Goal: Task Accomplishment & Management: Complete application form

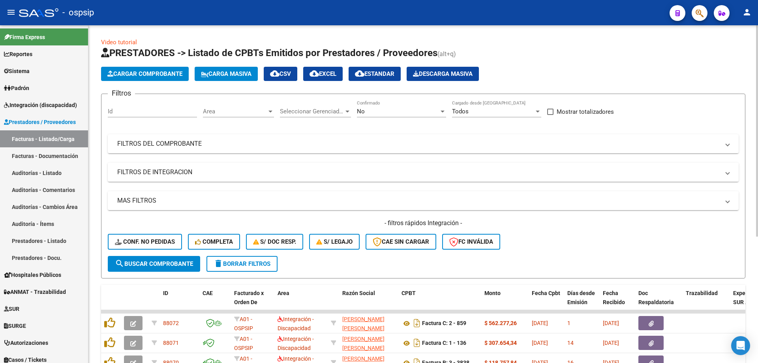
click at [430, 111] on div "No" at bounding box center [398, 111] width 82 height 7
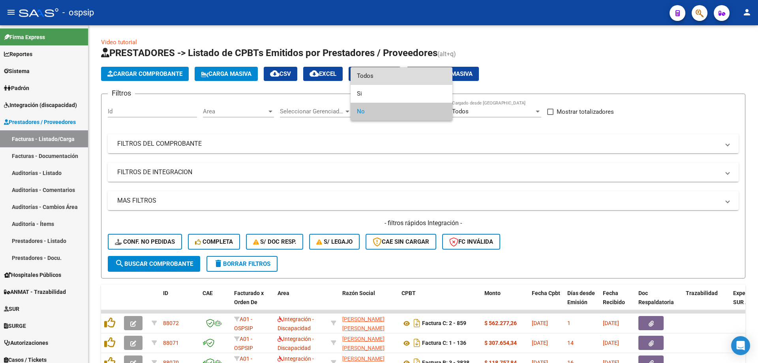
click at [377, 76] on span "Todos" at bounding box center [401, 76] width 89 height 18
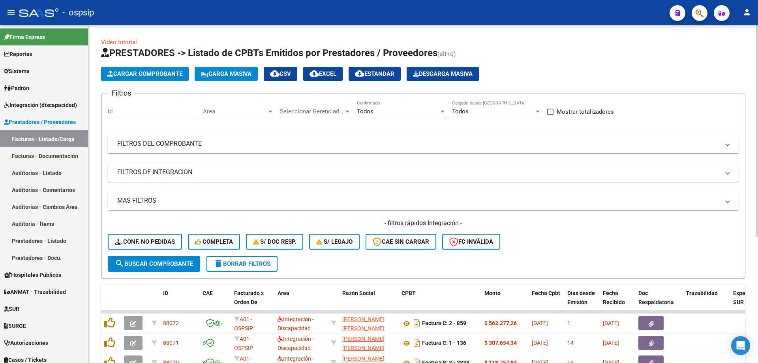
click at [190, 139] on mat-expansion-panel-header "FILTROS DEL COMPROBANTE" at bounding box center [423, 143] width 631 height 19
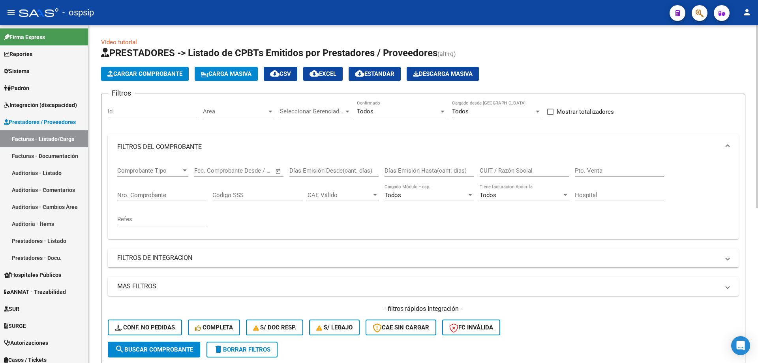
click at [143, 191] on div "Nro. Comprobante" at bounding box center [161, 192] width 89 height 17
click at [130, 196] on input "Nro. Comprobante" at bounding box center [161, 194] width 89 height 7
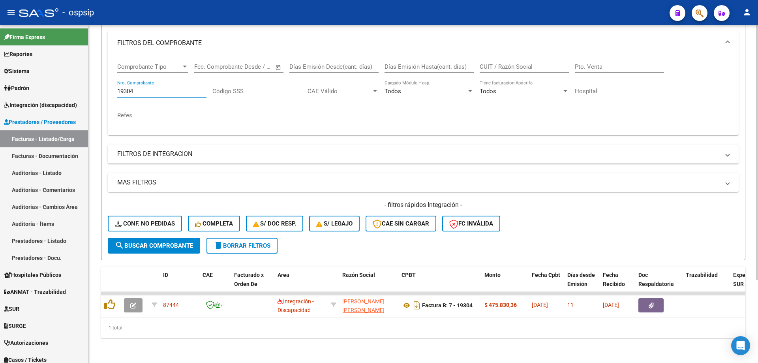
scroll to position [110, 0]
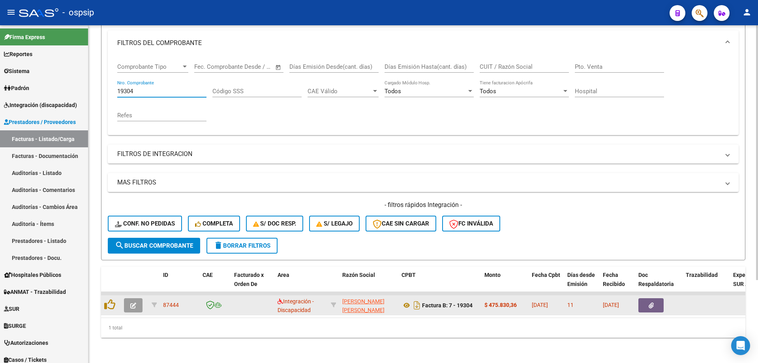
type input "19304"
click at [136, 302] on icon "button" at bounding box center [133, 305] width 6 height 6
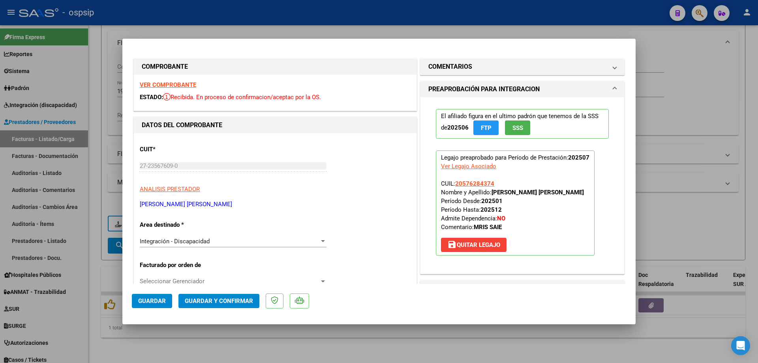
click at [518, 125] on span "SSS" at bounding box center [517, 127] width 11 height 7
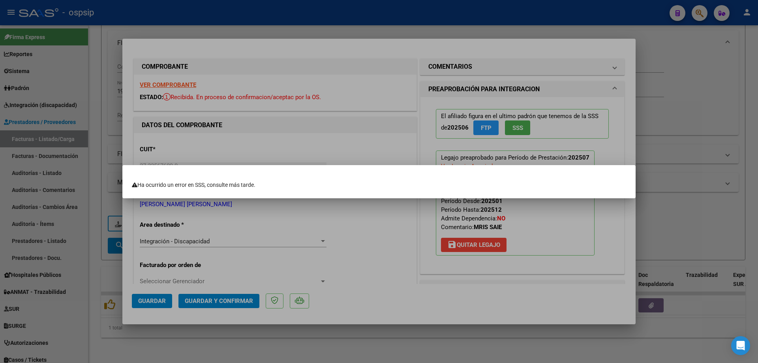
click at [516, 126] on div at bounding box center [379, 181] width 758 height 363
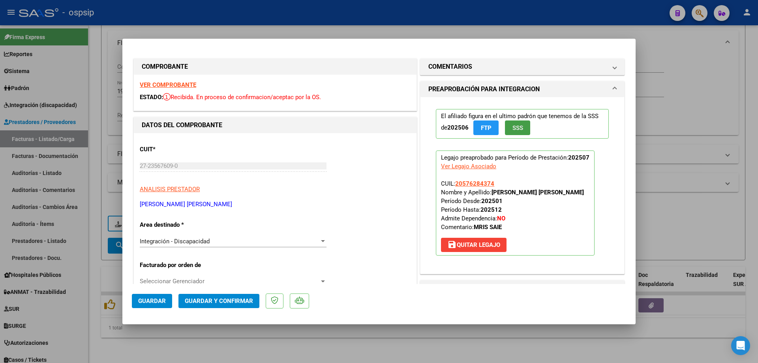
click at [516, 126] on span "SSS" at bounding box center [517, 127] width 11 height 7
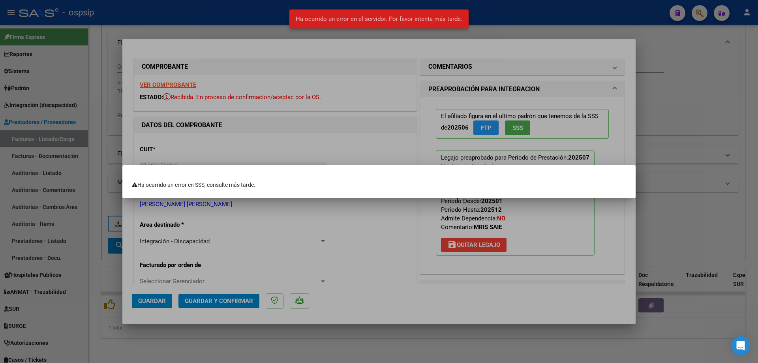
click at [371, 133] on div at bounding box center [379, 181] width 758 height 363
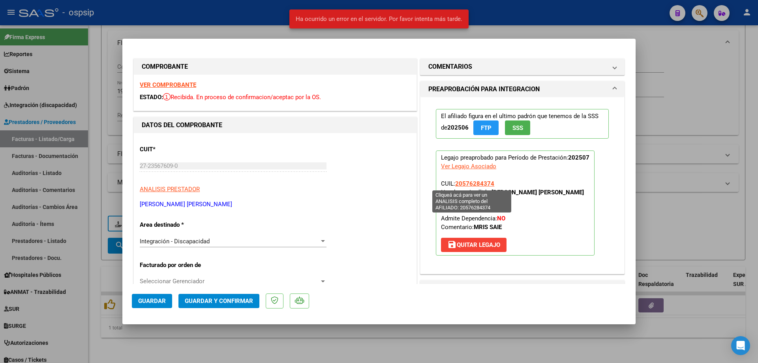
click at [463, 183] on span "20576284374" at bounding box center [474, 183] width 39 height 7
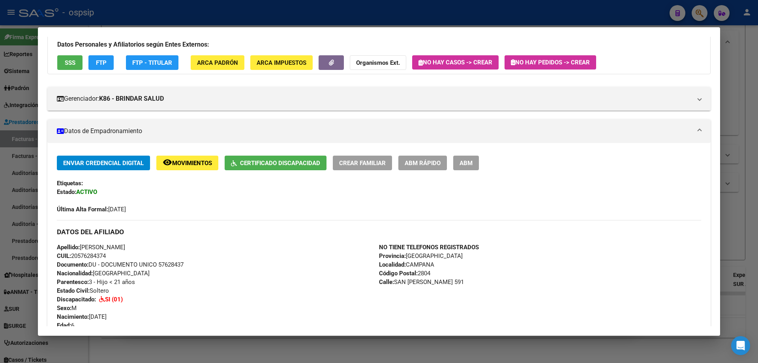
scroll to position [42, 0]
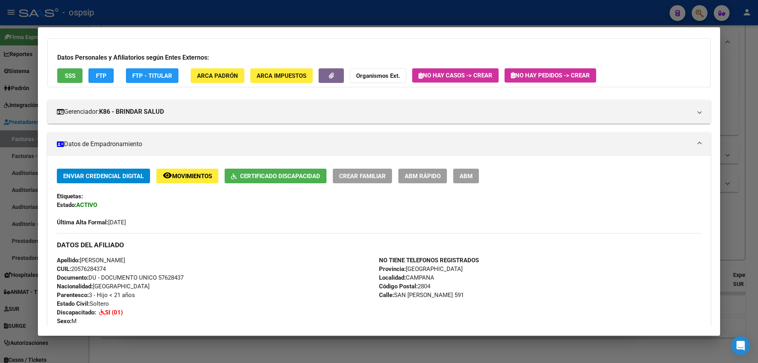
click at [749, 208] on div at bounding box center [379, 181] width 758 height 363
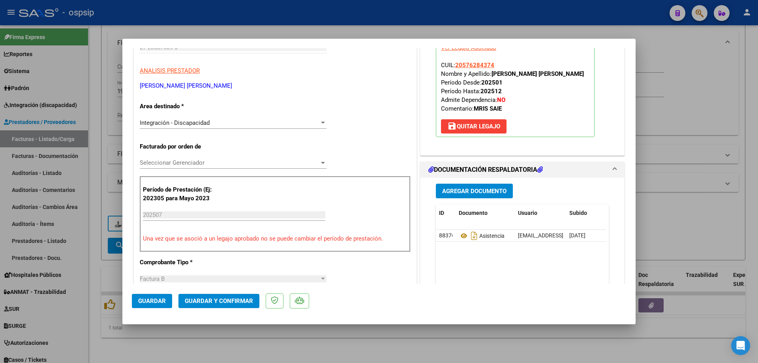
scroll to position [237, 0]
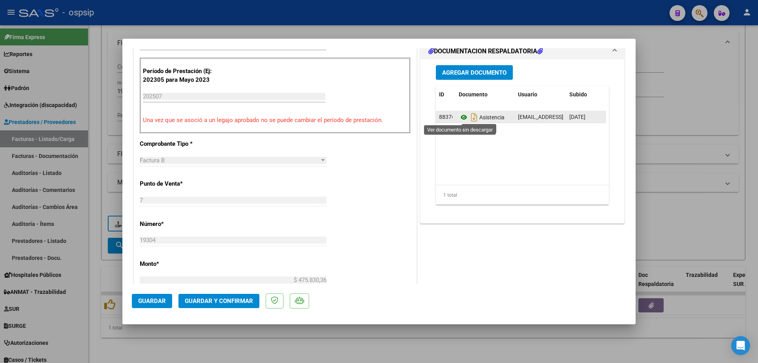
click at [460, 118] on icon at bounding box center [464, 117] width 10 height 9
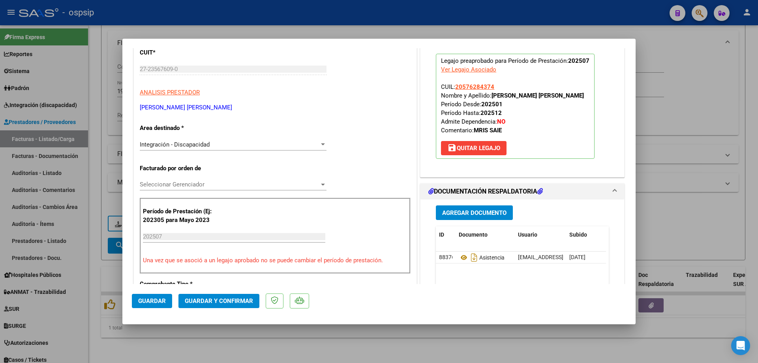
scroll to position [79, 0]
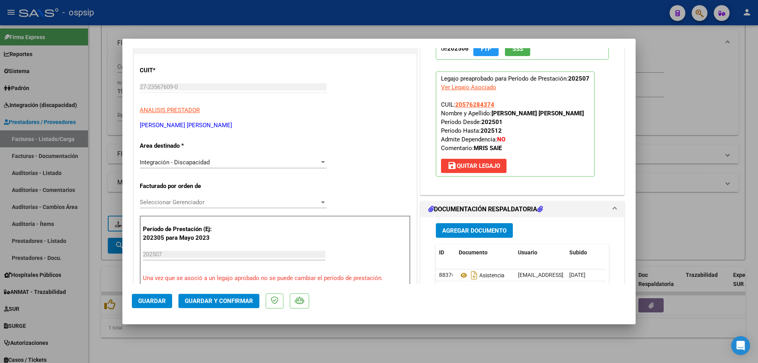
drag, startPoint x: 495, startPoint y: 103, endPoint x: 454, endPoint y: 103, distance: 41.1
click at [452, 103] on p "Legajo preaprobado para Período de Prestación: 202507 Ver Legajo Asociado CUIL:…" at bounding box center [515, 123] width 159 height 105
copy span "20576284374"
click at [462, 105] on span "20576284374" at bounding box center [474, 104] width 39 height 7
copy span "20576284374"
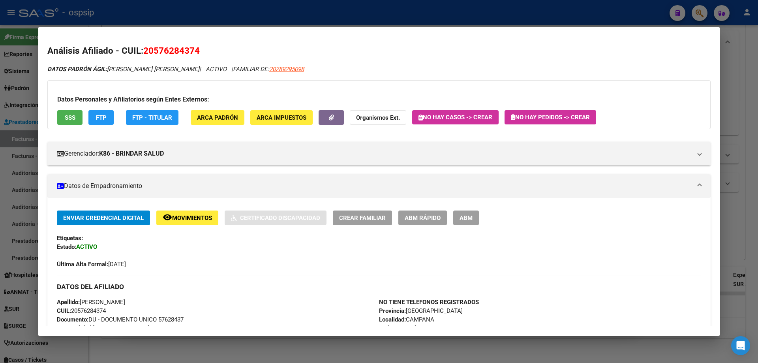
click at [720, 54] on div at bounding box center [379, 181] width 758 height 363
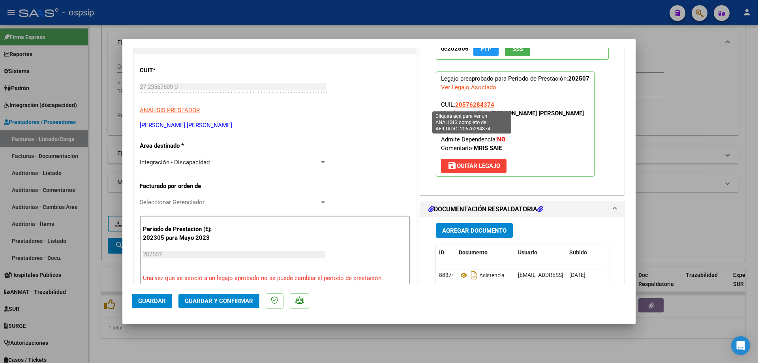
drag, startPoint x: 453, startPoint y: 103, endPoint x: 489, endPoint y: 101, distance: 36.0
click at [489, 101] on span "20576284374" at bounding box center [474, 104] width 39 height 7
copy span "20576284374"
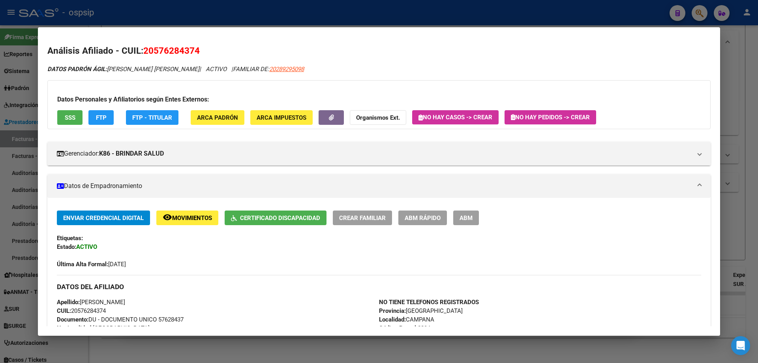
click at [730, 102] on div at bounding box center [379, 181] width 758 height 363
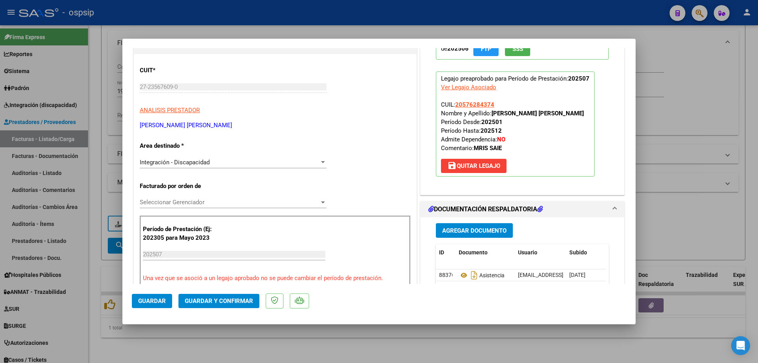
drag, startPoint x: 498, startPoint y: 103, endPoint x: 452, endPoint y: 107, distance: 46.8
click at [452, 107] on p "Legajo preaprobado para Período de Prestación: 202507 Ver Legajo Asociado CUIL:…" at bounding box center [515, 123] width 159 height 105
copy span "20576284374"
click at [244, 301] on span "Guardar y Confirmar" at bounding box center [219, 300] width 68 height 7
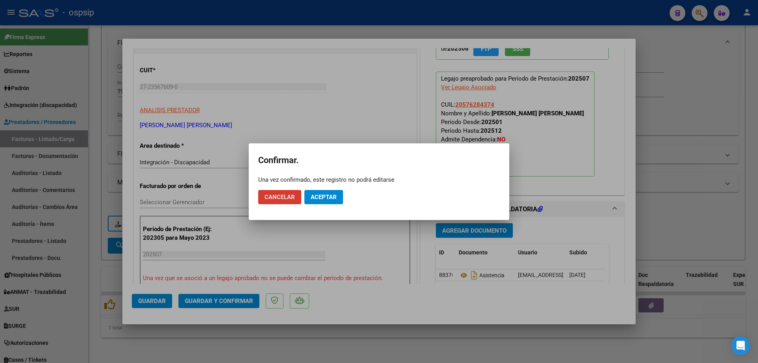
click at [335, 201] on button "Aceptar" at bounding box center [323, 197] width 39 height 14
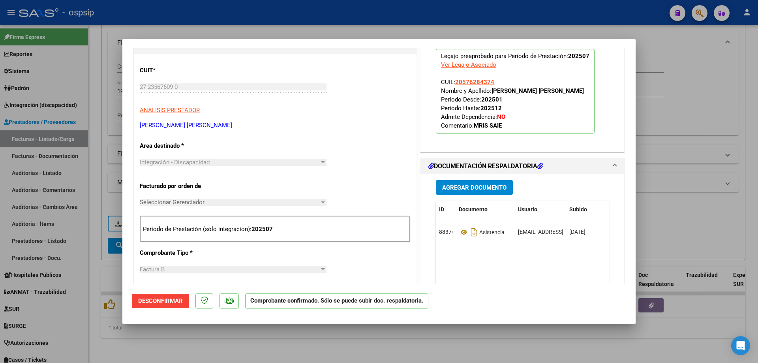
click at [650, 105] on div at bounding box center [379, 181] width 758 height 363
type input "$ 0,00"
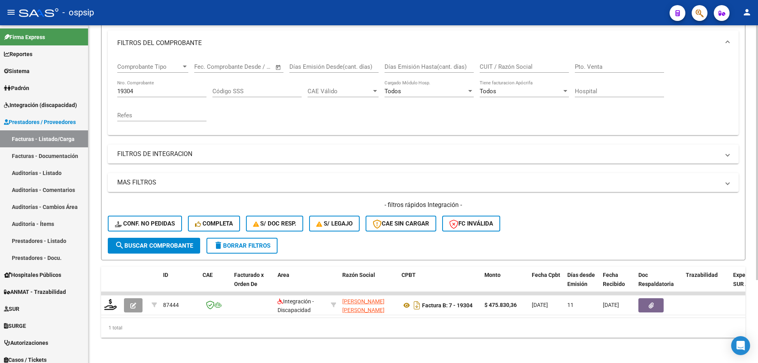
click at [152, 88] on input "19304" at bounding box center [161, 91] width 89 height 7
type input "1"
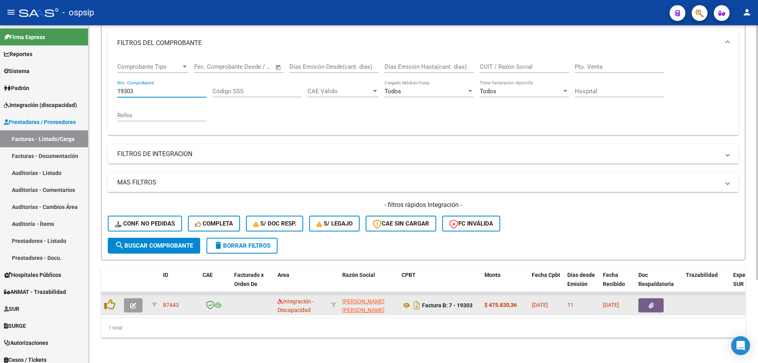
type input "19303"
click at [133, 302] on icon "button" at bounding box center [133, 305] width 6 height 6
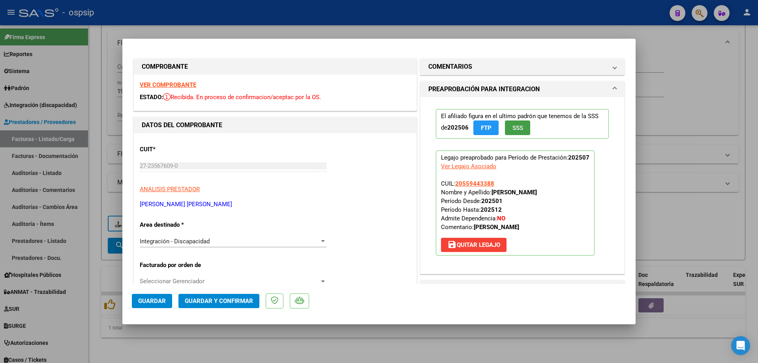
click at [522, 129] on button "SSS" at bounding box center [517, 127] width 25 height 15
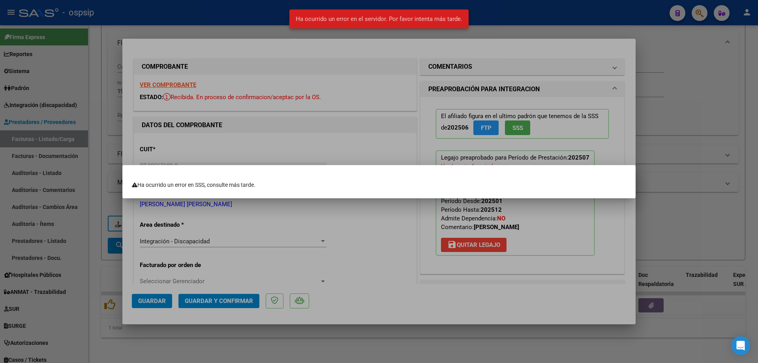
click at [541, 216] on div at bounding box center [379, 181] width 758 height 363
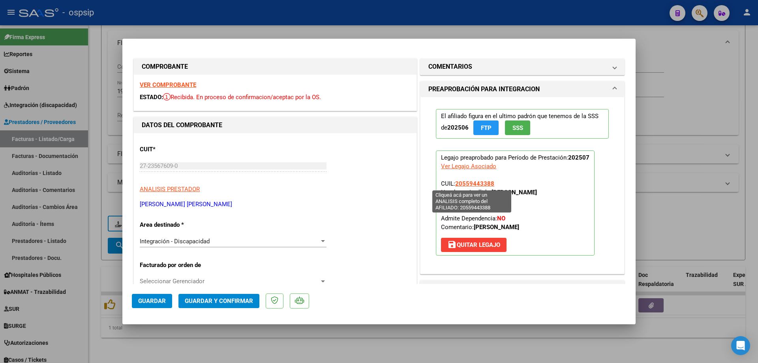
click at [477, 185] on span "20559443388" at bounding box center [474, 183] width 39 height 7
type textarea "20559443388"
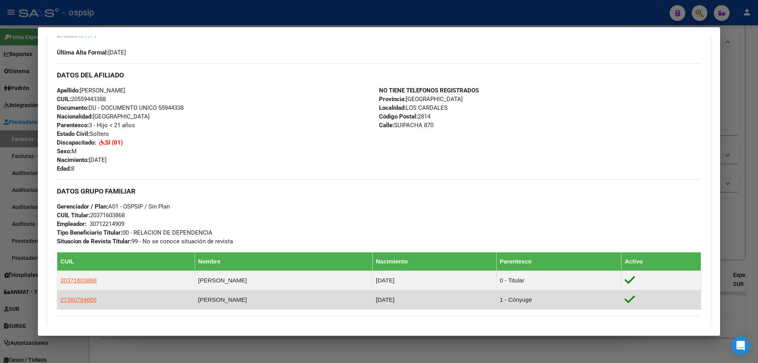
scroll to position [276, 0]
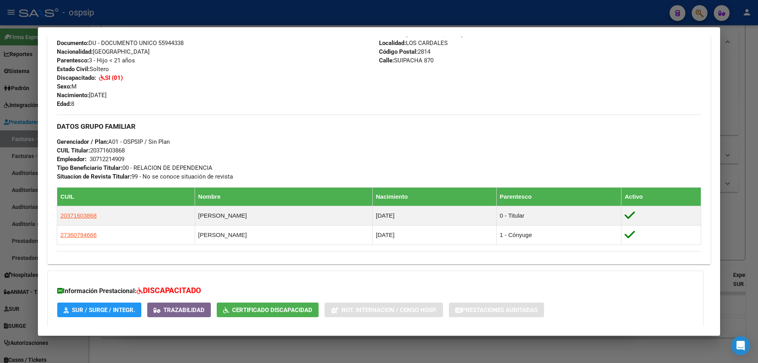
click at [731, 211] on div at bounding box center [379, 181] width 758 height 363
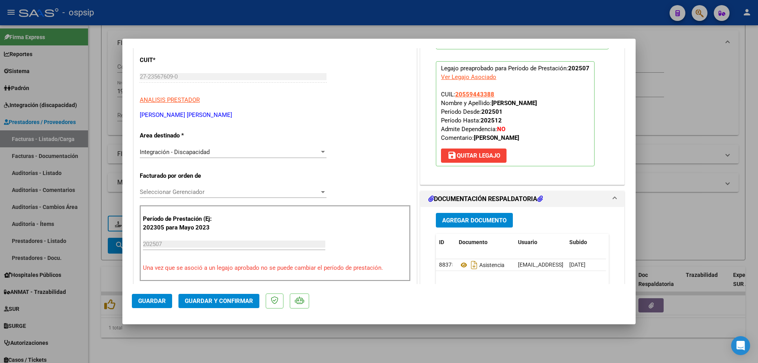
scroll to position [158, 0]
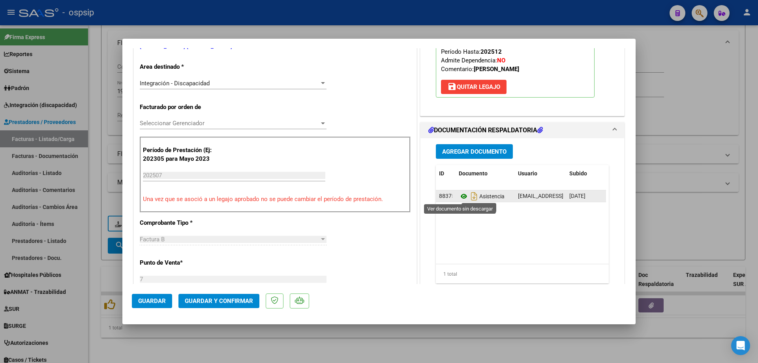
click at [460, 197] on icon at bounding box center [464, 195] width 10 height 9
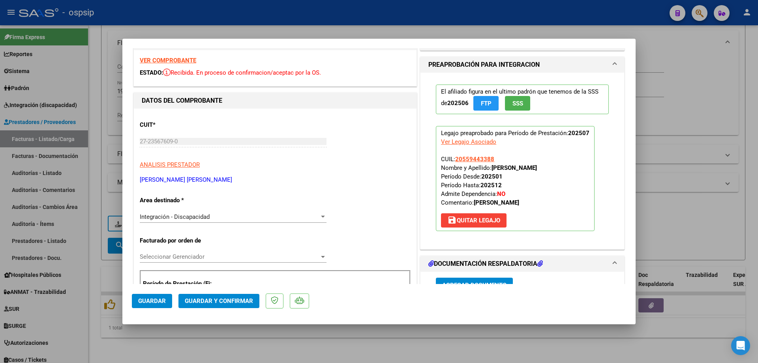
scroll to position [0, 0]
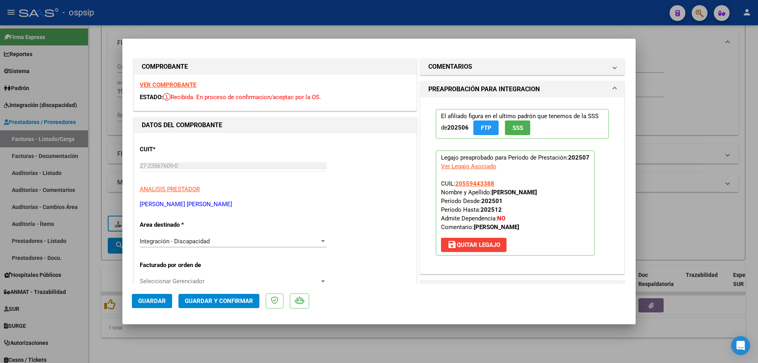
drag, startPoint x: 492, startPoint y: 181, endPoint x: 452, endPoint y: 184, distance: 39.6
click at [452, 184] on p "Legajo preaprobado para Período de Prestación: 202507 Ver Legajo Asociado CUIL:…" at bounding box center [515, 202] width 159 height 105
copy span "20559443388"
click at [215, 298] on span "Guardar y Confirmar" at bounding box center [219, 300] width 68 height 7
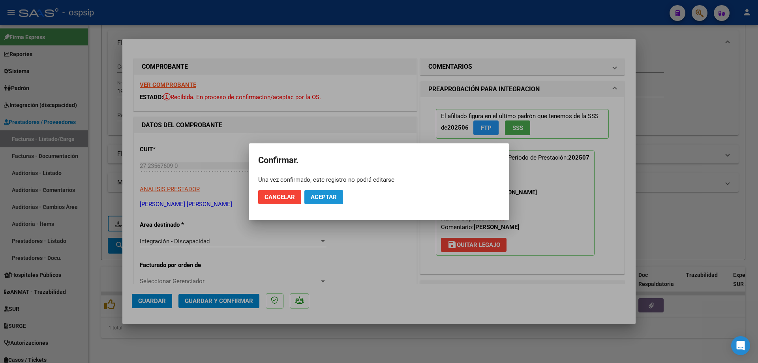
click at [330, 204] on button "Aceptar" at bounding box center [323, 197] width 39 height 14
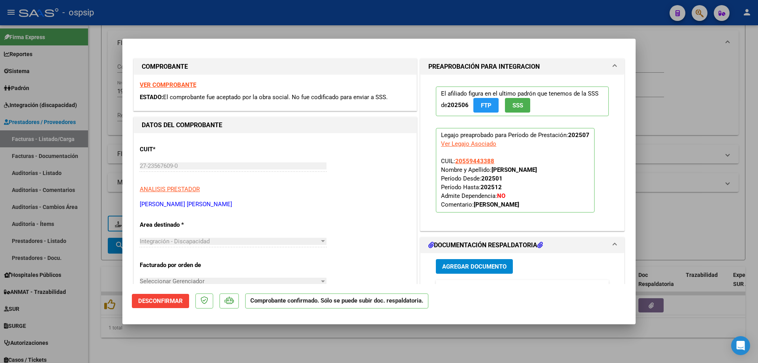
click at [694, 176] on div at bounding box center [379, 181] width 758 height 363
type input "$ 0,00"
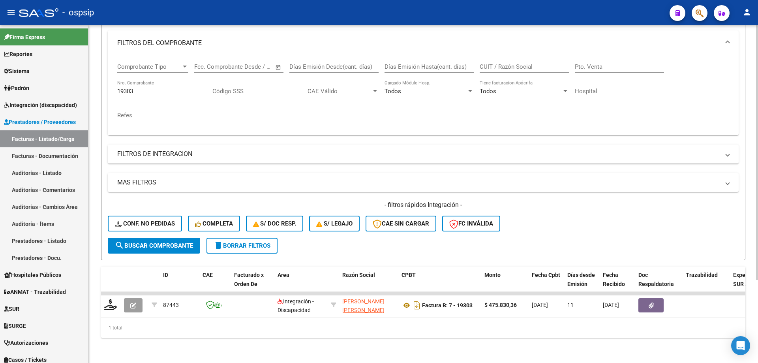
click at [143, 88] on input "19303" at bounding box center [161, 91] width 89 height 7
type input "1"
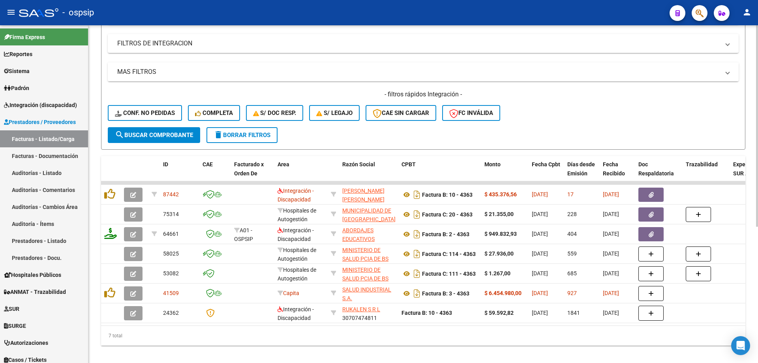
scroll to position [228, 0]
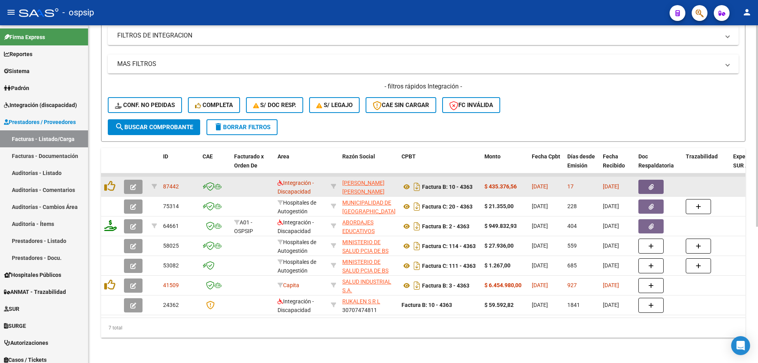
type input "4363"
click at [131, 184] on icon "button" at bounding box center [133, 187] width 6 height 6
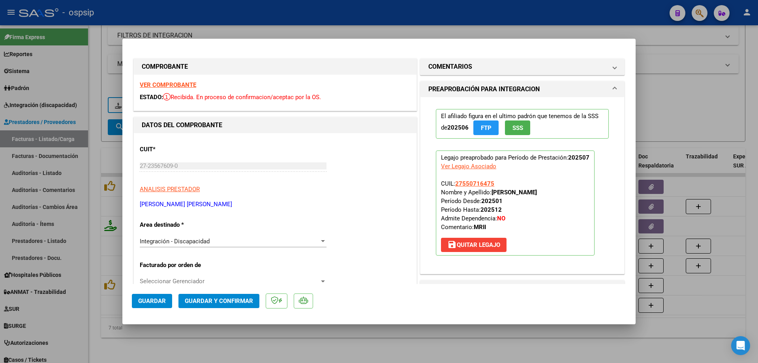
click at [517, 126] on span "SSS" at bounding box center [517, 127] width 11 height 7
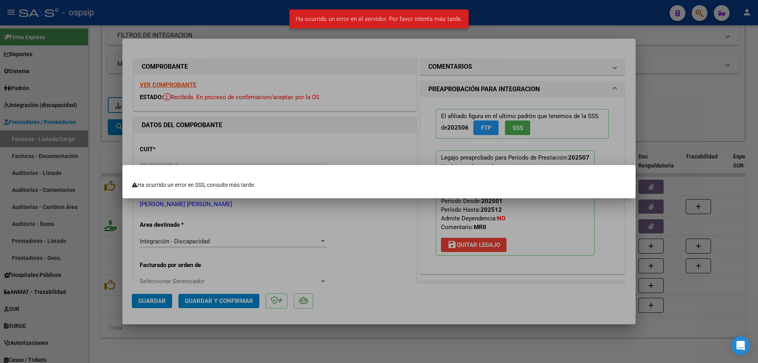
click at [657, 139] on div at bounding box center [379, 181] width 758 height 363
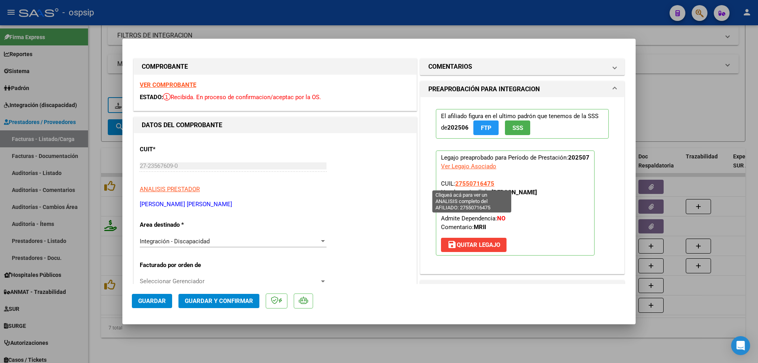
click at [466, 182] on span "27550716475" at bounding box center [474, 183] width 39 height 7
type textarea "27550716475"
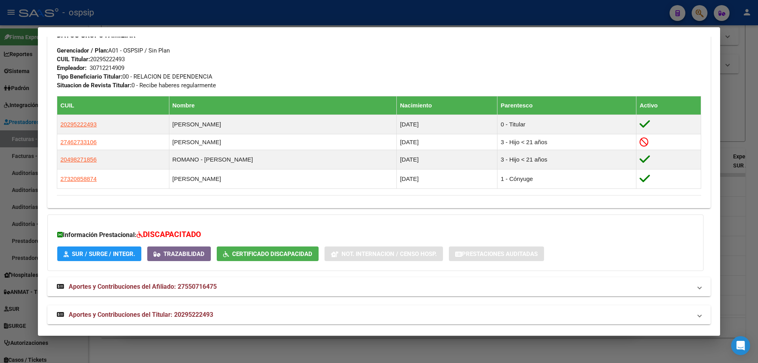
scroll to position [374, 0]
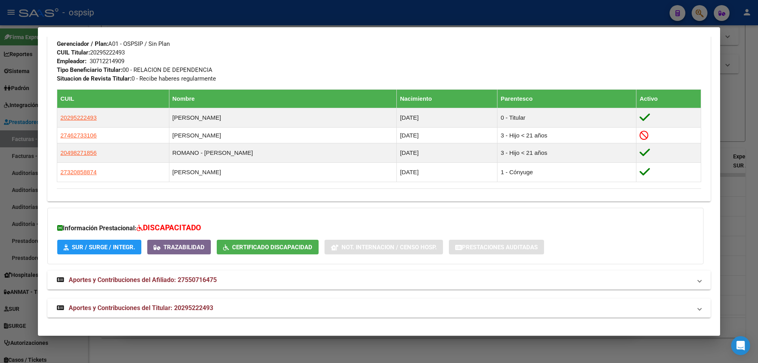
click at [745, 207] on div at bounding box center [379, 181] width 758 height 363
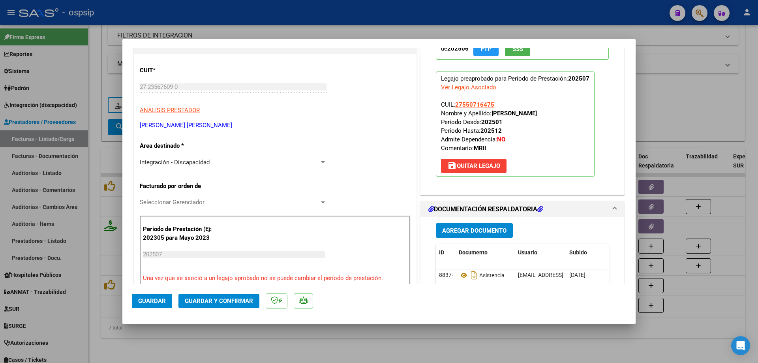
scroll to position [158, 0]
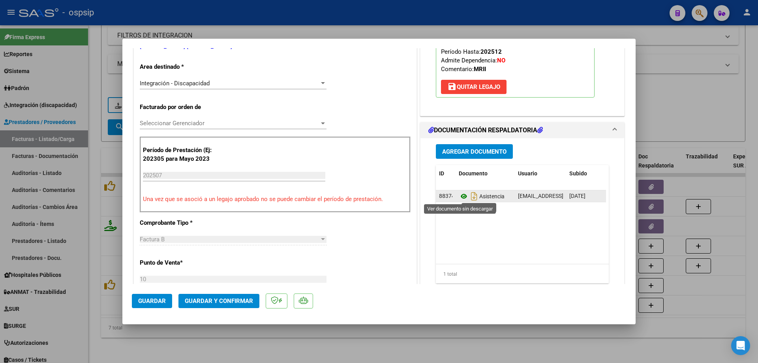
click at [462, 196] on icon at bounding box center [464, 195] width 10 height 9
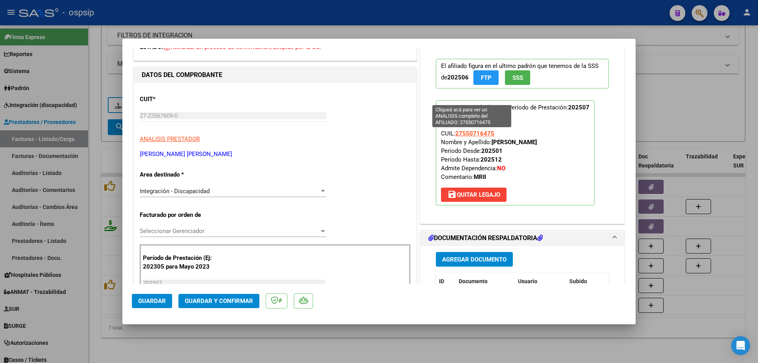
scroll to position [39, 0]
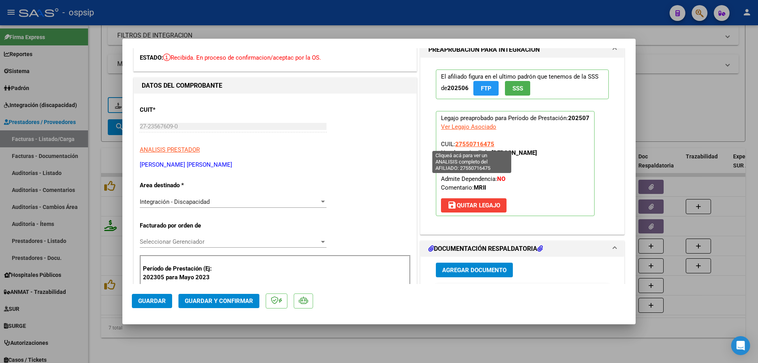
drag, startPoint x: 492, startPoint y: 146, endPoint x: 456, endPoint y: 145, distance: 36.7
click at [454, 145] on p "Legajo preaprobado para Período de Prestación: 202507 Ver Legajo Asociado CUIL:…" at bounding box center [515, 163] width 159 height 105
copy span "27550716475"
click at [209, 298] on span "Guardar y Confirmar" at bounding box center [219, 300] width 68 height 7
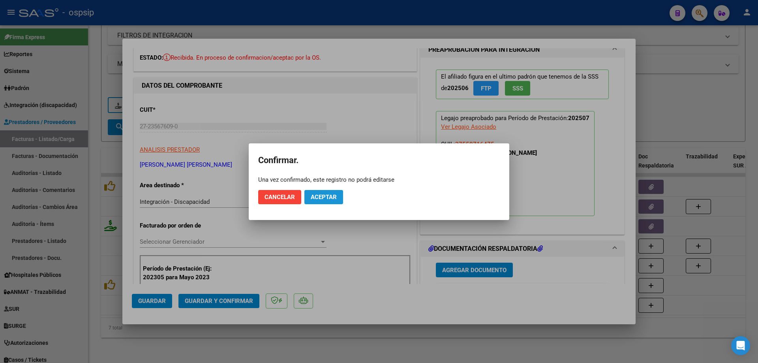
click at [333, 197] on span "Aceptar" at bounding box center [324, 196] width 26 height 7
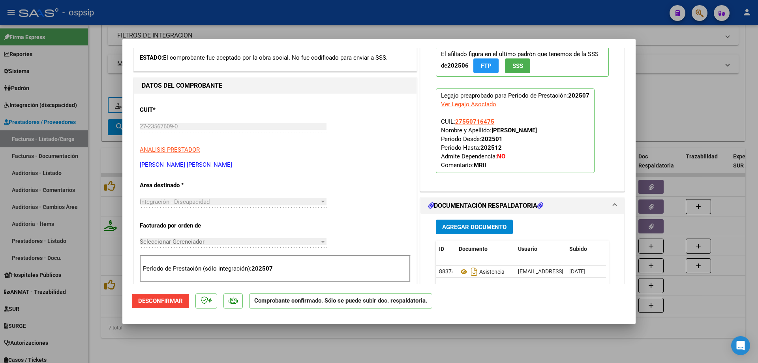
click at [676, 107] on div at bounding box center [379, 181] width 758 height 363
type input "$ 0,00"
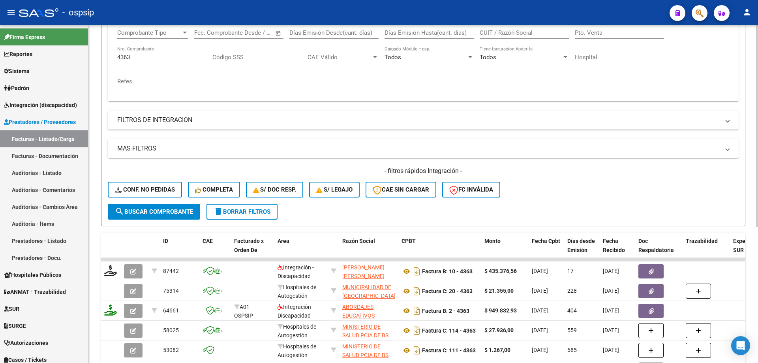
scroll to position [110, 0]
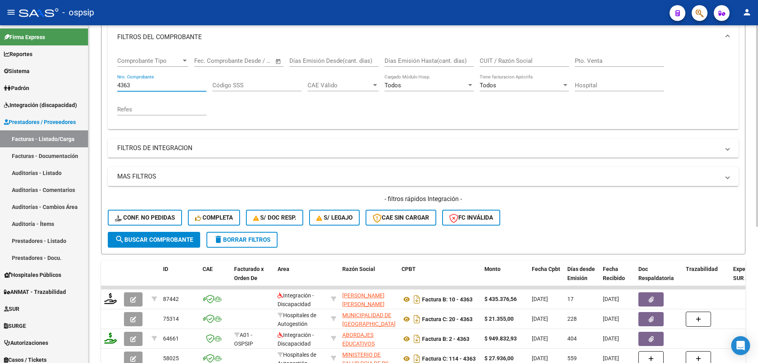
click at [134, 84] on input "4363" at bounding box center [161, 85] width 89 height 7
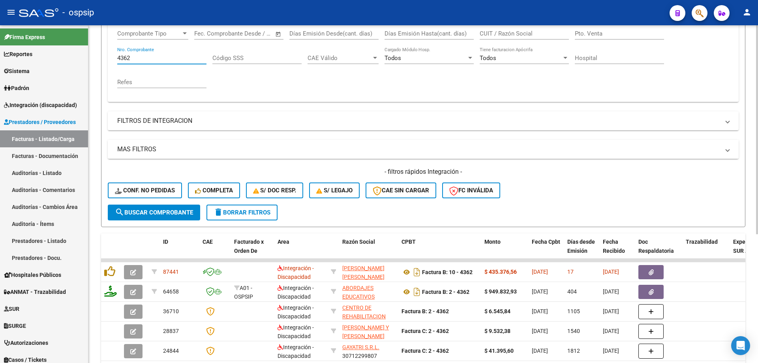
scroll to position [149, 0]
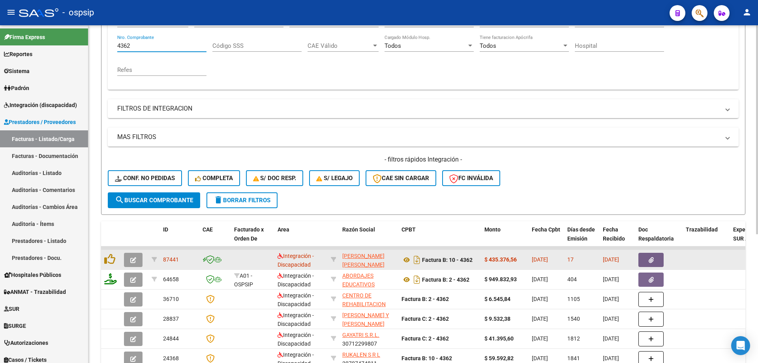
type input "4362"
click at [134, 259] on icon "button" at bounding box center [133, 260] width 6 height 6
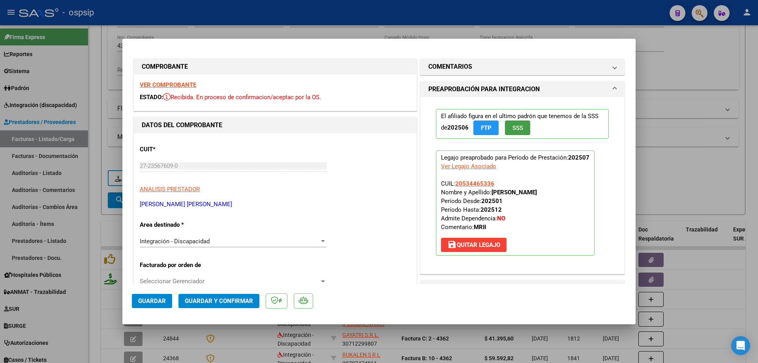
click at [520, 133] on button "SSS" at bounding box center [517, 127] width 25 height 15
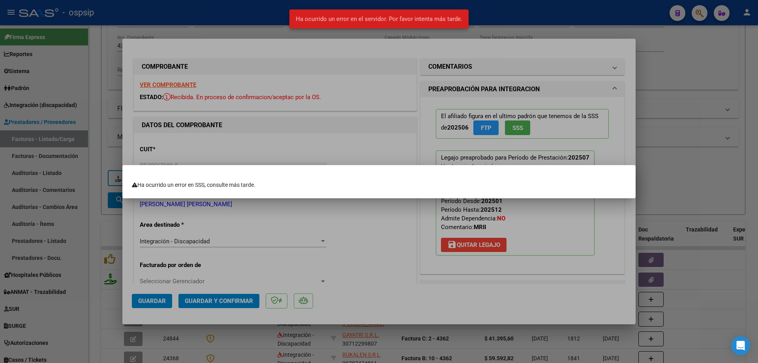
click at [647, 131] on div at bounding box center [379, 181] width 758 height 363
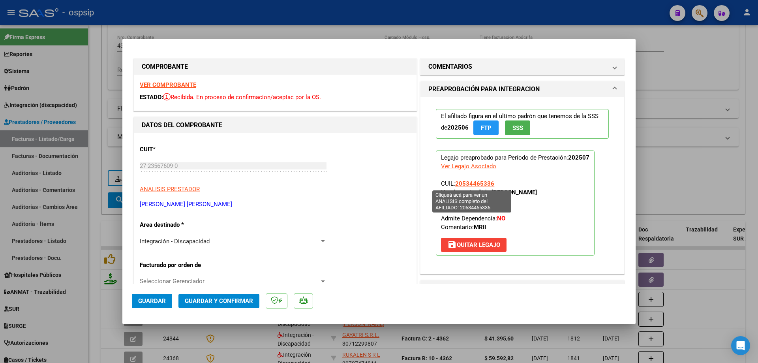
click at [475, 184] on span "20534465336" at bounding box center [474, 183] width 39 height 7
type textarea "20534465336"
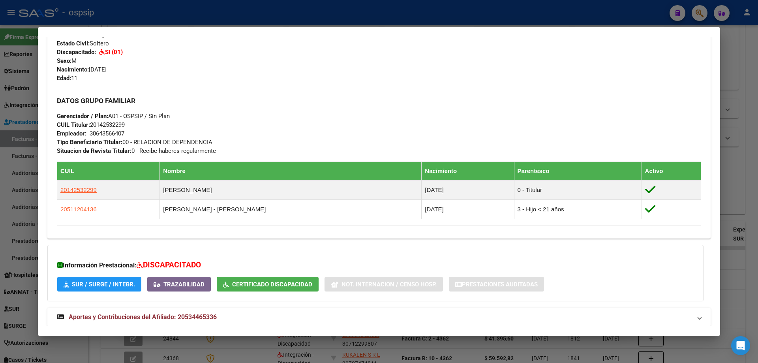
scroll to position [316, 0]
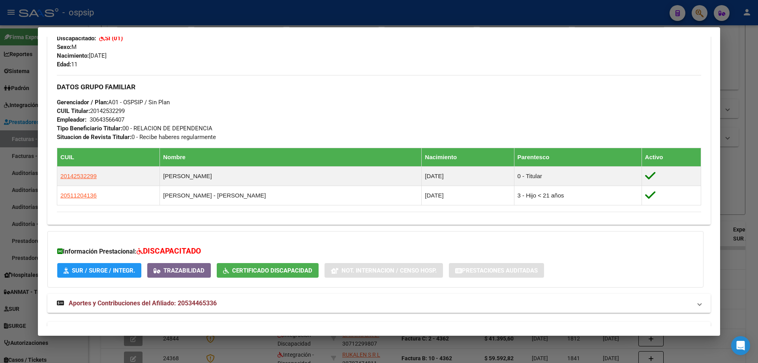
click at [730, 206] on div at bounding box center [379, 181] width 758 height 363
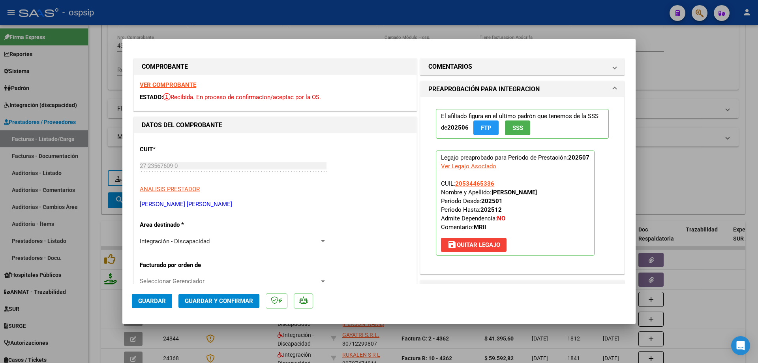
click at [703, 75] on div at bounding box center [379, 181] width 758 height 363
type input "$ 0,00"
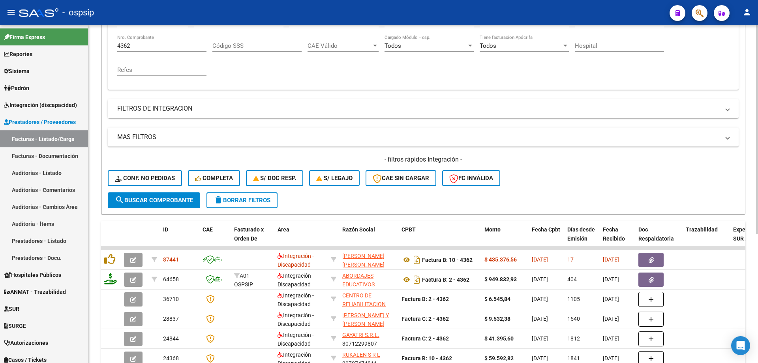
click at [145, 48] on input "4362" at bounding box center [161, 45] width 89 height 7
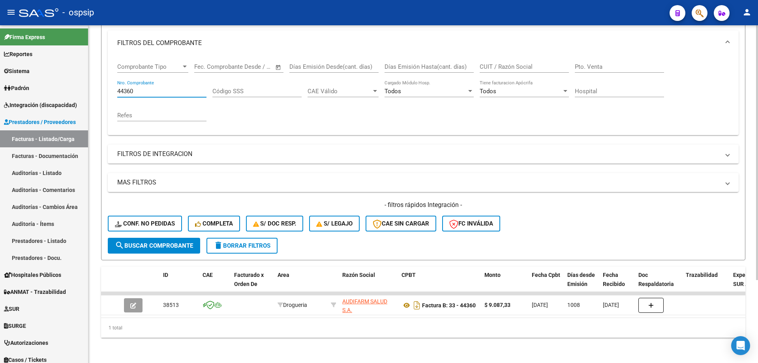
scroll to position [110, 0]
click at [123, 88] on input "44360" at bounding box center [161, 91] width 89 height 7
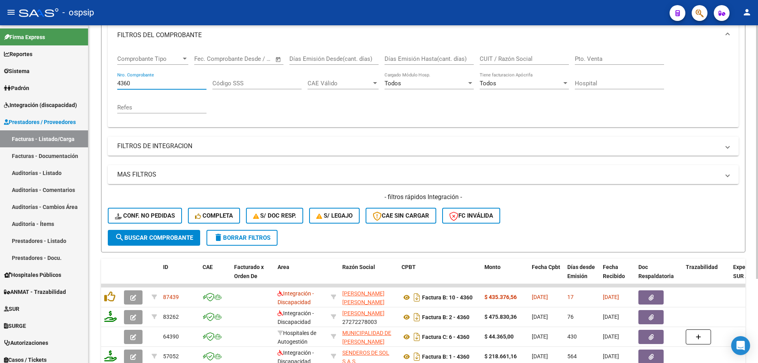
scroll to position [149, 0]
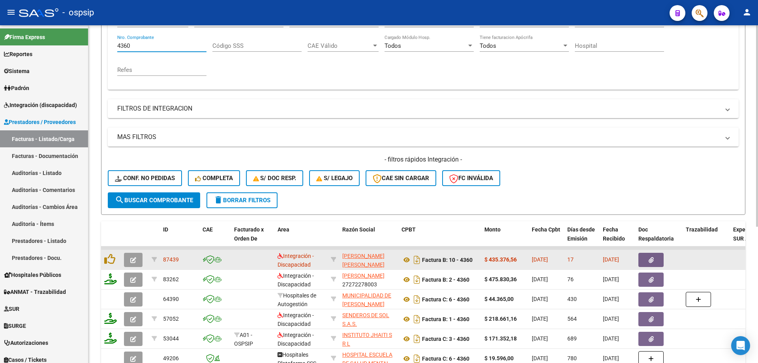
type input "4360"
click at [131, 263] on icon "button" at bounding box center [133, 260] width 6 height 6
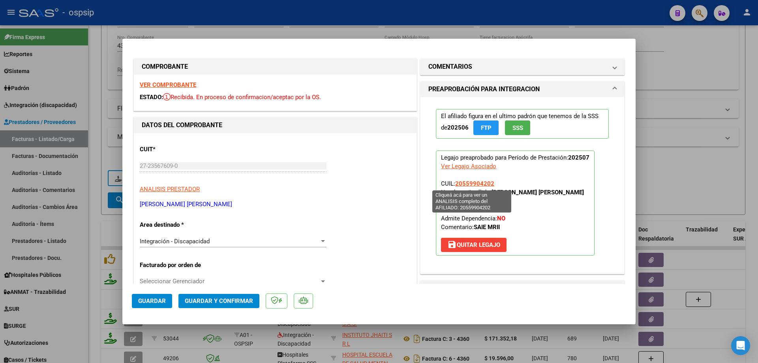
click at [482, 183] on span "20559904202" at bounding box center [474, 183] width 39 height 7
type textarea "20559904202"
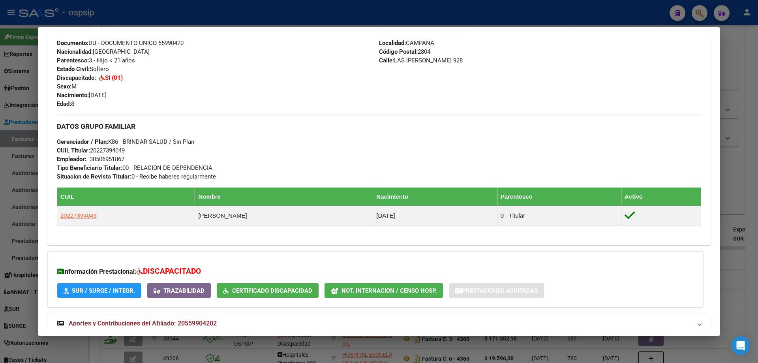
scroll to position [158, 0]
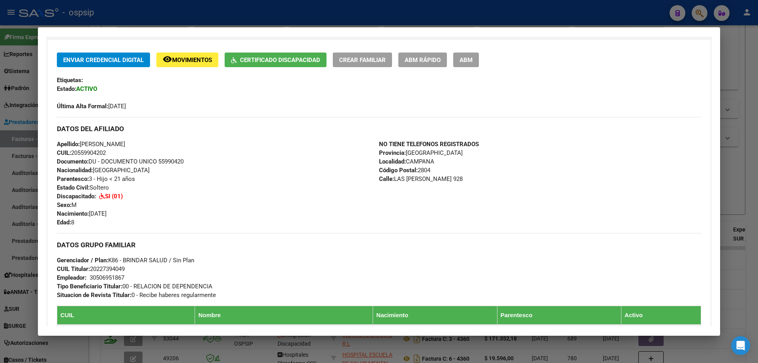
click at [754, 103] on div at bounding box center [379, 181] width 758 height 363
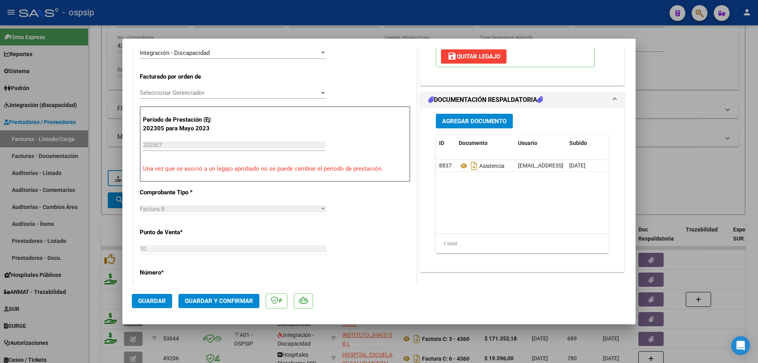
scroll to position [197, 0]
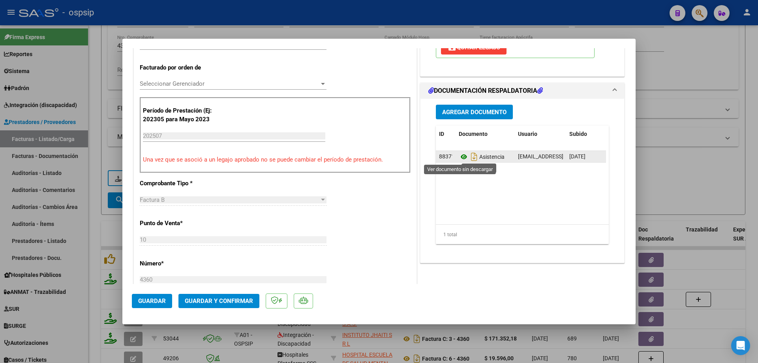
click at [462, 158] on icon at bounding box center [464, 156] width 10 height 9
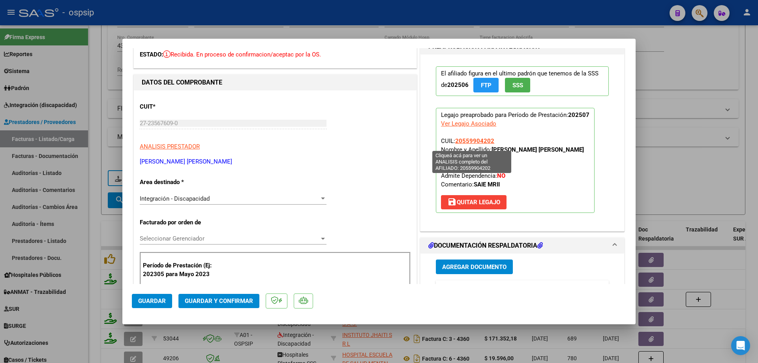
scroll to position [39, 0]
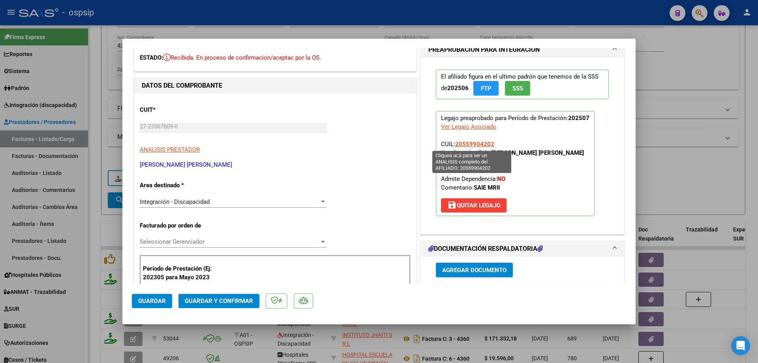
drag, startPoint x: 497, startPoint y: 145, endPoint x: 454, endPoint y: 143, distance: 43.5
click at [454, 143] on p "Legajo preaprobado para Período de Prestación: 202507 Ver Legajo Asociado CUIL:…" at bounding box center [515, 163] width 159 height 105
copy span "20559904202"
click at [236, 298] on span "Guardar y Confirmar" at bounding box center [219, 300] width 68 height 7
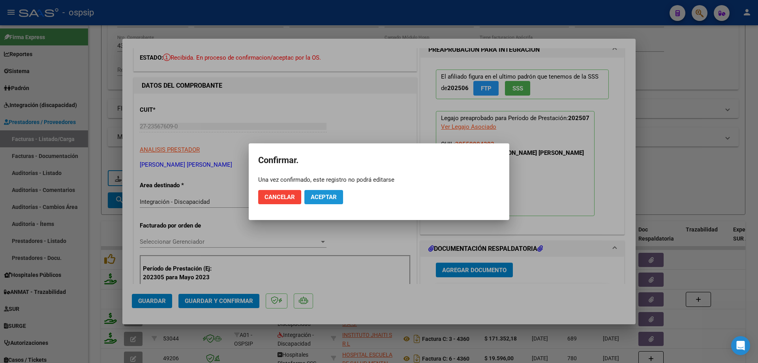
click at [332, 196] on span "Aceptar" at bounding box center [324, 196] width 26 height 7
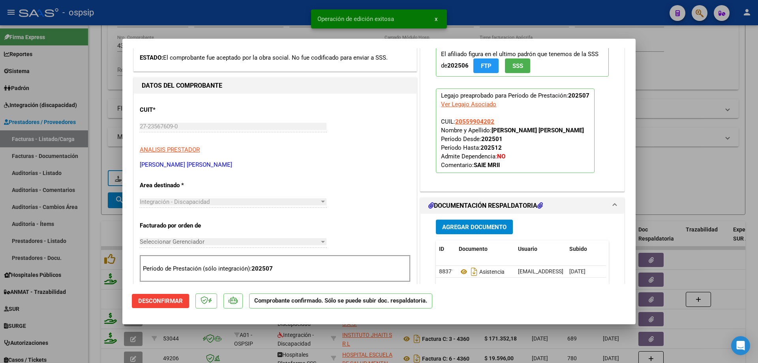
click at [752, 154] on div at bounding box center [379, 181] width 758 height 363
type input "$ 0,00"
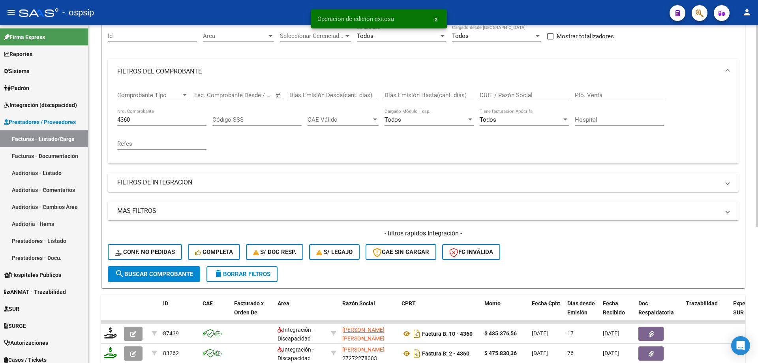
scroll to position [70, 0]
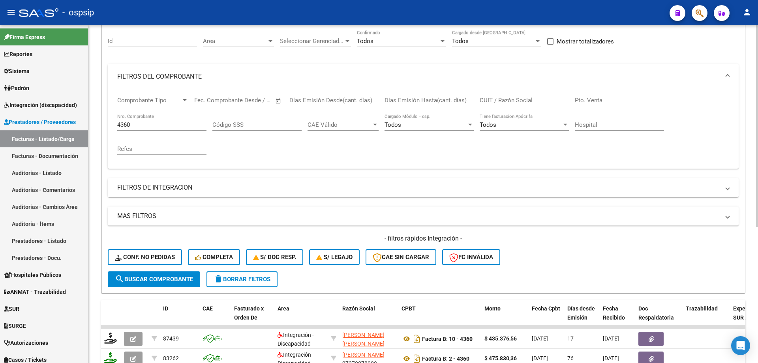
click at [136, 128] on input "4360" at bounding box center [161, 124] width 89 height 7
type input "4"
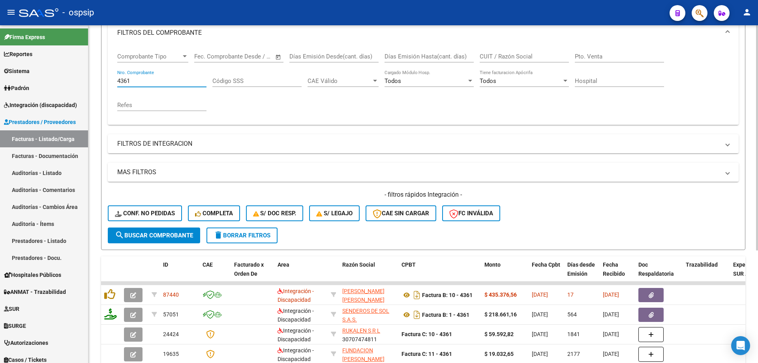
scroll to position [169, 0]
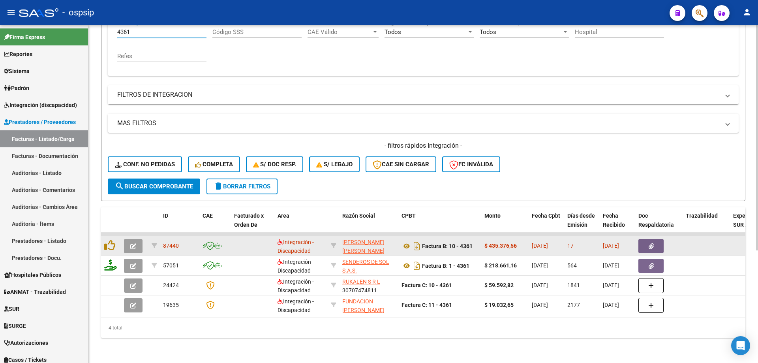
type input "4361"
click at [132, 243] on icon "button" at bounding box center [133, 246] width 6 height 6
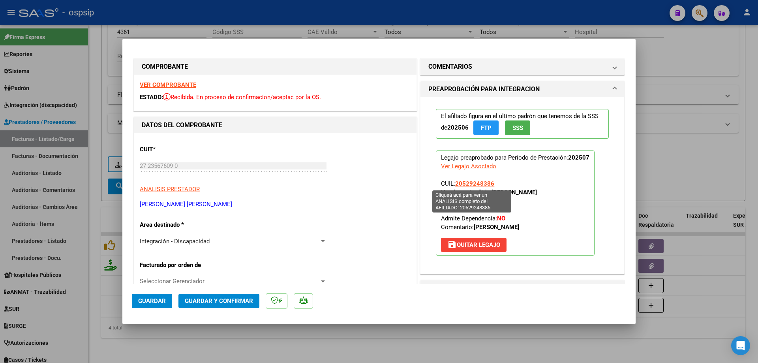
click at [478, 182] on span "20529248386" at bounding box center [474, 183] width 39 height 7
type textarea "20529248386"
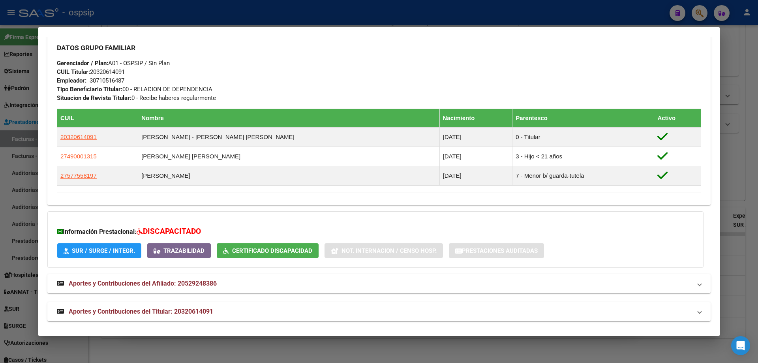
scroll to position [355, 0]
click at [743, 251] on div at bounding box center [379, 181] width 758 height 363
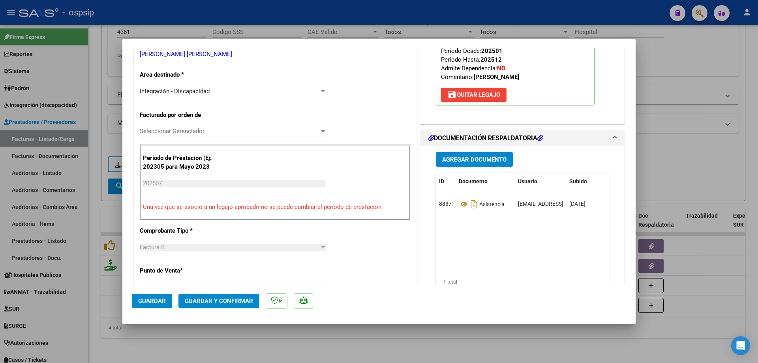
scroll to position [197, 0]
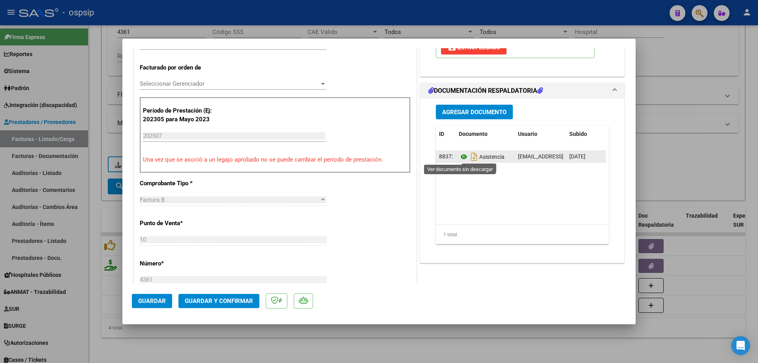
click at [462, 158] on icon at bounding box center [464, 156] width 10 height 9
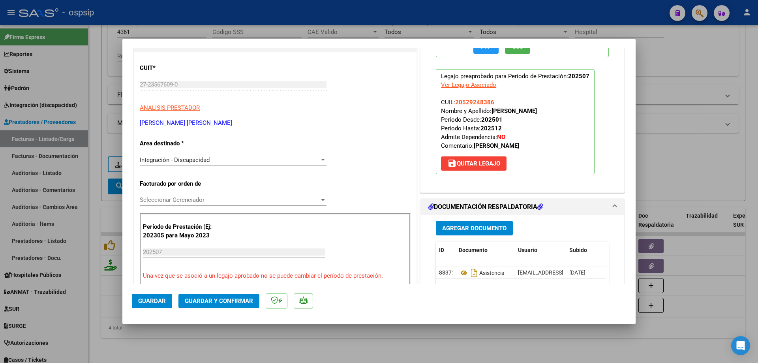
scroll to position [39, 0]
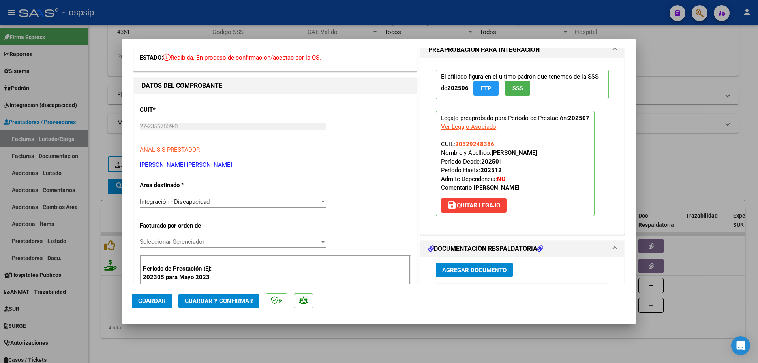
drag, startPoint x: 493, startPoint y: 145, endPoint x: 455, endPoint y: 145, distance: 38.7
click at [453, 145] on p "Legajo preaprobado para Período de Prestación: 202507 Ver Legajo Asociado CUIL:…" at bounding box center [515, 163] width 159 height 105
copy span "20529248386"
click at [227, 299] on span "Guardar y Confirmar" at bounding box center [219, 300] width 68 height 7
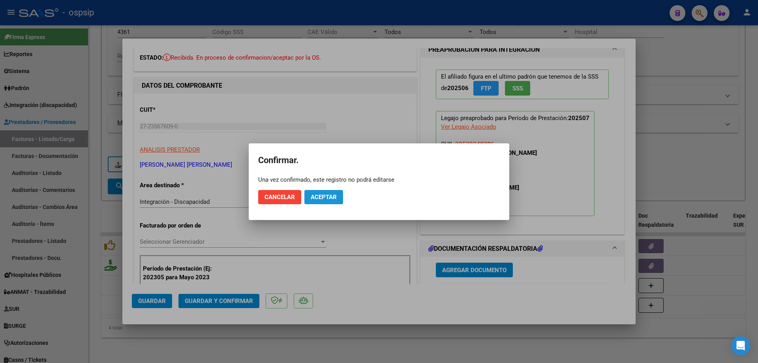
click at [338, 195] on button "Aceptar" at bounding box center [323, 197] width 39 height 14
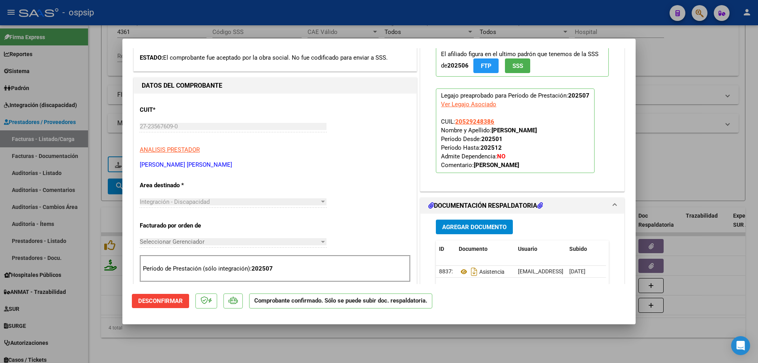
click at [659, 139] on div at bounding box center [379, 181] width 758 height 363
type input "$ 0,00"
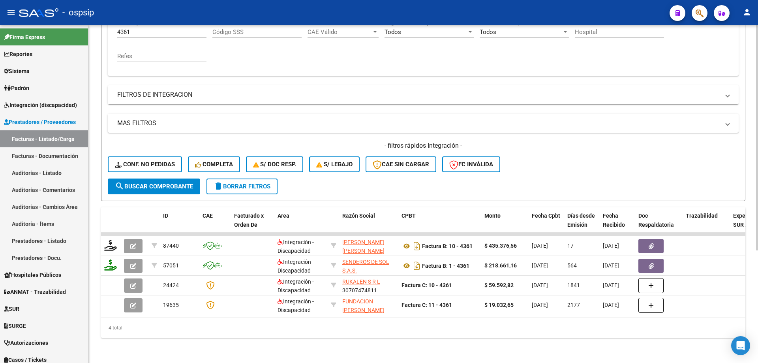
scroll to position [129, 0]
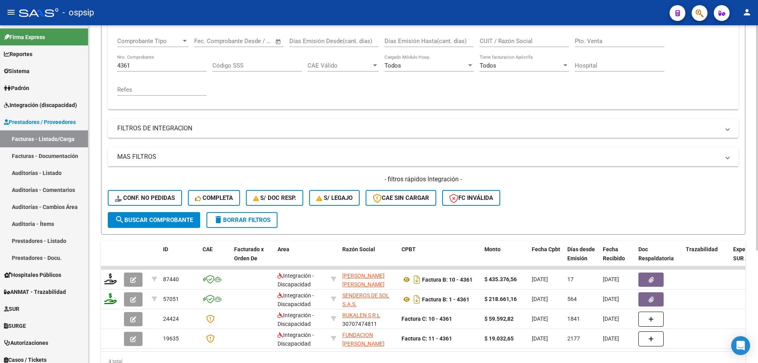
click at [150, 64] on input "4361" at bounding box center [161, 65] width 89 height 7
type input "4"
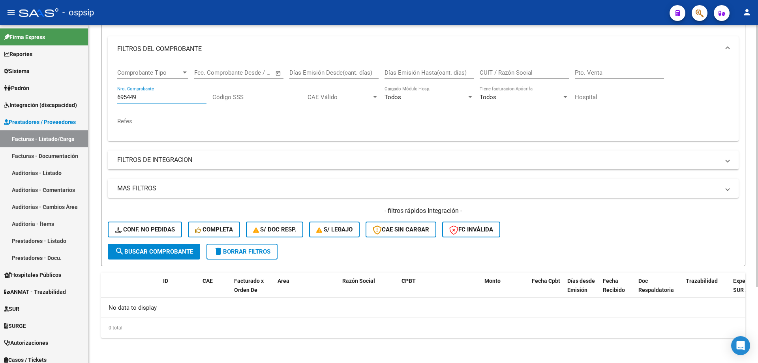
scroll to position [98, 0]
type input "6"
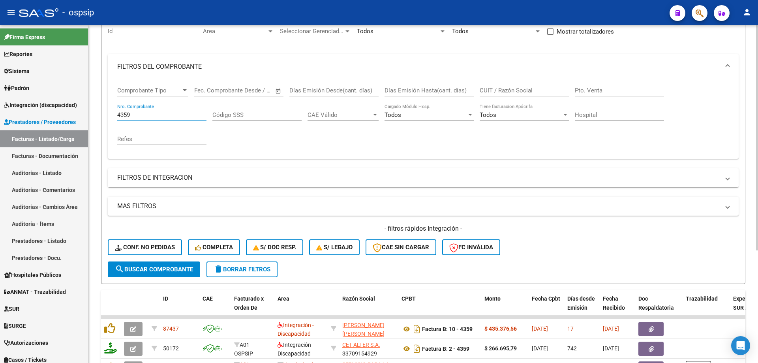
scroll to position [129, 0]
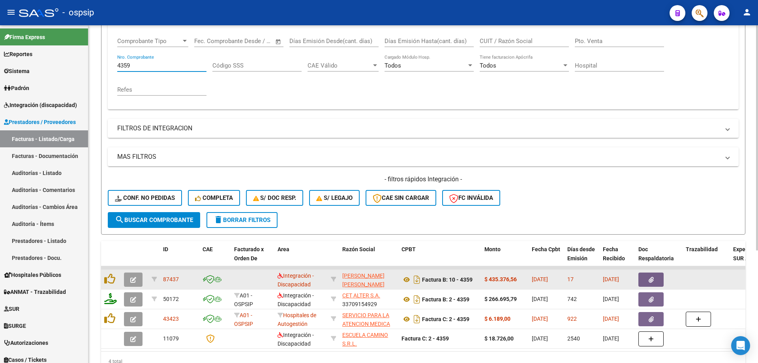
type input "4359"
click at [134, 282] on icon "button" at bounding box center [133, 280] width 6 height 6
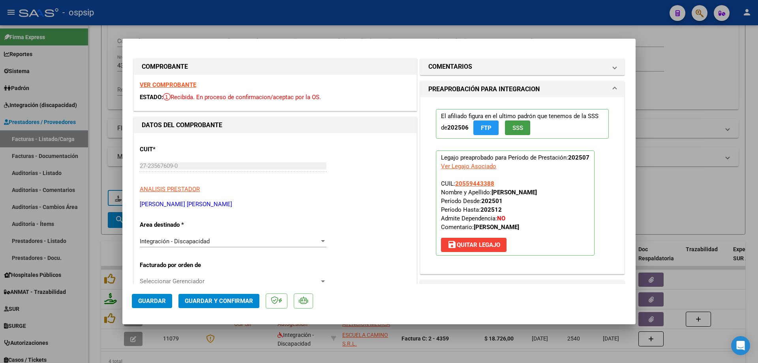
click at [514, 128] on span "SSS" at bounding box center [517, 127] width 11 height 7
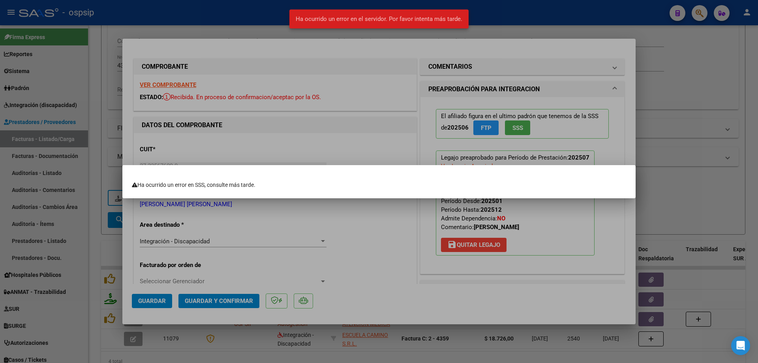
click at [574, 226] on div at bounding box center [379, 181] width 758 height 363
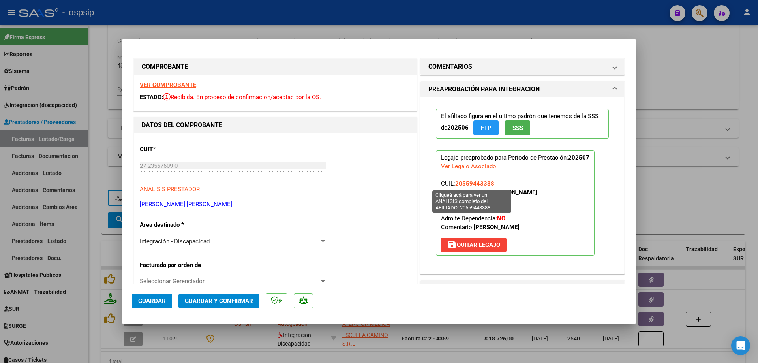
click at [473, 185] on span "20559443388" at bounding box center [474, 183] width 39 height 7
type textarea "20559443388"
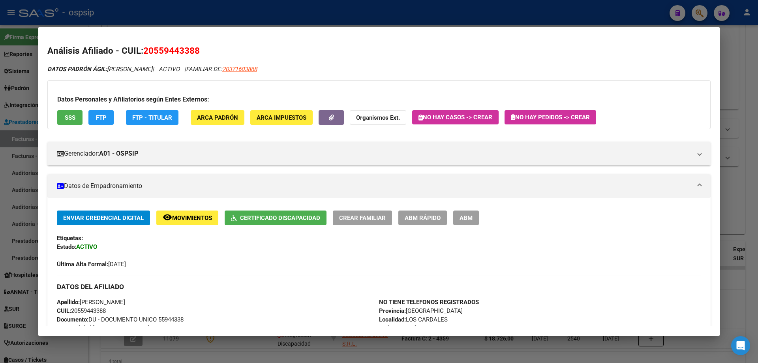
click at [733, 195] on div at bounding box center [379, 181] width 758 height 363
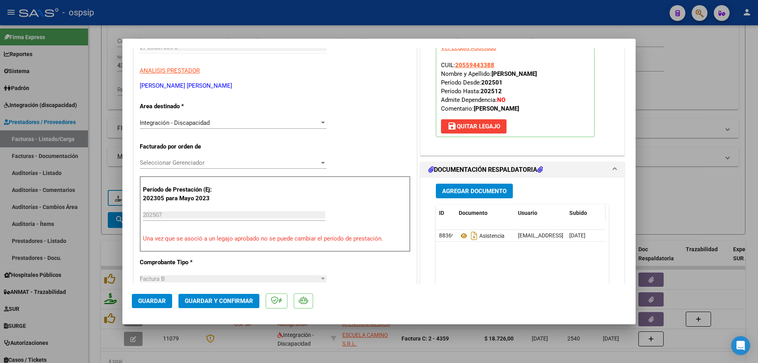
scroll to position [158, 0]
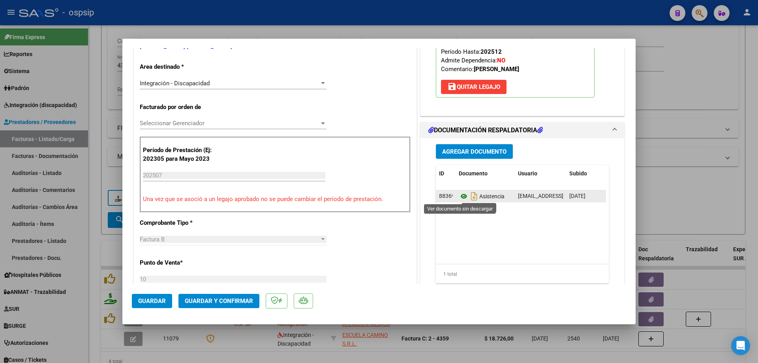
click at [461, 198] on icon at bounding box center [464, 195] width 10 height 9
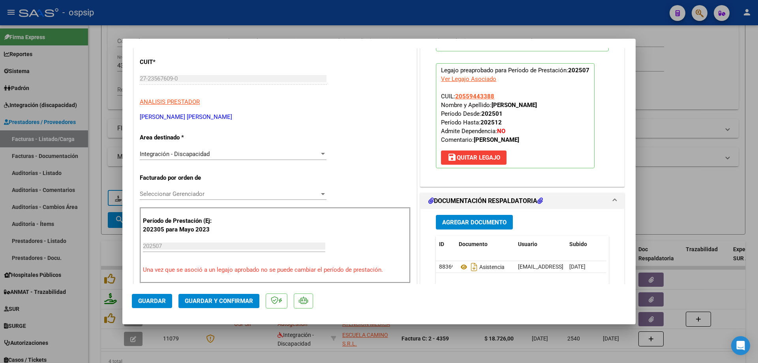
scroll to position [79, 0]
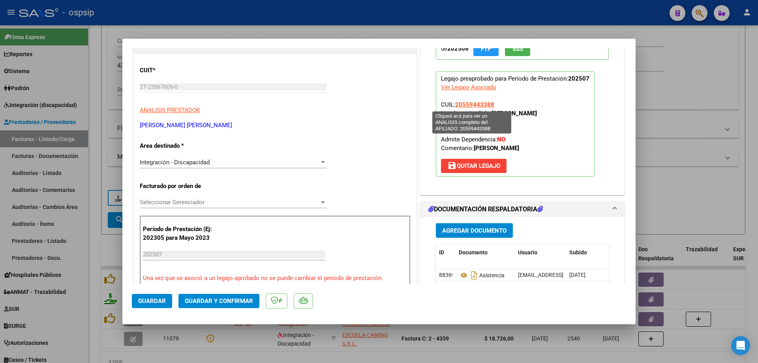
drag, startPoint x: 494, startPoint y: 105, endPoint x: 454, endPoint y: 105, distance: 40.3
click at [454, 105] on p "Legajo preaprobado para Período de Prestación: 202507 Ver Legajo Asociado CUIL:…" at bounding box center [515, 123] width 159 height 105
copy span "20559443388"
click at [222, 296] on button "Guardar y Confirmar" at bounding box center [218, 301] width 81 height 14
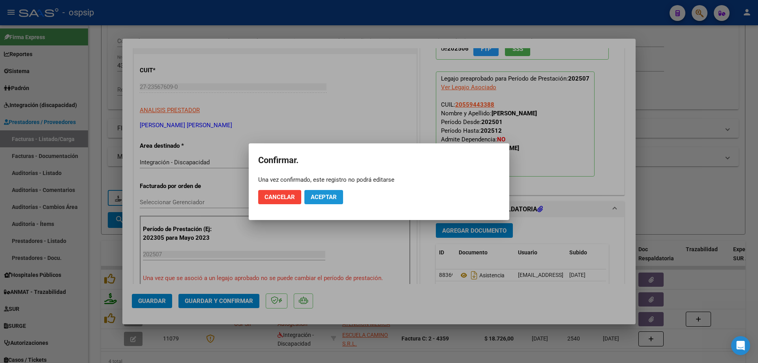
click at [323, 191] on button "Aceptar" at bounding box center [323, 197] width 39 height 14
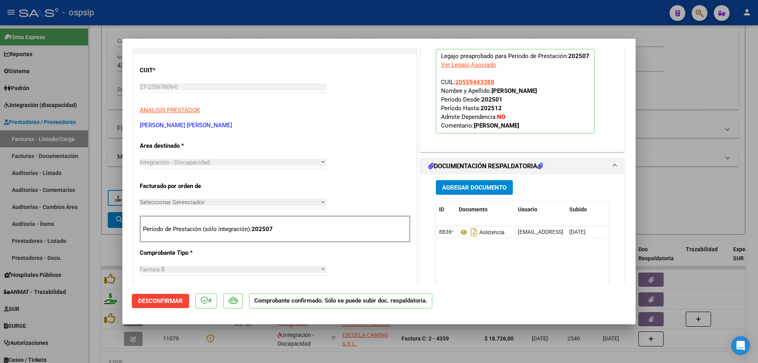
click at [677, 116] on div at bounding box center [379, 181] width 758 height 363
type input "$ 0,00"
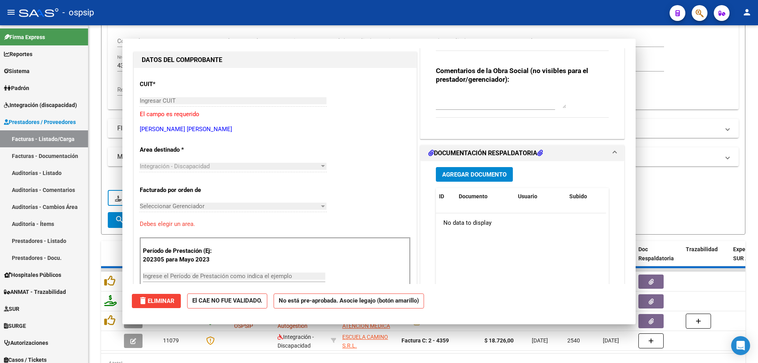
scroll to position [93, 0]
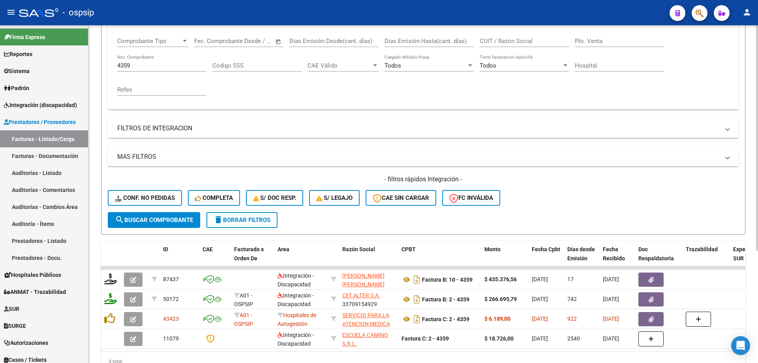
click at [154, 68] on input "4359" at bounding box center [161, 65] width 89 height 7
type input "4"
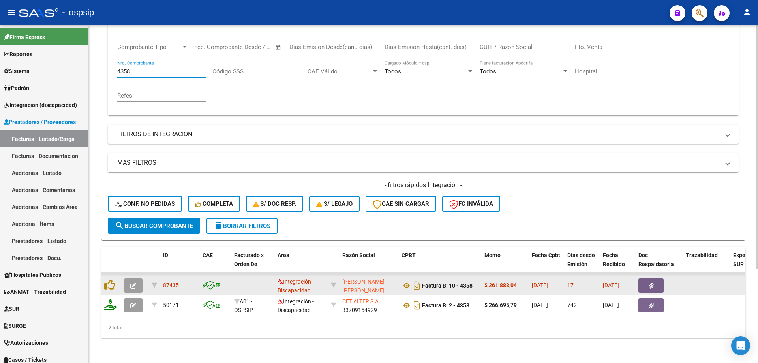
type input "4358"
click at [127, 278] on button "button" at bounding box center [133, 285] width 19 height 14
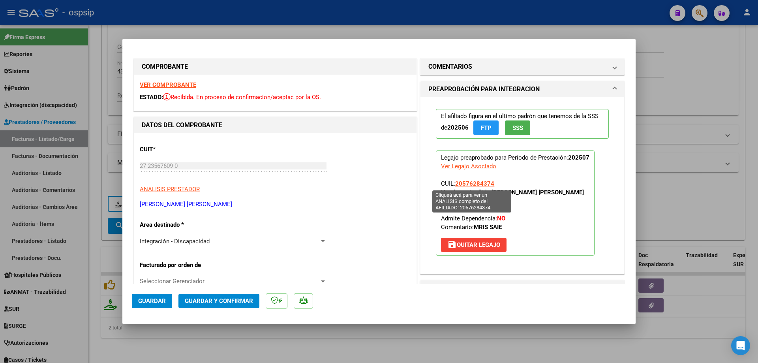
click at [479, 183] on span "20576284374" at bounding box center [474, 183] width 39 height 7
type textarea "20576284374"
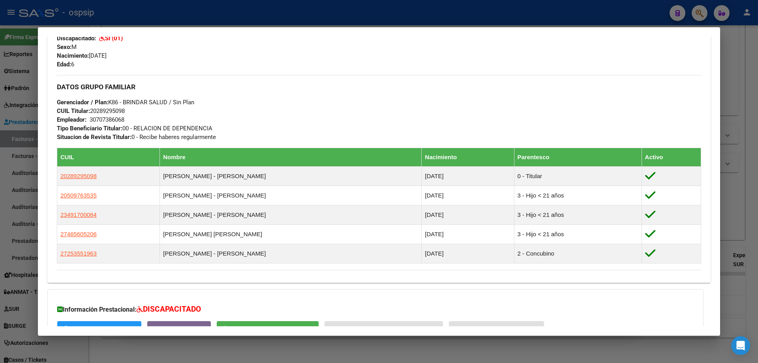
scroll to position [395, 0]
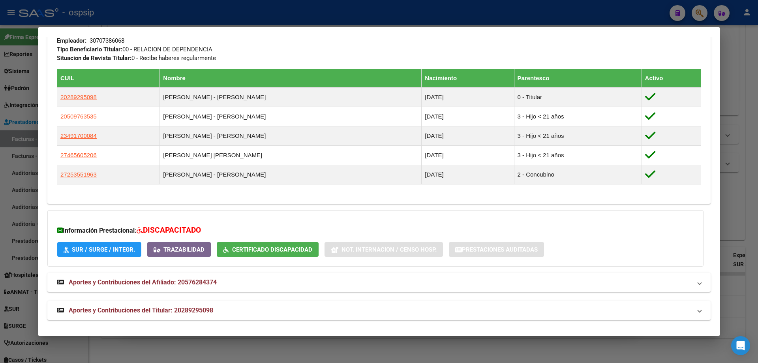
click at [724, 181] on div at bounding box center [379, 181] width 758 height 363
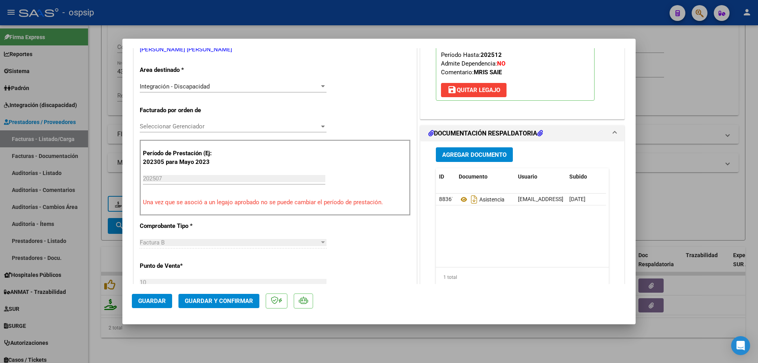
scroll to position [158, 0]
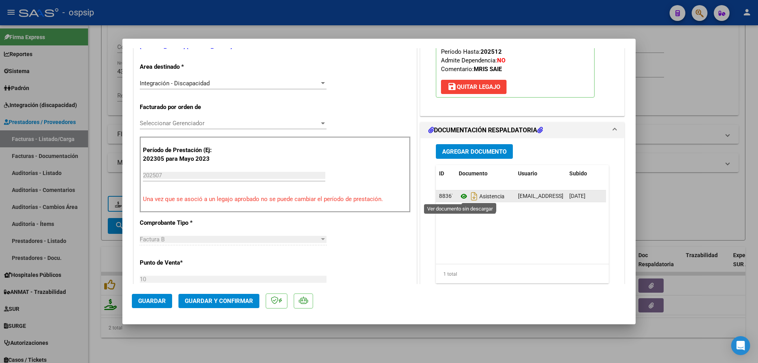
click at [460, 195] on icon at bounding box center [464, 195] width 10 height 9
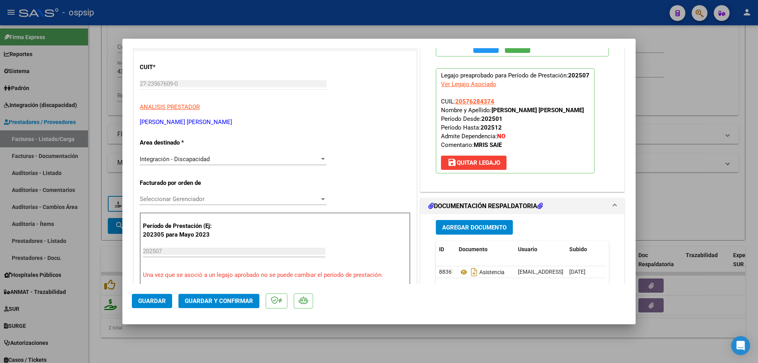
scroll to position [79, 0]
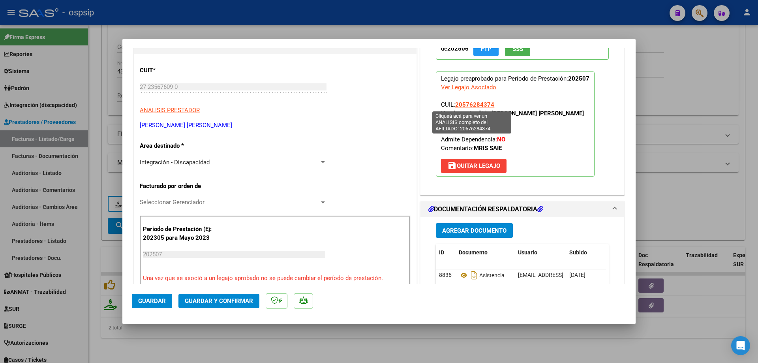
drag, startPoint x: 494, startPoint y: 104, endPoint x: 454, endPoint y: 106, distance: 39.9
click at [454, 106] on p "Legajo preaprobado para Período de Prestación: 202507 Ver Legajo Asociado CUIL:…" at bounding box center [515, 123] width 159 height 105
copy span "20576284374"
click at [238, 300] on span "Guardar y Confirmar" at bounding box center [219, 300] width 68 height 7
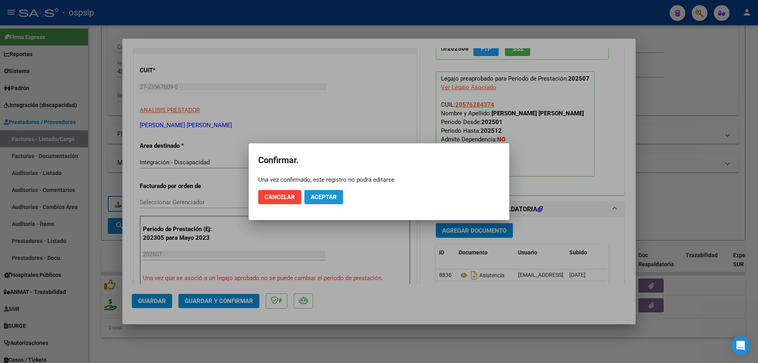
click at [324, 190] on button "Aceptar" at bounding box center [323, 197] width 39 height 14
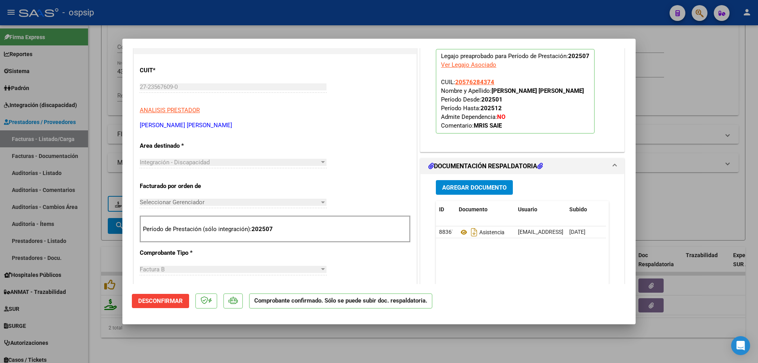
click at [729, 68] on div at bounding box center [379, 181] width 758 height 363
type input "$ 0,00"
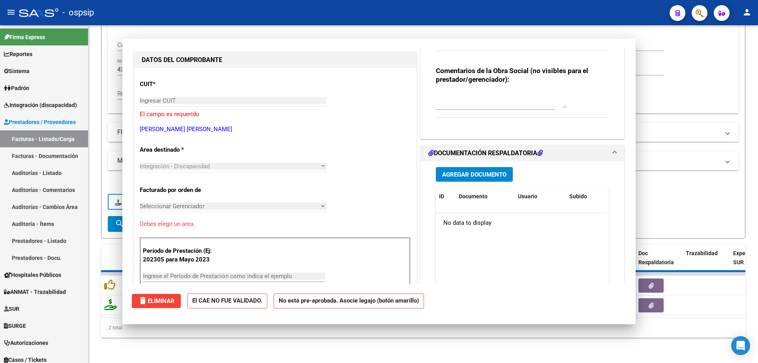
scroll to position [0, 0]
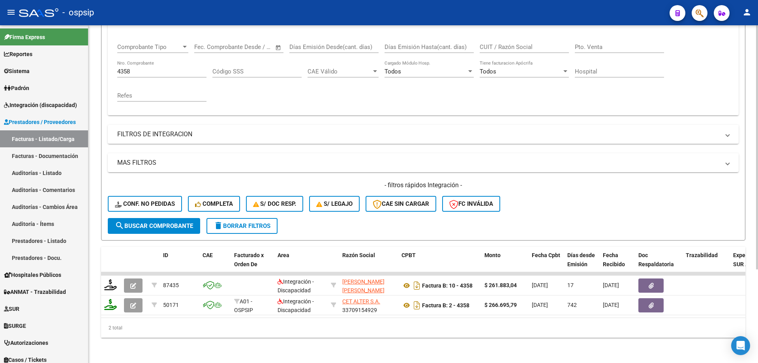
click at [139, 68] on input "4358" at bounding box center [161, 71] width 89 height 7
type input "4"
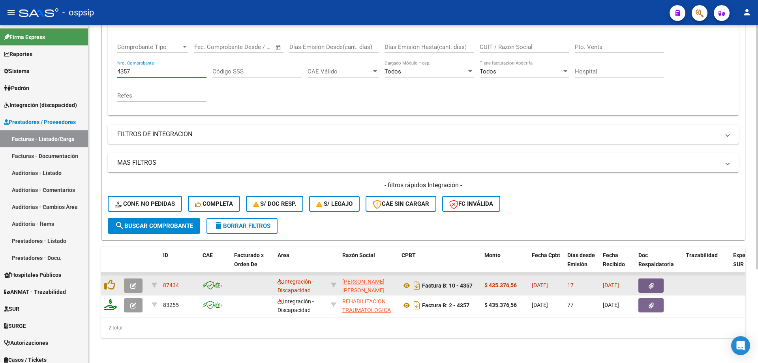
type input "4357"
click at [132, 283] on icon "button" at bounding box center [133, 286] width 6 height 6
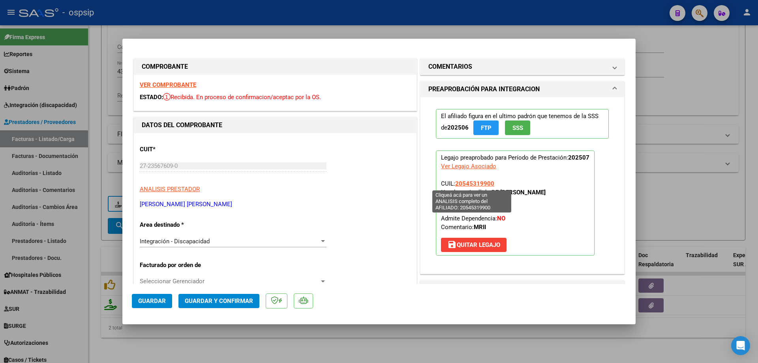
click at [484, 182] on span "20545319900" at bounding box center [474, 183] width 39 height 7
type textarea "20545319900"
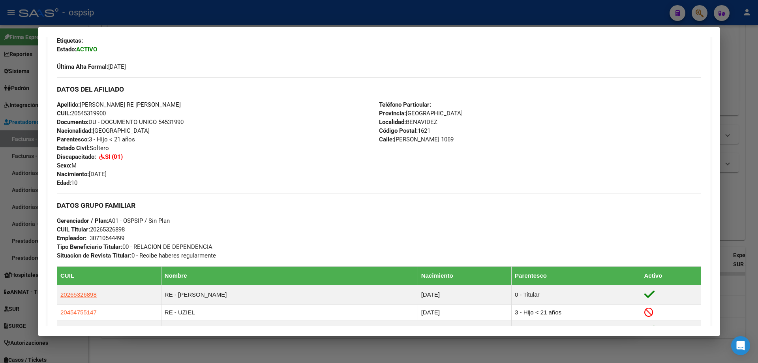
scroll to position [237, 0]
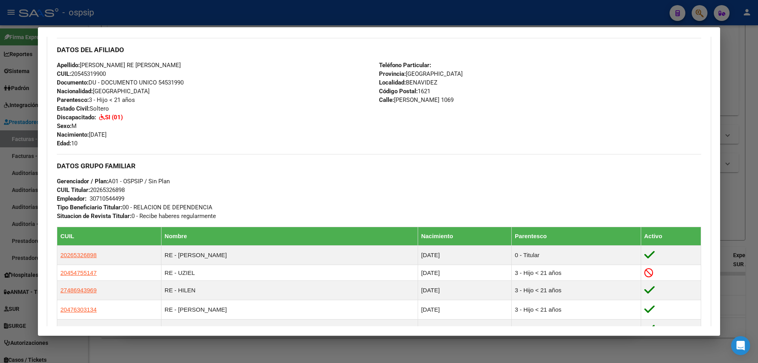
click at [737, 216] on div at bounding box center [379, 181] width 758 height 363
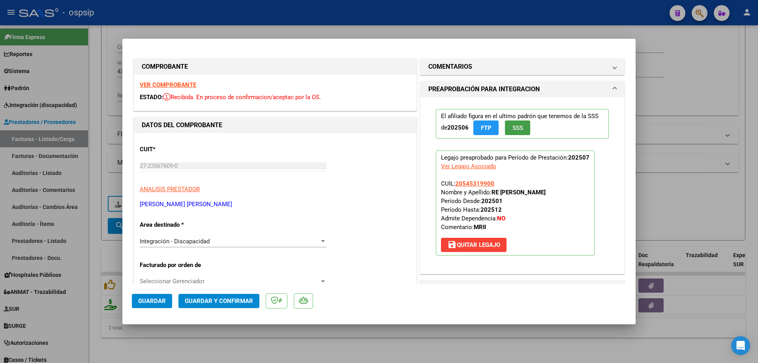
click at [518, 131] on span "SSS" at bounding box center [517, 127] width 11 height 7
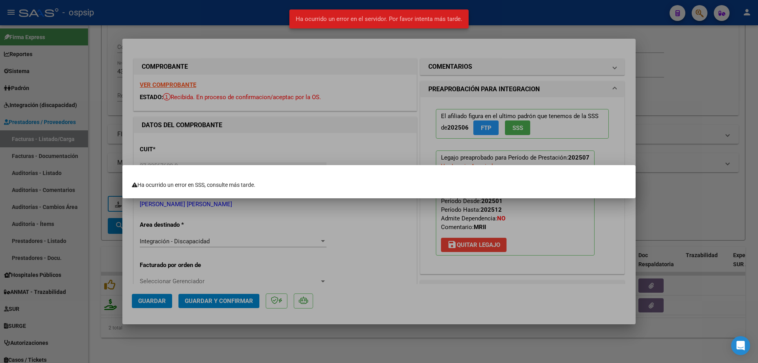
click at [554, 216] on div at bounding box center [379, 181] width 758 height 363
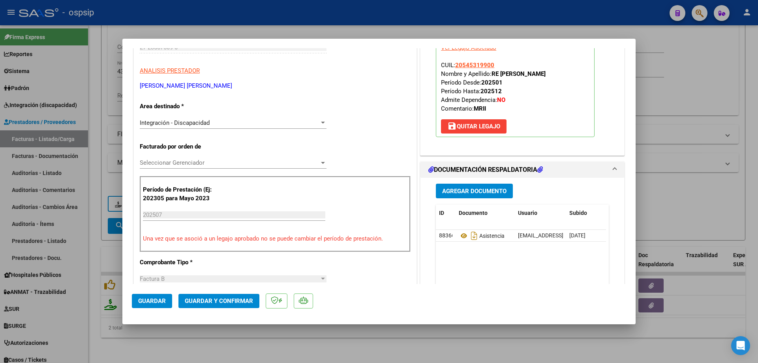
scroll to position [158, 0]
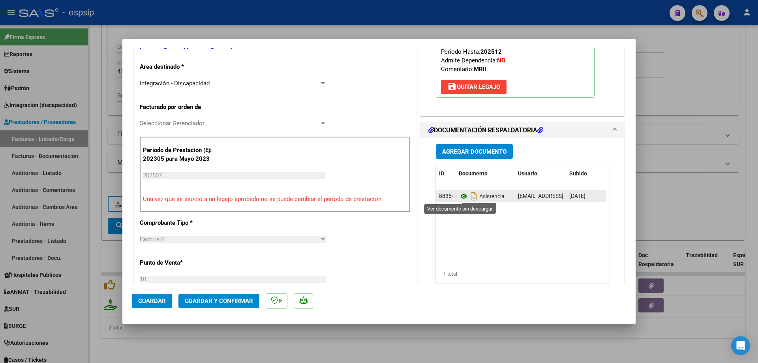
click at [461, 197] on icon at bounding box center [464, 195] width 10 height 9
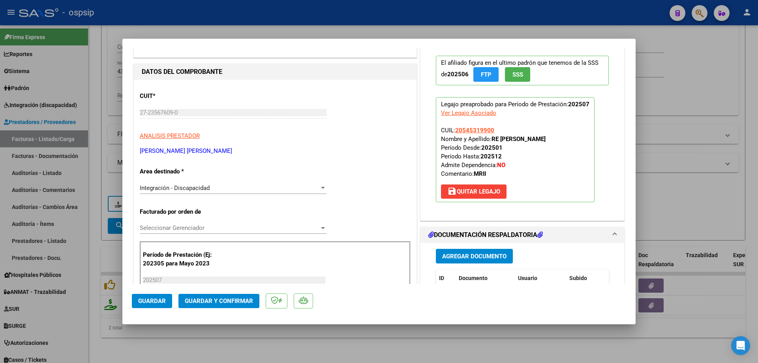
scroll to position [39, 0]
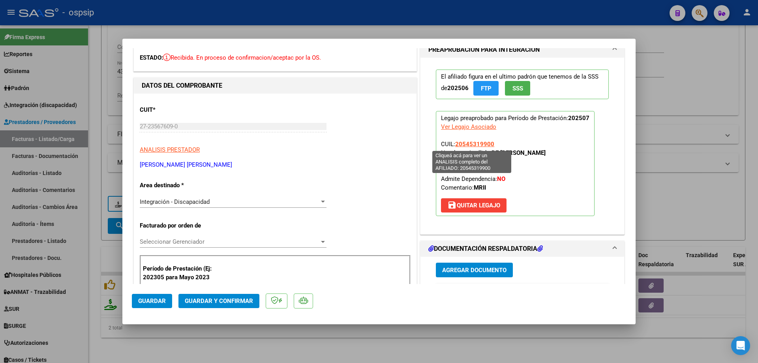
drag, startPoint x: 495, startPoint y: 141, endPoint x: 453, endPoint y: 141, distance: 41.8
click at [453, 141] on p "Legajo preaprobado para Período de Prestación: 202507 Ver Legajo Asociado CUIL:…" at bounding box center [515, 163] width 159 height 105
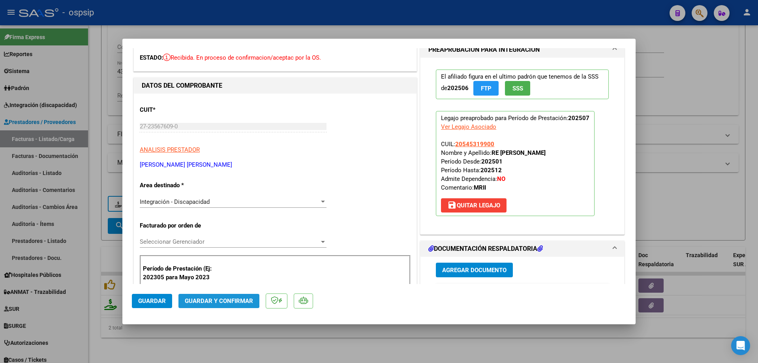
click at [214, 297] on button "Guardar y Confirmar" at bounding box center [218, 301] width 81 height 14
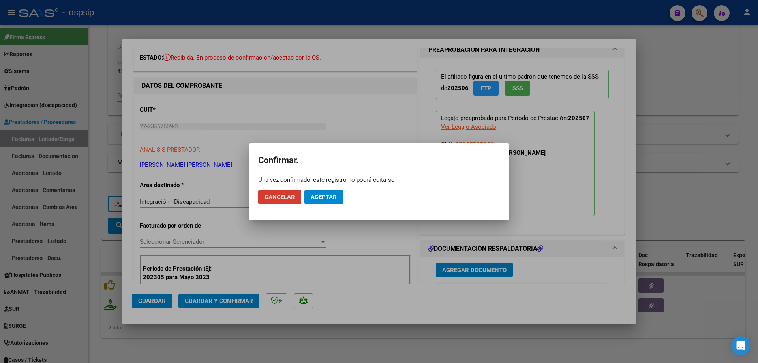
click at [329, 197] on span "Aceptar" at bounding box center [324, 196] width 26 height 7
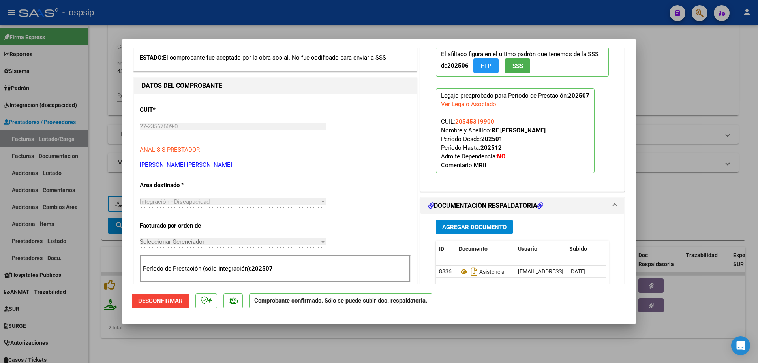
click at [651, 96] on div at bounding box center [379, 181] width 758 height 363
type input "$ 0,00"
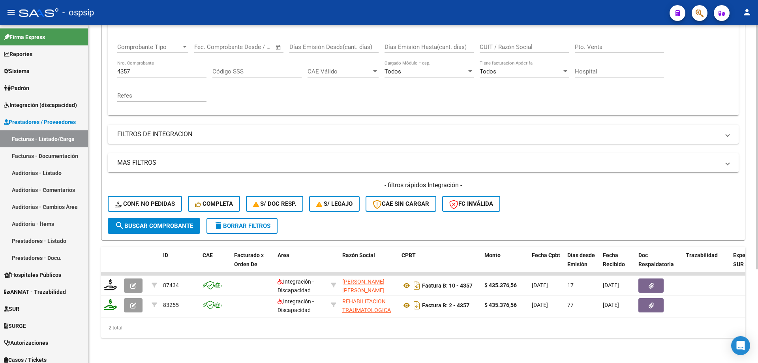
scroll to position [90, 0]
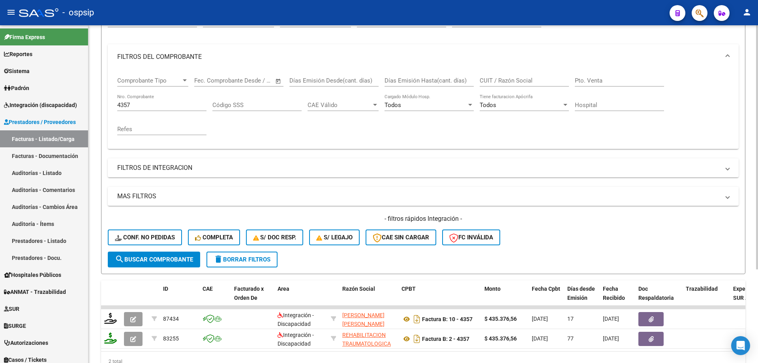
click at [135, 105] on input "4357" at bounding box center [161, 104] width 89 height 7
type input "4"
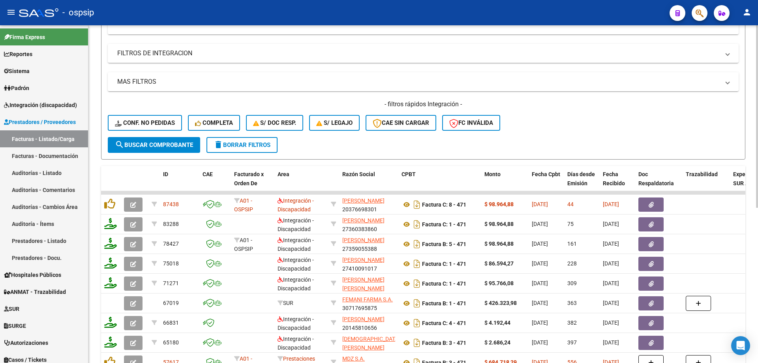
scroll to position [208, 0]
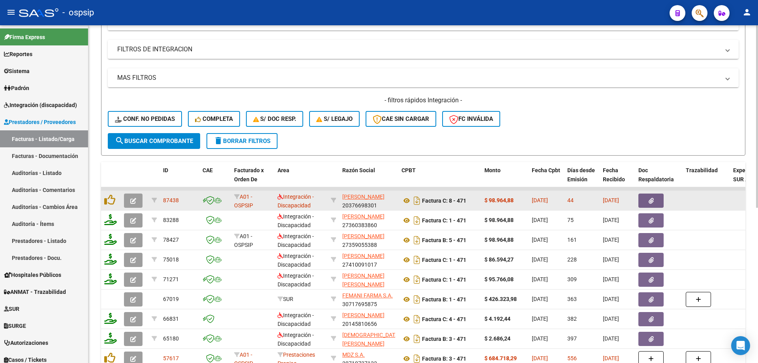
type input "470"
click at [137, 202] on button "button" at bounding box center [133, 200] width 19 height 14
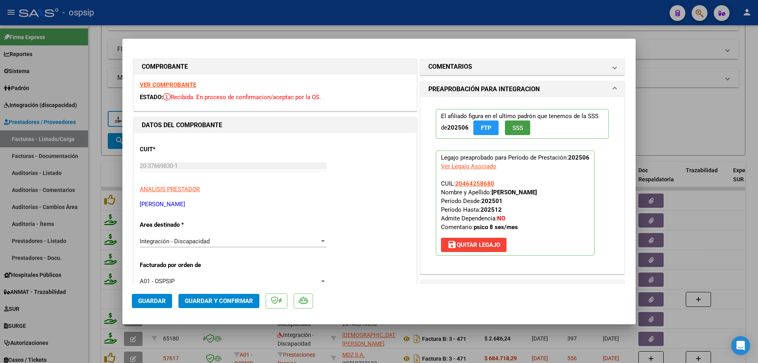
click at [512, 131] on span "SSS" at bounding box center [517, 127] width 11 height 7
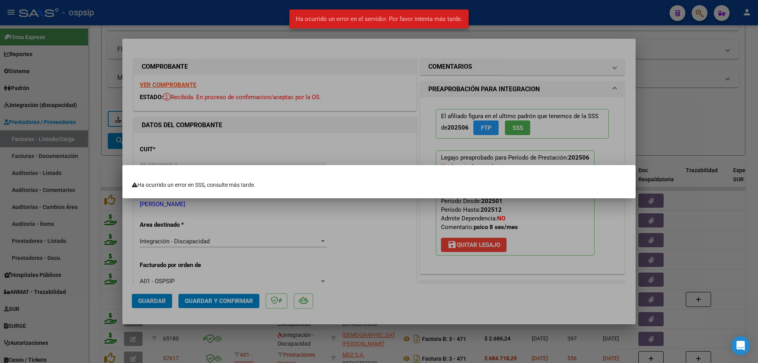
click at [570, 225] on div at bounding box center [379, 181] width 758 height 363
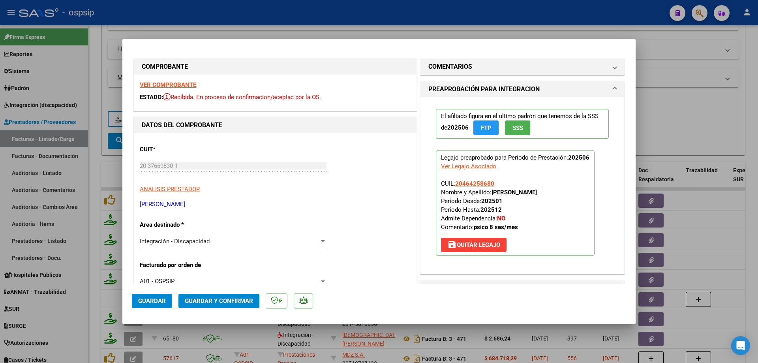
click at [483, 179] on p "Legajo preaprobado para Período de Prestación: 202506 Ver Legajo Asociado CUIL:…" at bounding box center [515, 202] width 159 height 105
click at [481, 182] on span "20464258680" at bounding box center [474, 183] width 39 height 7
type textarea "20464258680"
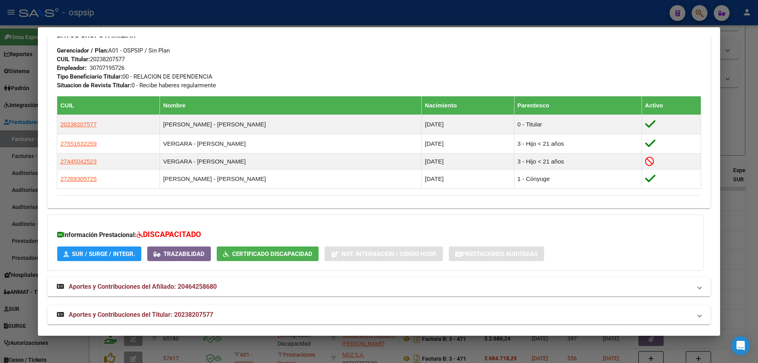
scroll to position [374, 0]
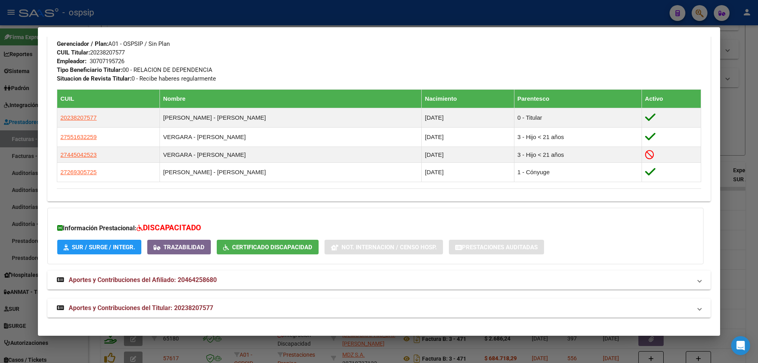
click at [732, 244] on div at bounding box center [379, 181] width 758 height 363
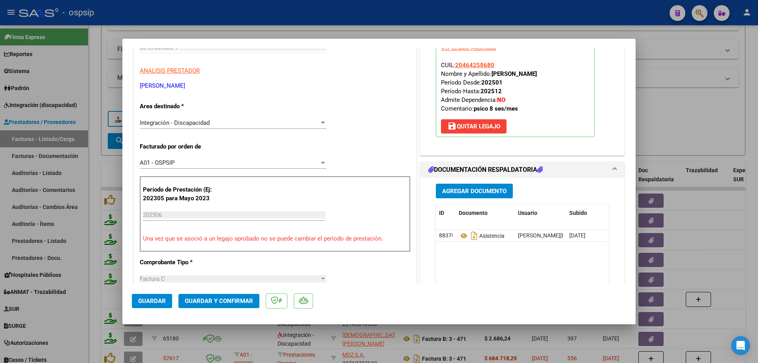
scroll to position [158, 0]
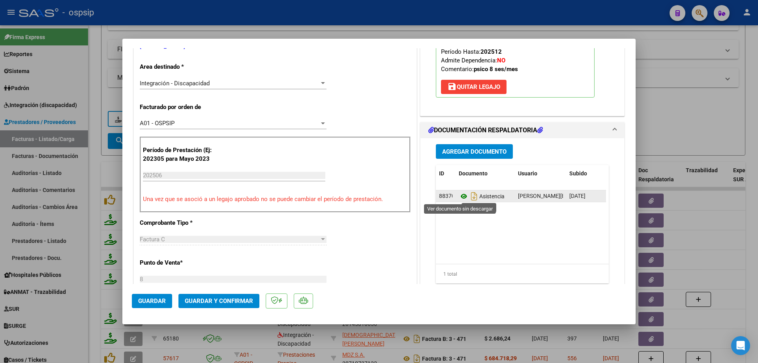
click at [461, 198] on icon at bounding box center [464, 195] width 10 height 9
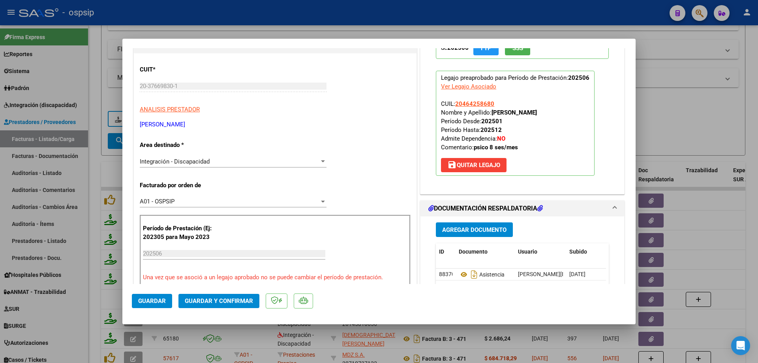
scroll to position [79, 0]
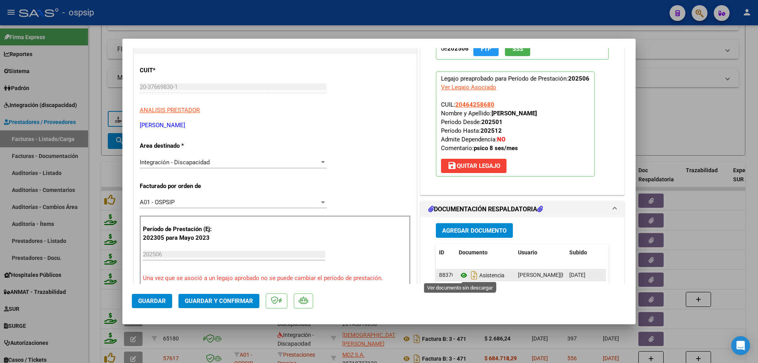
click at [462, 274] on icon at bounding box center [464, 274] width 10 height 9
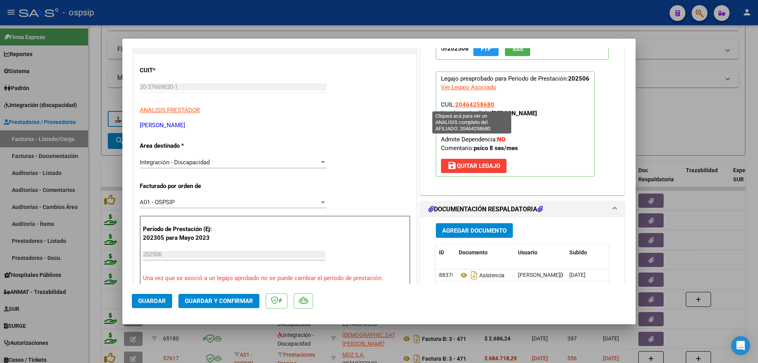
drag, startPoint x: 492, startPoint y: 106, endPoint x: 454, endPoint y: 106, distance: 37.5
click at [454, 106] on p "Legajo preaprobado para Período de Prestación: 202506 Ver Legajo Asociado CUIL:…" at bounding box center [515, 123] width 159 height 105
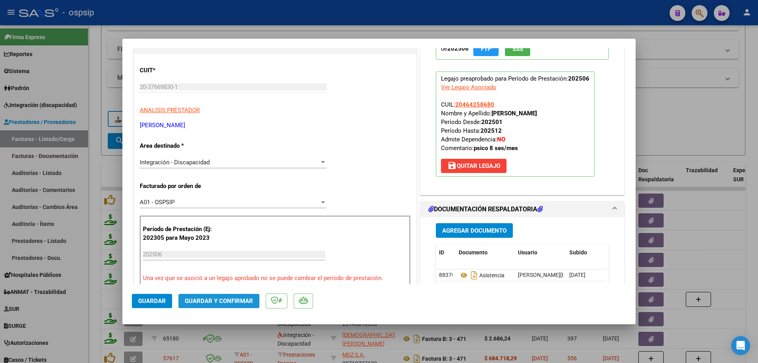
click at [216, 301] on span "Guardar y Confirmar" at bounding box center [219, 300] width 68 height 7
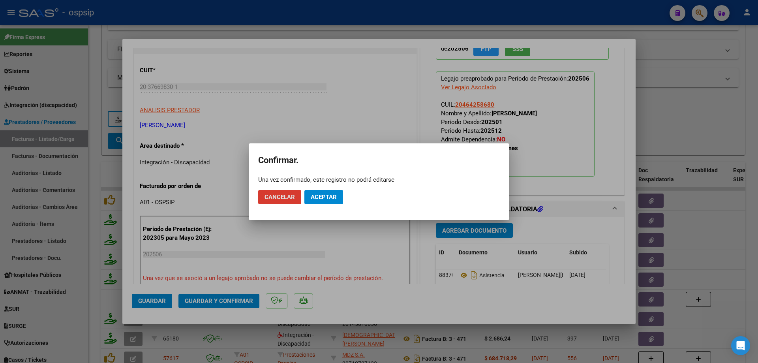
click at [327, 195] on span "Aceptar" at bounding box center [324, 196] width 26 height 7
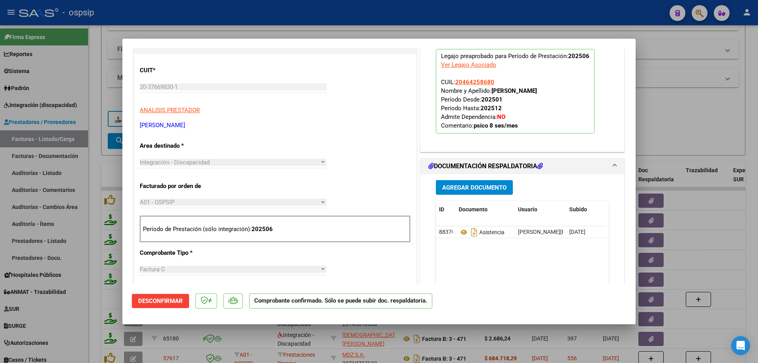
click at [666, 124] on div at bounding box center [379, 181] width 758 height 363
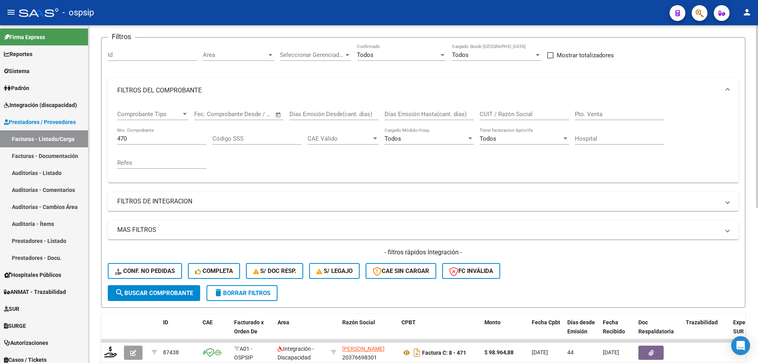
scroll to position [51, 0]
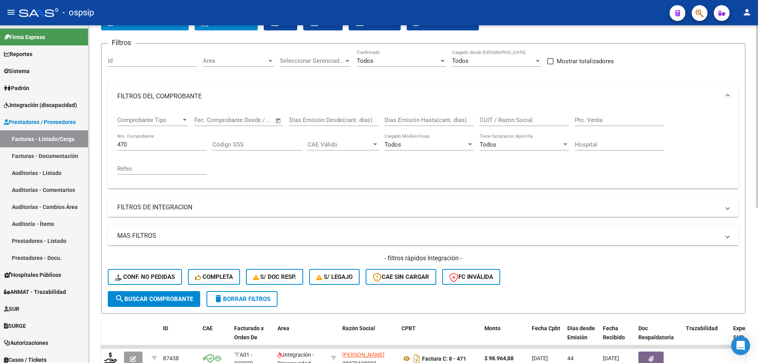
click at [131, 143] on input "470" at bounding box center [161, 144] width 89 height 7
type input "4"
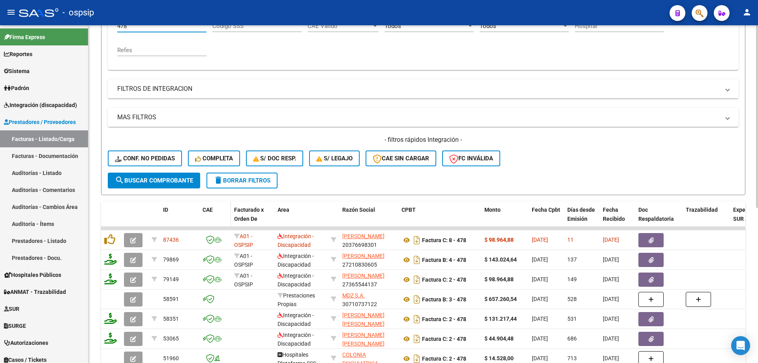
scroll to position [208, 0]
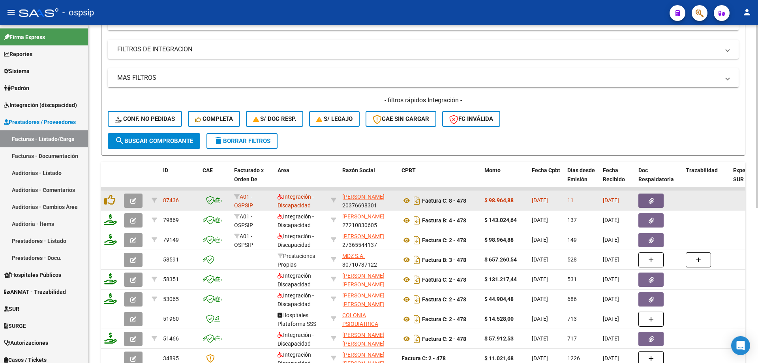
type input "478"
click at [136, 200] on icon "button" at bounding box center [133, 201] width 6 height 6
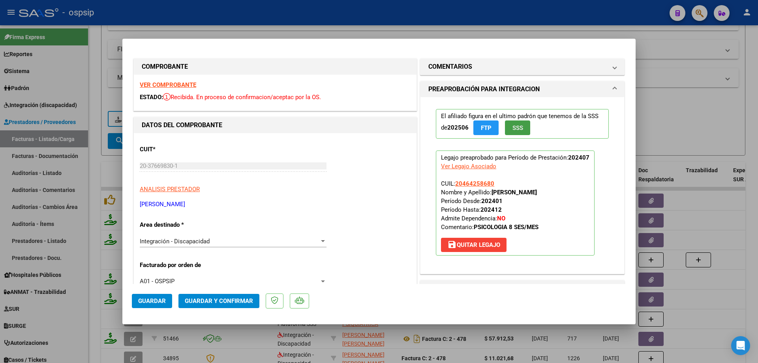
click at [519, 131] on span "SSS" at bounding box center [517, 127] width 11 height 7
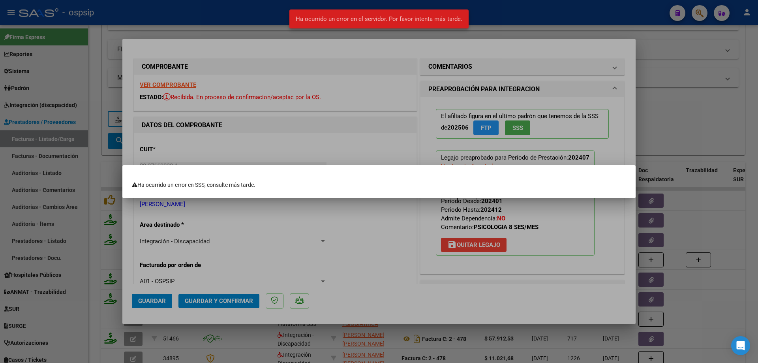
click at [544, 137] on div at bounding box center [379, 181] width 758 height 363
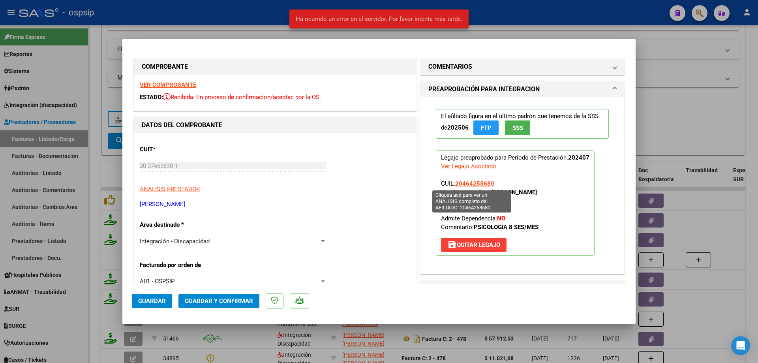
click at [474, 184] on span "20464258680" at bounding box center [474, 183] width 39 height 7
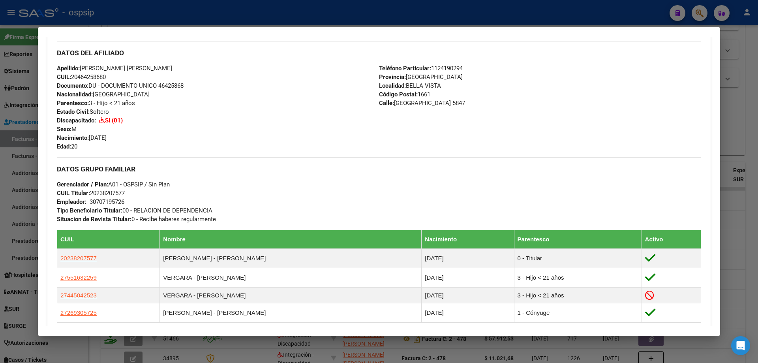
scroll to position [216, 0]
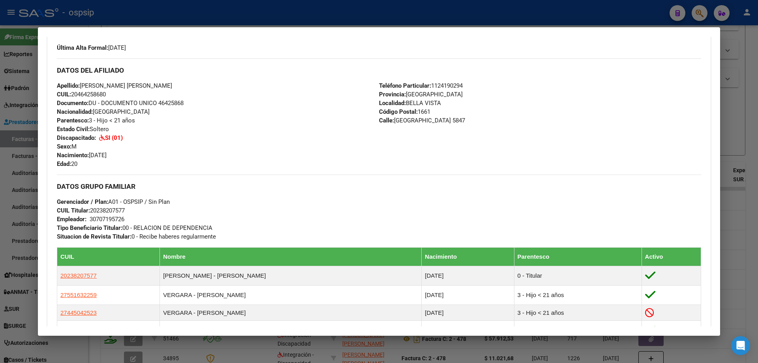
click at [751, 148] on div at bounding box center [379, 181] width 758 height 363
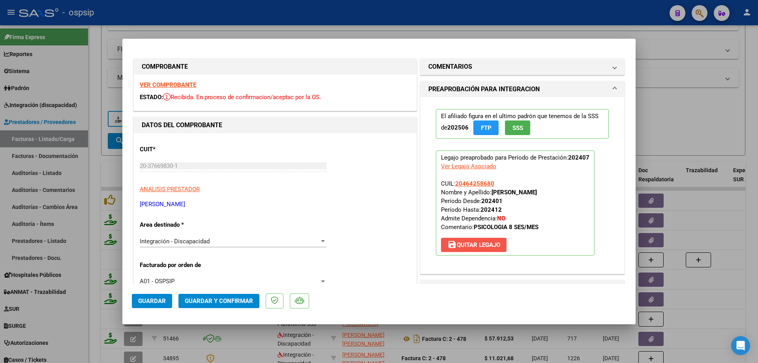
click at [466, 248] on span "save [PERSON_NAME]" at bounding box center [473, 244] width 53 height 7
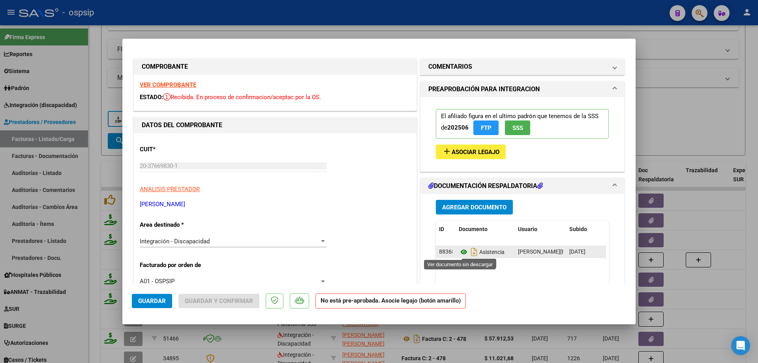
click at [460, 250] on icon at bounding box center [464, 251] width 10 height 9
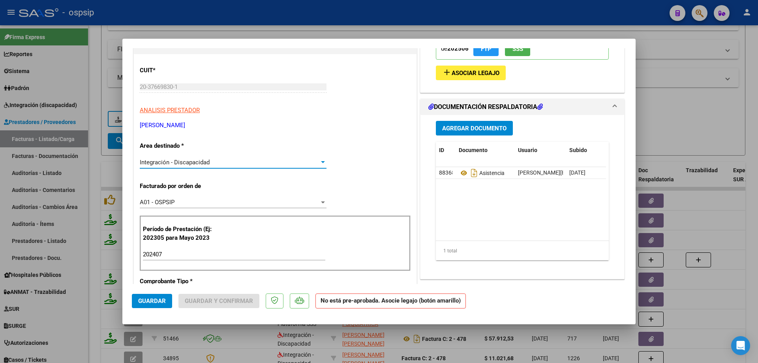
click at [280, 159] on div "Integración - Discapacidad" at bounding box center [230, 162] width 180 height 7
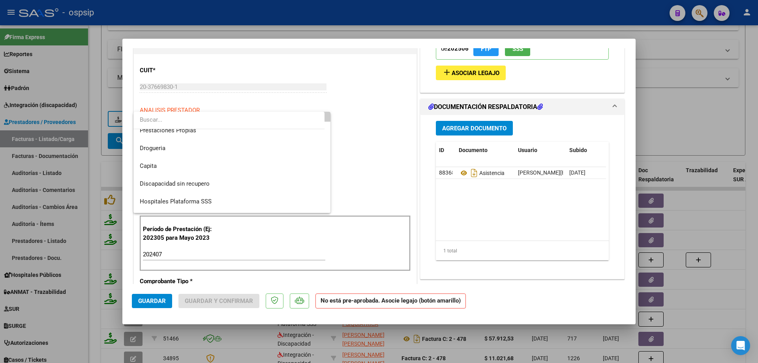
click at [373, 156] on div at bounding box center [379, 181] width 758 height 363
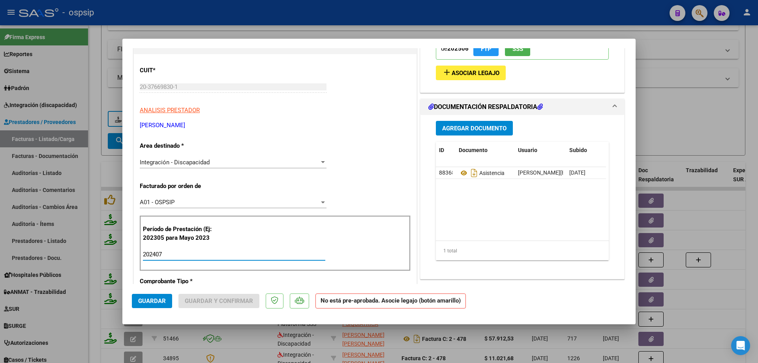
click at [156, 256] on input "202407" at bounding box center [234, 254] width 182 height 7
type input "202507"
click at [452, 68] on button "add Asociar Legajo" at bounding box center [471, 73] width 70 height 15
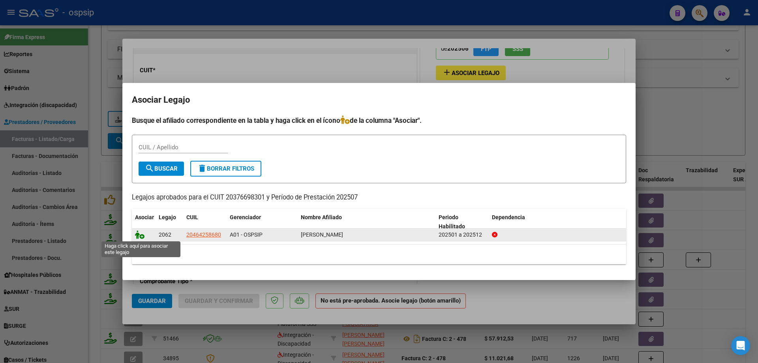
click at [142, 235] on icon at bounding box center [139, 234] width 9 height 9
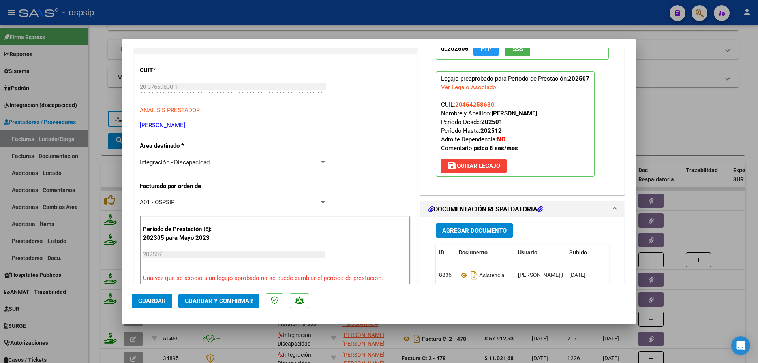
scroll to position [197, 0]
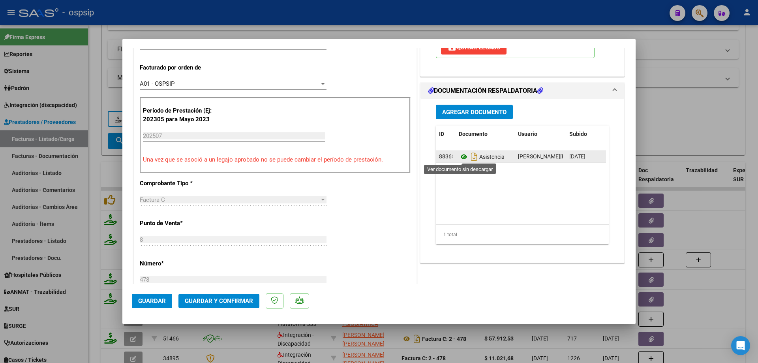
click at [459, 156] on icon at bounding box center [464, 156] width 10 height 9
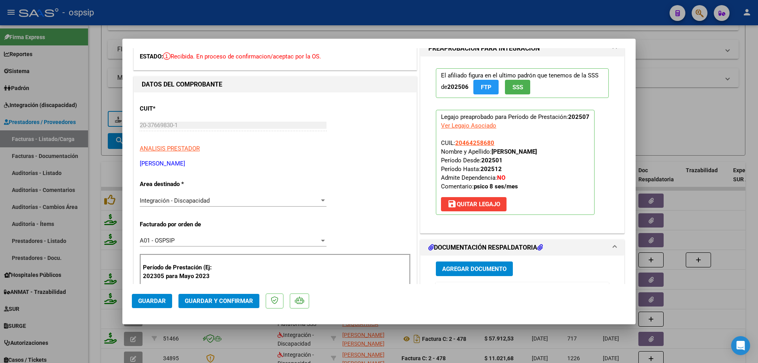
scroll to position [0, 0]
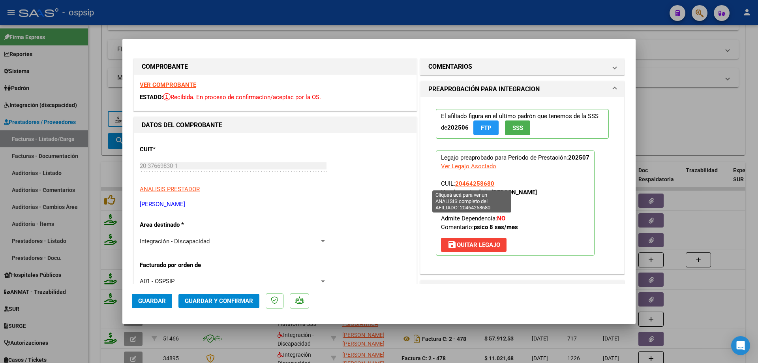
drag, startPoint x: 491, startPoint y: 186, endPoint x: 454, endPoint y: 186, distance: 37.1
click at [454, 186] on p "Legajo preaprobado para Período de Prestación: 202507 Ver Legajo Asociado CUIL:…" at bounding box center [515, 202] width 159 height 105
click at [192, 304] on span "Guardar y Confirmar" at bounding box center [219, 300] width 68 height 7
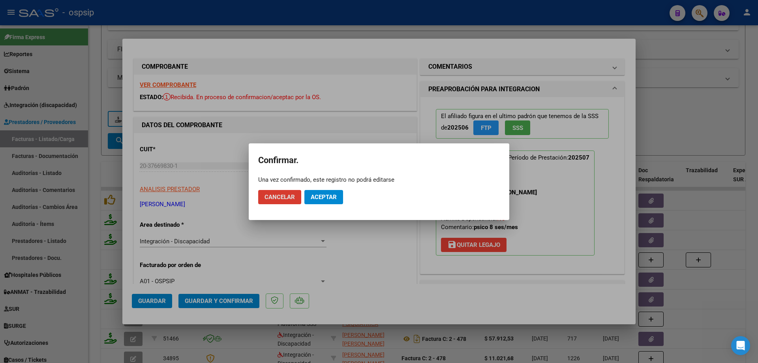
click at [316, 197] on span "Aceptar" at bounding box center [324, 196] width 26 height 7
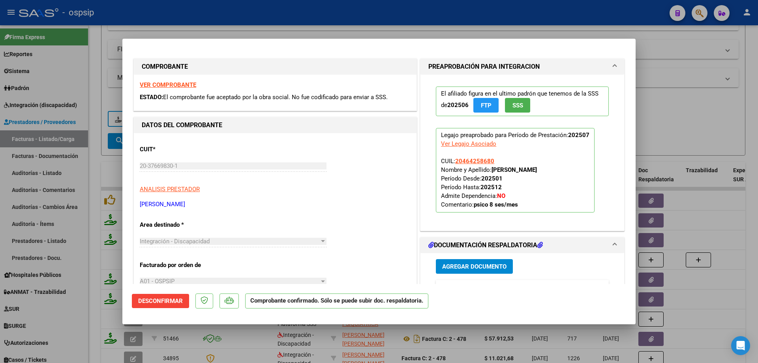
click at [680, 158] on div at bounding box center [379, 181] width 758 height 363
type input "$ 0,00"
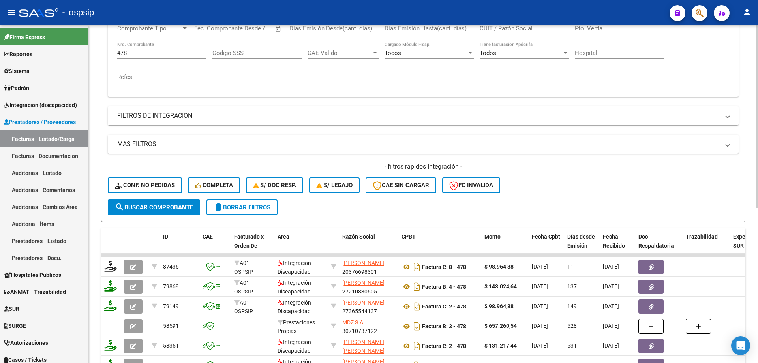
scroll to position [129, 0]
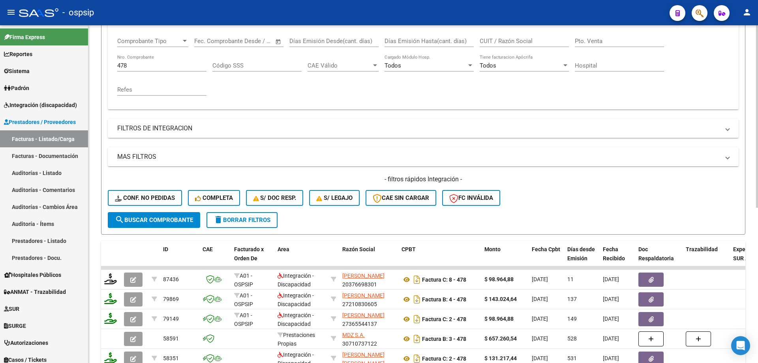
click at [138, 66] on input "478" at bounding box center [161, 65] width 89 height 7
type input "4"
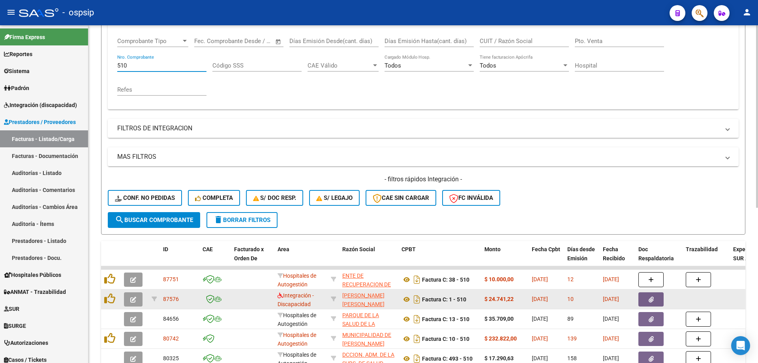
type input "510"
click at [129, 297] on button "button" at bounding box center [133, 299] width 19 height 14
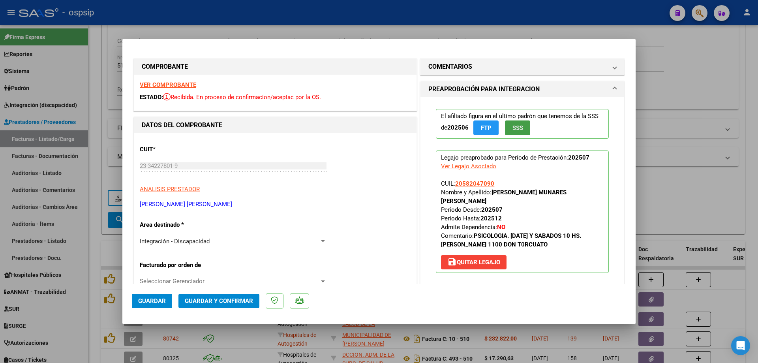
click at [525, 134] on button "SSS" at bounding box center [517, 127] width 25 height 15
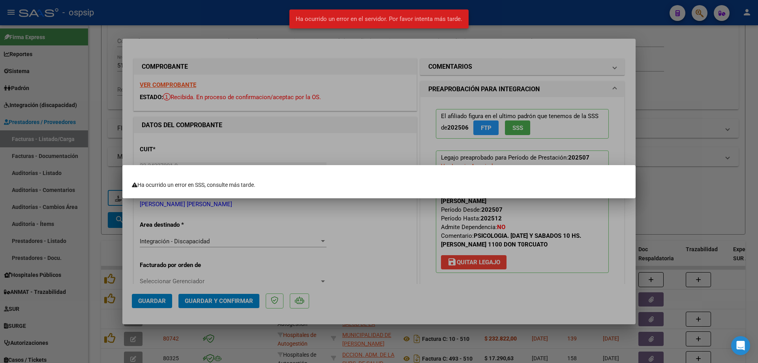
click at [563, 154] on div at bounding box center [379, 181] width 758 height 363
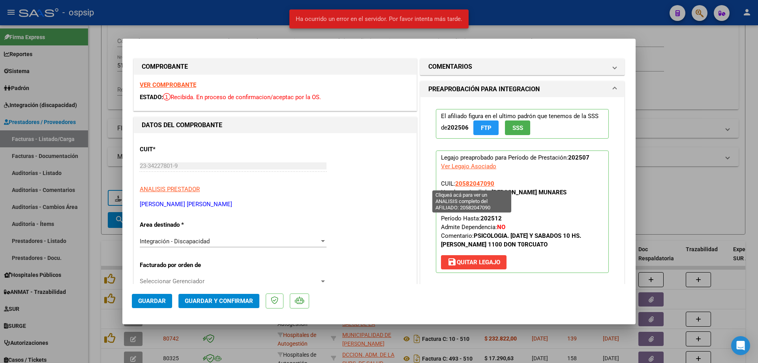
click at [486, 183] on span "20582047090" at bounding box center [474, 183] width 39 height 7
type textarea "20582047090"
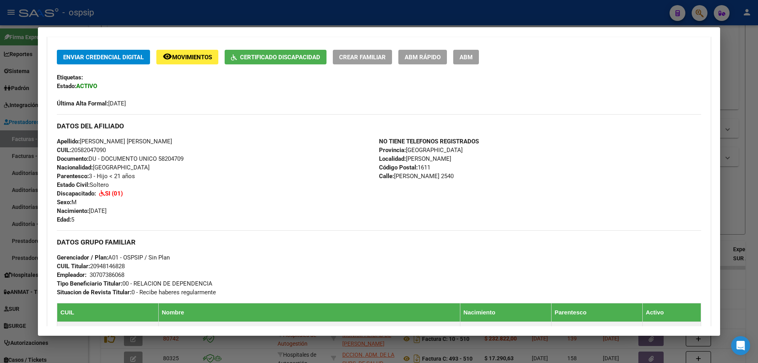
scroll to position [197, 0]
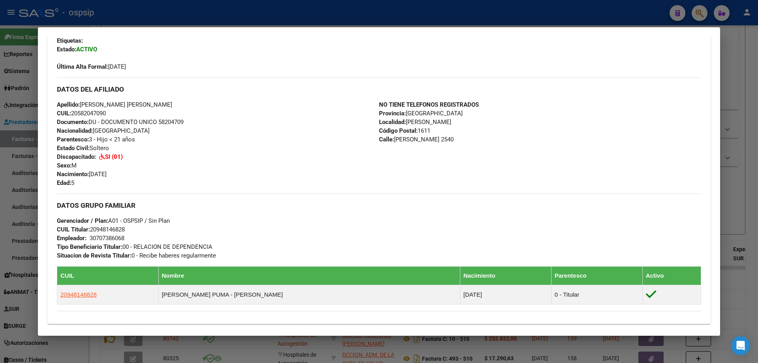
click at [749, 121] on div at bounding box center [379, 181] width 758 height 363
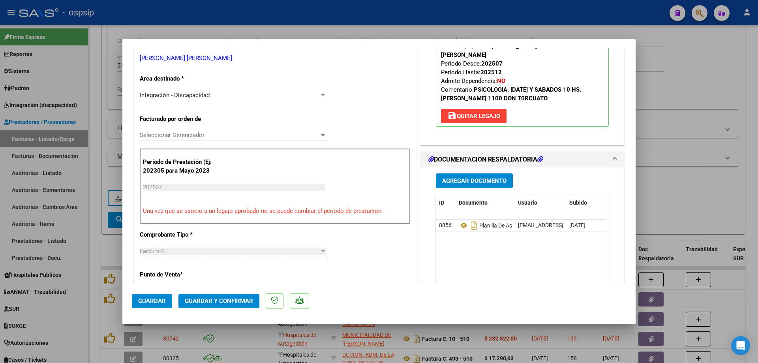
scroll to position [158, 0]
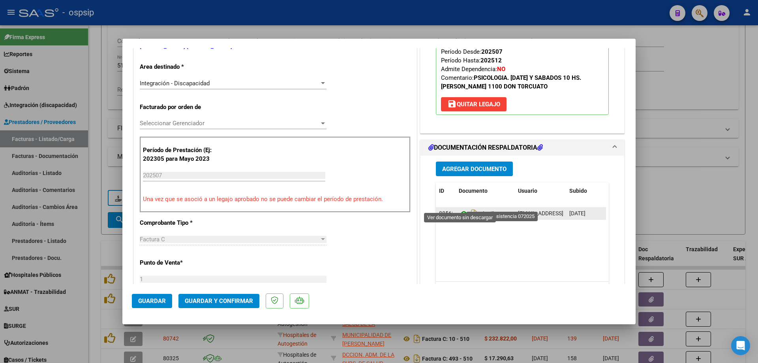
click at [460, 209] on icon at bounding box center [464, 213] width 10 height 9
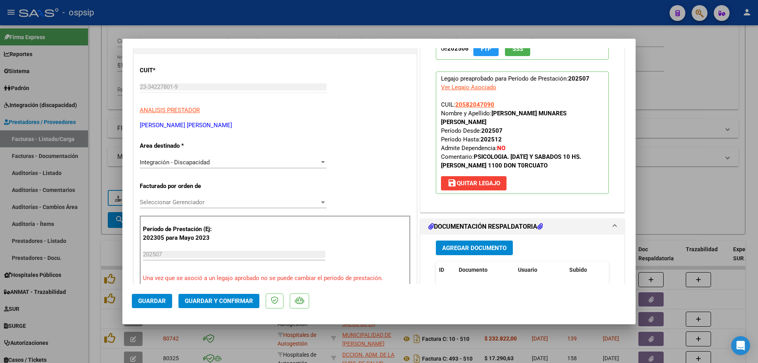
scroll to position [0, 0]
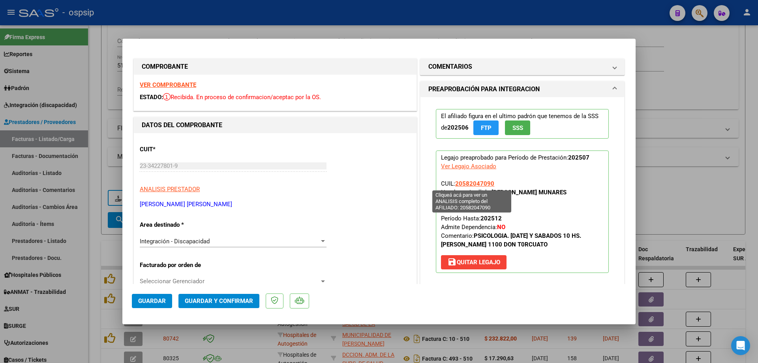
drag, startPoint x: 496, startPoint y: 185, endPoint x: 453, endPoint y: 182, distance: 42.7
click at [453, 182] on p "Legajo preaprobado para Período de Prestación: 202507 Ver Legajo Asociado CUIL:…" at bounding box center [522, 211] width 173 height 122
click at [211, 306] on button "Guardar y Confirmar" at bounding box center [218, 301] width 81 height 14
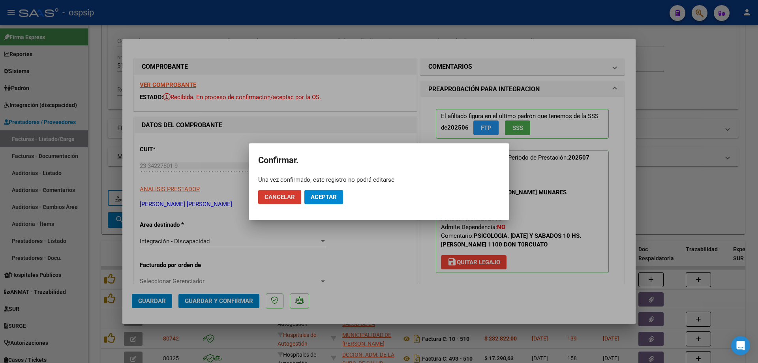
click at [317, 195] on span "Aceptar" at bounding box center [324, 196] width 26 height 7
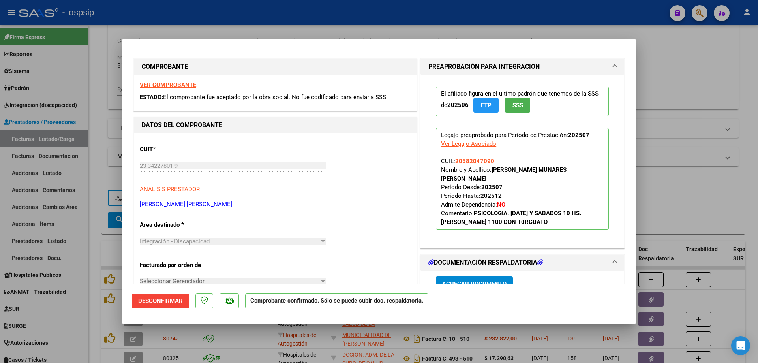
click at [721, 104] on div at bounding box center [379, 181] width 758 height 363
type input "$ 0,00"
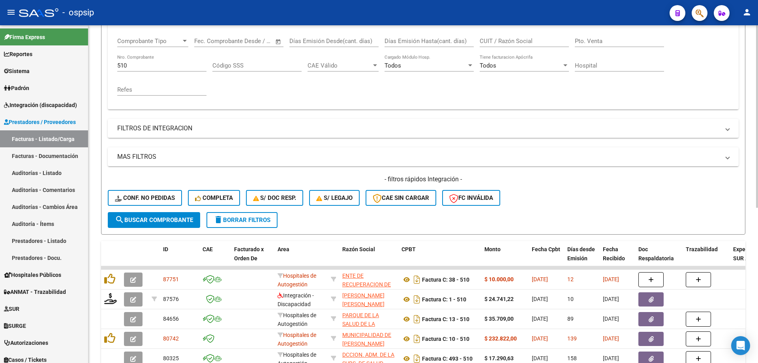
click at [137, 62] on input "510" at bounding box center [161, 65] width 89 height 7
type input "5"
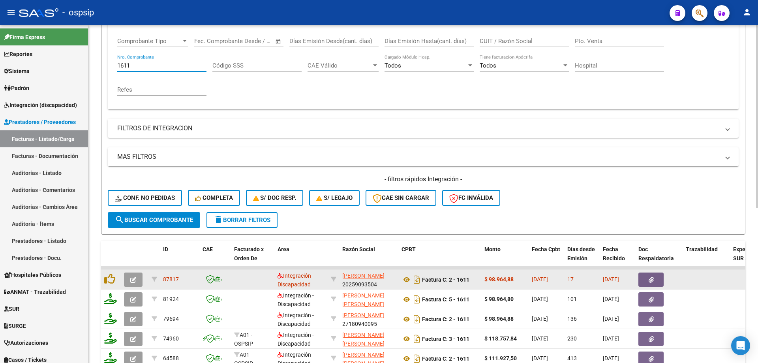
type input "1611"
click at [131, 281] on icon "button" at bounding box center [133, 280] width 6 height 6
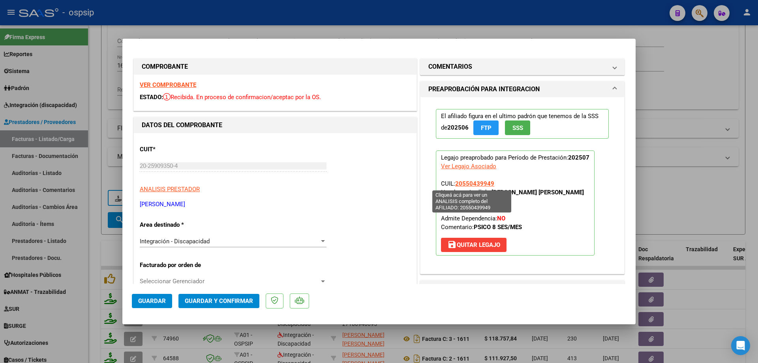
click at [478, 182] on span "20550439949" at bounding box center [474, 183] width 39 height 7
type textarea "20550439949"
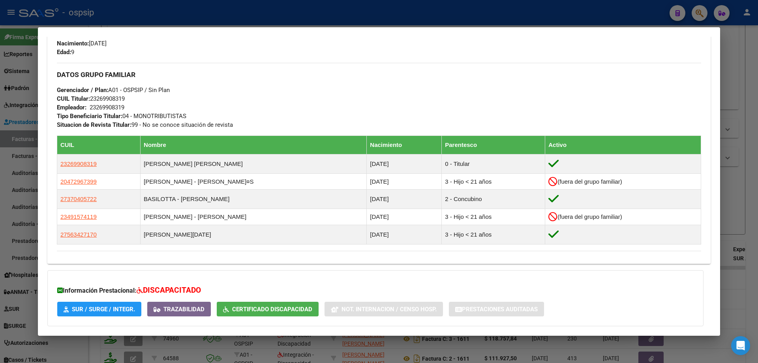
scroll to position [422, 0]
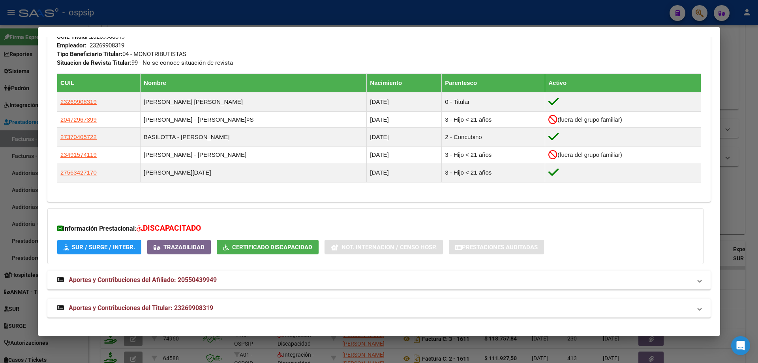
click at [743, 199] on div at bounding box center [379, 181] width 758 height 363
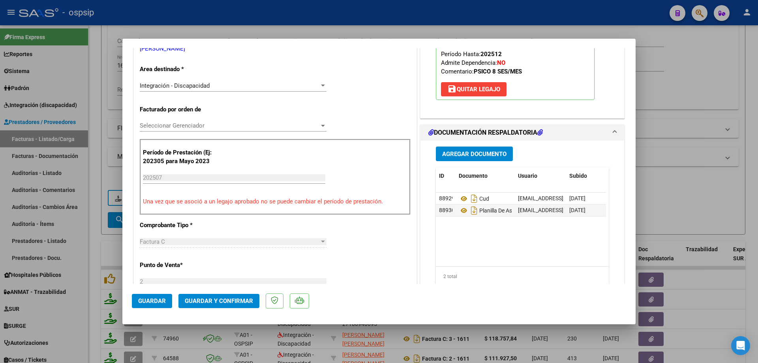
scroll to position [158, 0]
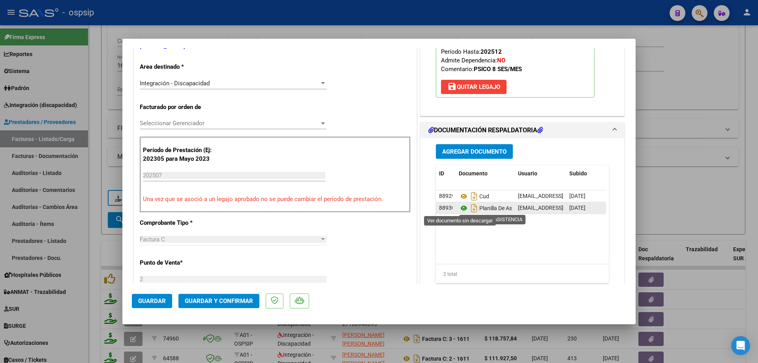
click at [460, 208] on icon at bounding box center [464, 207] width 10 height 9
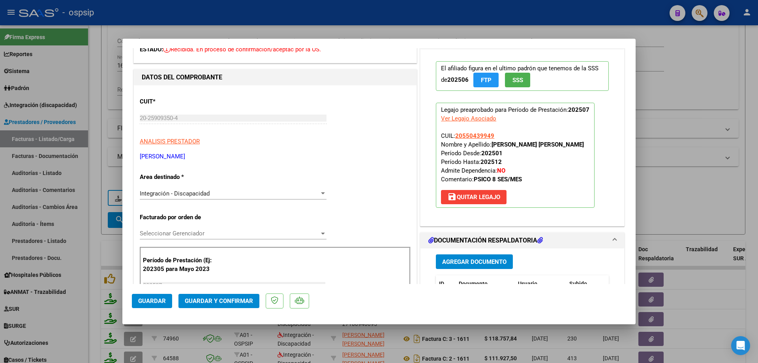
scroll to position [39, 0]
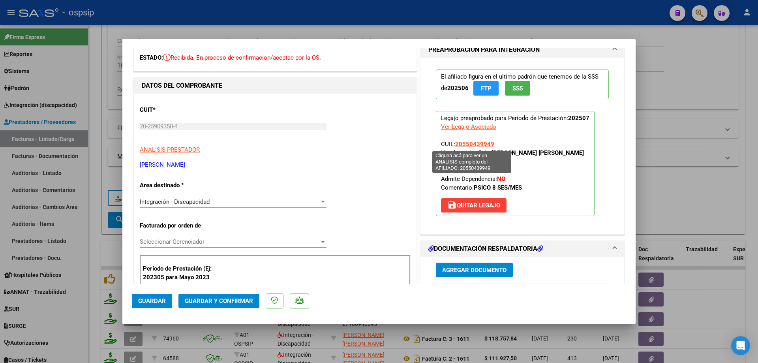
drag, startPoint x: 495, startPoint y: 141, endPoint x: 453, endPoint y: 144, distance: 41.9
click at [453, 144] on p "Legajo preaprobado para Período de Prestación: 202507 Ver Legajo Asociado CUIL:…" at bounding box center [515, 163] width 159 height 105
click at [250, 303] on span "Guardar y Confirmar" at bounding box center [219, 300] width 68 height 7
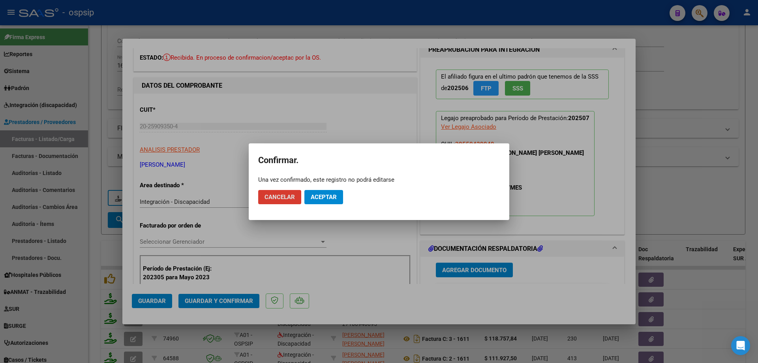
click at [324, 190] on button "Aceptar" at bounding box center [323, 197] width 39 height 14
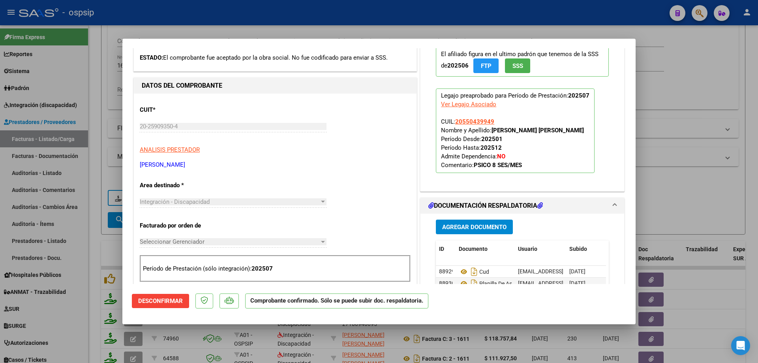
click at [673, 180] on div at bounding box center [379, 181] width 758 height 363
type input "$ 0,00"
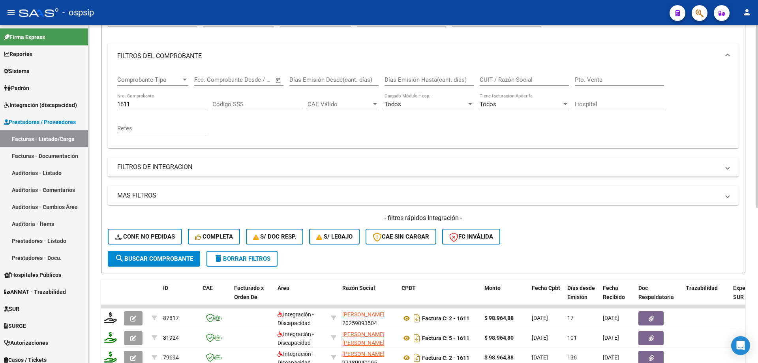
scroll to position [90, 0]
click at [151, 109] on div "1611 Nro. Comprobante" at bounding box center [161, 102] width 89 height 17
type input "1"
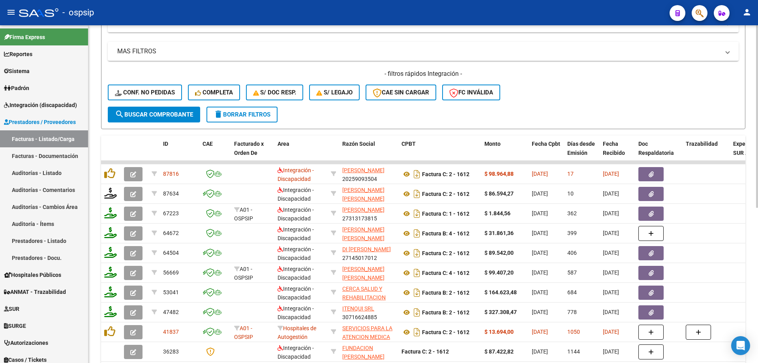
scroll to position [248, 0]
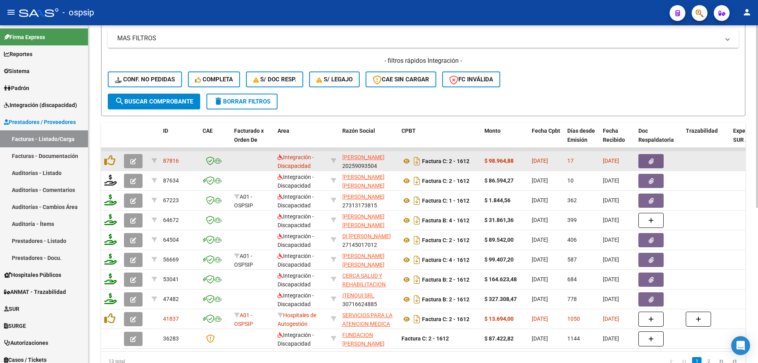
type input "1612"
click at [130, 163] on button "button" at bounding box center [133, 161] width 19 height 14
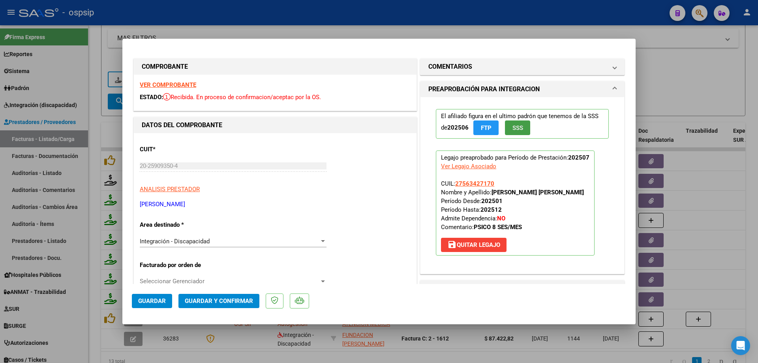
click at [518, 128] on span "SSS" at bounding box center [517, 127] width 11 height 7
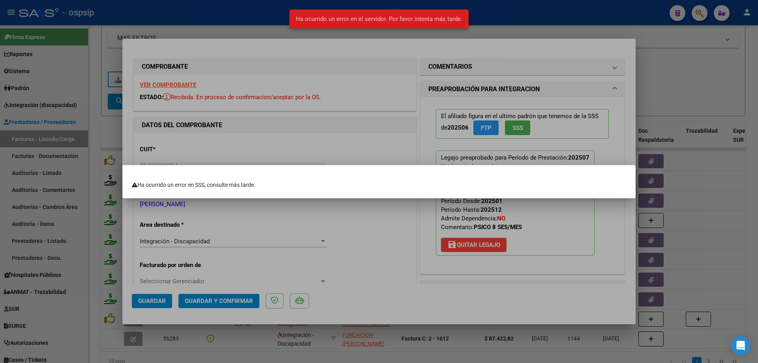
click at [563, 250] on div at bounding box center [379, 181] width 758 height 363
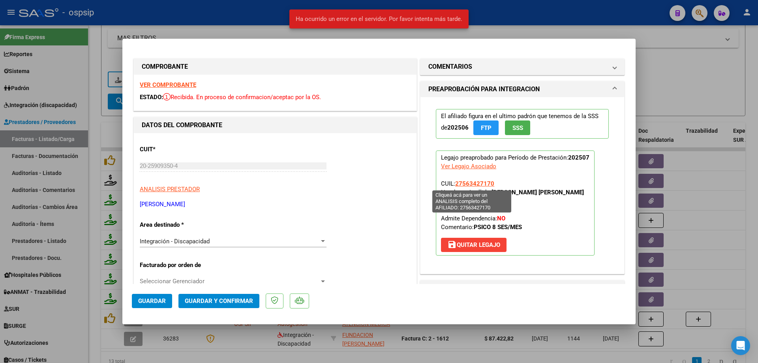
click at [478, 183] on span "27563427170" at bounding box center [474, 183] width 39 height 7
type textarea "27563427170"
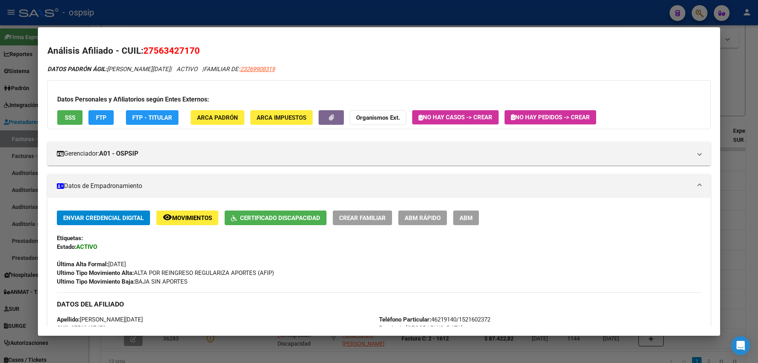
click at [736, 178] on div at bounding box center [379, 181] width 758 height 363
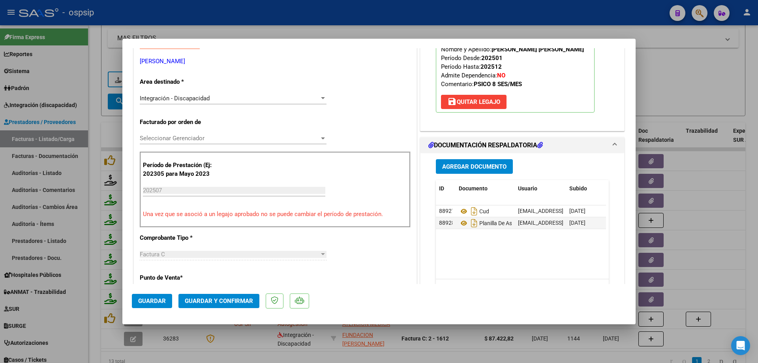
scroll to position [158, 0]
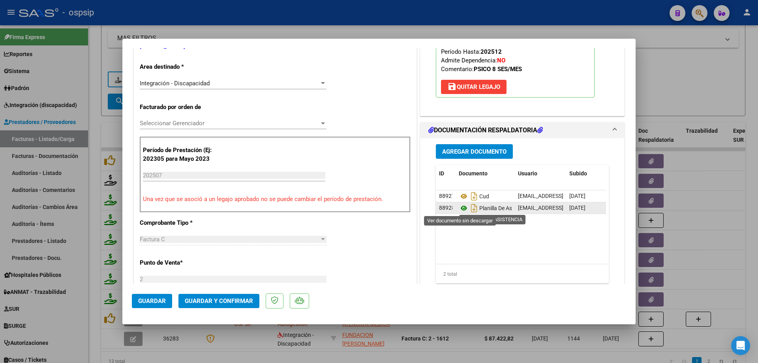
click at [460, 209] on icon at bounding box center [464, 207] width 10 height 9
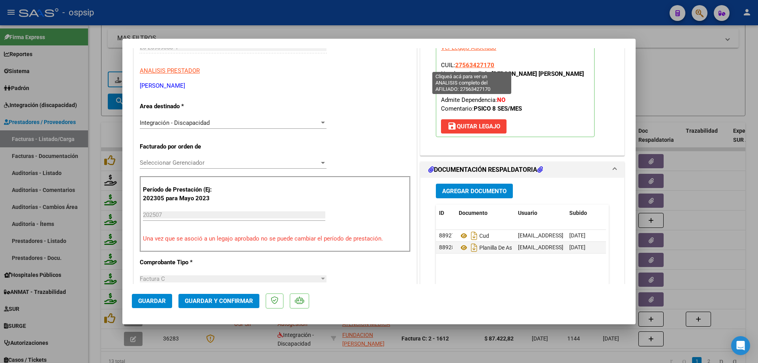
drag, startPoint x: 486, startPoint y: 65, endPoint x: 454, endPoint y: 68, distance: 32.1
click at [454, 68] on p "Legajo preaprobado para Período de Prestación: 202507 Ver Legajo Asociado CUIL:…" at bounding box center [515, 84] width 159 height 105
drag, startPoint x: 460, startPoint y: 59, endPoint x: 451, endPoint y: 61, distance: 8.9
click at [452, 61] on p "Legajo preaprobado para Período de Prestación: 202507 Ver Legajo Asociado CUIL:…" at bounding box center [515, 84] width 159 height 105
drag, startPoint x: 451, startPoint y: 65, endPoint x: 490, endPoint y: 64, distance: 38.7
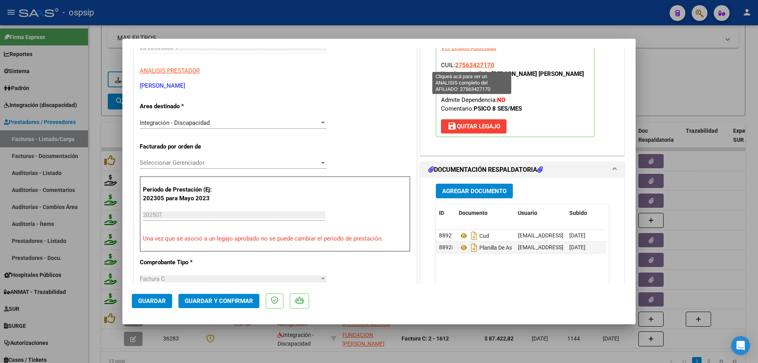
click at [490, 64] on span "CUIL: 27563427170 Nombre y Apellido: [PERSON_NAME][DATE] Desde: 202501 Período …" at bounding box center [512, 87] width 143 height 51
click at [241, 298] on span "Guardar y Confirmar" at bounding box center [219, 300] width 68 height 7
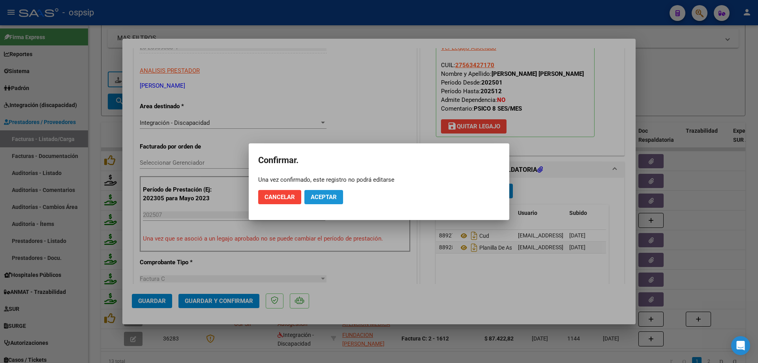
click at [325, 196] on span "Aceptar" at bounding box center [324, 196] width 26 height 7
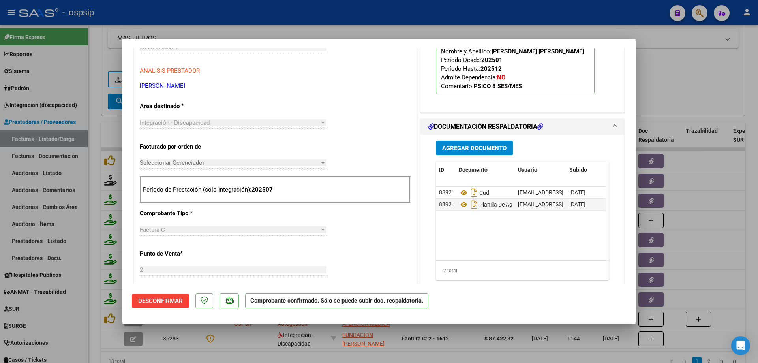
click at [693, 90] on div at bounding box center [379, 181] width 758 height 363
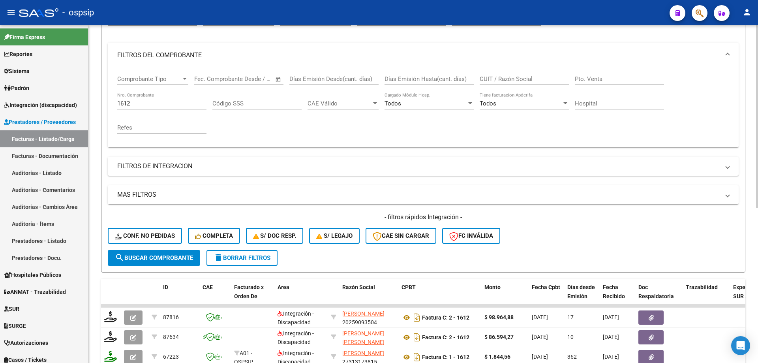
scroll to position [90, 0]
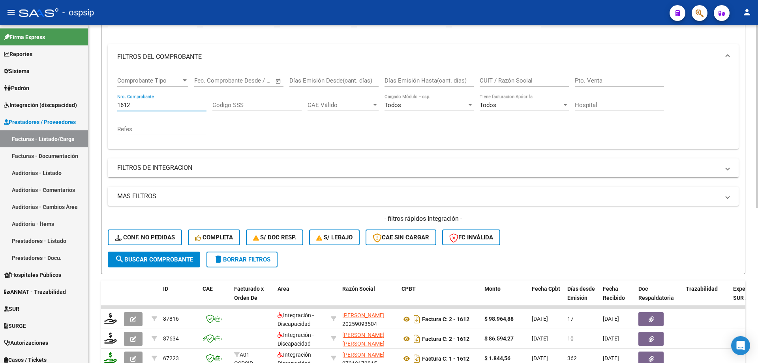
click at [140, 104] on input "1612" at bounding box center [161, 104] width 89 height 7
type input "1"
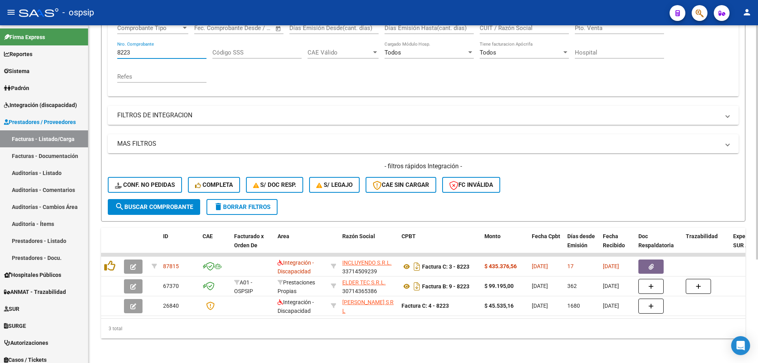
scroll to position [149, 0]
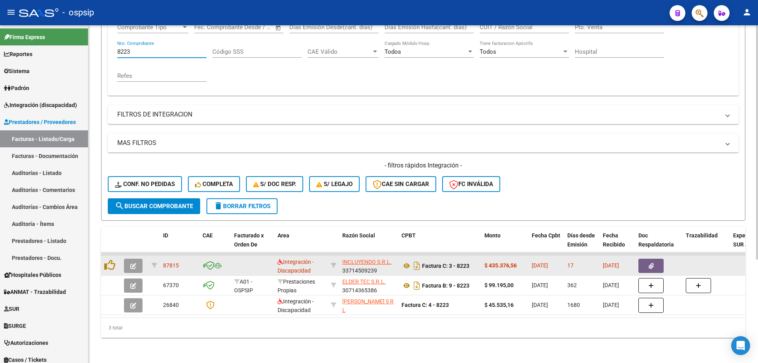
type input "8223"
click at [129, 259] on button "button" at bounding box center [133, 266] width 19 height 14
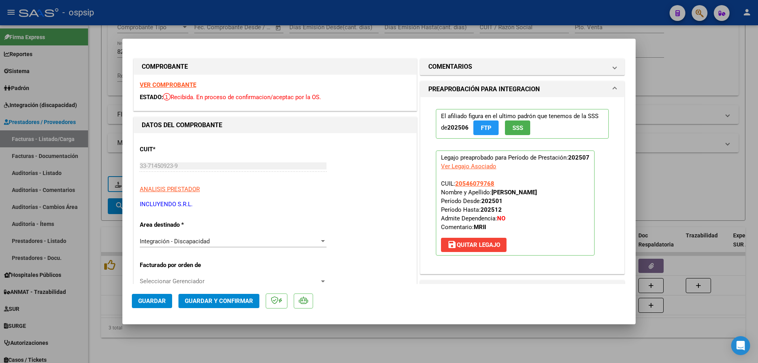
click at [516, 131] on span "SSS" at bounding box center [517, 127] width 11 height 7
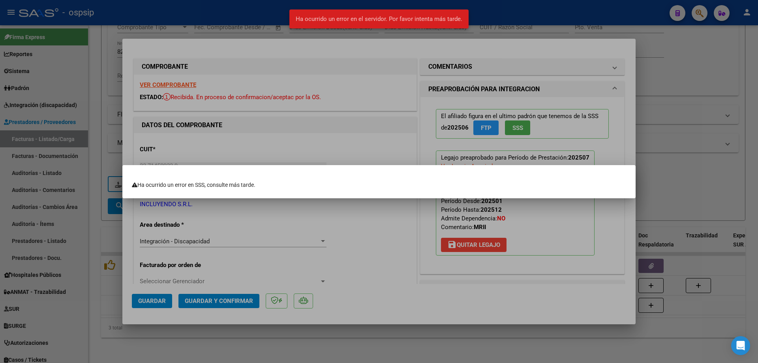
click at [621, 159] on div at bounding box center [379, 181] width 758 height 363
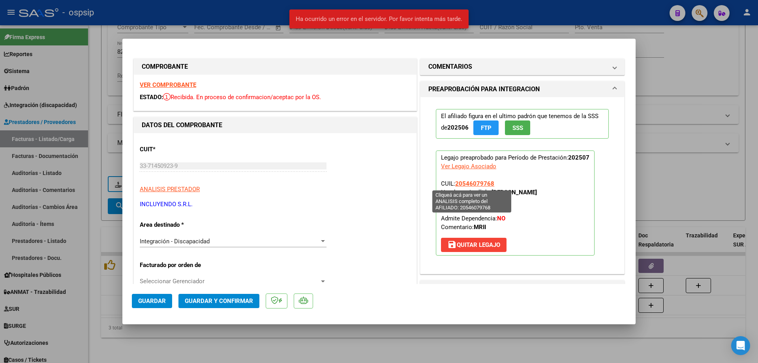
click at [464, 185] on span "20546079768" at bounding box center [474, 183] width 39 height 7
type textarea "20546079768"
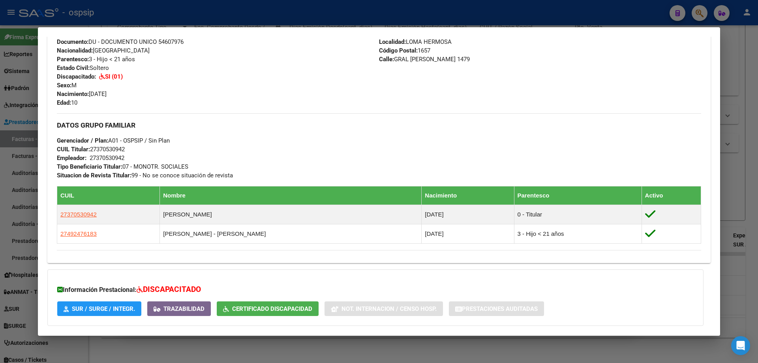
scroll to position [316, 0]
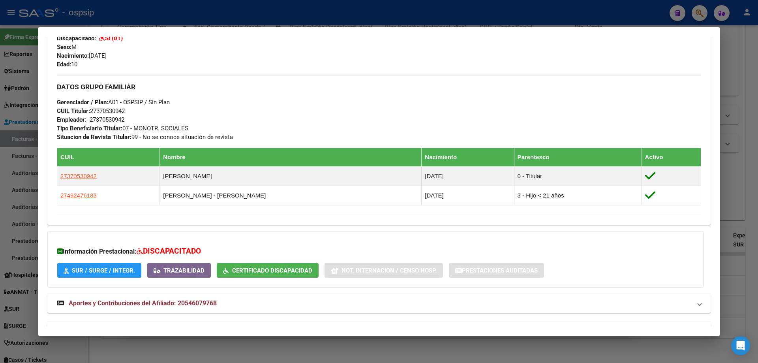
click at [741, 199] on div at bounding box center [379, 181] width 758 height 363
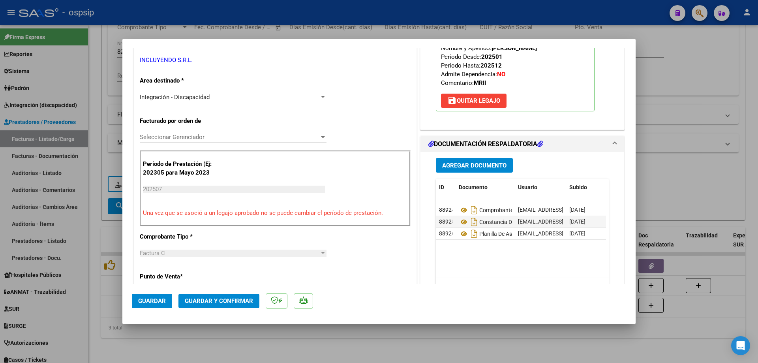
scroll to position [158, 0]
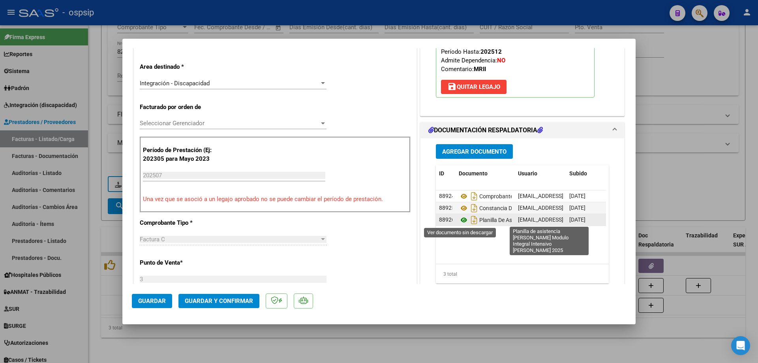
click at [460, 220] on icon at bounding box center [464, 219] width 10 height 9
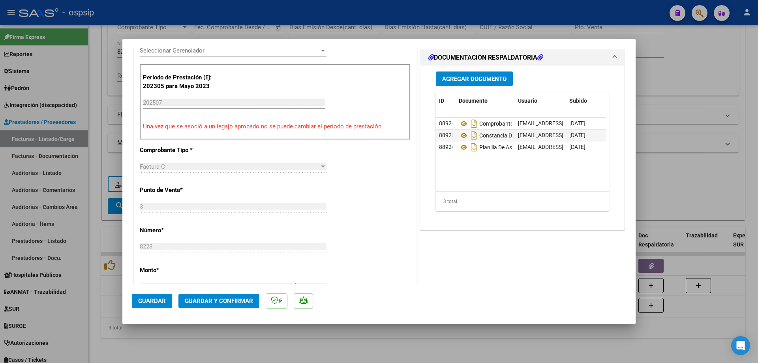
scroll to position [237, 0]
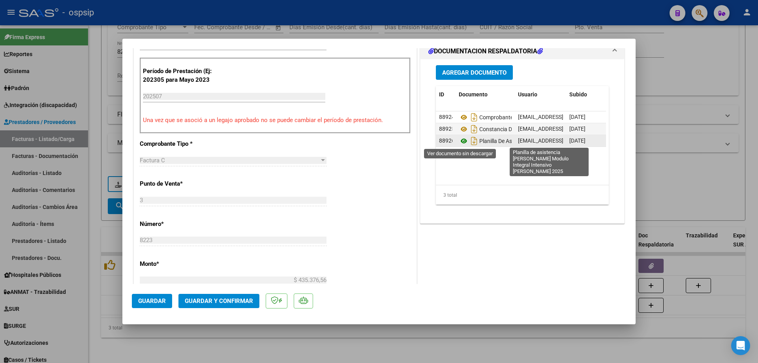
click at [462, 140] on icon at bounding box center [464, 140] width 10 height 9
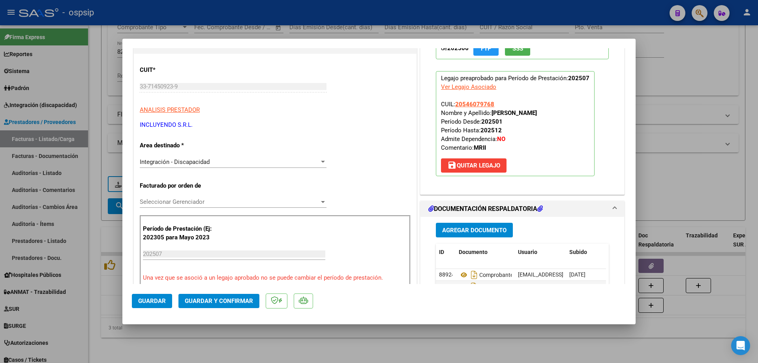
scroll to position [79, 0]
drag, startPoint x: 495, startPoint y: 103, endPoint x: 453, endPoint y: 104, distance: 41.9
click at [453, 104] on p "Legajo preaprobado para Período de Prestación: 202507 Ver Legajo Asociado CUIL:…" at bounding box center [515, 123] width 159 height 105
click at [220, 296] on button "Guardar y Confirmar" at bounding box center [218, 301] width 81 height 14
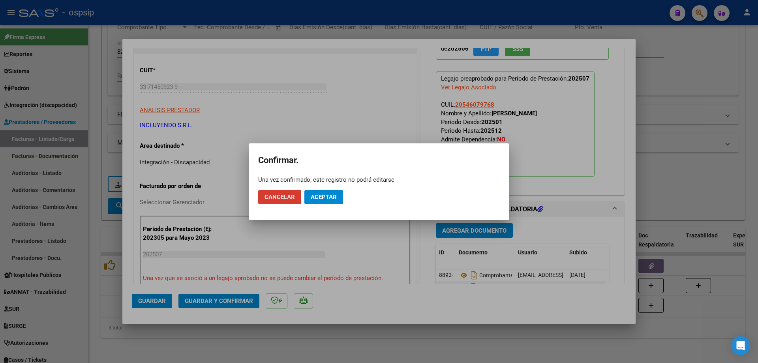
click at [336, 196] on span "Aceptar" at bounding box center [324, 196] width 26 height 7
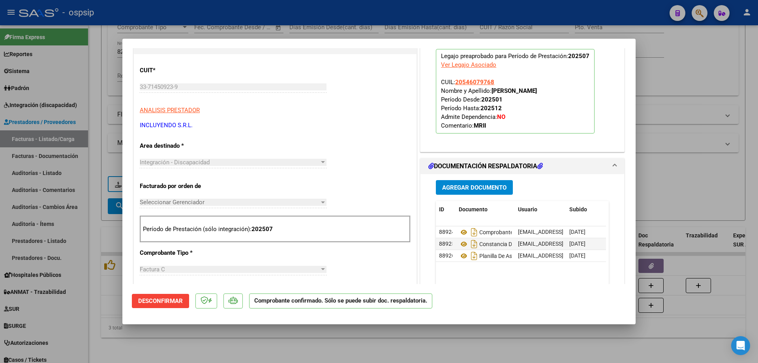
click at [683, 103] on div at bounding box center [379, 181] width 758 height 363
type input "$ 0,00"
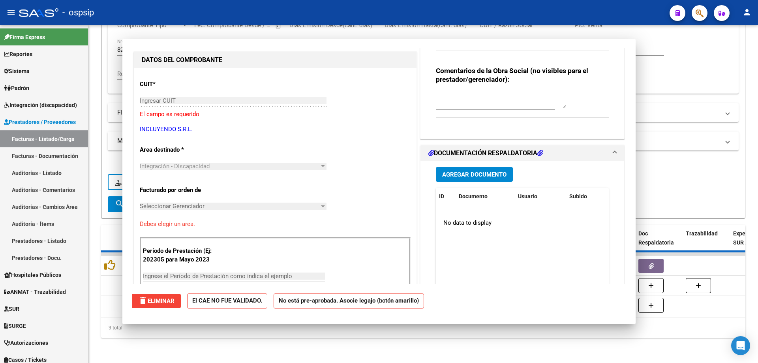
scroll to position [0, 0]
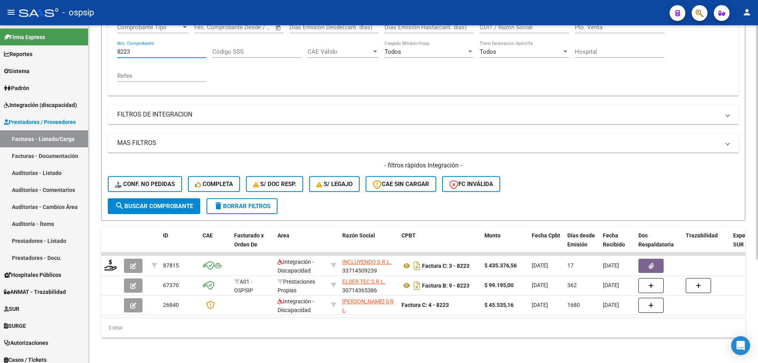
click at [150, 48] on input "8223" at bounding box center [161, 51] width 89 height 7
type input "8"
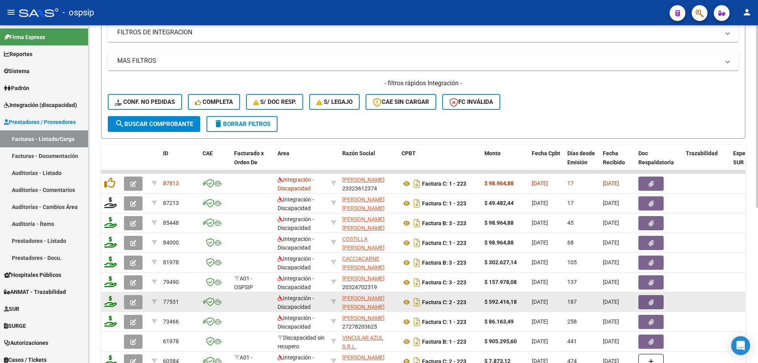
scroll to position [228, 0]
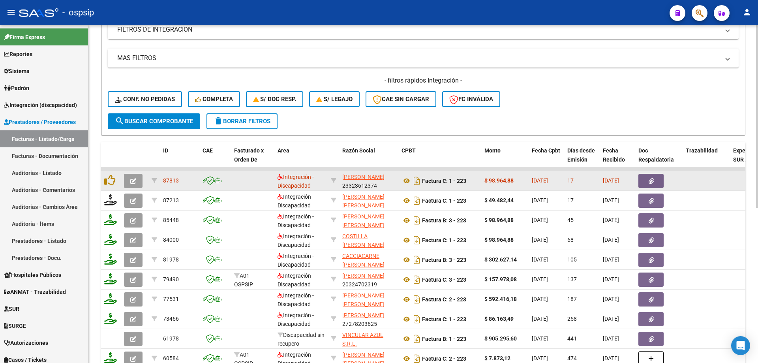
type input "223"
click at [130, 180] on button "button" at bounding box center [133, 181] width 19 height 14
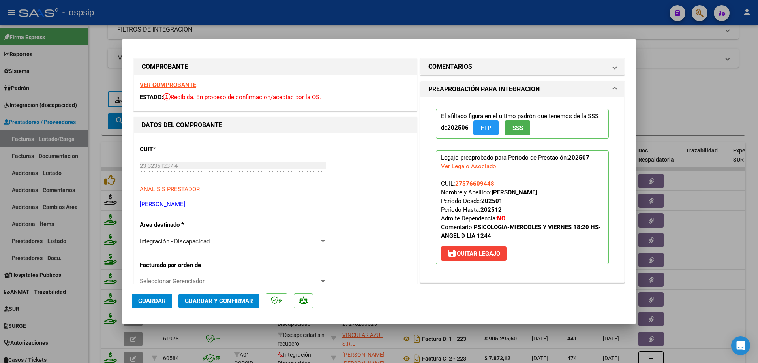
click at [516, 130] on span "SSS" at bounding box center [517, 127] width 11 height 7
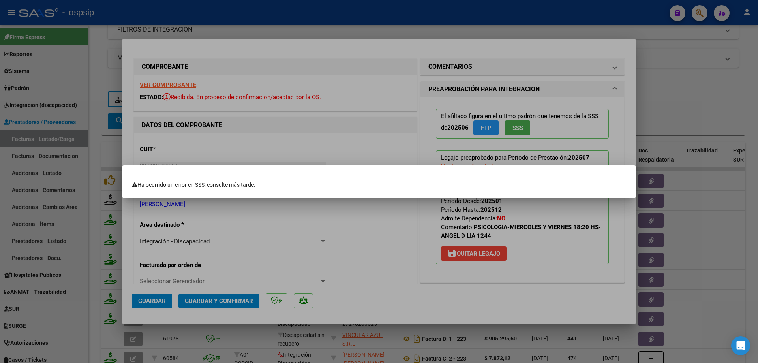
click at [742, 103] on div at bounding box center [379, 181] width 758 height 363
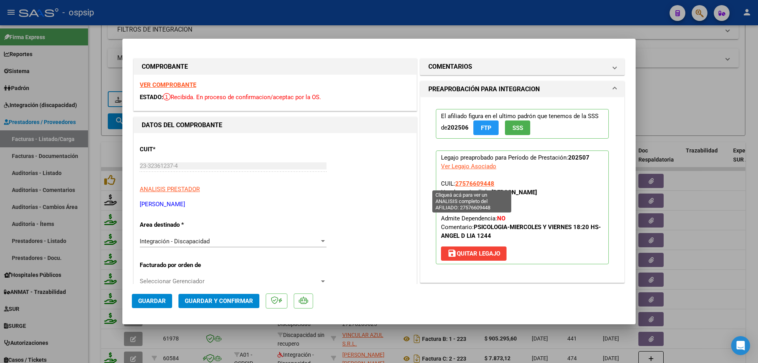
click at [466, 182] on span "27576609448" at bounding box center [474, 183] width 39 height 7
type textarea "27576609448"
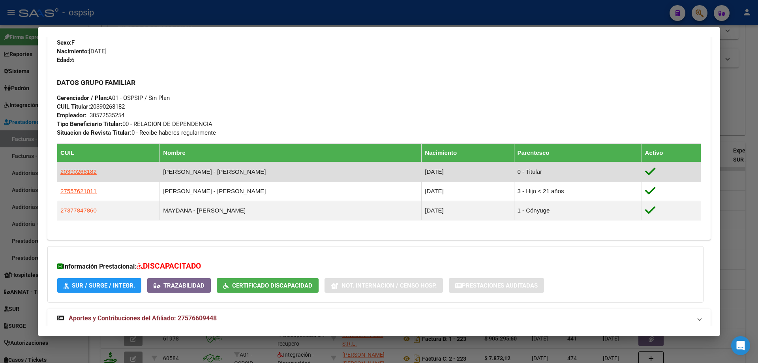
scroll to position [355, 0]
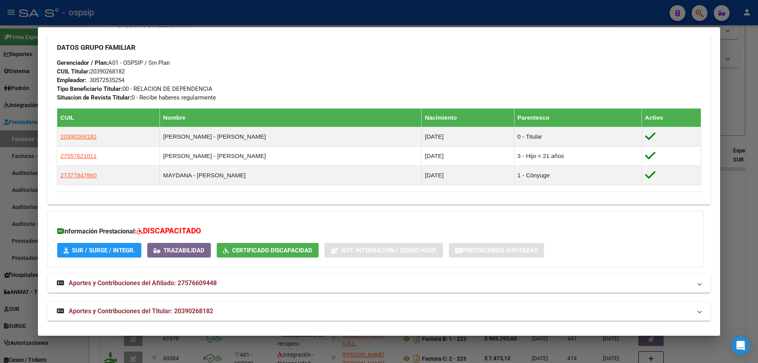
click at [722, 100] on div at bounding box center [379, 181] width 758 height 363
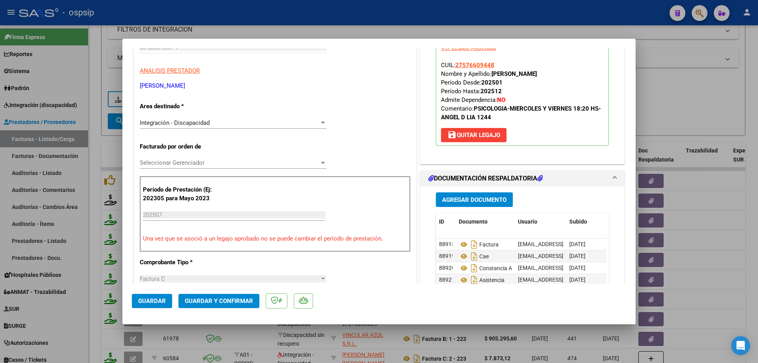
scroll to position [158, 0]
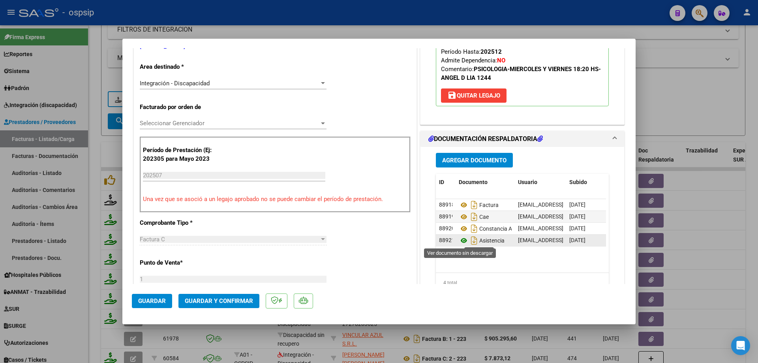
click at [461, 238] on icon at bounding box center [464, 240] width 10 height 9
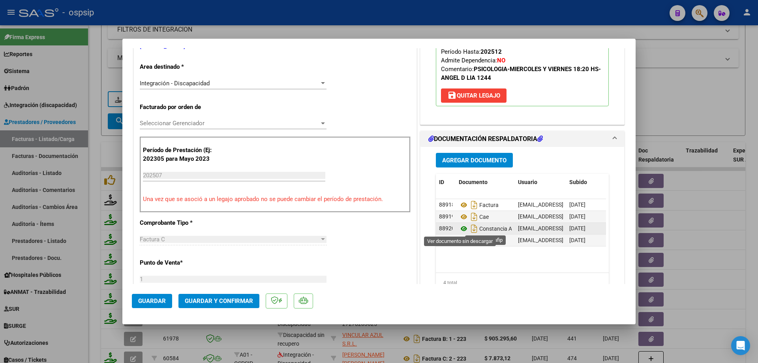
click at [461, 227] on icon at bounding box center [464, 228] width 10 height 9
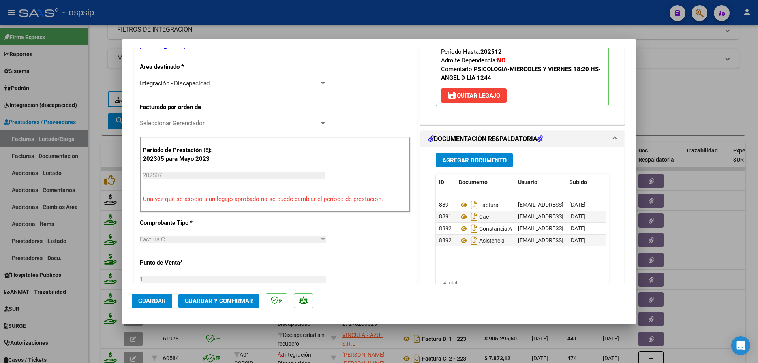
scroll to position [39, 0]
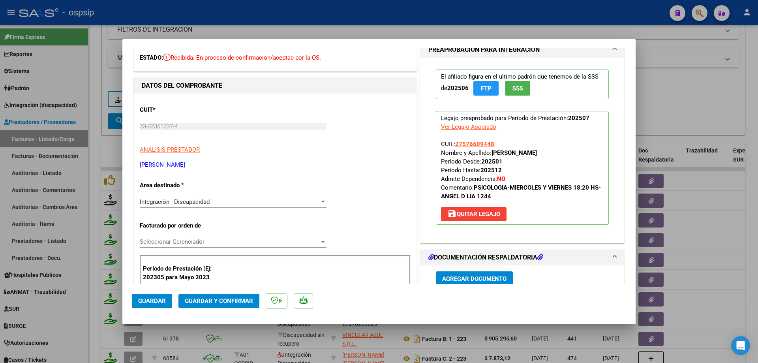
drag, startPoint x: 492, startPoint y: 147, endPoint x: 453, endPoint y: 148, distance: 39.5
click at [453, 148] on p "Legajo preaprobado para Período de Prestación: 202507 Ver Legajo Asociado CUIL:…" at bounding box center [522, 168] width 173 height 114
click at [236, 298] on span "Guardar y Confirmar" at bounding box center [219, 300] width 68 height 7
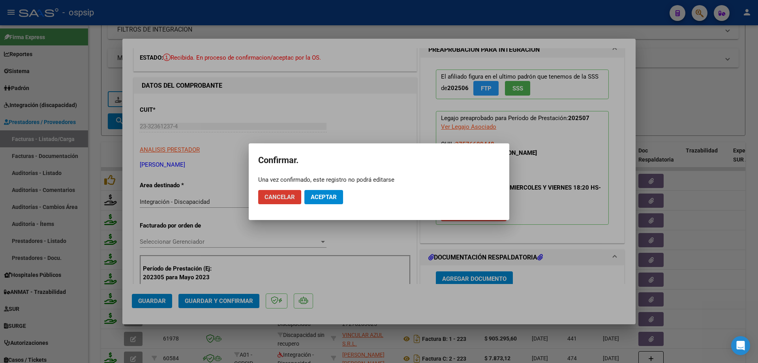
click at [319, 195] on span "Aceptar" at bounding box center [324, 196] width 26 height 7
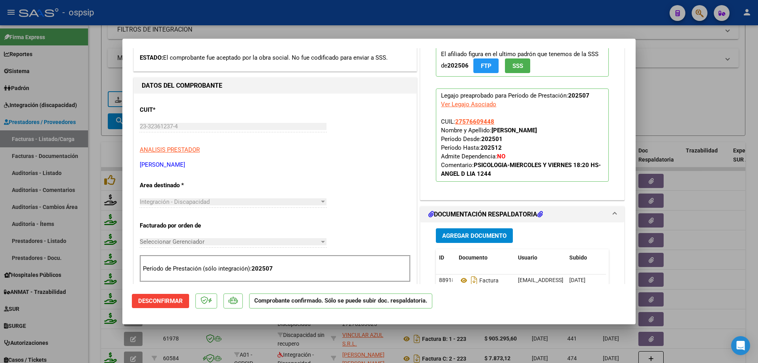
click at [713, 94] on div at bounding box center [379, 181] width 758 height 363
type input "$ 0,00"
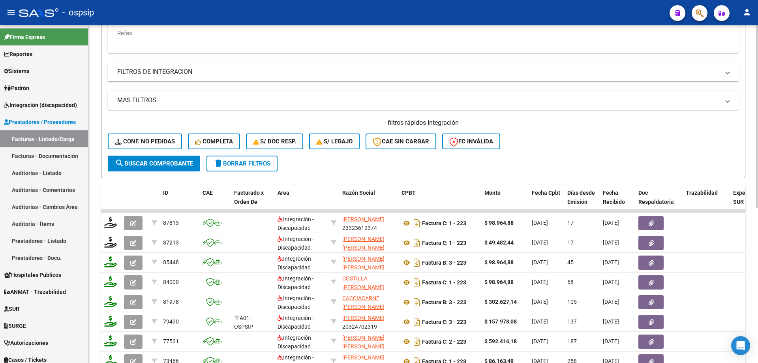
scroll to position [110, 0]
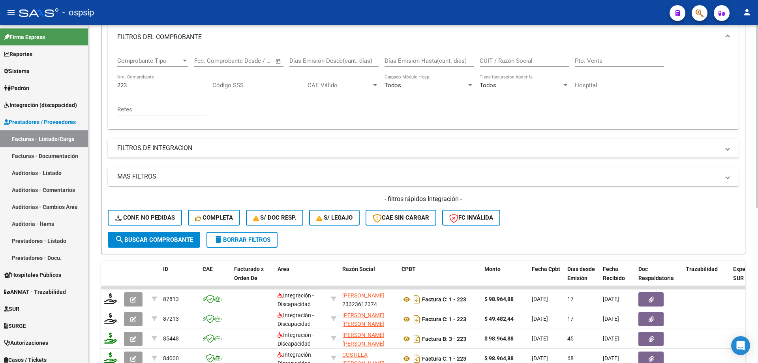
click at [161, 86] on input "223" at bounding box center [161, 85] width 89 height 7
type input "2"
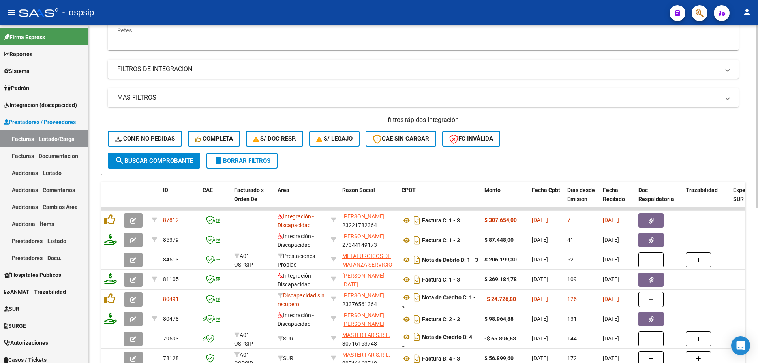
scroll to position [228, 0]
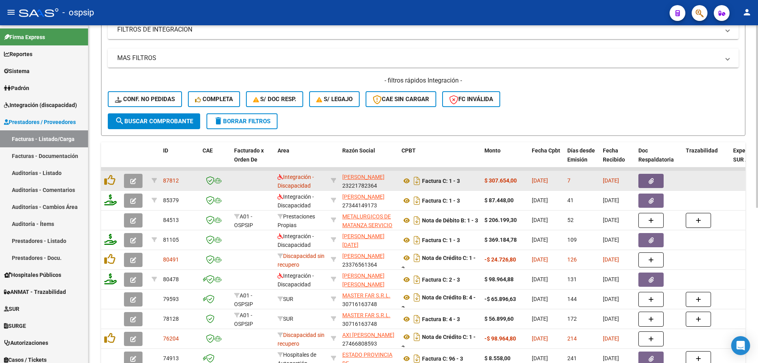
type input "3"
click at [133, 182] on icon "button" at bounding box center [133, 181] width 6 height 6
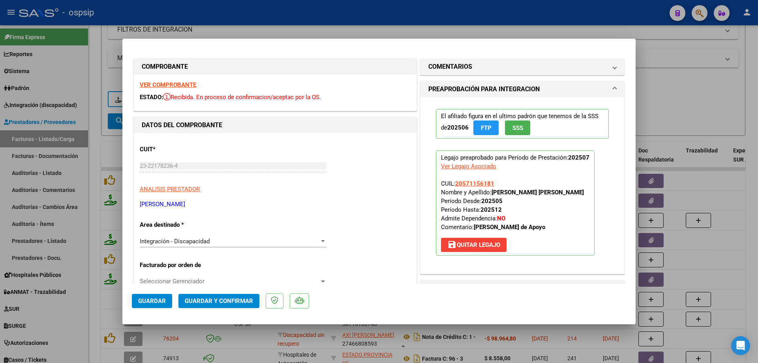
click at [519, 129] on span "SSS" at bounding box center [517, 127] width 11 height 7
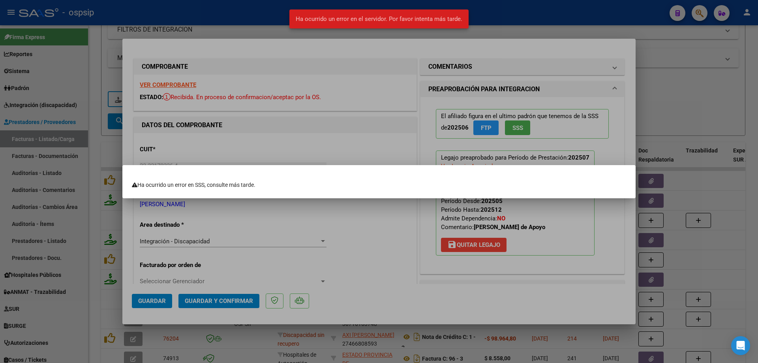
click at [571, 217] on div at bounding box center [379, 181] width 758 height 363
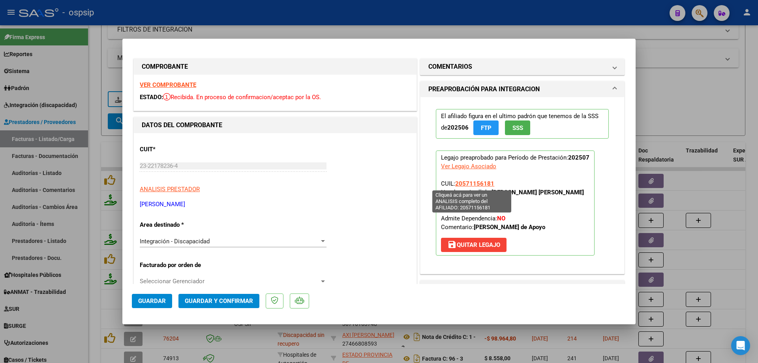
click at [467, 184] on span "20571156181" at bounding box center [474, 183] width 39 height 7
type textarea "20571156181"
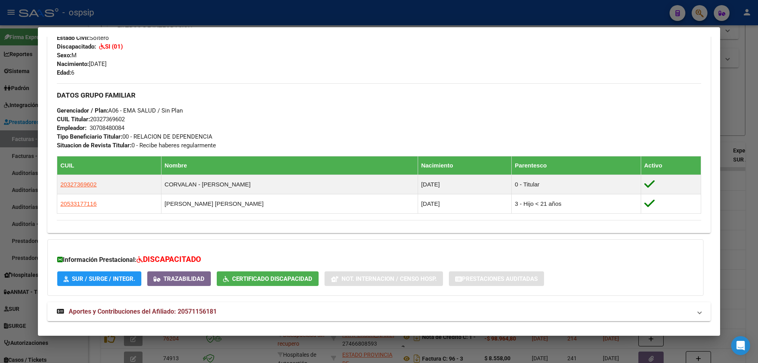
scroll to position [339, 0]
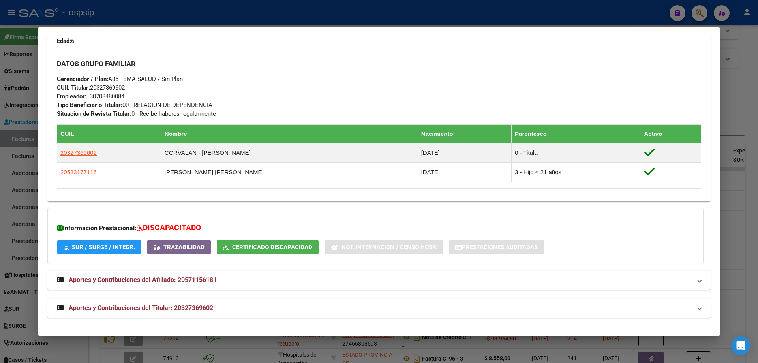
click at [733, 194] on div at bounding box center [379, 181] width 758 height 363
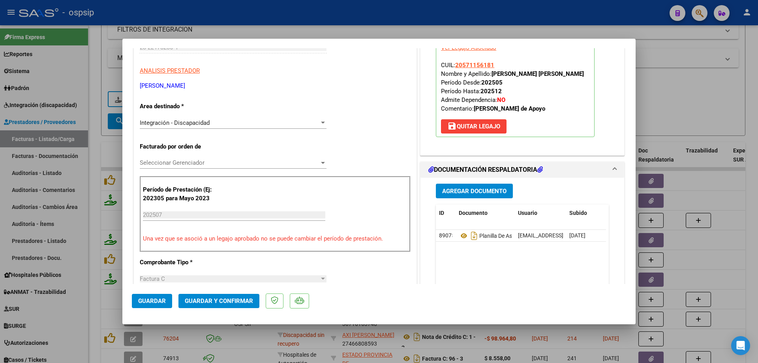
scroll to position [158, 0]
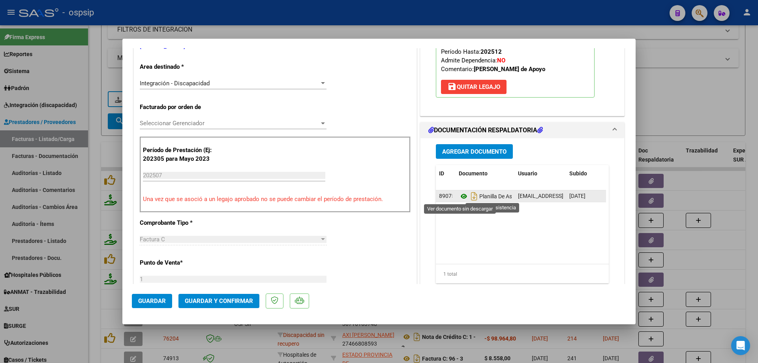
click at [460, 197] on icon at bounding box center [464, 195] width 10 height 9
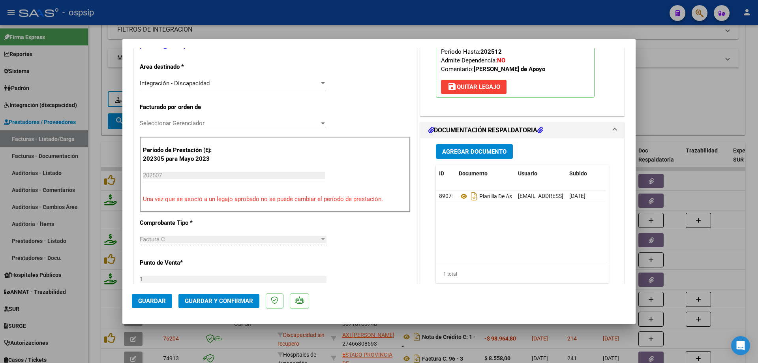
scroll to position [118, 0]
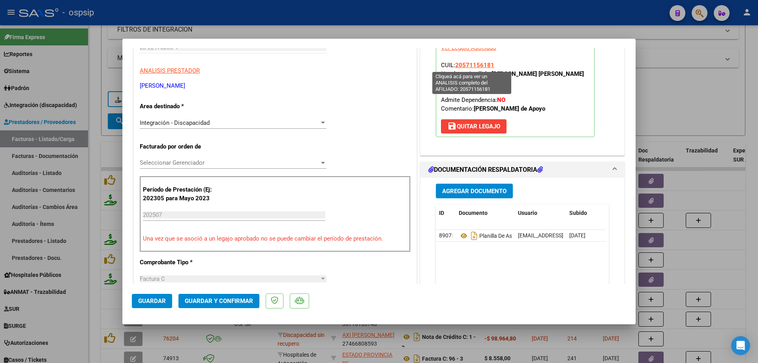
drag, startPoint x: 495, startPoint y: 63, endPoint x: 454, endPoint y: 66, distance: 40.8
click at [454, 66] on p "Legajo preaprobado para Período de Prestación: 202507 Ver Legajo Asociado CUIL:…" at bounding box center [515, 84] width 159 height 105
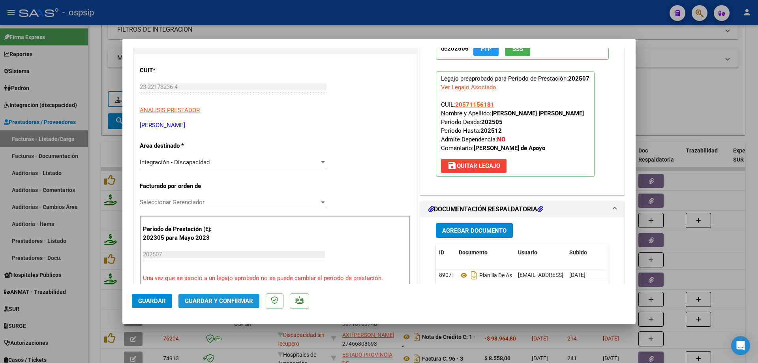
click at [253, 306] on button "Guardar y Confirmar" at bounding box center [218, 301] width 81 height 14
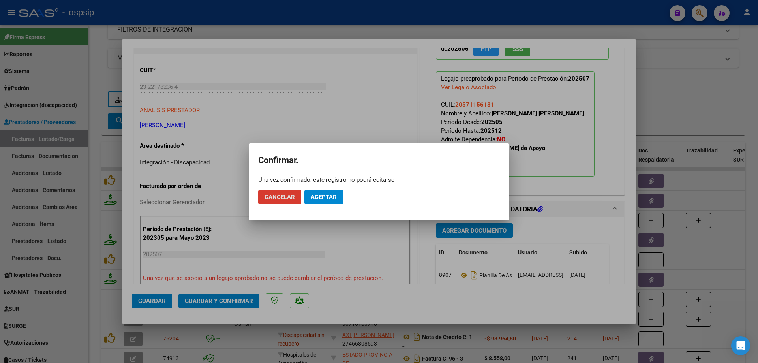
click at [325, 202] on button "Aceptar" at bounding box center [323, 197] width 39 height 14
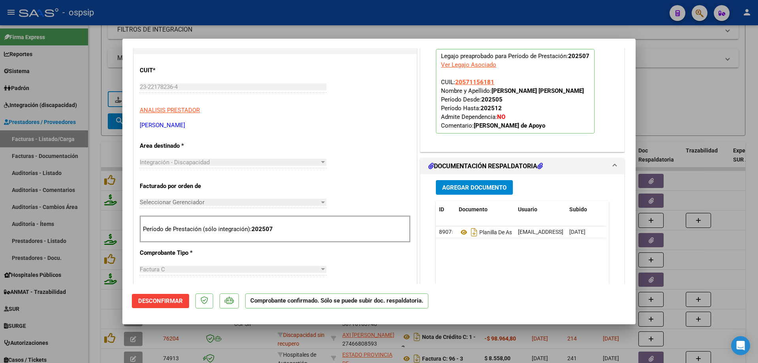
click at [663, 73] on div at bounding box center [379, 181] width 758 height 363
type input "$ 0,00"
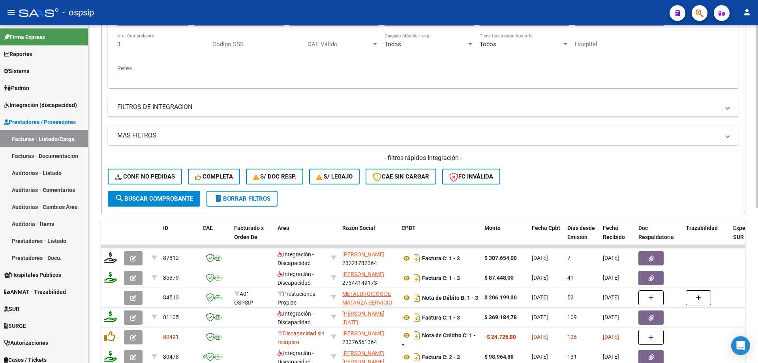
scroll to position [149, 0]
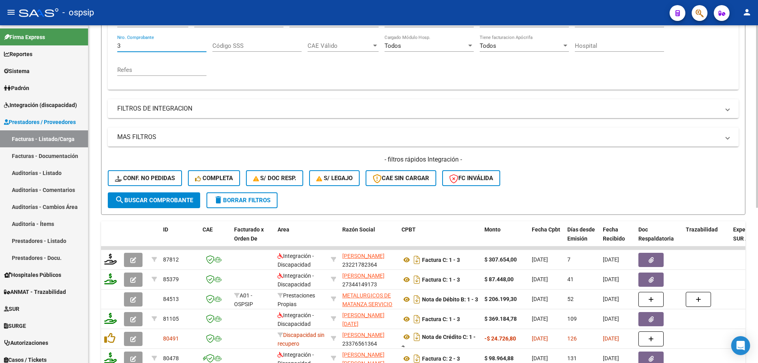
click at [141, 43] on input "3" at bounding box center [161, 45] width 89 height 7
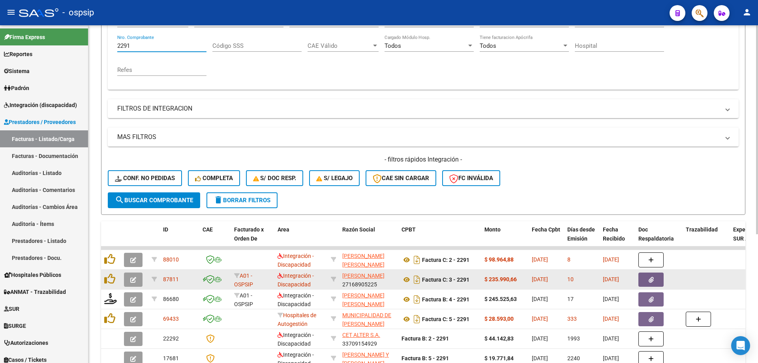
type input "2291"
click at [138, 280] on button "button" at bounding box center [133, 279] width 19 height 14
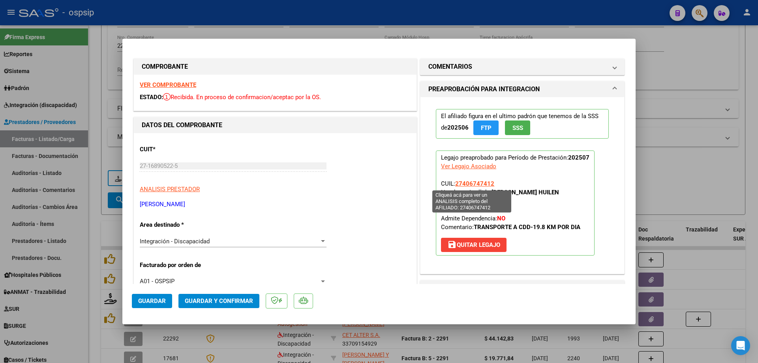
click at [465, 180] on span "27406747412" at bounding box center [474, 183] width 39 height 7
type textarea "27406747412"
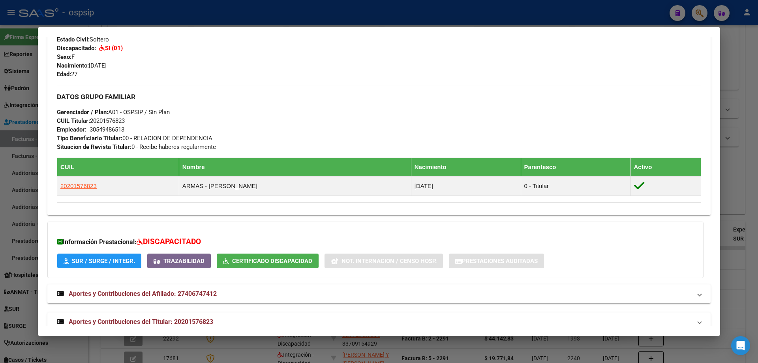
scroll to position [320, 0]
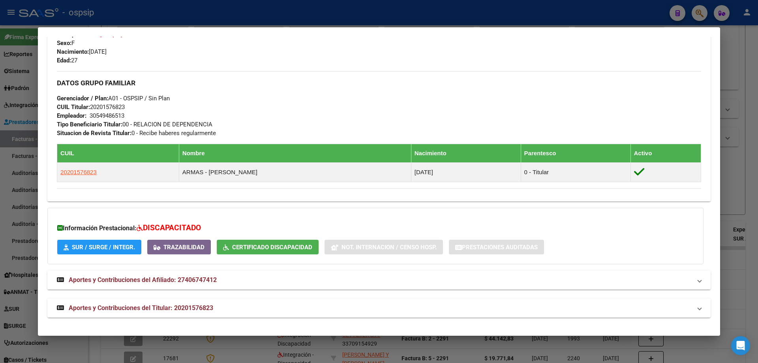
click at [756, 171] on div at bounding box center [379, 181] width 758 height 363
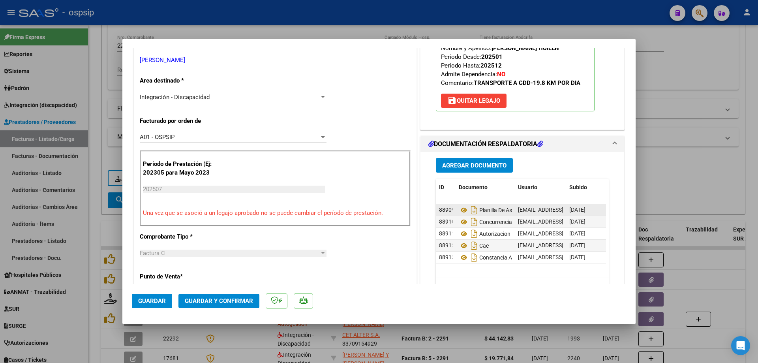
scroll to position [158, 0]
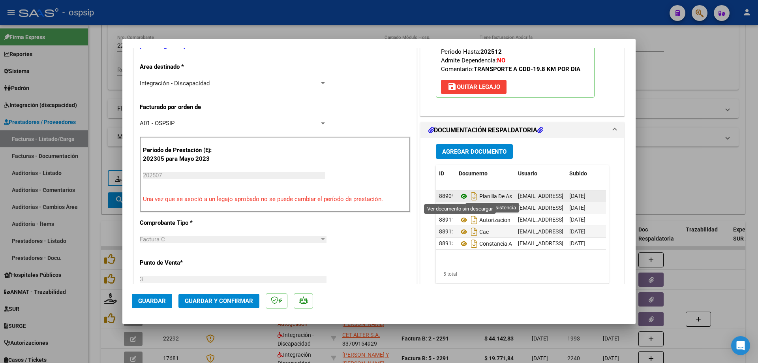
click at [460, 196] on icon at bounding box center [464, 195] width 10 height 9
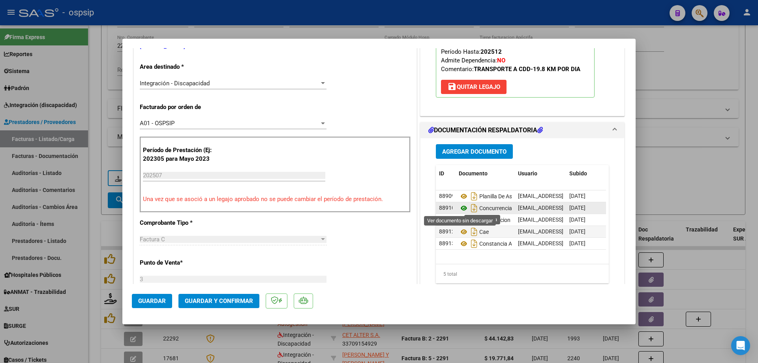
click at [459, 208] on icon at bounding box center [464, 207] width 10 height 9
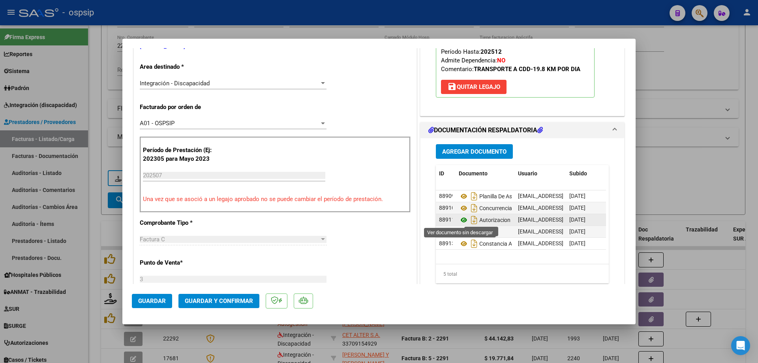
click at [460, 219] on icon at bounding box center [464, 219] width 10 height 9
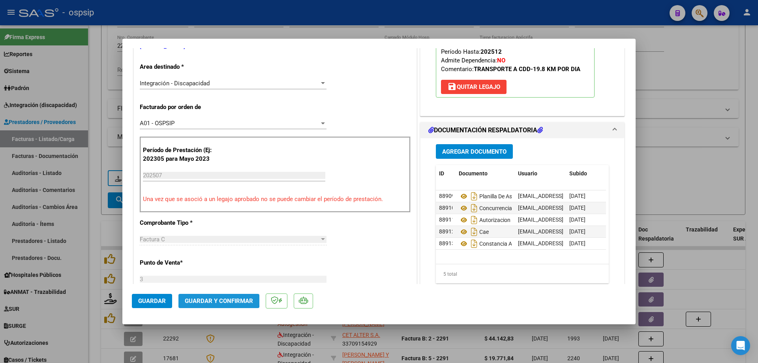
click at [211, 298] on span "Guardar y Confirmar" at bounding box center [219, 300] width 68 height 7
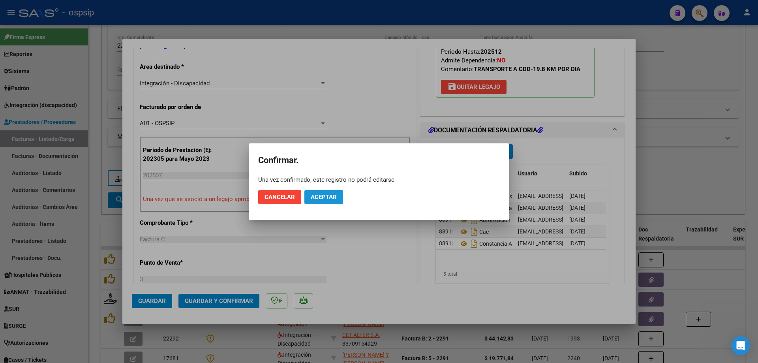
click at [327, 198] on span "Aceptar" at bounding box center [324, 196] width 26 height 7
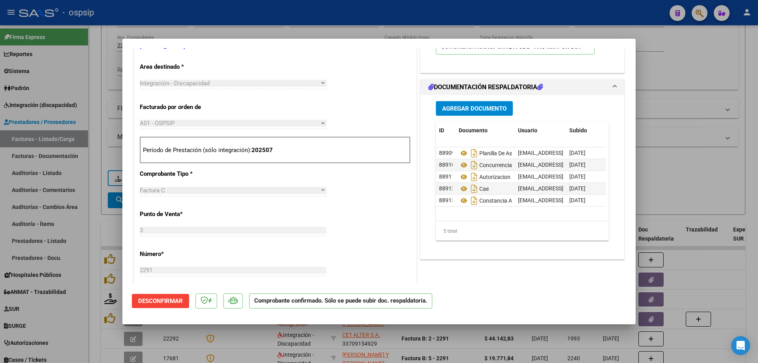
click at [715, 155] on div at bounding box center [379, 181] width 758 height 363
type input "$ 0,00"
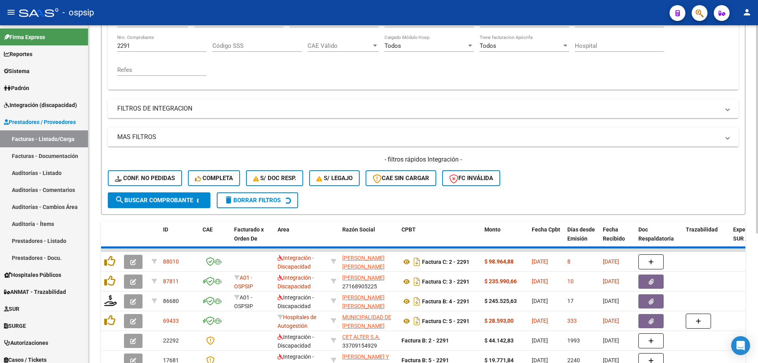
click at [163, 44] on input "2291" at bounding box center [161, 45] width 89 height 7
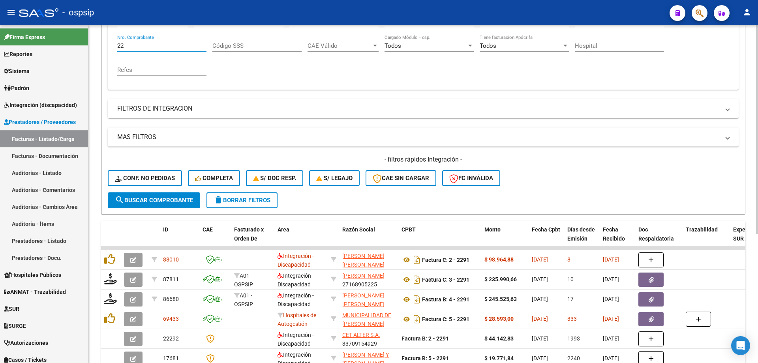
type input "2"
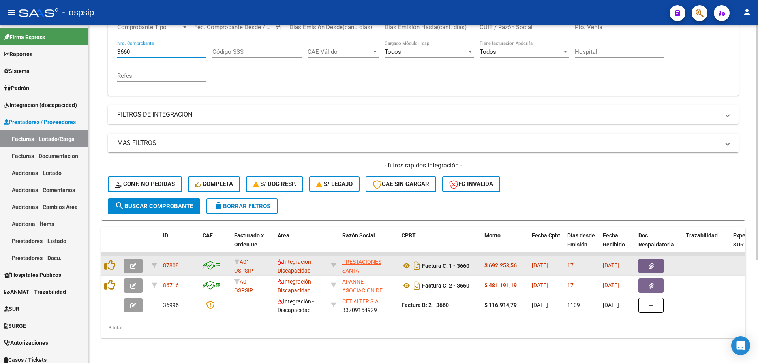
type input "3660"
click at [135, 263] on icon "button" at bounding box center [133, 266] width 6 height 6
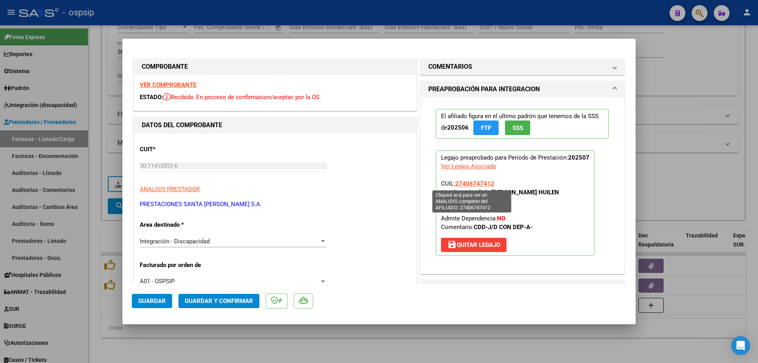
click at [469, 182] on span "27406747412" at bounding box center [474, 183] width 39 height 7
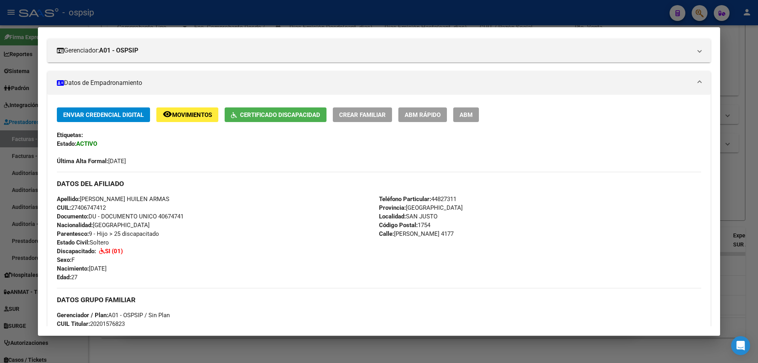
scroll to position [4, 0]
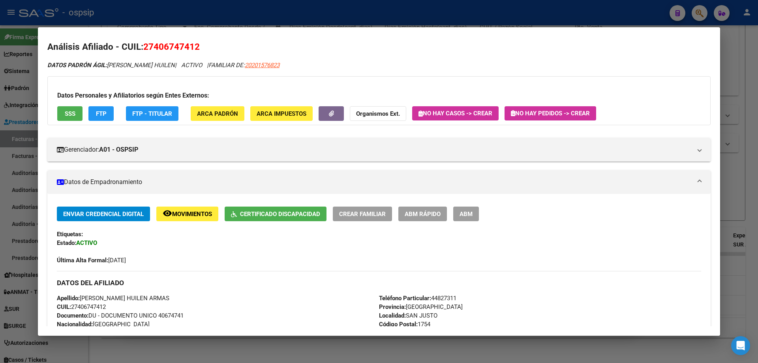
click at [735, 179] on div at bounding box center [379, 181] width 758 height 363
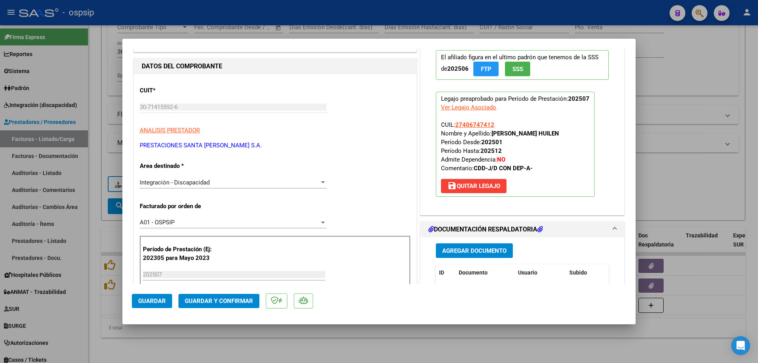
scroll to position [118, 0]
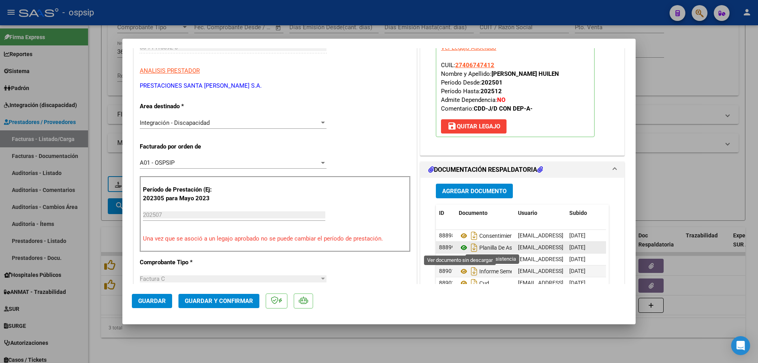
click at [462, 250] on icon at bounding box center [464, 247] width 10 height 9
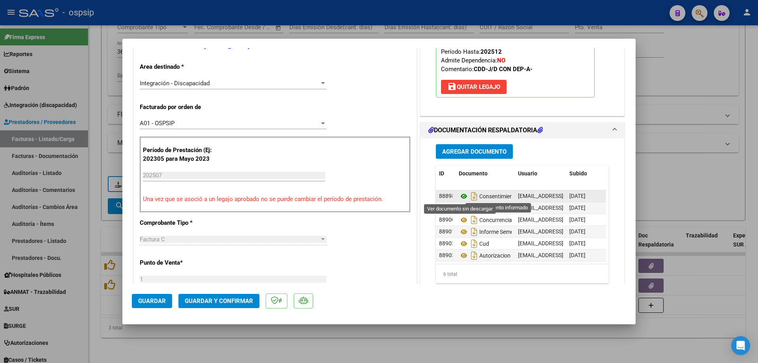
click at [460, 192] on icon at bounding box center [464, 195] width 10 height 9
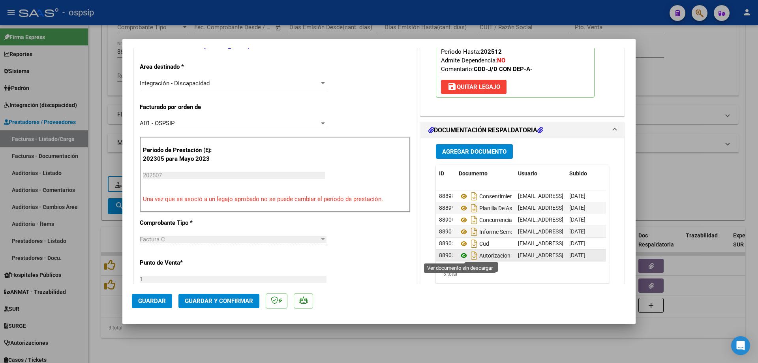
click at [460, 257] on icon at bounding box center [464, 255] width 10 height 9
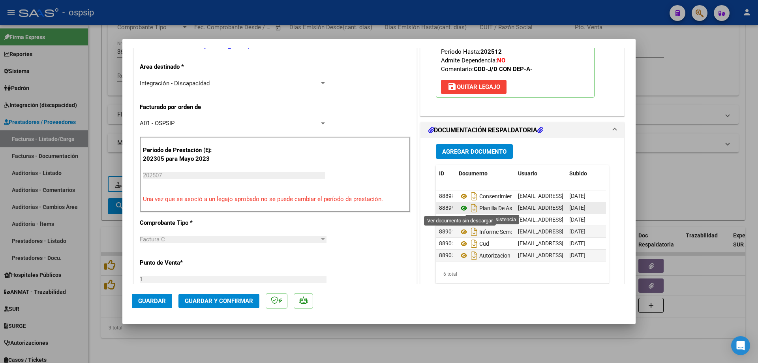
click at [463, 207] on icon at bounding box center [464, 207] width 10 height 9
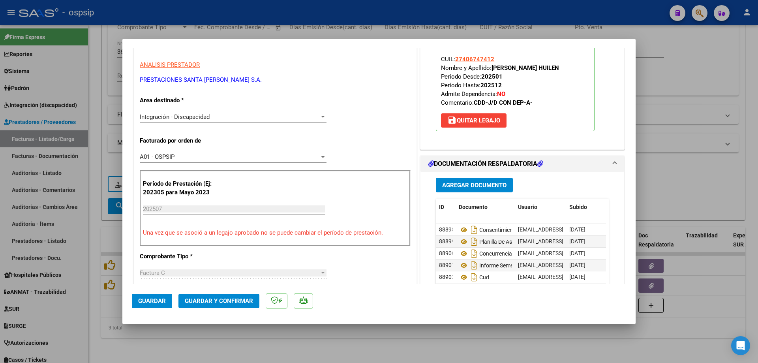
scroll to position [79, 0]
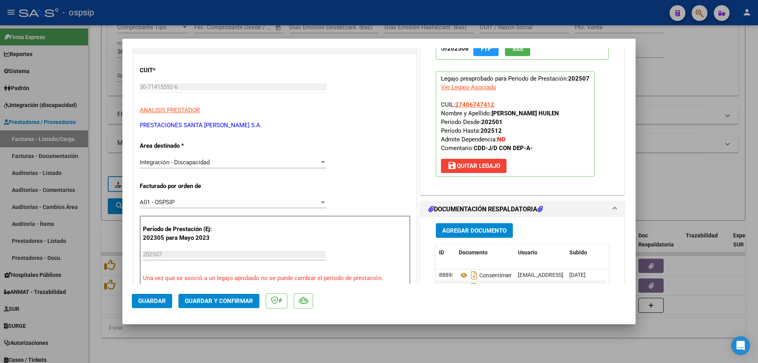
click at [225, 305] on button "Guardar y Confirmar" at bounding box center [218, 301] width 81 height 14
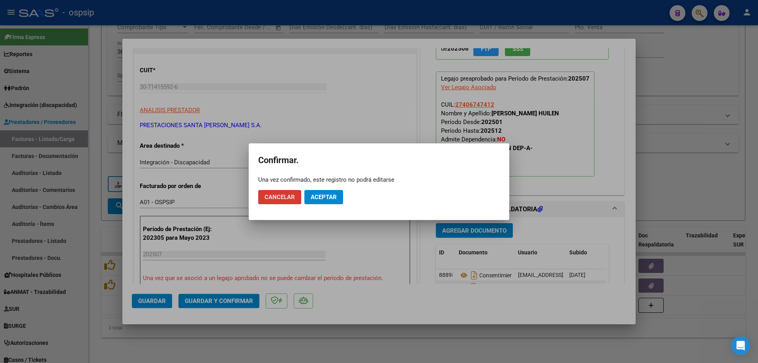
click at [331, 200] on span "Aceptar" at bounding box center [324, 196] width 26 height 7
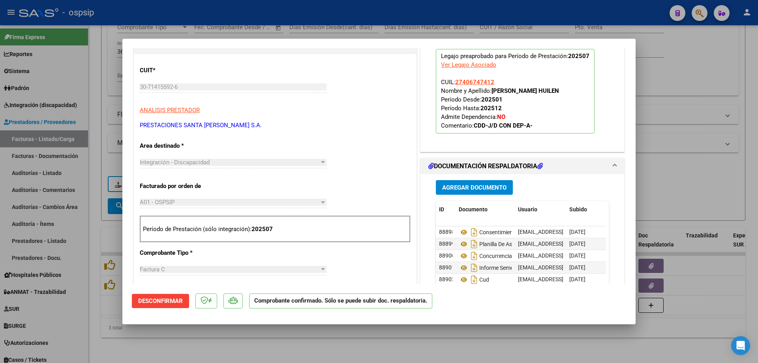
click at [674, 109] on div at bounding box center [379, 181] width 758 height 363
type input "$ 0,00"
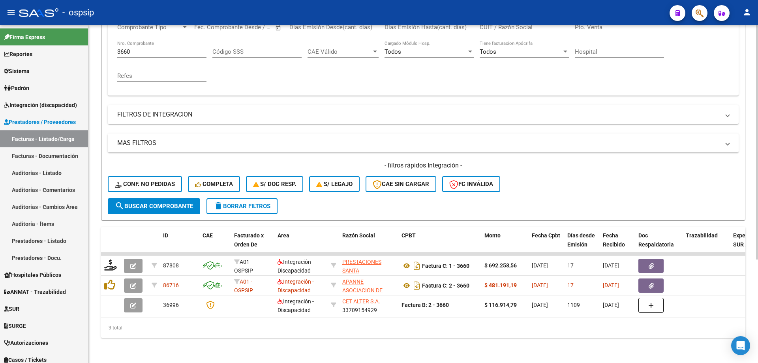
click at [168, 48] on input "3660" at bounding box center [161, 51] width 89 height 7
type input "3"
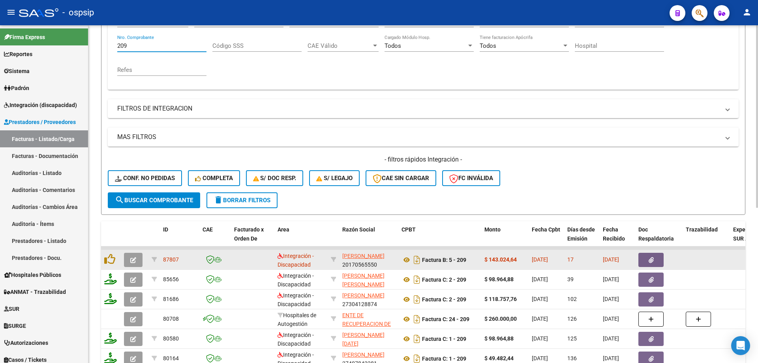
type input "209"
click at [126, 265] on button "button" at bounding box center [133, 260] width 19 height 14
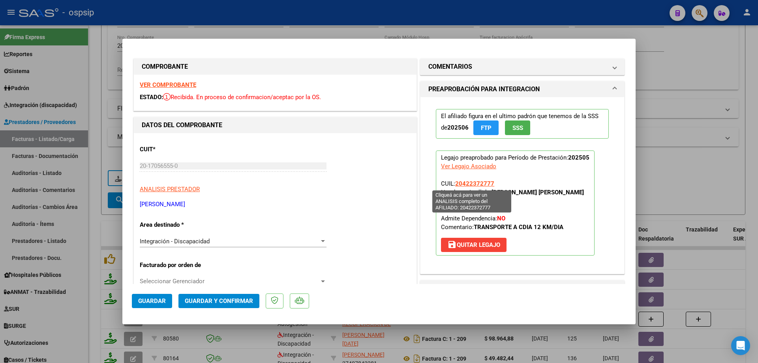
click at [473, 183] on span "20422372777" at bounding box center [474, 183] width 39 height 7
type textarea "20422372777"
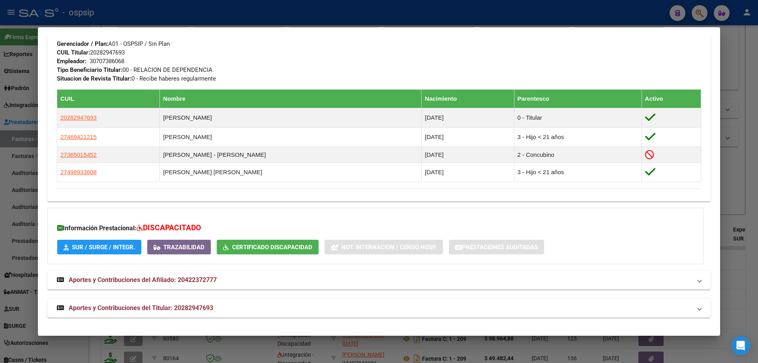
scroll to position [177, 0]
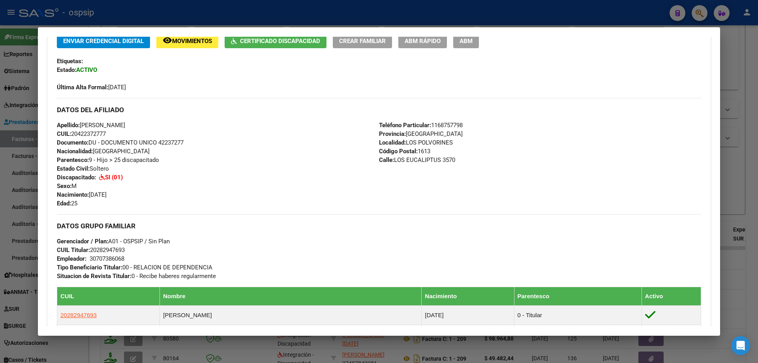
click at [741, 163] on div at bounding box center [379, 181] width 758 height 363
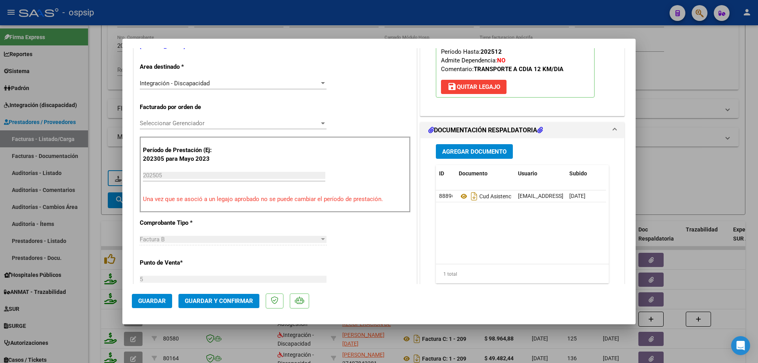
scroll to position [79, 0]
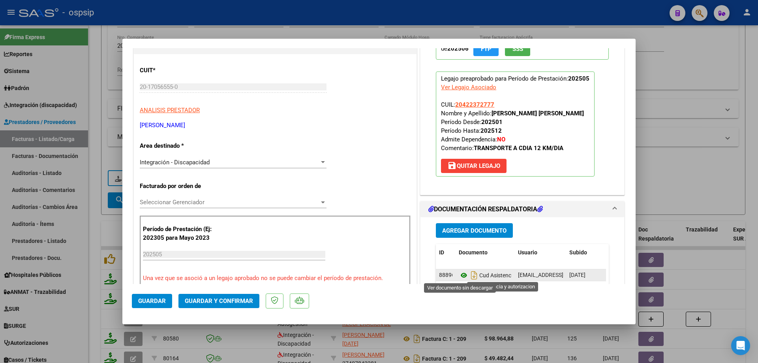
click at [463, 275] on icon at bounding box center [464, 274] width 10 height 9
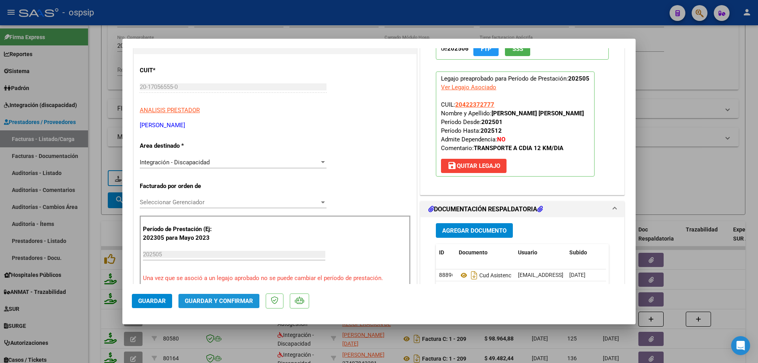
click at [215, 301] on span "Guardar y Confirmar" at bounding box center [219, 300] width 68 height 7
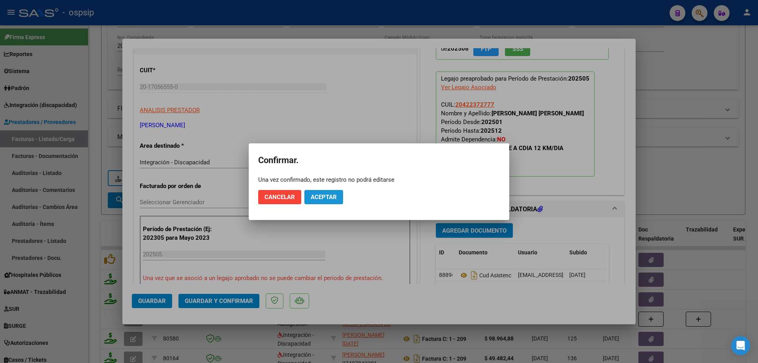
click at [340, 191] on button "Aceptar" at bounding box center [323, 197] width 39 height 14
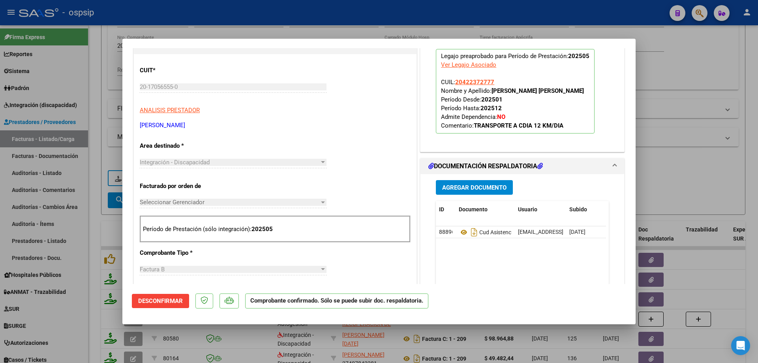
click at [706, 85] on div at bounding box center [379, 181] width 758 height 363
type input "$ 0,00"
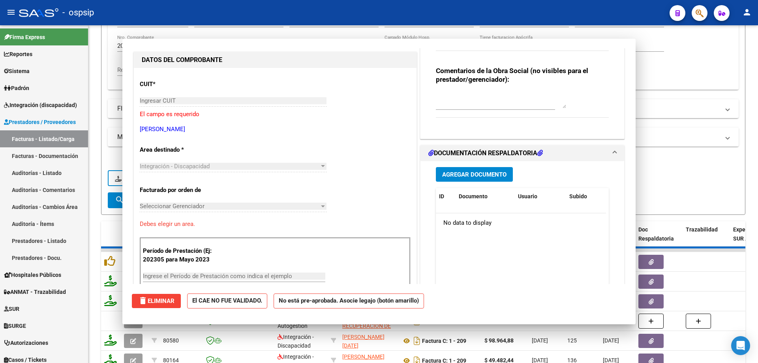
scroll to position [93, 0]
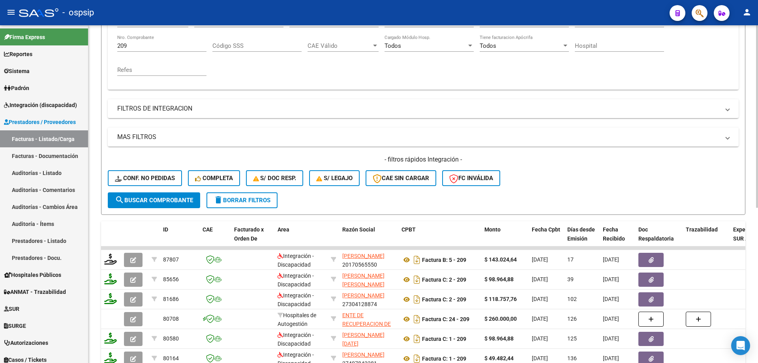
click at [152, 45] on input "209" at bounding box center [161, 45] width 89 height 7
type input "2"
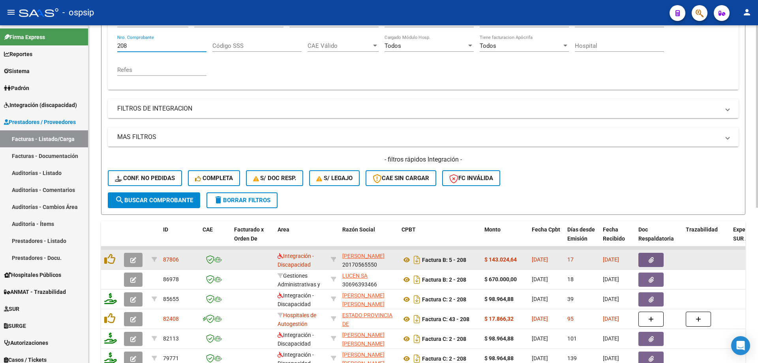
type input "208"
click at [131, 261] on icon "button" at bounding box center [133, 260] width 6 height 6
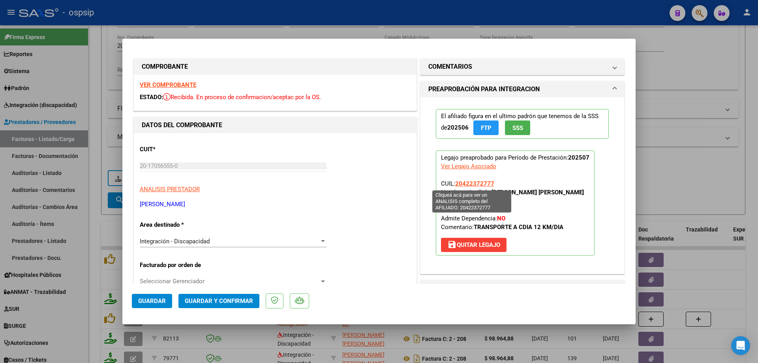
click at [467, 186] on span "20422372777" at bounding box center [474, 183] width 39 height 7
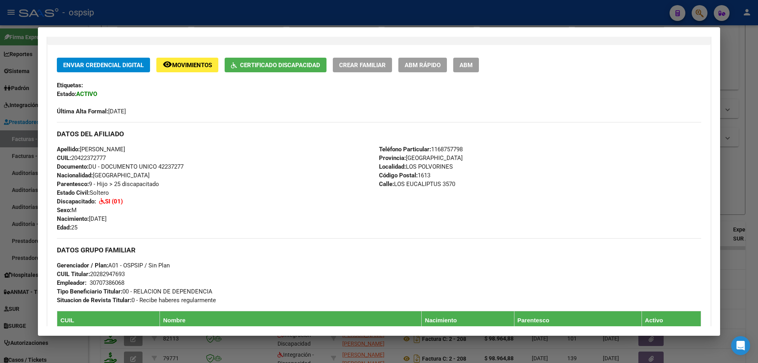
scroll to position [158, 0]
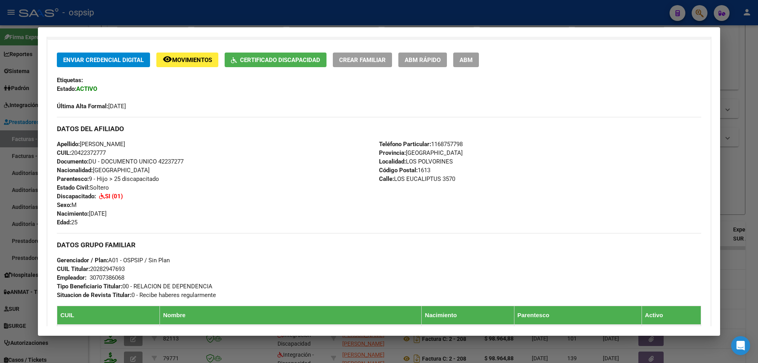
click at [732, 91] on div at bounding box center [379, 181] width 758 height 363
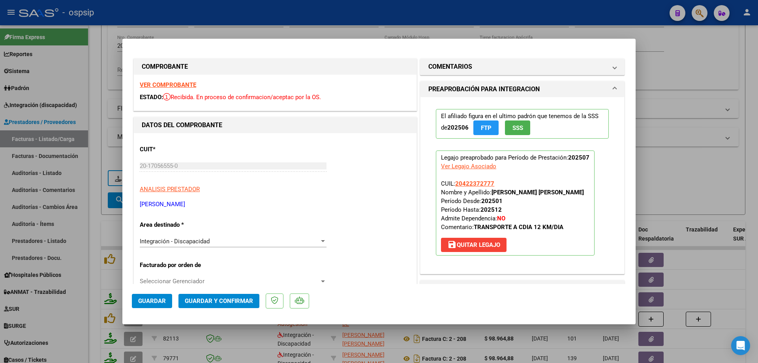
scroll to position [197, 0]
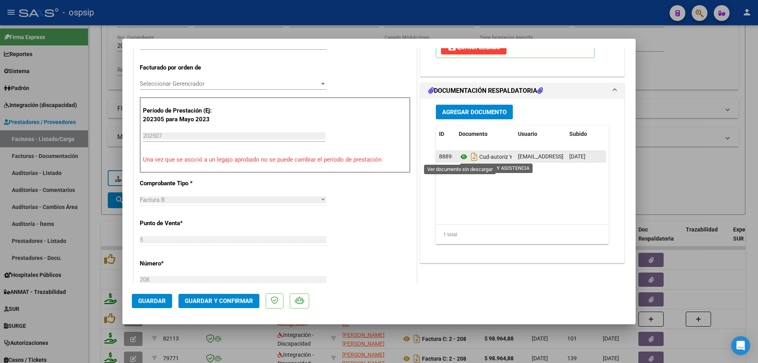
click at [460, 156] on icon at bounding box center [464, 156] width 10 height 9
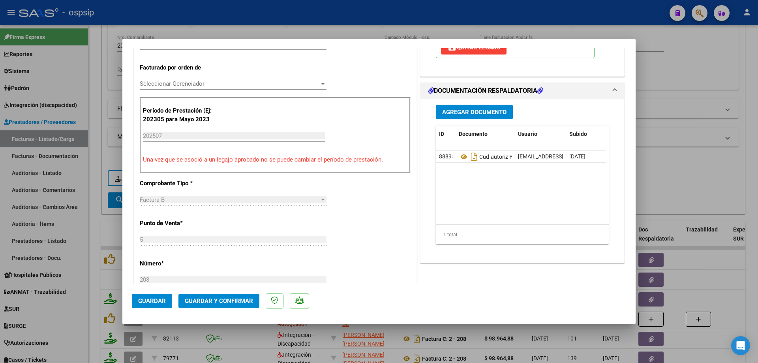
click at [234, 301] on span "Guardar y Confirmar" at bounding box center [219, 300] width 68 height 7
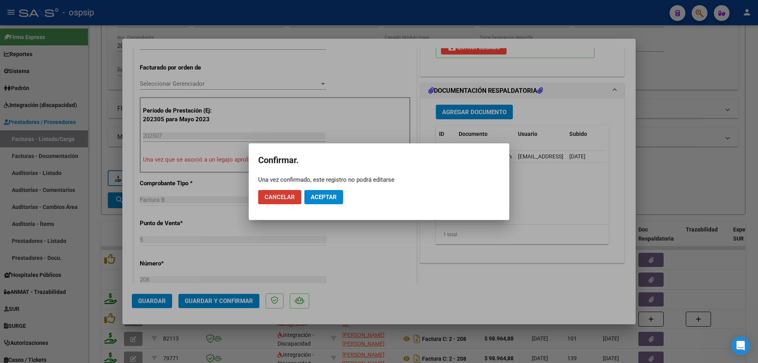
click at [324, 198] on span "Aceptar" at bounding box center [324, 196] width 26 height 7
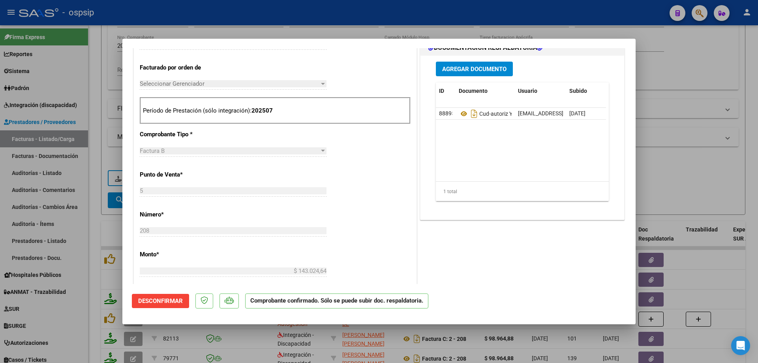
click at [682, 97] on div at bounding box center [379, 181] width 758 height 363
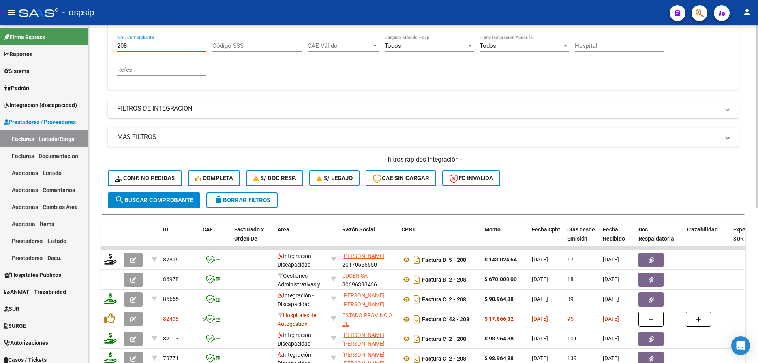
click at [179, 45] on input "208" at bounding box center [161, 45] width 89 height 7
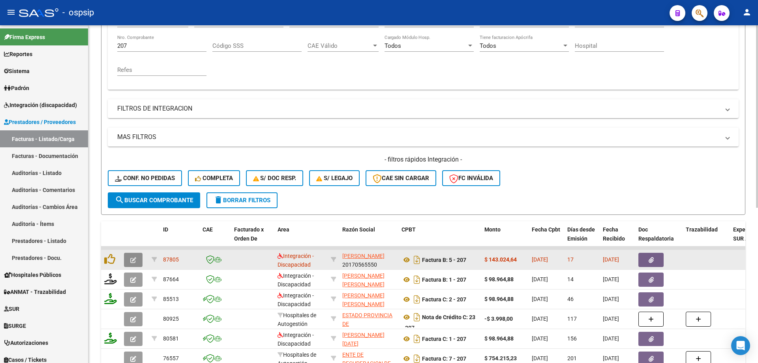
click at [133, 257] on icon "button" at bounding box center [133, 260] width 6 height 6
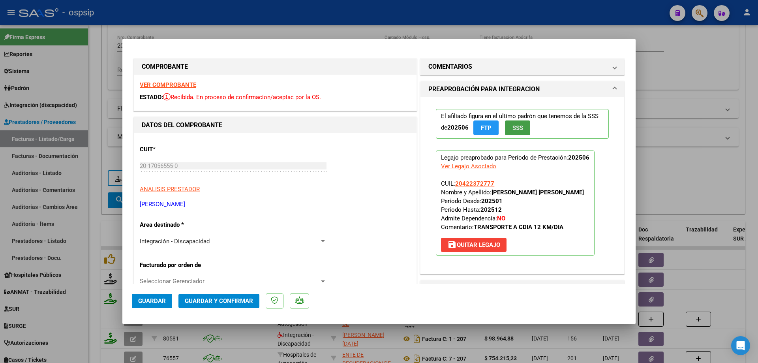
click at [518, 129] on span "SSS" at bounding box center [517, 127] width 11 height 7
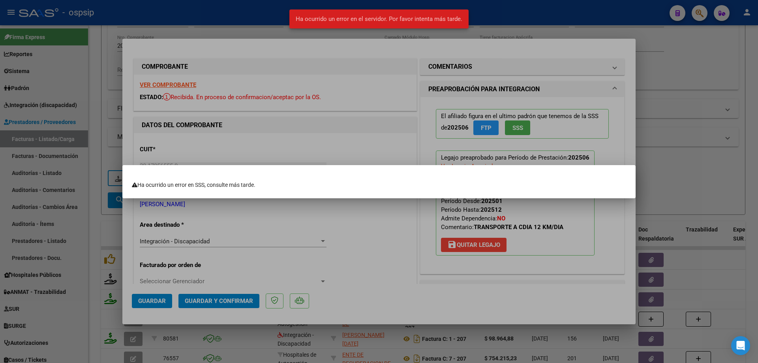
click at [550, 153] on div at bounding box center [379, 181] width 758 height 363
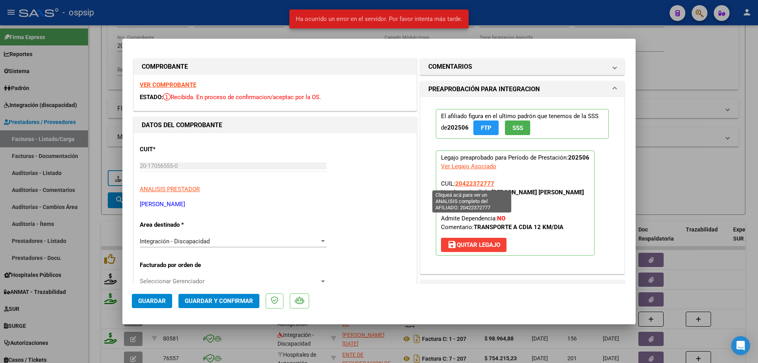
click at [469, 184] on span "20422372777" at bounding box center [474, 183] width 39 height 7
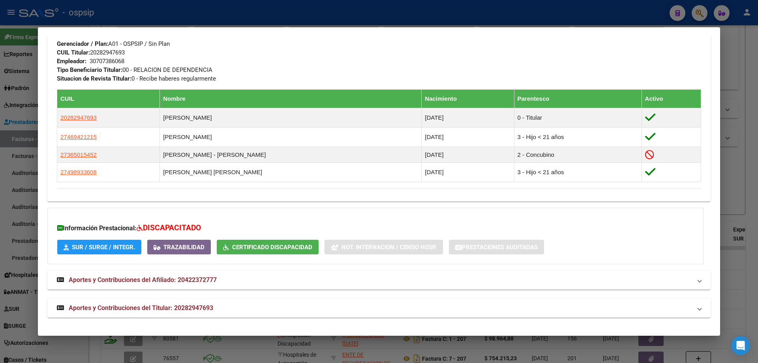
scroll to position [256, 0]
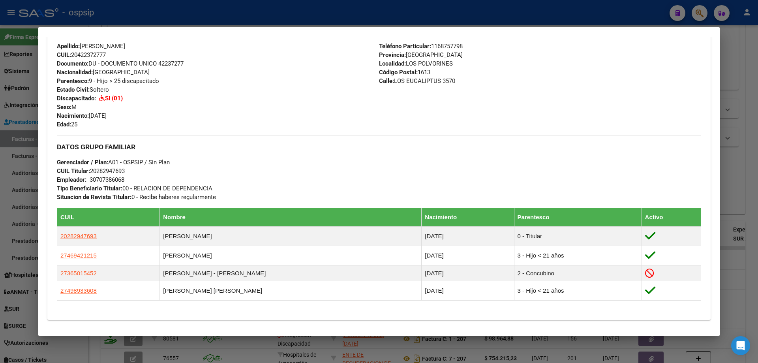
click at [735, 165] on div at bounding box center [379, 181] width 758 height 363
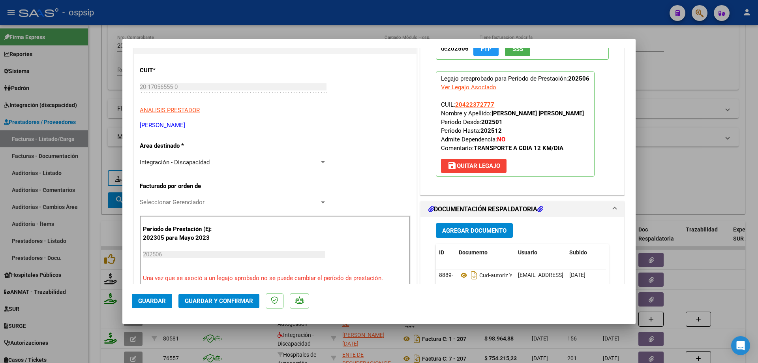
scroll to position [158, 0]
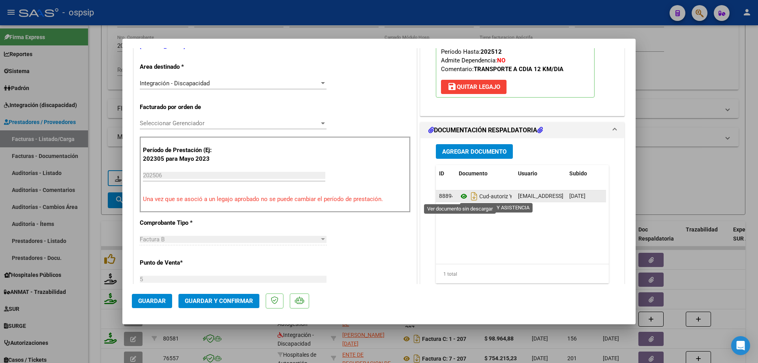
click at [461, 198] on icon at bounding box center [464, 195] width 10 height 9
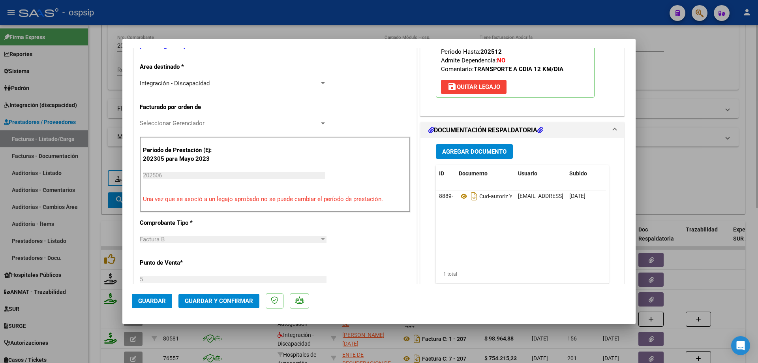
click at [663, 84] on div at bounding box center [379, 181] width 758 height 363
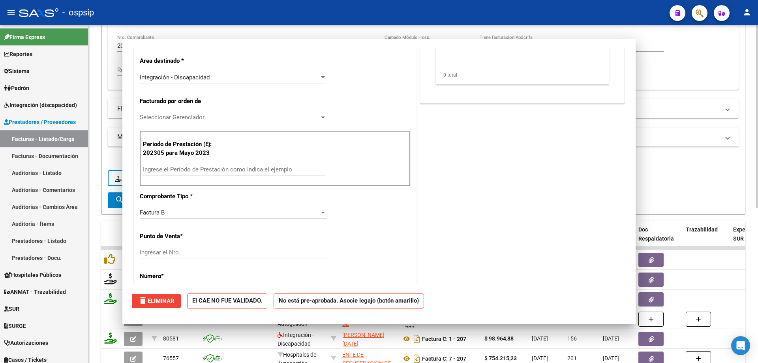
scroll to position [0, 0]
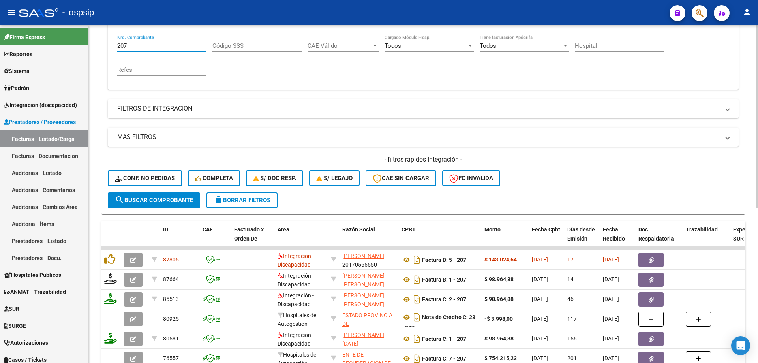
click at [165, 49] on input "207" at bounding box center [161, 45] width 89 height 7
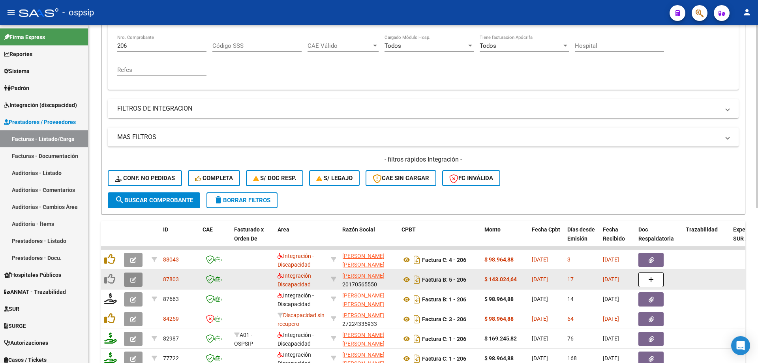
click at [139, 285] on button "button" at bounding box center [133, 279] width 19 height 14
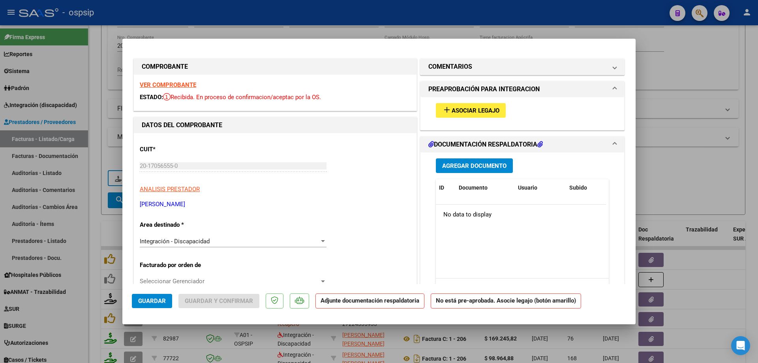
click at [650, 116] on div at bounding box center [379, 181] width 758 height 363
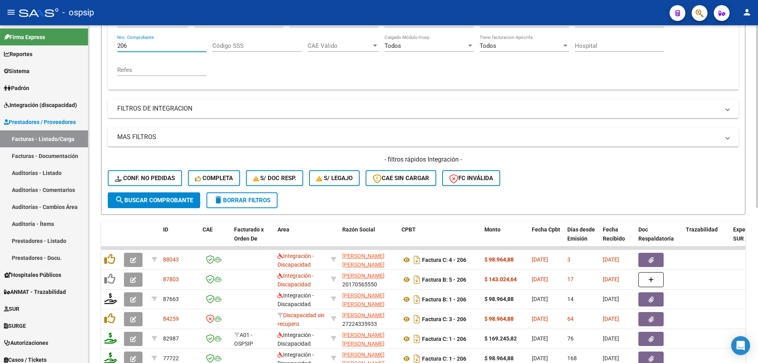
click at [134, 44] on input "206" at bounding box center [161, 45] width 89 height 7
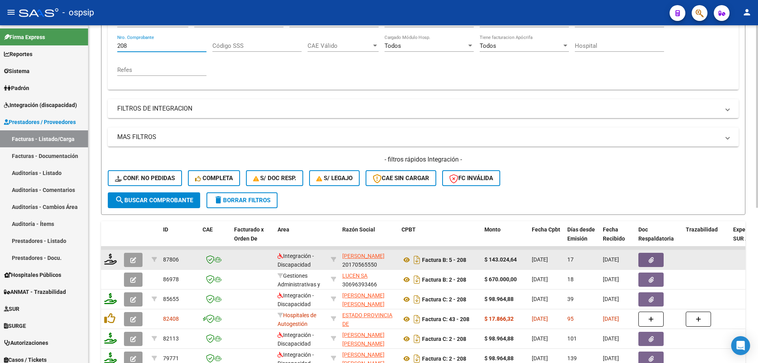
click at [130, 257] on span "button" at bounding box center [133, 259] width 6 height 7
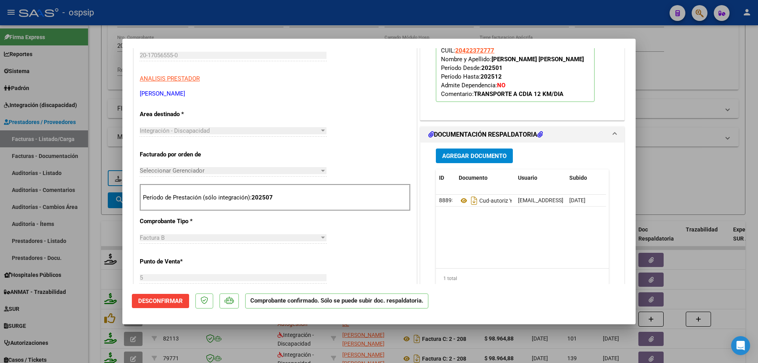
scroll to position [118, 0]
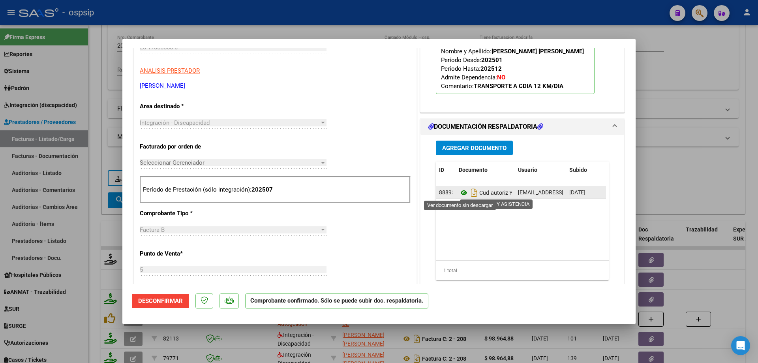
click at [459, 193] on icon at bounding box center [464, 192] width 10 height 9
click at [699, 103] on div at bounding box center [379, 181] width 758 height 363
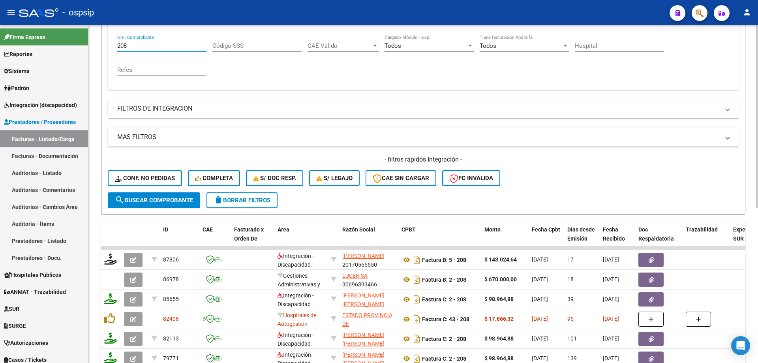
click at [154, 48] on input "208" at bounding box center [161, 45] width 89 height 7
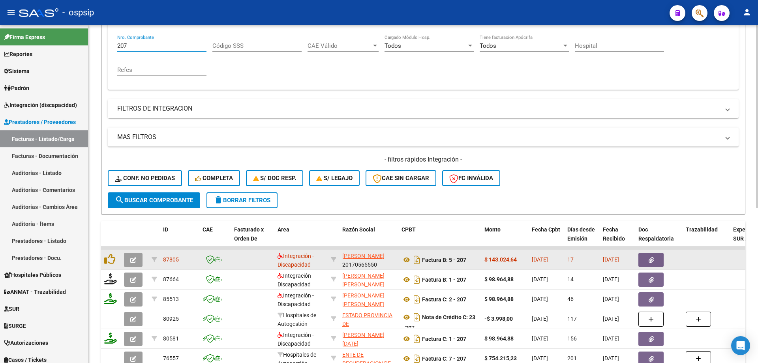
click at [135, 262] on icon "button" at bounding box center [133, 260] width 6 height 6
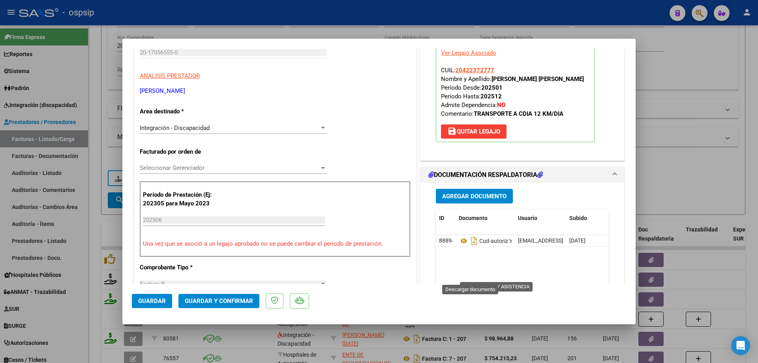
scroll to position [118, 0]
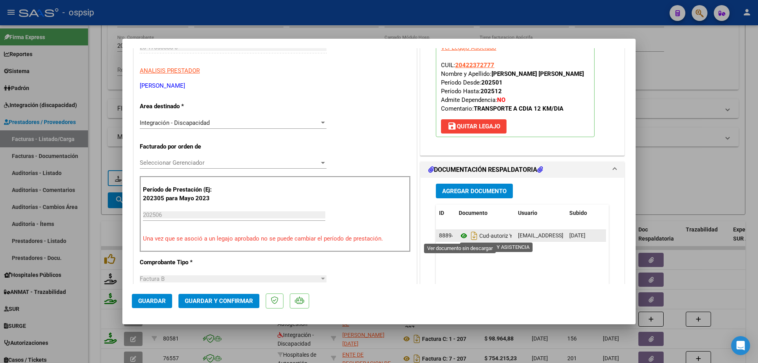
click at [461, 233] on icon at bounding box center [464, 235] width 10 height 9
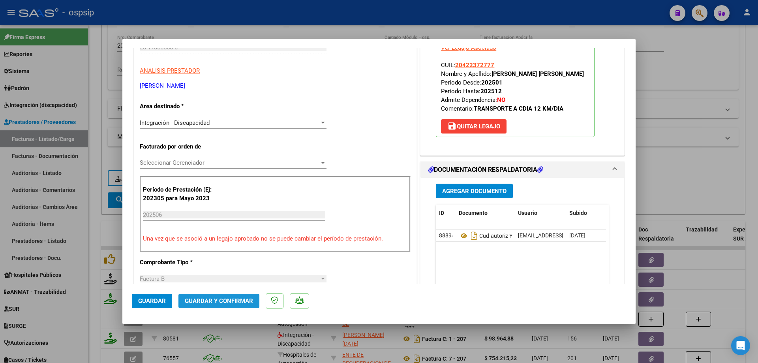
click at [242, 304] on button "Guardar y Confirmar" at bounding box center [218, 301] width 81 height 14
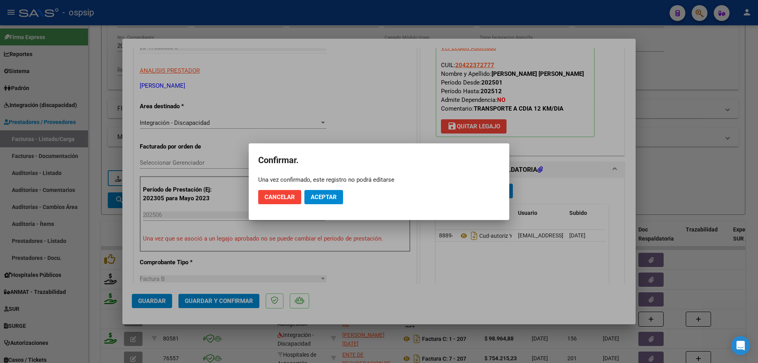
click at [332, 206] on mat-dialog-actions "Cancelar Aceptar" at bounding box center [379, 197] width 242 height 27
click at [332, 198] on span "Aceptar" at bounding box center [324, 196] width 26 height 7
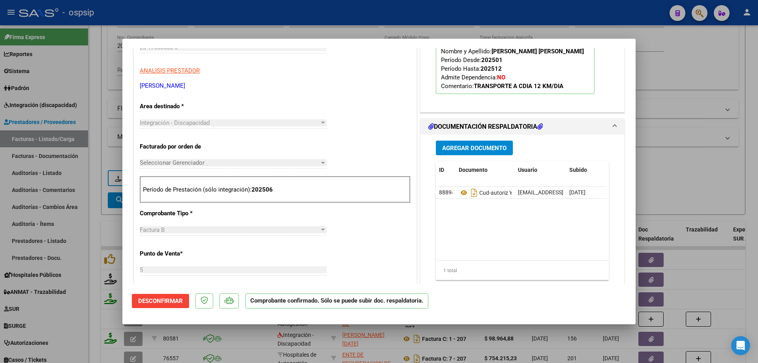
click at [695, 116] on div at bounding box center [379, 181] width 758 height 363
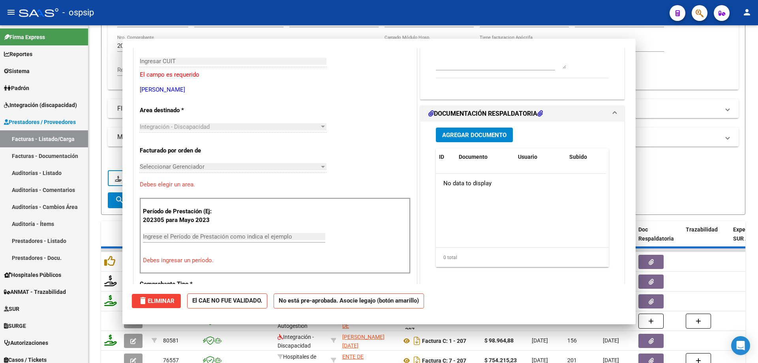
scroll to position [132, 0]
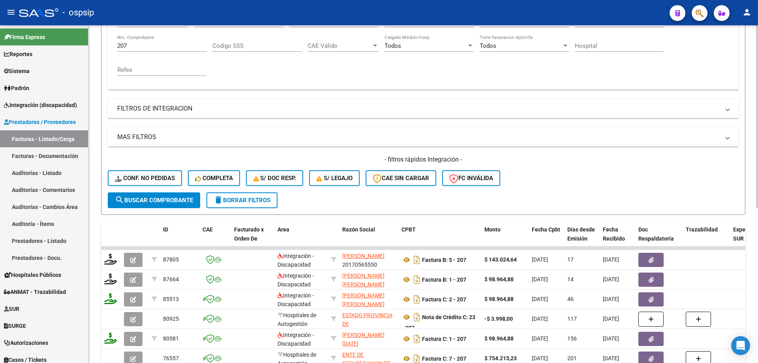
click at [168, 51] on div "207 Nro. Comprobante" at bounding box center [161, 43] width 89 height 17
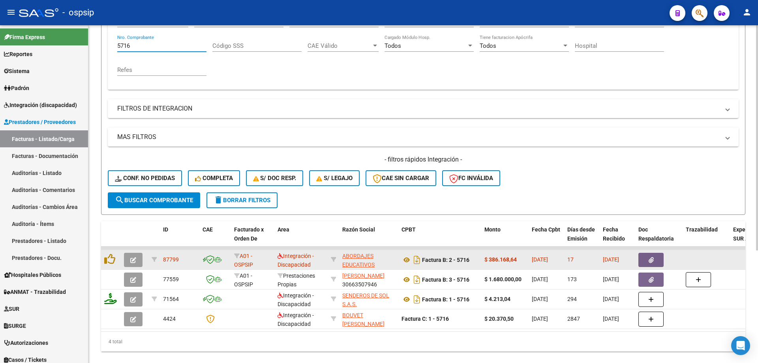
click at [138, 260] on button "button" at bounding box center [133, 260] width 19 height 14
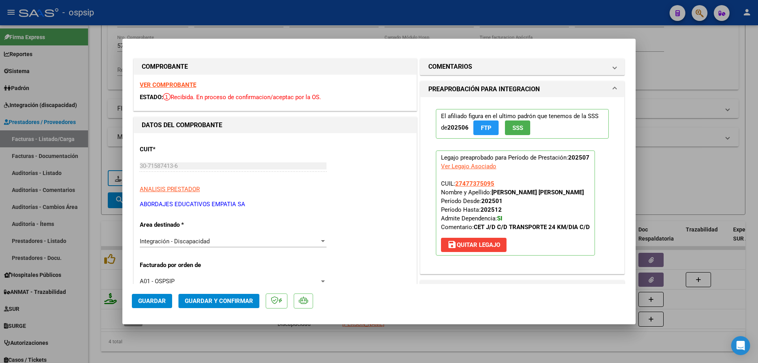
click at [512, 127] on span "SSS" at bounding box center [517, 127] width 11 height 7
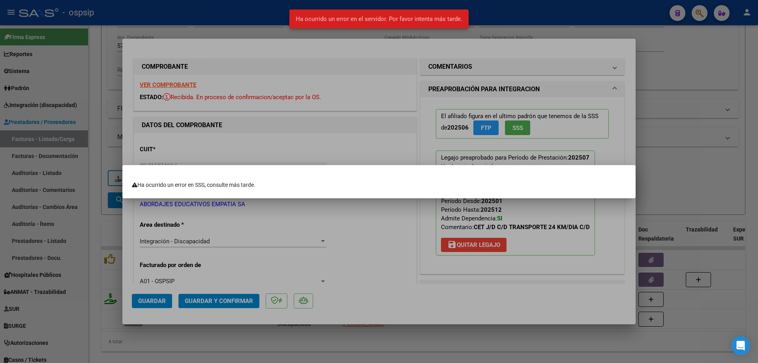
click at [651, 154] on div at bounding box center [379, 181] width 758 height 363
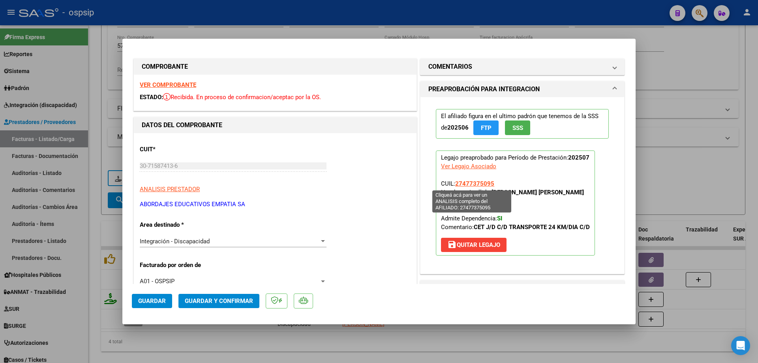
click at [474, 182] on span "27477375095" at bounding box center [474, 183] width 39 height 7
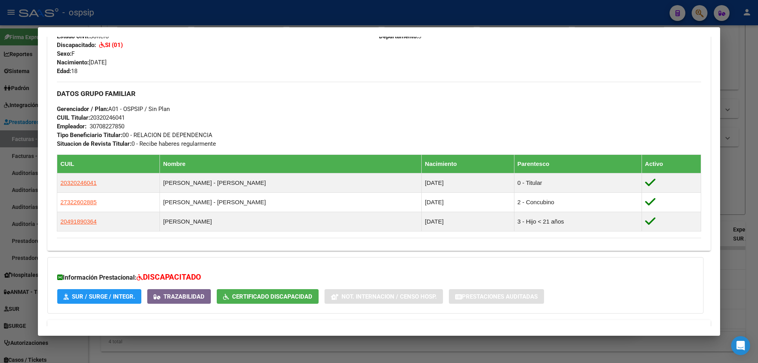
scroll to position [373, 0]
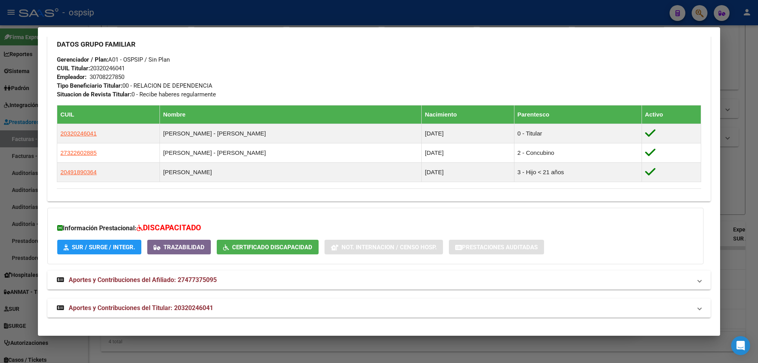
click at [745, 184] on div at bounding box center [379, 181] width 758 height 363
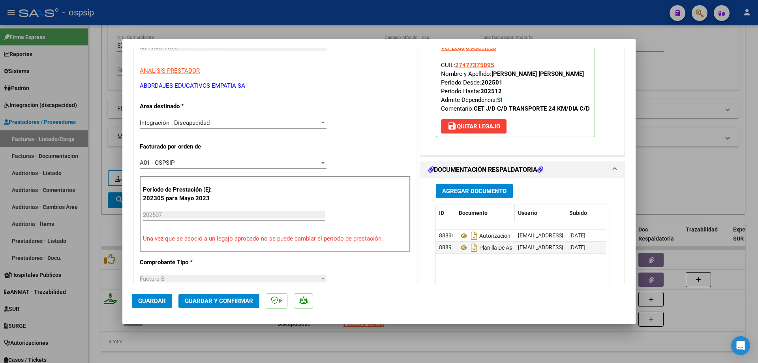
scroll to position [158, 0]
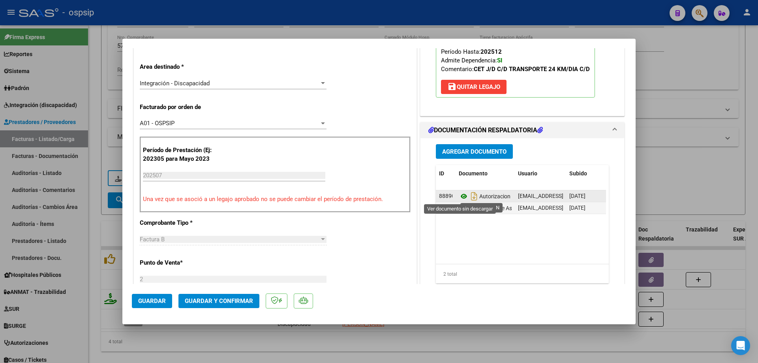
click at [463, 197] on icon at bounding box center [464, 195] width 10 height 9
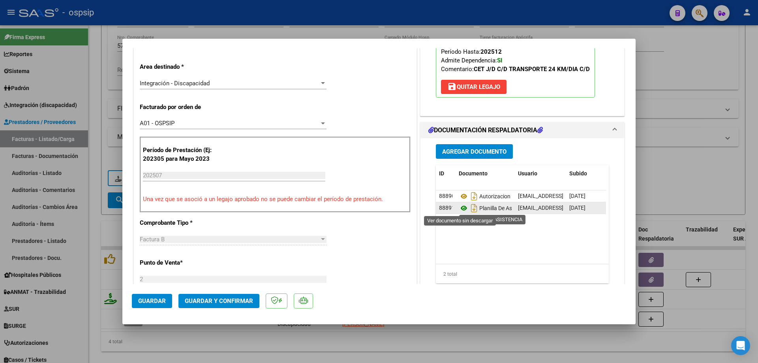
click at [461, 206] on icon at bounding box center [464, 207] width 10 height 9
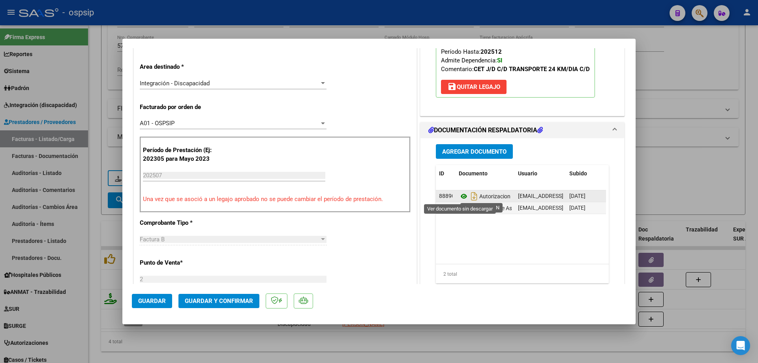
click at [460, 197] on icon at bounding box center [464, 195] width 10 height 9
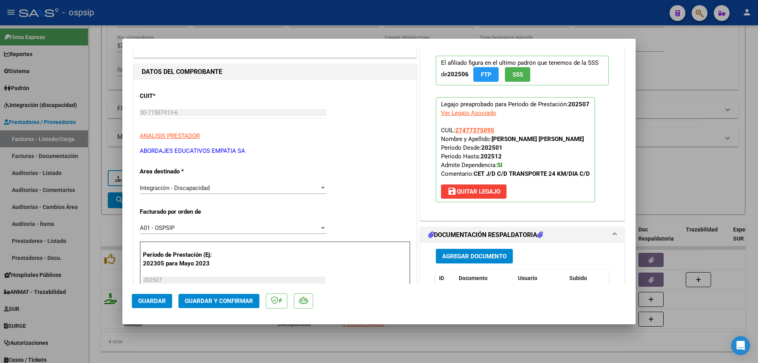
scroll to position [39, 0]
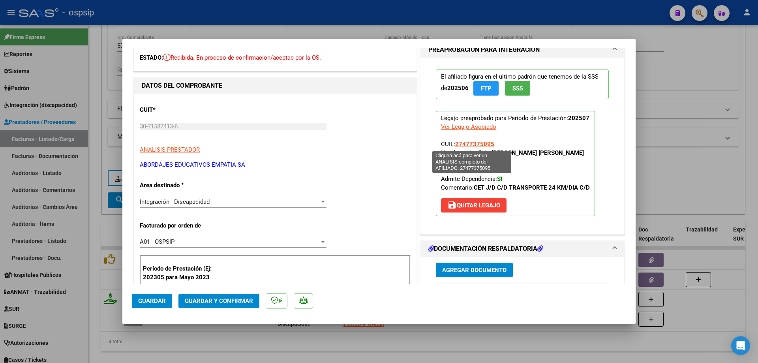
click at [483, 146] on span "27477375095" at bounding box center [474, 144] width 39 height 7
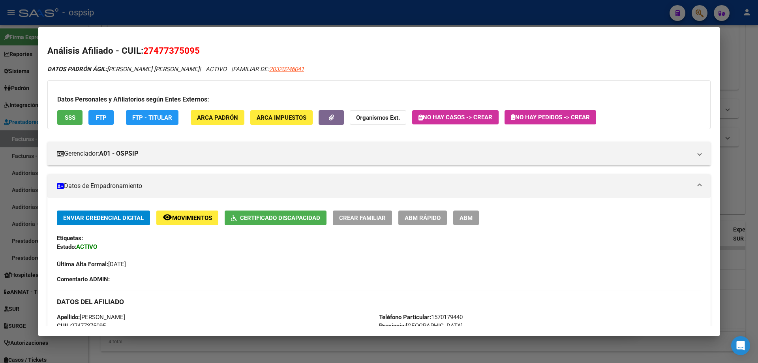
click at [742, 57] on div at bounding box center [379, 181] width 758 height 363
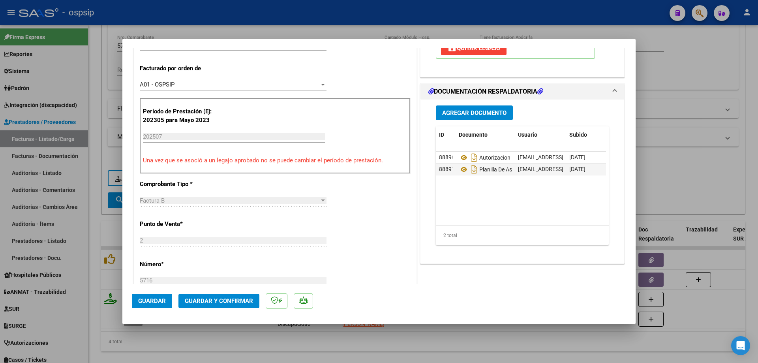
scroll to position [197, 0]
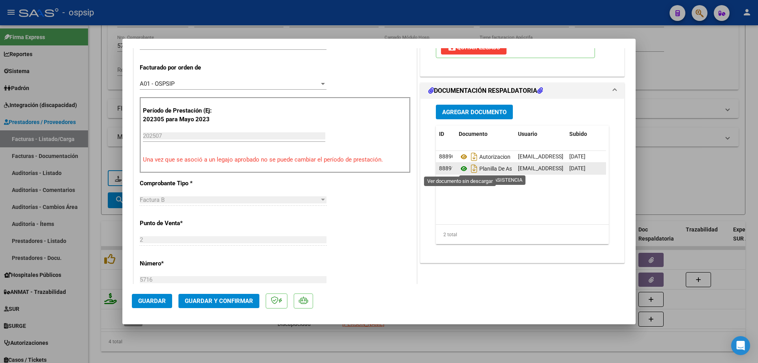
click at [461, 169] on icon at bounding box center [464, 168] width 10 height 9
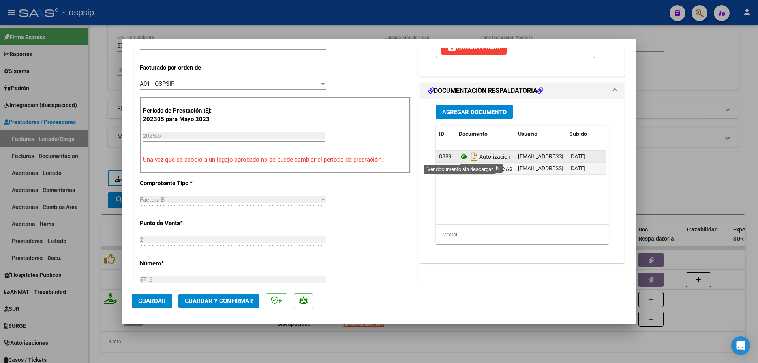
click at [463, 156] on icon at bounding box center [464, 156] width 10 height 9
click at [187, 293] on mat-dialog-actions "Guardar Guardar y Confirmar" at bounding box center [379, 299] width 494 height 31
click at [201, 301] on span "Guardar y Confirmar" at bounding box center [219, 300] width 68 height 7
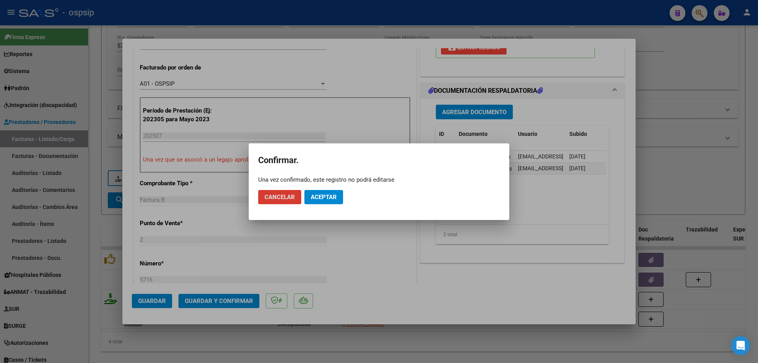
click at [323, 193] on span "Aceptar" at bounding box center [324, 196] width 26 height 7
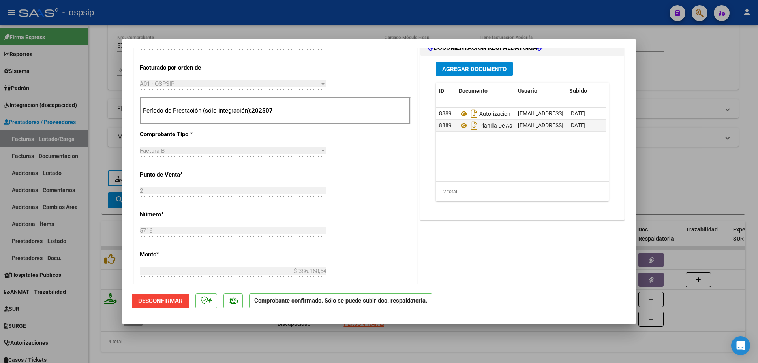
click at [702, 89] on div at bounding box center [379, 181] width 758 height 363
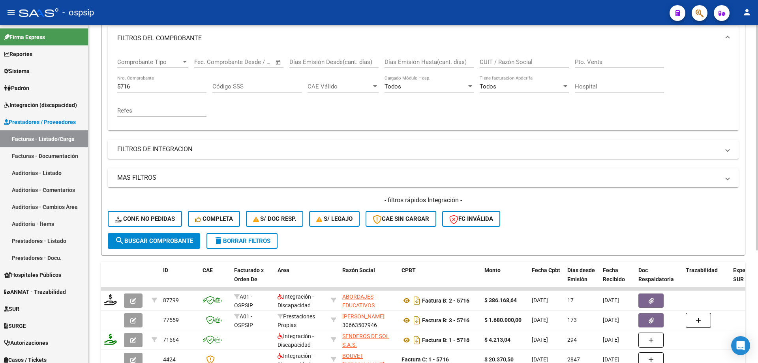
scroll to position [70, 0]
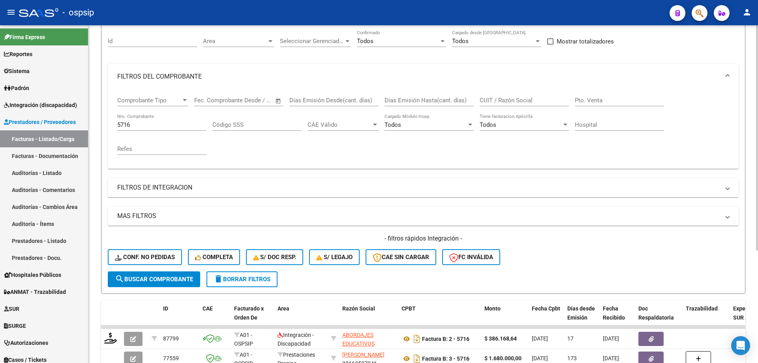
click at [143, 116] on div "5716 Nro. Comprobante" at bounding box center [161, 122] width 89 height 17
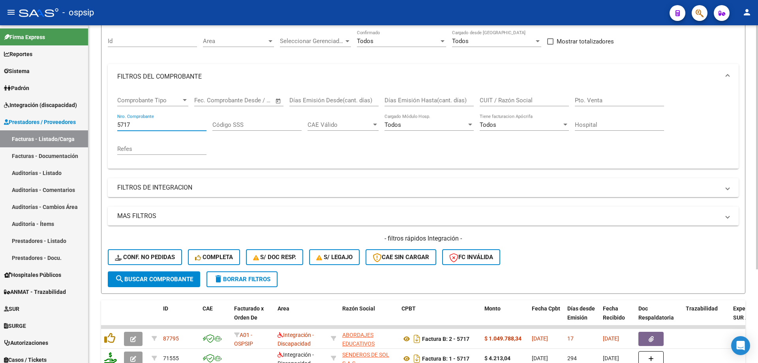
scroll to position [129, 0]
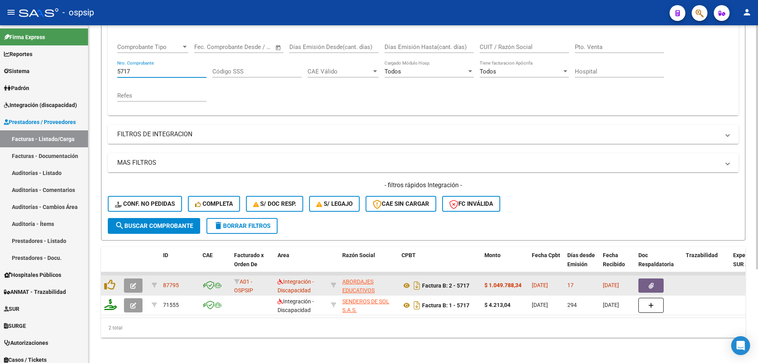
click at [131, 282] on span "button" at bounding box center [133, 285] width 6 height 7
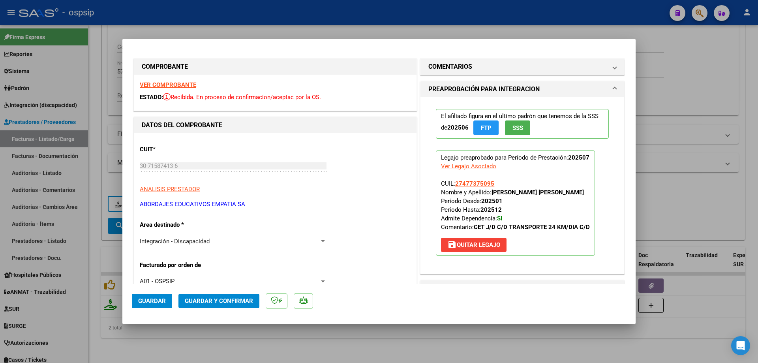
click at [515, 128] on span "SSS" at bounding box center [517, 127] width 11 height 7
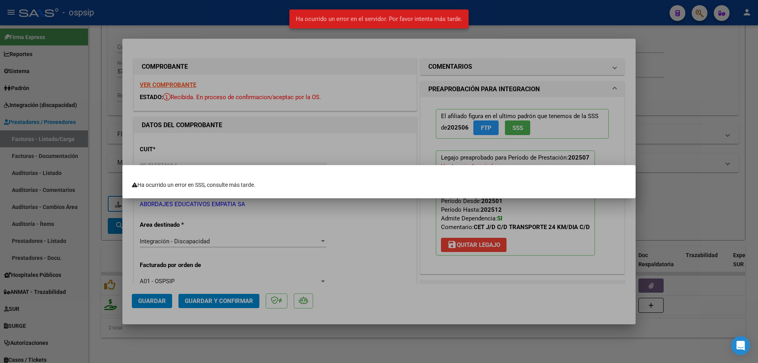
click at [669, 133] on div at bounding box center [379, 181] width 758 height 363
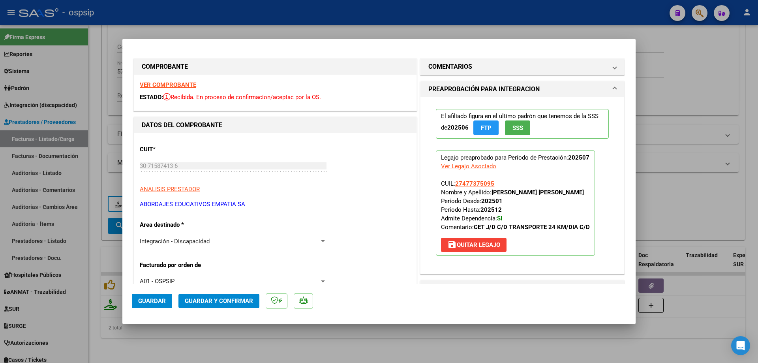
click at [475, 177] on p "Legajo preaprobado para Período de Prestación: 202507 Ver Legajo Asociado CUIL:…" at bounding box center [515, 202] width 159 height 105
click at [474, 183] on span "27477375095" at bounding box center [474, 183] width 39 height 7
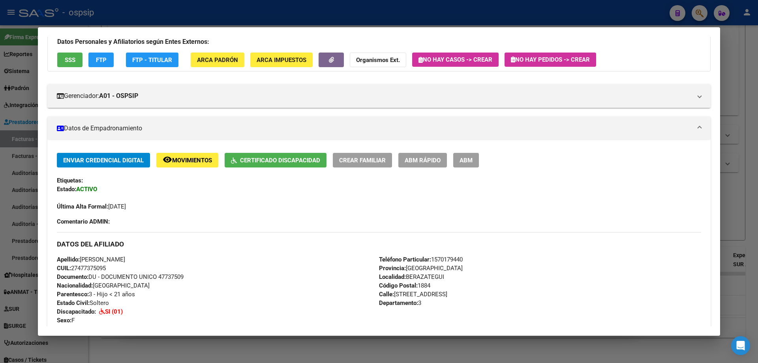
scroll to position [0, 0]
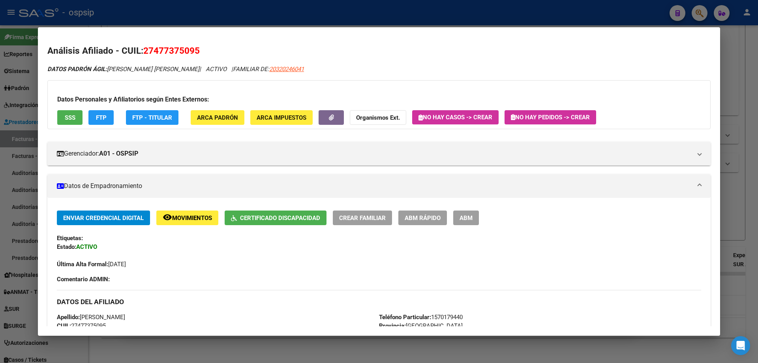
click at [728, 195] on div at bounding box center [379, 181] width 758 height 363
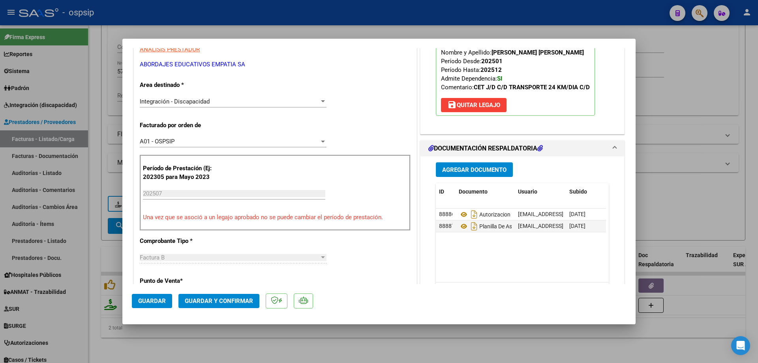
scroll to position [158, 0]
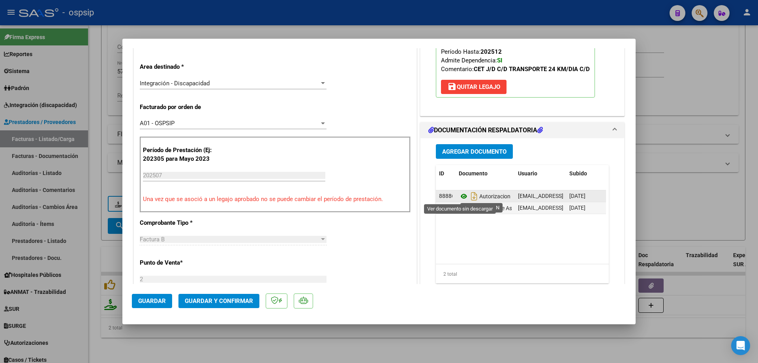
click at [460, 196] on icon at bounding box center [464, 195] width 10 height 9
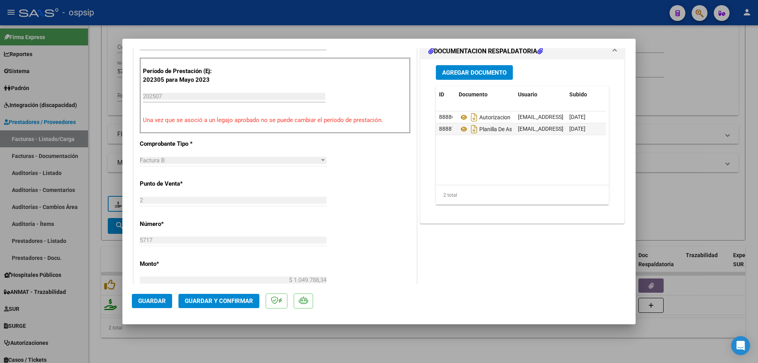
scroll to position [118, 0]
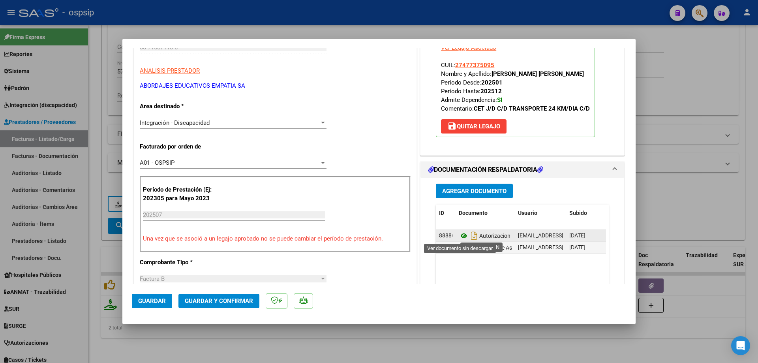
click at [461, 236] on icon at bounding box center [464, 235] width 10 height 9
click at [459, 234] on icon at bounding box center [464, 235] width 10 height 9
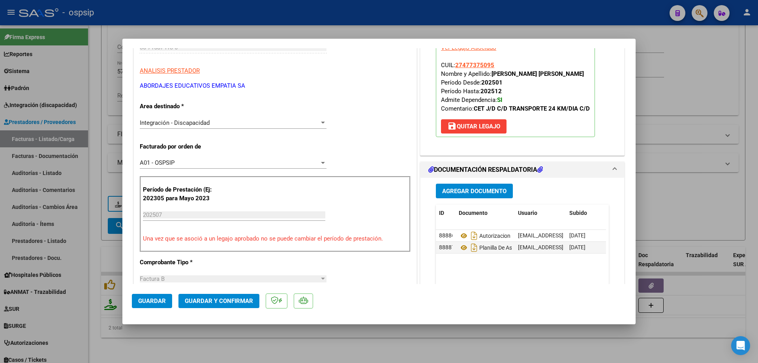
click at [216, 306] on button "Guardar y Confirmar" at bounding box center [218, 301] width 81 height 14
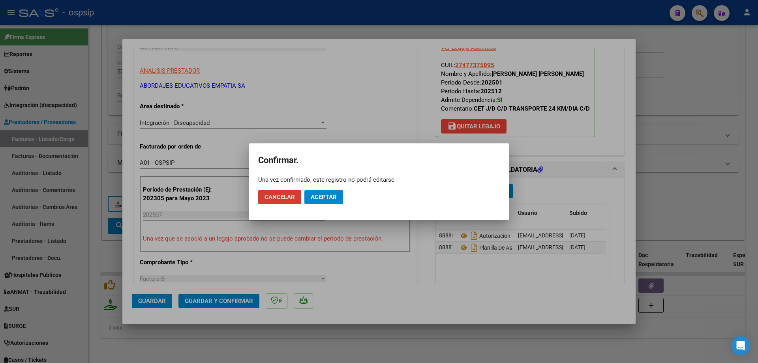
click at [315, 201] on button "Aceptar" at bounding box center [323, 197] width 39 height 14
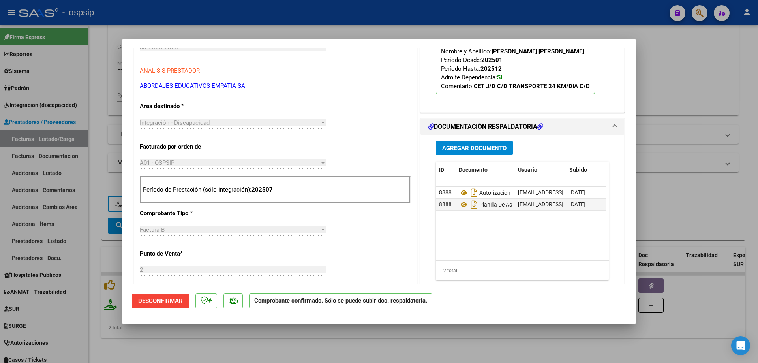
click at [700, 58] on div at bounding box center [379, 181] width 758 height 363
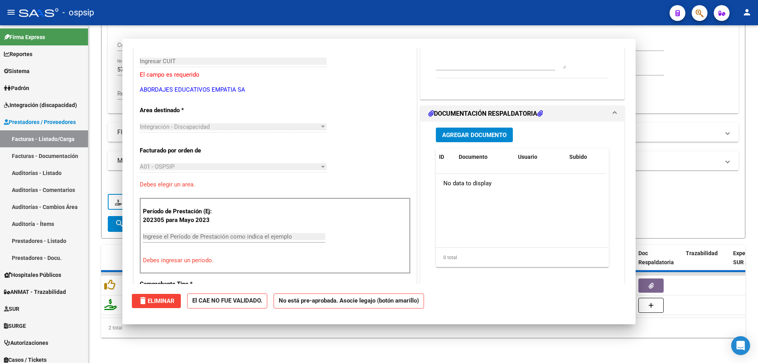
scroll to position [0, 0]
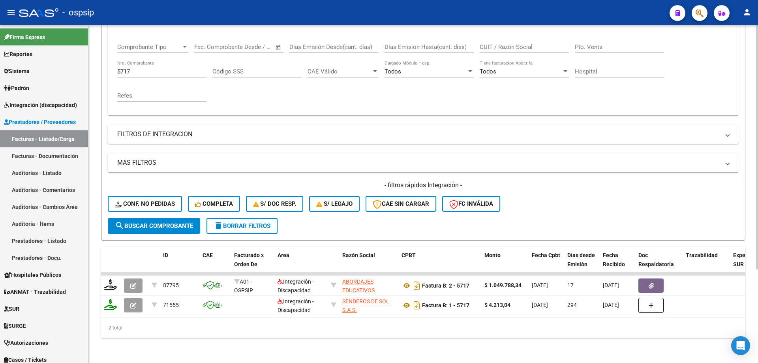
click at [158, 68] on input "5717" at bounding box center [161, 71] width 89 height 7
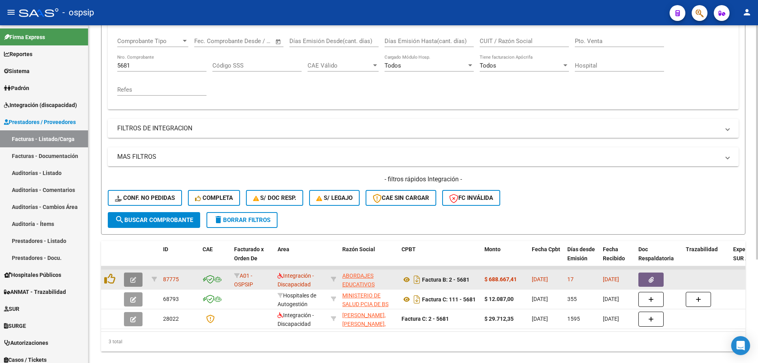
click at [136, 280] on icon "button" at bounding box center [133, 280] width 6 height 6
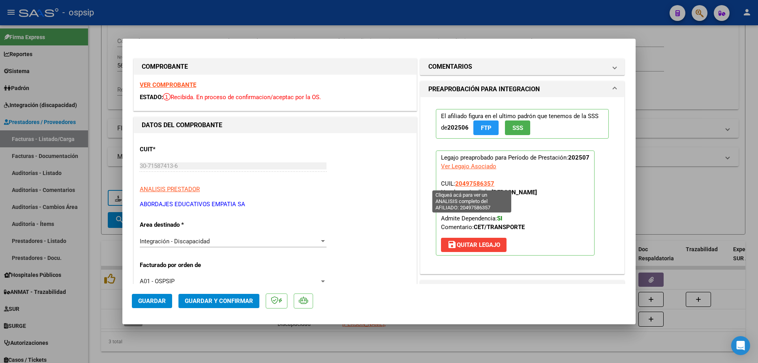
click at [477, 183] on span "20497586357" at bounding box center [474, 183] width 39 height 7
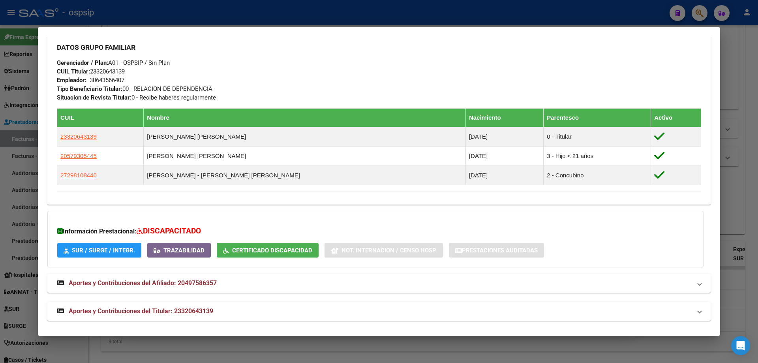
scroll to position [358, 0]
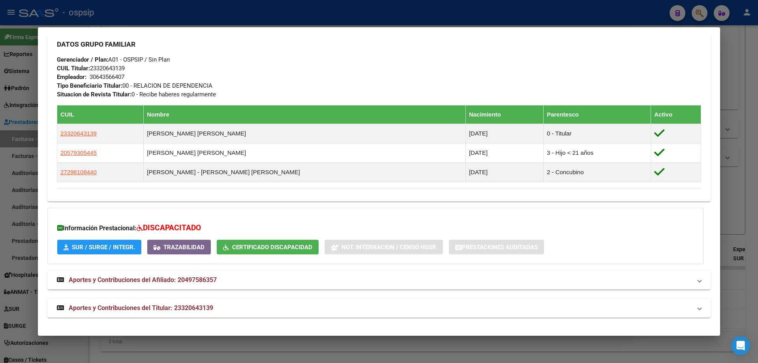
click at [751, 191] on div at bounding box center [379, 181] width 758 height 363
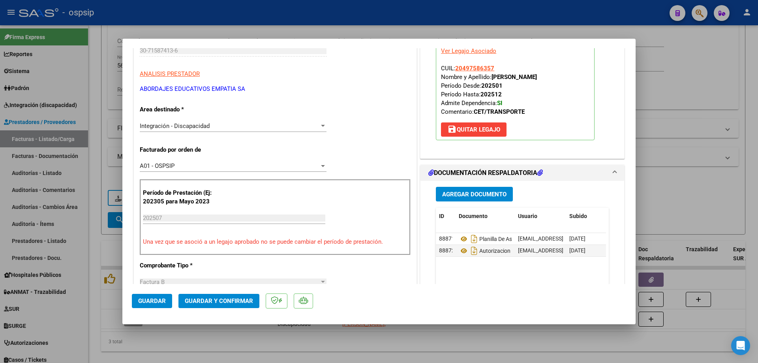
scroll to position [158, 0]
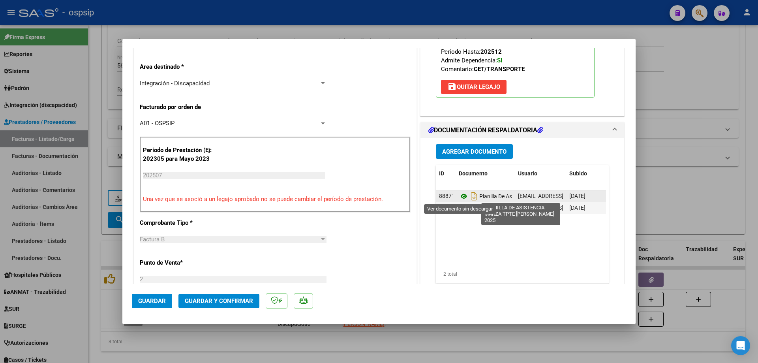
click at [464, 197] on icon at bounding box center [464, 195] width 10 height 9
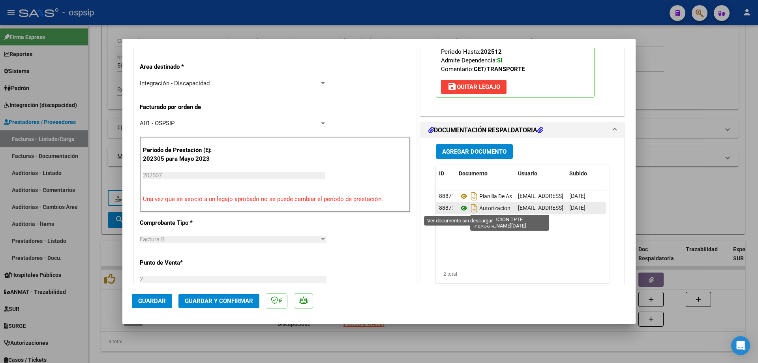
click at [463, 208] on icon at bounding box center [464, 207] width 10 height 9
click at [462, 210] on icon at bounding box center [464, 207] width 10 height 9
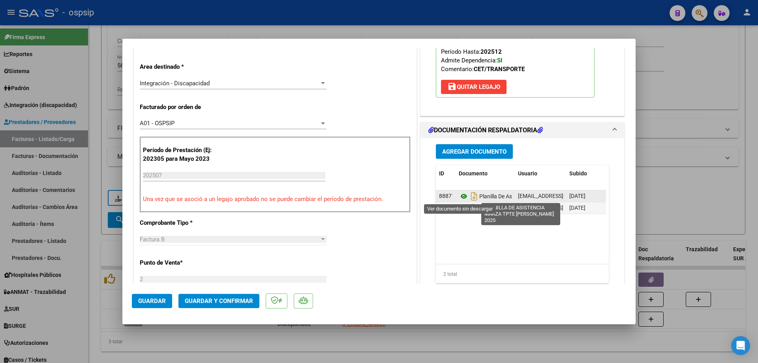
click at [460, 198] on icon at bounding box center [464, 195] width 10 height 9
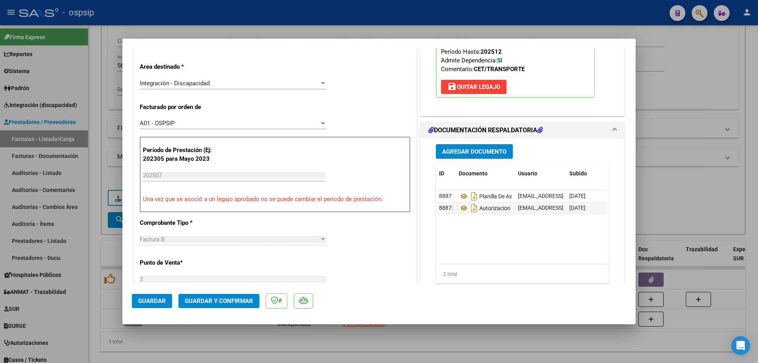
click at [212, 303] on span "Guardar y Confirmar" at bounding box center [219, 300] width 68 height 7
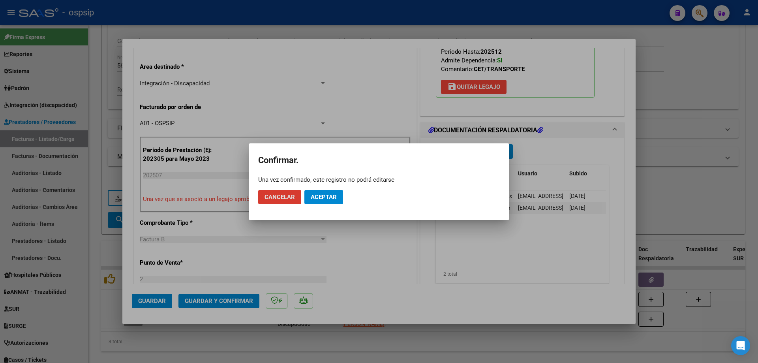
click at [319, 203] on button "Aceptar" at bounding box center [323, 197] width 39 height 14
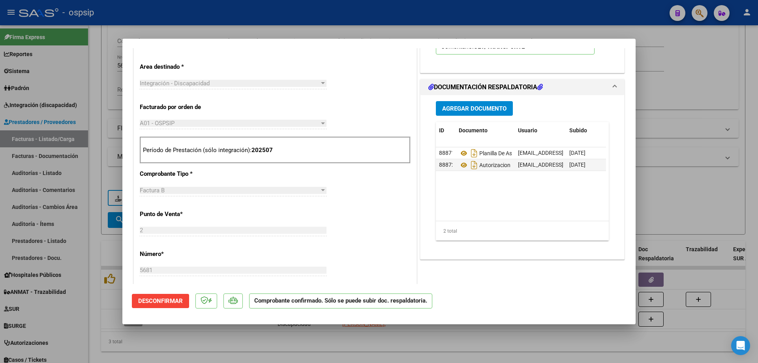
click at [657, 95] on div at bounding box center [379, 181] width 758 height 363
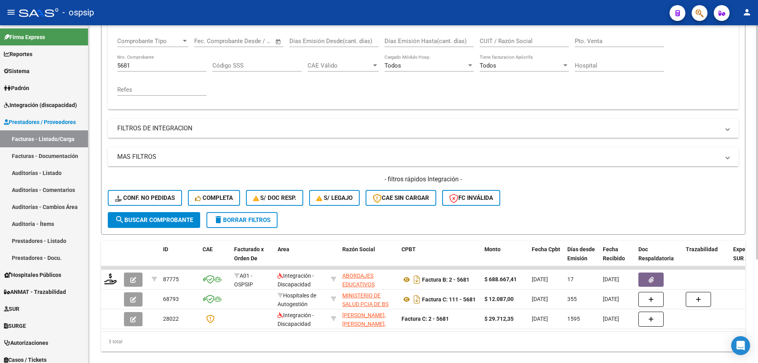
click at [147, 64] on input "5681" at bounding box center [161, 65] width 89 height 7
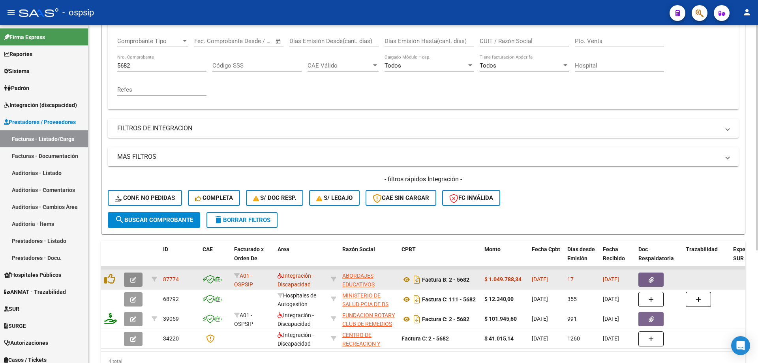
click at [134, 278] on icon "button" at bounding box center [133, 280] width 6 height 6
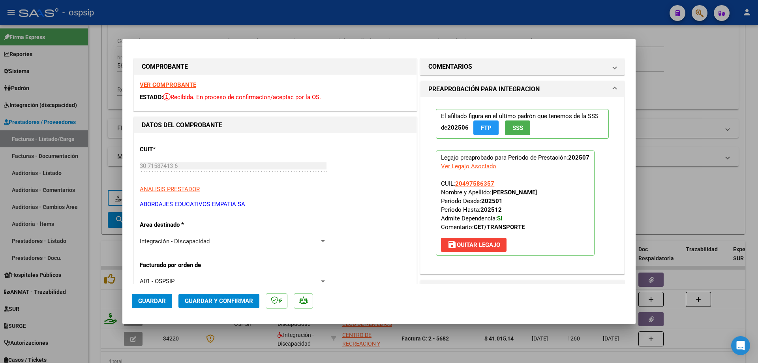
click at [523, 130] on button "SSS" at bounding box center [517, 127] width 25 height 15
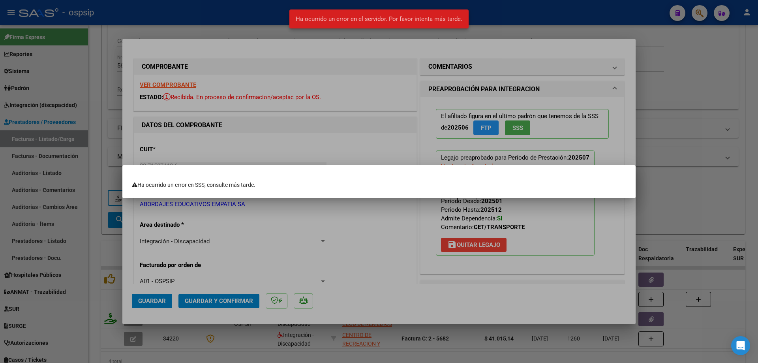
click at [600, 235] on div at bounding box center [379, 181] width 758 height 363
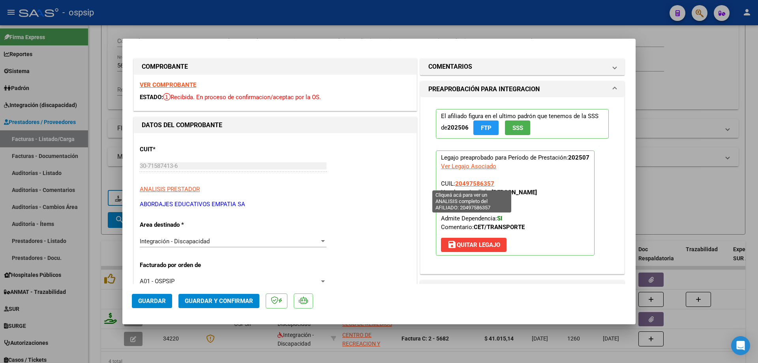
click at [484, 182] on span "20497586357" at bounding box center [474, 183] width 39 height 7
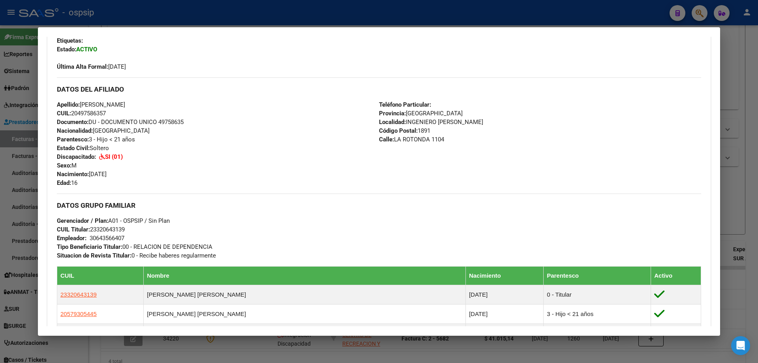
scroll to position [358, 0]
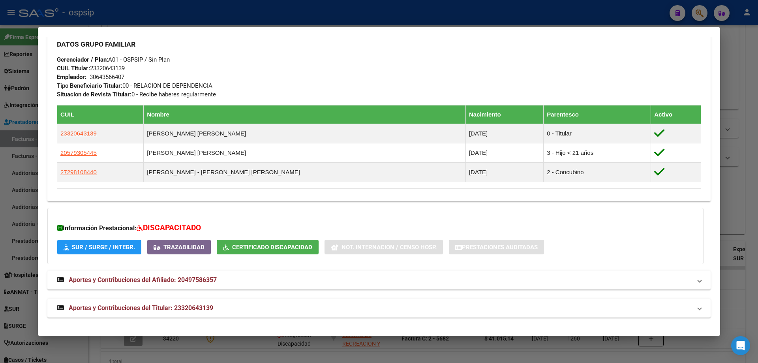
click at [750, 216] on div at bounding box center [379, 181] width 758 height 363
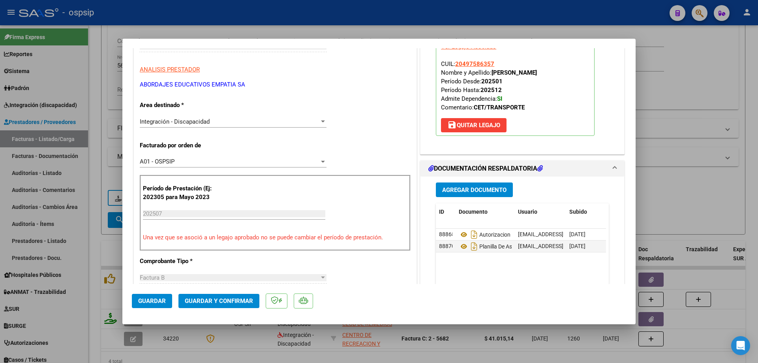
scroll to position [158, 0]
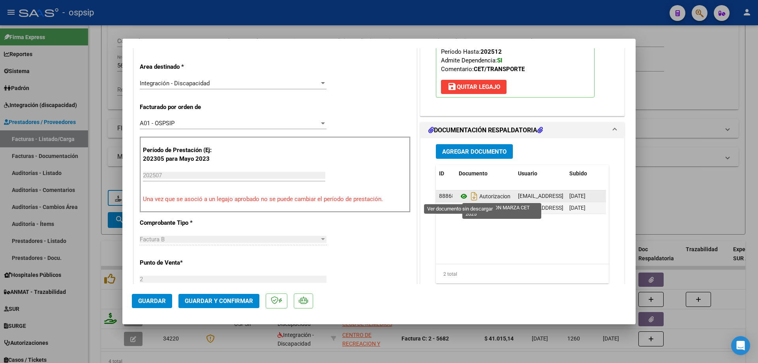
click at [462, 197] on icon at bounding box center [464, 195] width 10 height 9
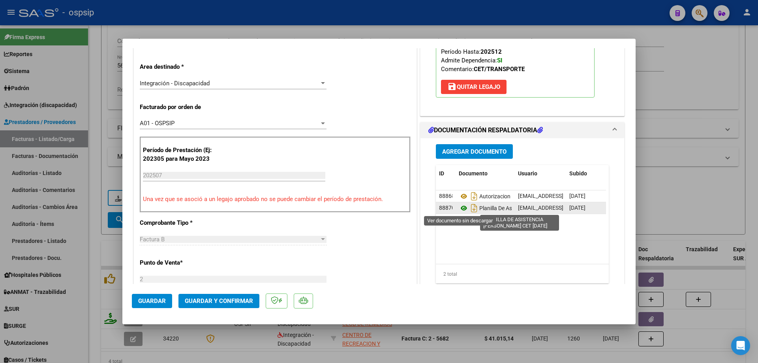
click at [460, 209] on icon at bounding box center [464, 207] width 10 height 9
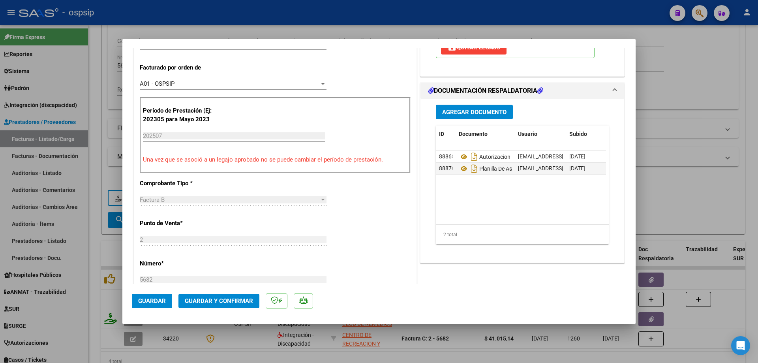
scroll to position [237, 0]
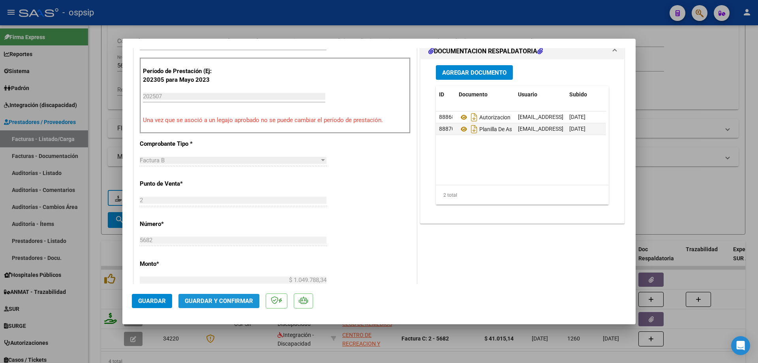
click at [223, 305] on button "Guardar y Confirmar" at bounding box center [218, 301] width 81 height 14
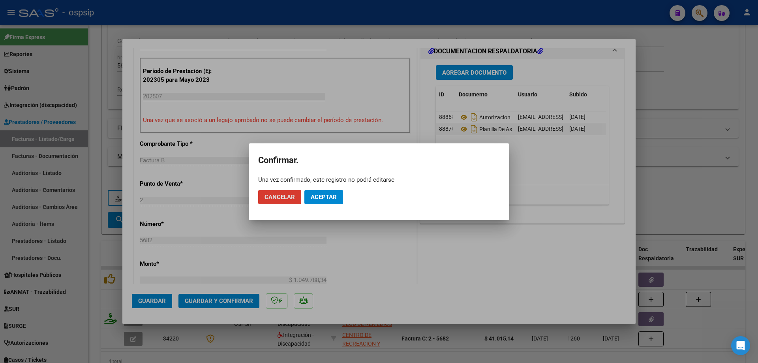
click at [328, 196] on span "Aceptar" at bounding box center [324, 196] width 26 height 7
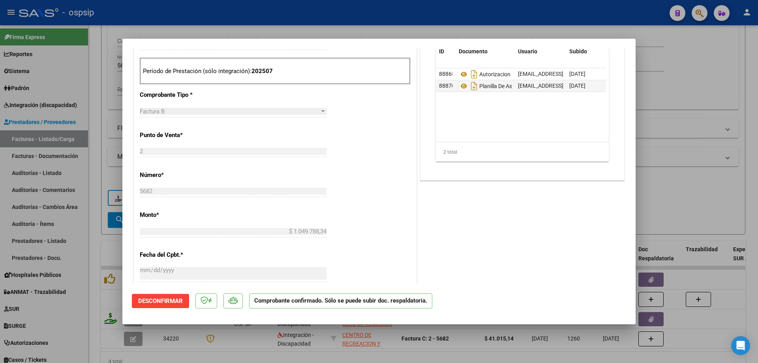
click at [663, 188] on div at bounding box center [379, 181] width 758 height 363
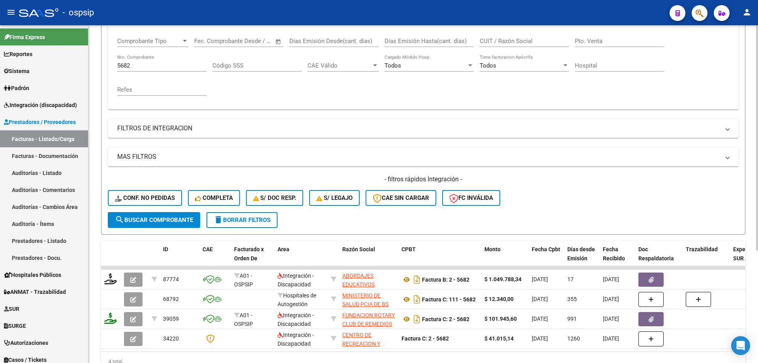
click at [168, 66] on input "5682" at bounding box center [161, 65] width 89 height 7
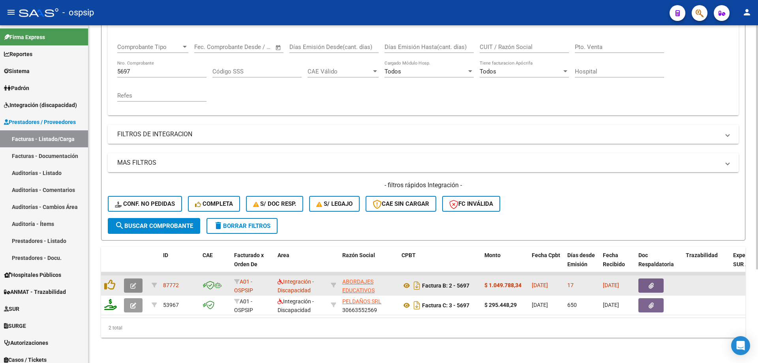
click at [135, 278] on button "button" at bounding box center [133, 285] width 19 height 14
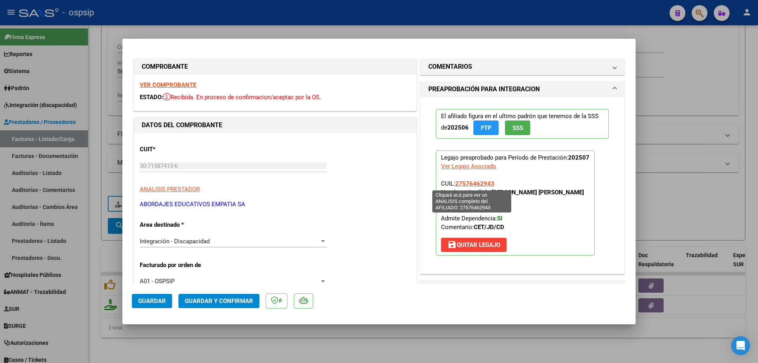
click at [458, 183] on span "27576462943" at bounding box center [474, 183] width 39 height 7
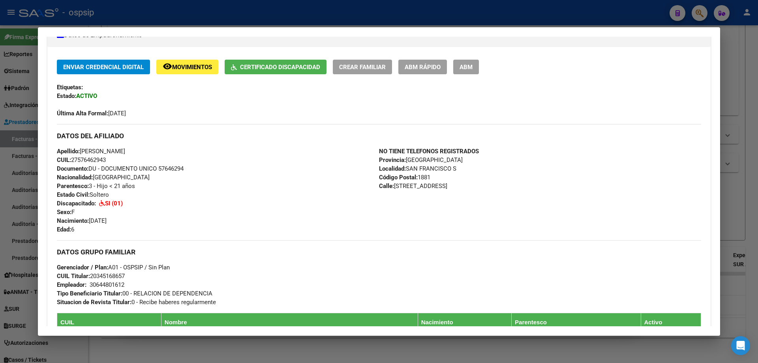
scroll to position [158, 0]
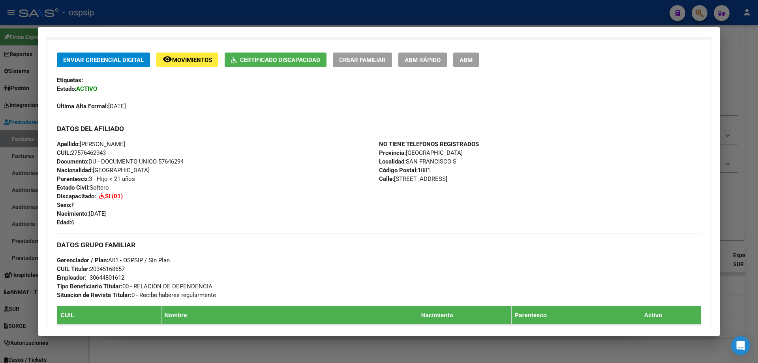
click at [747, 214] on div at bounding box center [379, 181] width 758 height 363
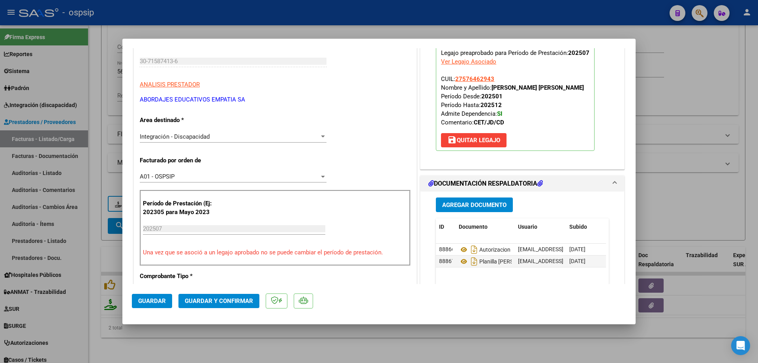
scroll to position [118, 0]
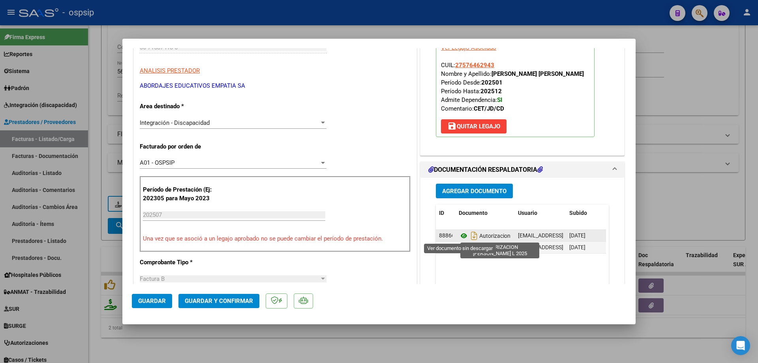
click at [459, 234] on icon at bounding box center [464, 235] width 10 height 9
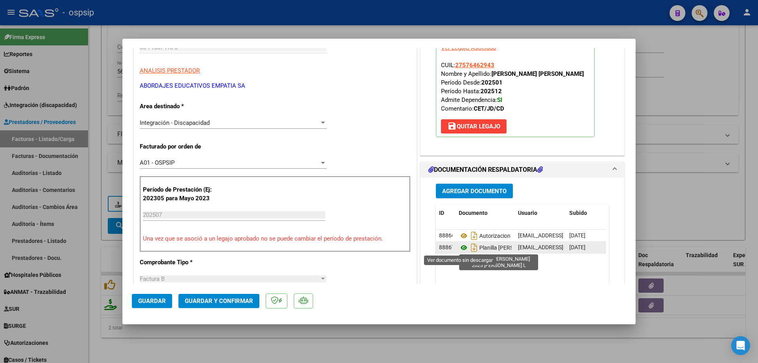
click at [461, 248] on icon at bounding box center [464, 247] width 10 height 9
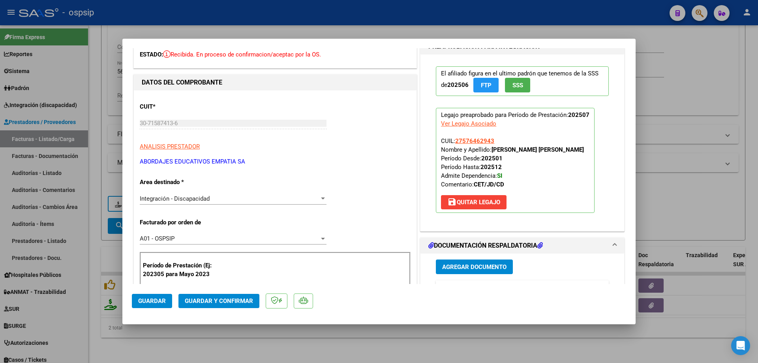
scroll to position [39, 0]
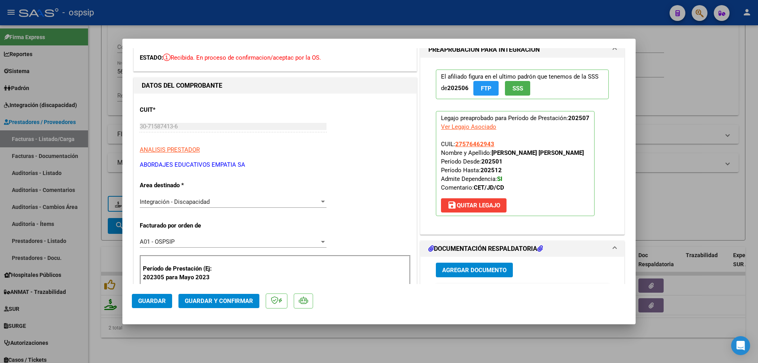
click at [227, 302] on span "Guardar y Confirmar" at bounding box center [219, 300] width 68 height 7
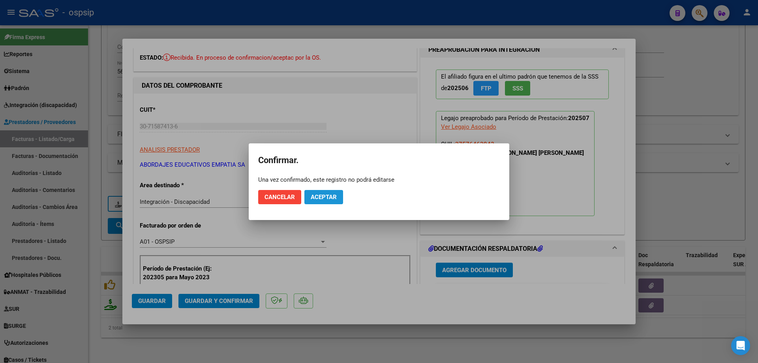
click at [321, 198] on span "Aceptar" at bounding box center [324, 196] width 26 height 7
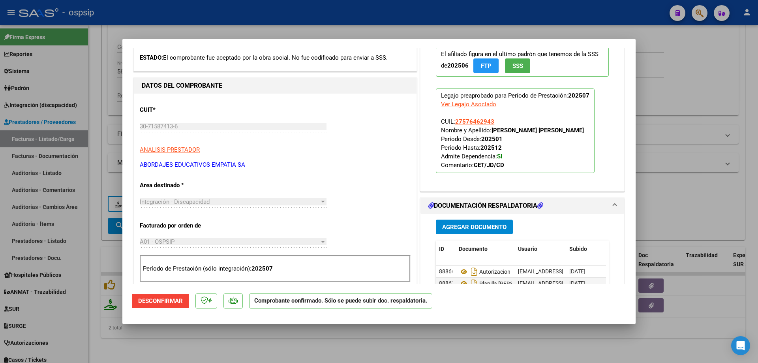
click at [648, 164] on div at bounding box center [379, 181] width 758 height 363
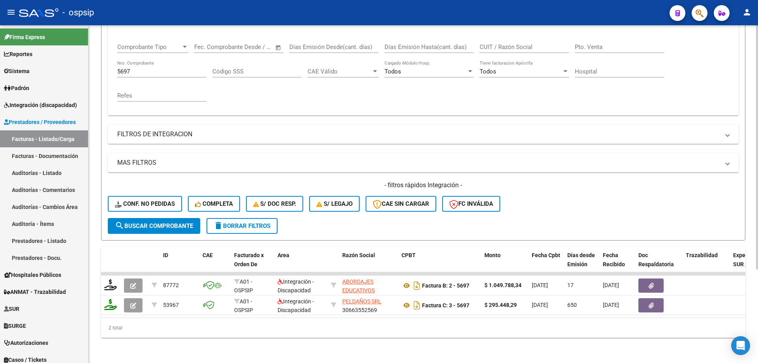
click at [138, 68] on input "5697" at bounding box center [161, 71] width 89 height 7
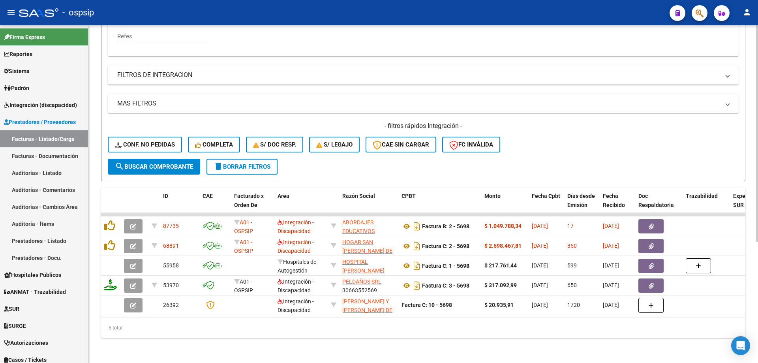
scroll to position [189, 0]
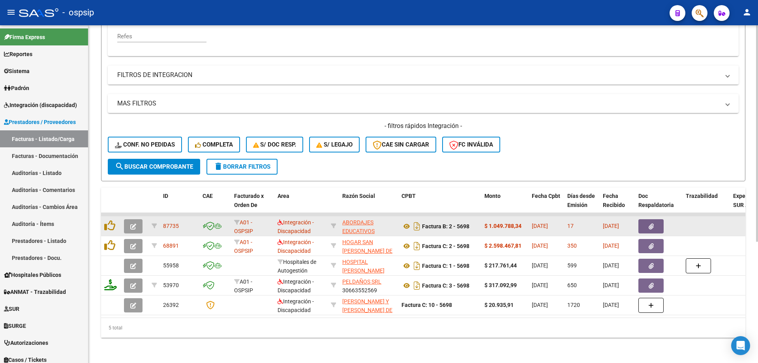
click at [126, 220] on button "button" at bounding box center [133, 226] width 19 height 14
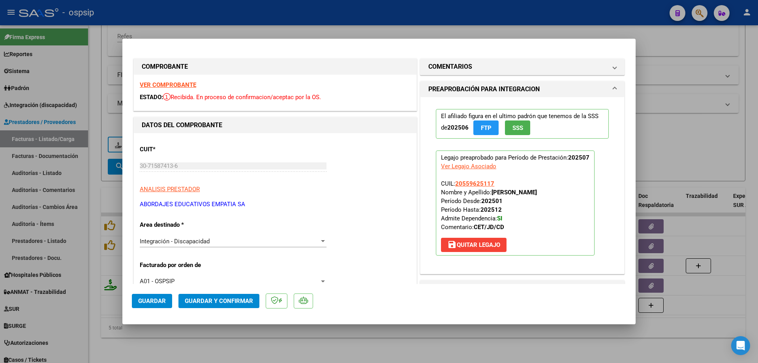
click at [505, 132] on button "SSS" at bounding box center [517, 127] width 25 height 15
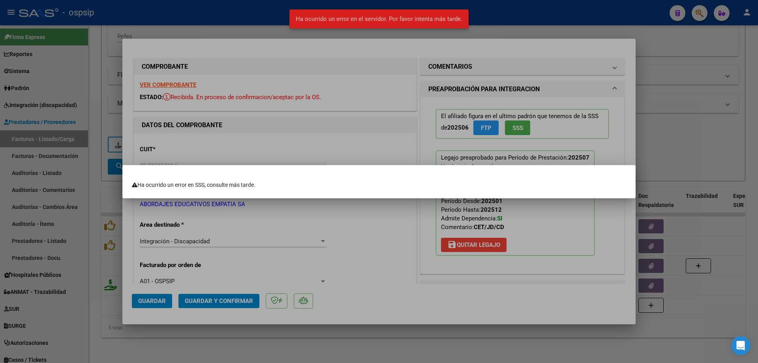
click at [544, 236] on div at bounding box center [379, 181] width 758 height 363
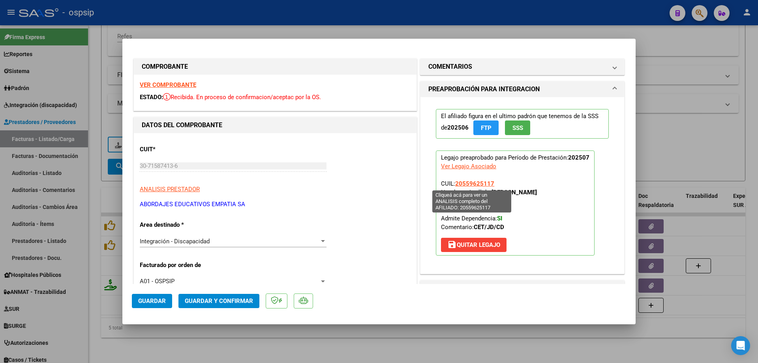
click at [455, 186] on span "20559625117" at bounding box center [474, 183] width 39 height 7
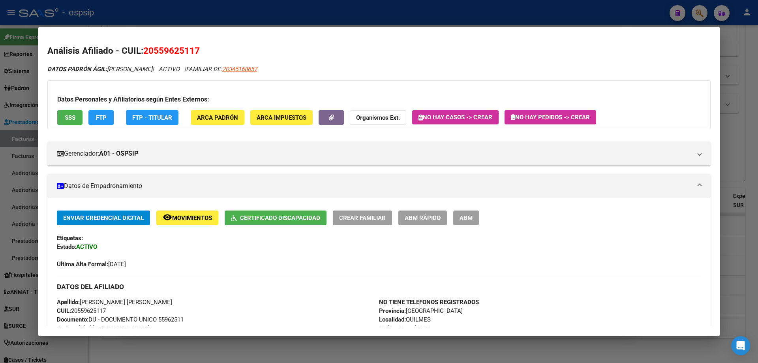
click at [758, 281] on div at bounding box center [379, 181] width 758 height 363
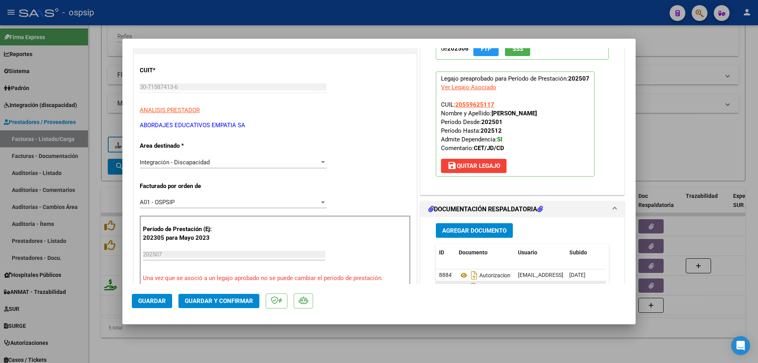
scroll to position [118, 0]
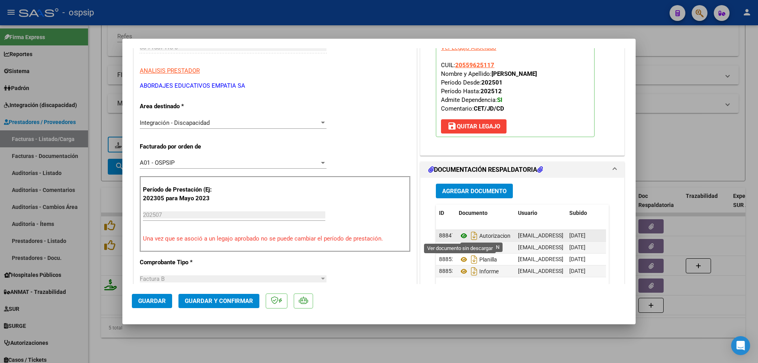
click at [459, 234] on icon at bounding box center [464, 235] width 10 height 9
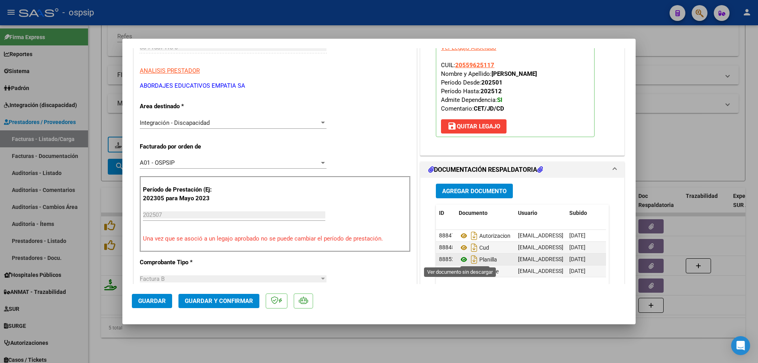
click at [460, 259] on icon at bounding box center [464, 259] width 10 height 9
click at [195, 295] on button "Guardar y Confirmar" at bounding box center [218, 301] width 81 height 14
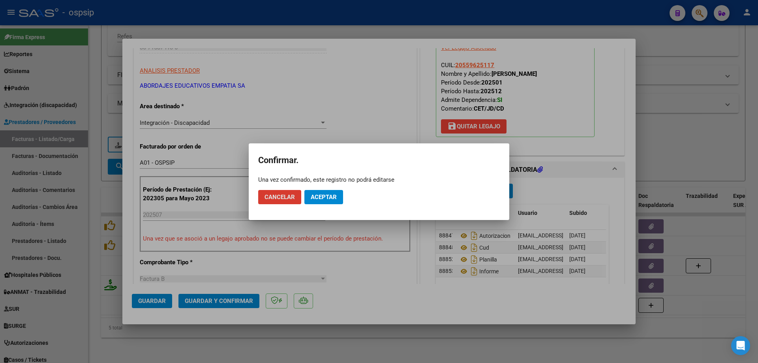
click at [338, 195] on button "Aceptar" at bounding box center [323, 197] width 39 height 14
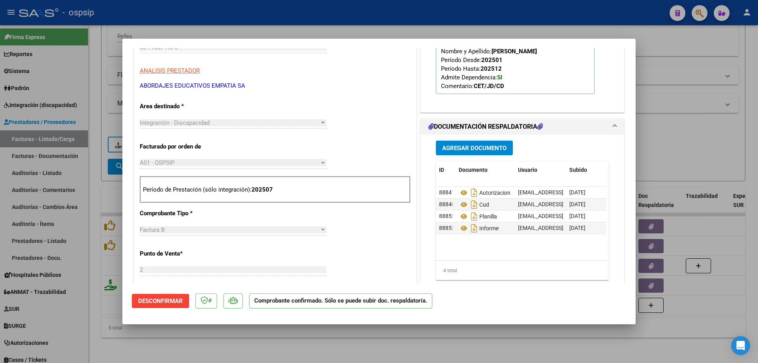
click at [656, 135] on div at bounding box center [379, 181] width 758 height 363
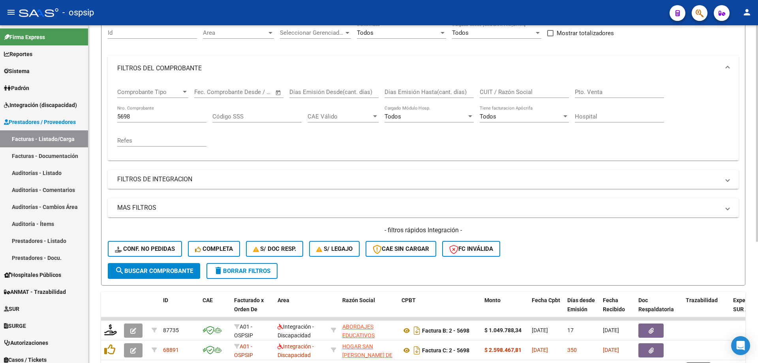
scroll to position [70, 0]
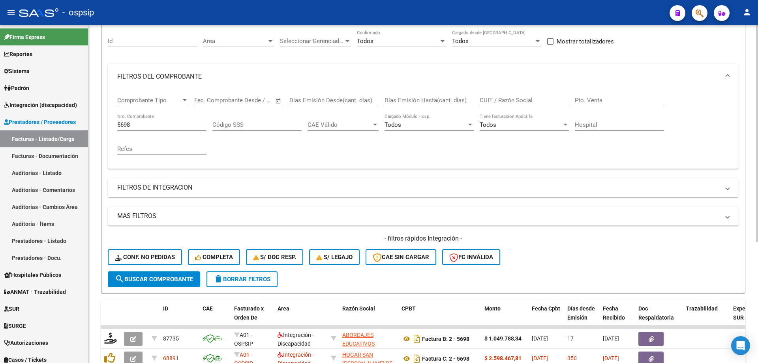
click at [155, 126] on input "5698" at bounding box center [161, 124] width 89 height 7
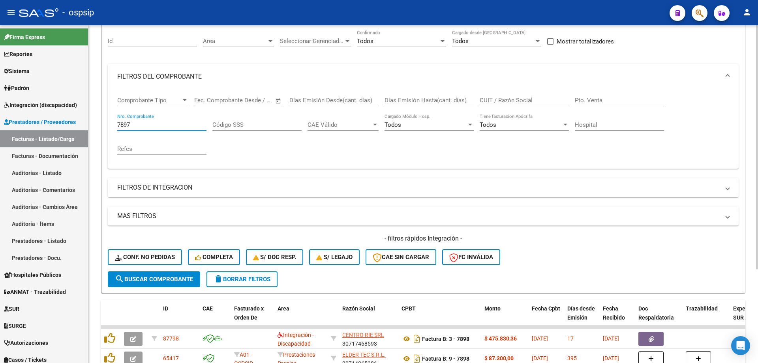
scroll to position [129, 0]
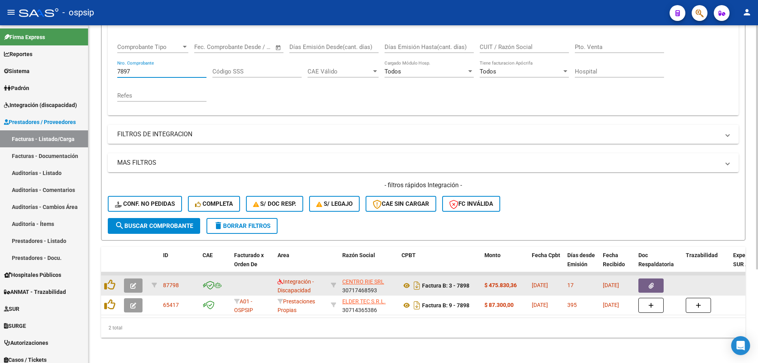
click at [135, 283] on icon "button" at bounding box center [133, 286] width 6 height 6
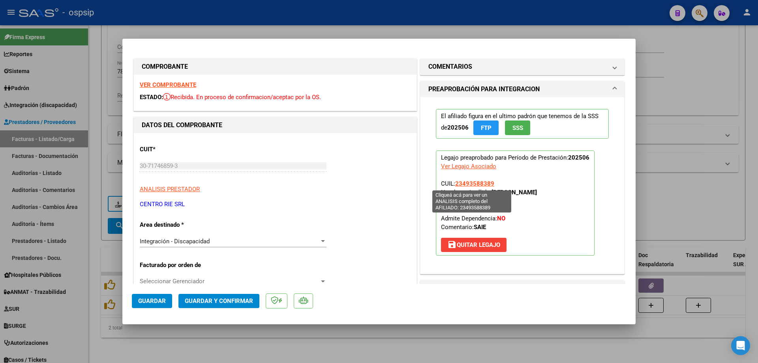
click at [477, 184] on span "23493588389" at bounding box center [474, 183] width 39 height 7
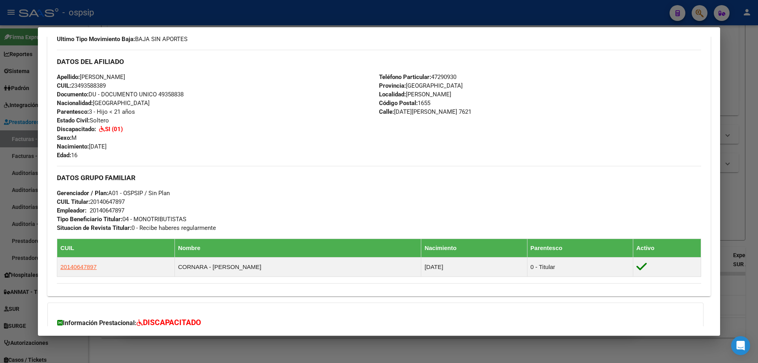
scroll to position [337, 0]
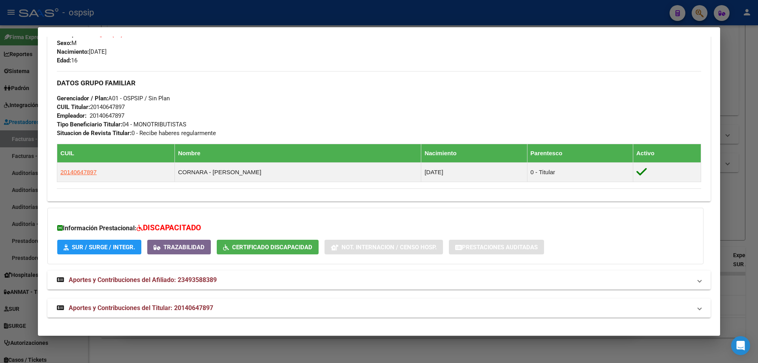
click at [733, 206] on div at bounding box center [379, 181] width 758 height 363
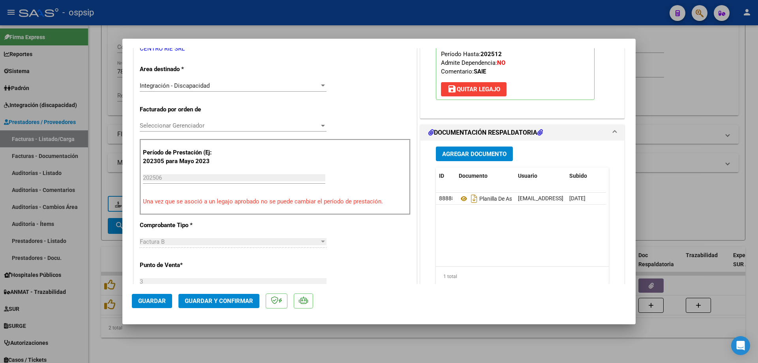
scroll to position [158, 0]
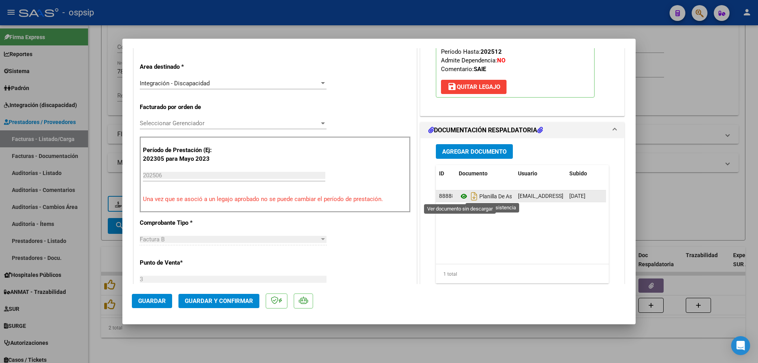
click at [463, 197] on icon at bounding box center [464, 195] width 10 height 9
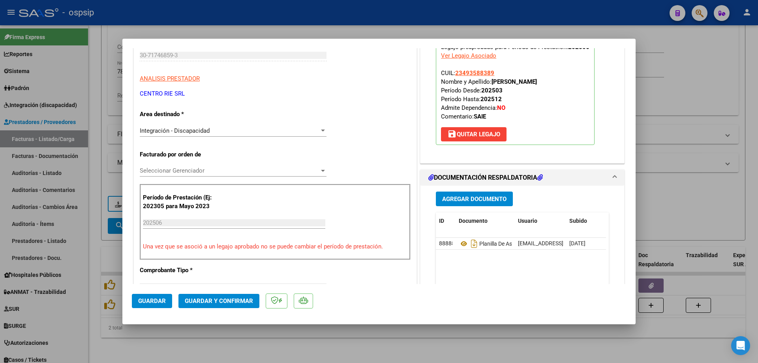
scroll to position [39, 0]
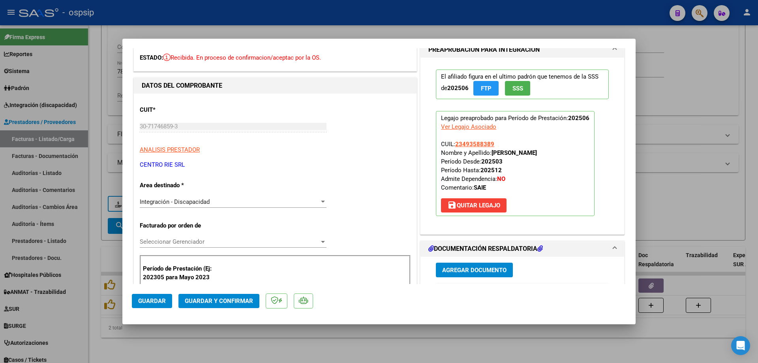
drag, startPoint x: 494, startPoint y: 143, endPoint x: 454, endPoint y: 148, distance: 41.0
click at [454, 148] on p "Legajo preaprobado para Período de Prestación: 202506 Ver Legajo Asociado CUIL:…" at bounding box center [515, 163] width 159 height 105
click at [225, 308] on button "Guardar y Confirmar" at bounding box center [218, 301] width 81 height 14
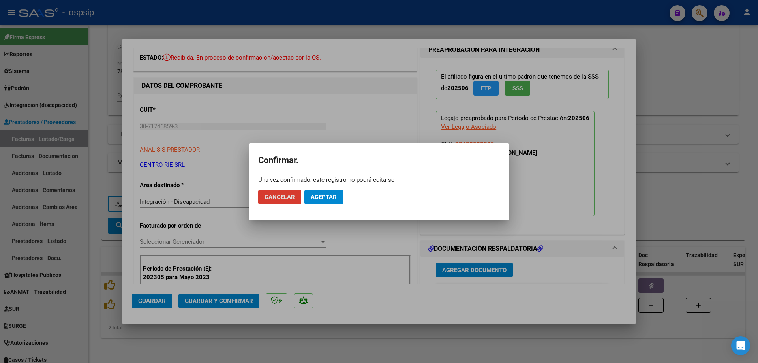
click at [331, 201] on button "Aceptar" at bounding box center [323, 197] width 39 height 14
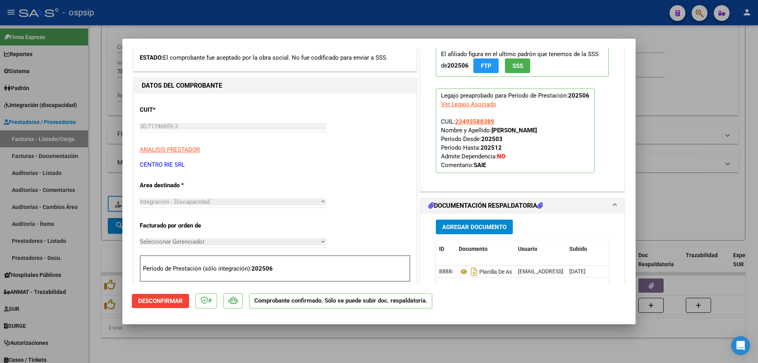
click at [665, 137] on div at bounding box center [379, 181] width 758 height 363
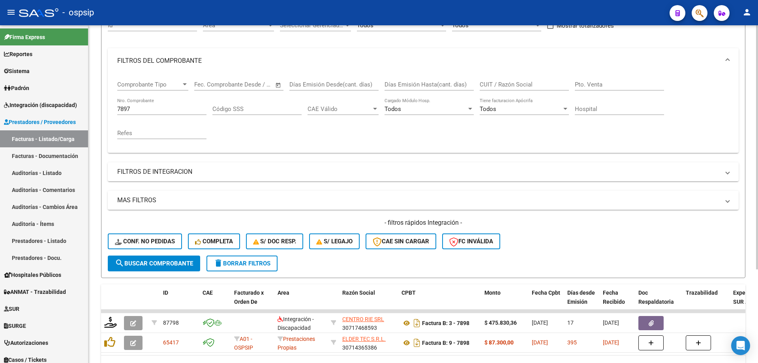
scroll to position [51, 0]
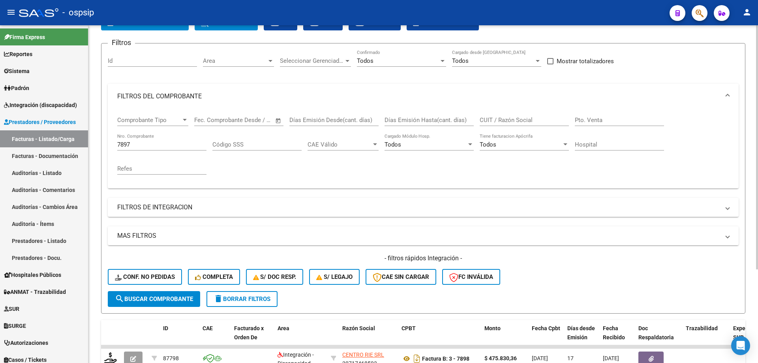
click at [144, 151] on div "7897 Nro. Comprobante" at bounding box center [161, 145] width 89 height 24
click at [160, 143] on input "7897" at bounding box center [161, 144] width 89 height 7
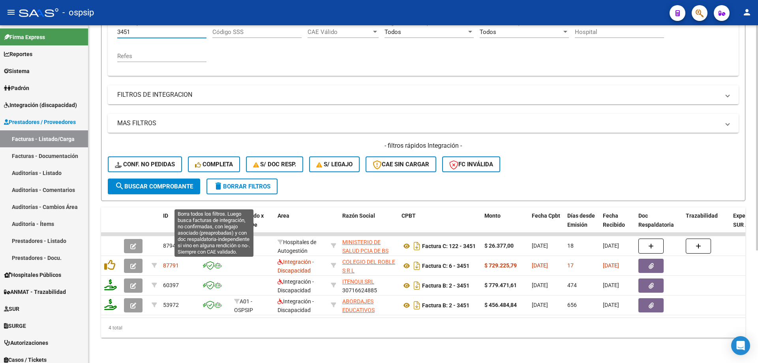
scroll to position [169, 0]
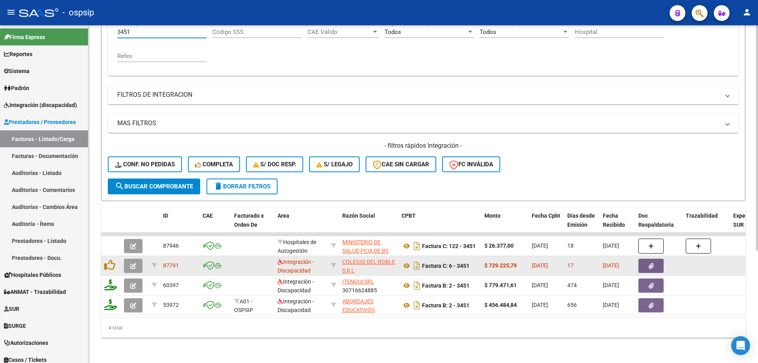
click at [137, 259] on button "button" at bounding box center [133, 266] width 19 height 14
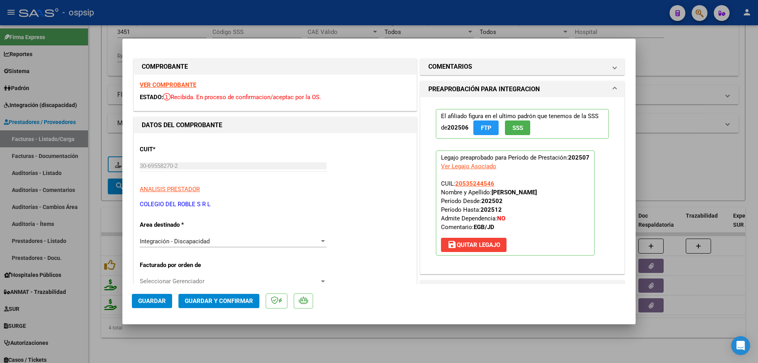
click at [516, 129] on span "SSS" at bounding box center [517, 127] width 11 height 7
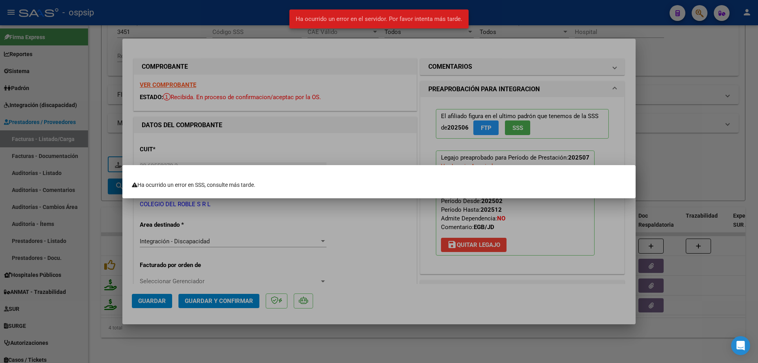
click at [631, 159] on div at bounding box center [379, 181] width 758 height 363
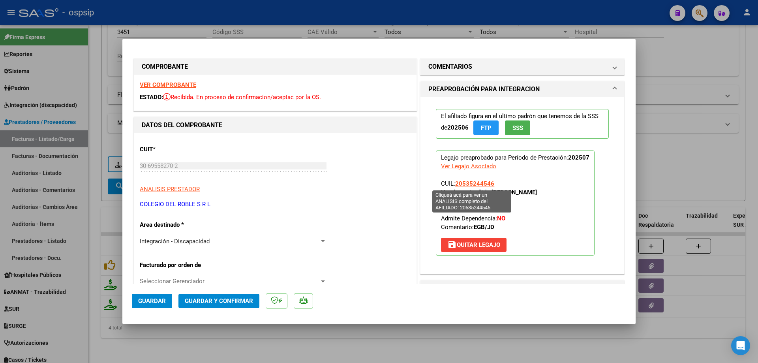
click at [475, 183] on span "20535244546" at bounding box center [474, 183] width 39 height 7
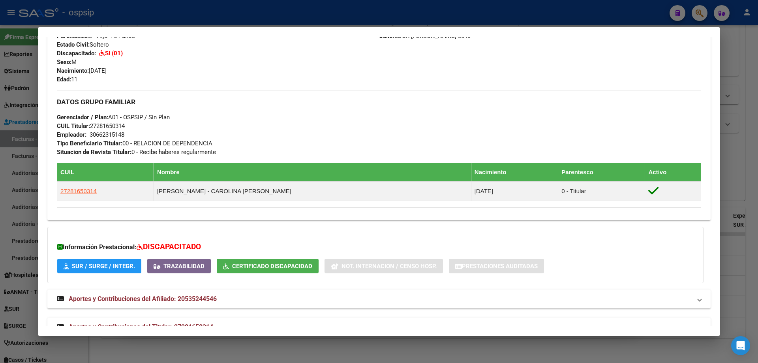
scroll to position [335, 0]
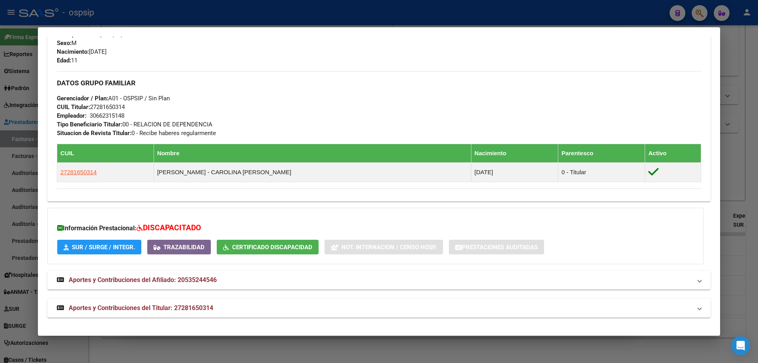
click at [726, 161] on div at bounding box center [379, 181] width 758 height 363
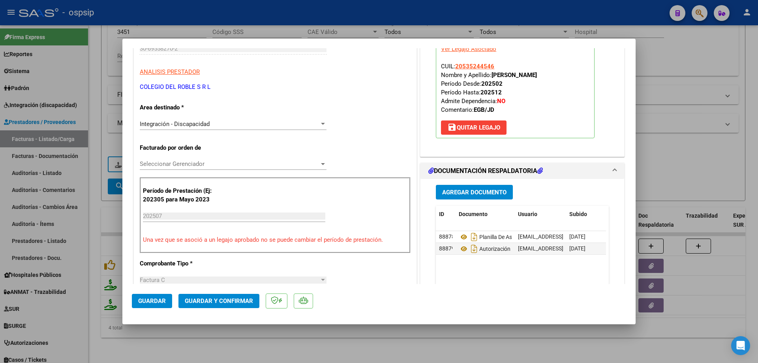
scroll to position [118, 0]
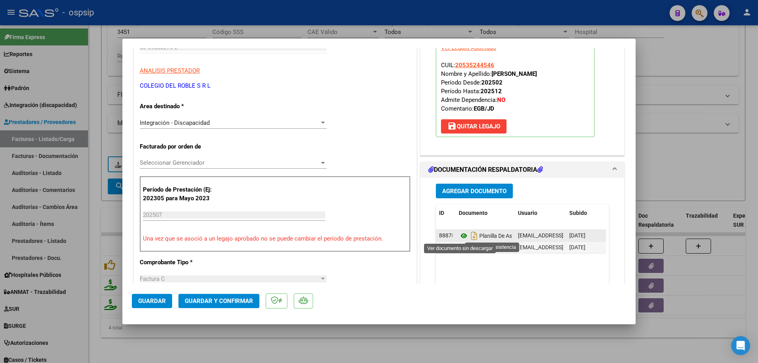
click at [459, 236] on icon at bounding box center [464, 235] width 10 height 9
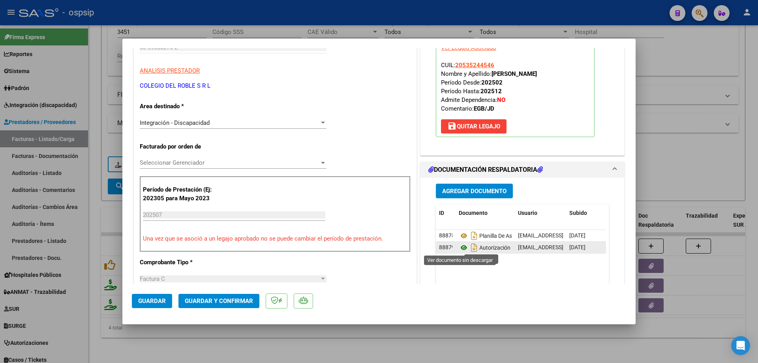
click at [459, 248] on icon at bounding box center [464, 247] width 10 height 9
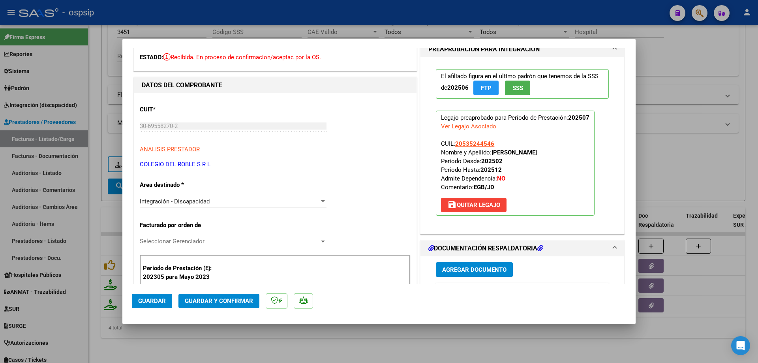
scroll to position [39, 0]
click at [243, 300] on span "Guardar y Confirmar" at bounding box center [219, 300] width 68 height 7
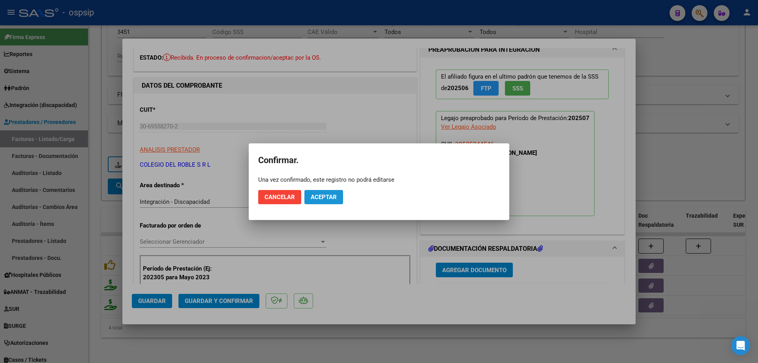
click at [326, 193] on span "Aceptar" at bounding box center [324, 196] width 26 height 7
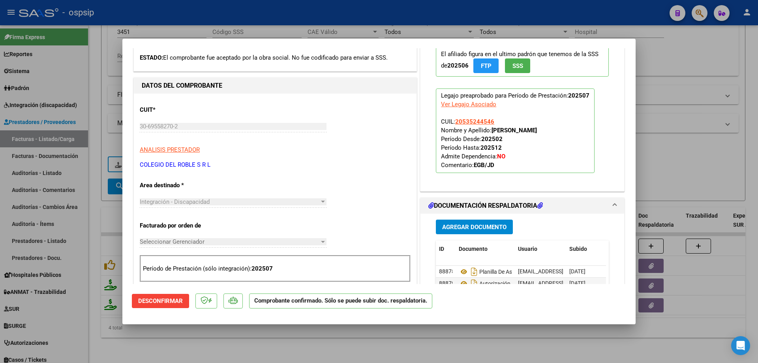
click at [684, 169] on div at bounding box center [379, 181] width 758 height 363
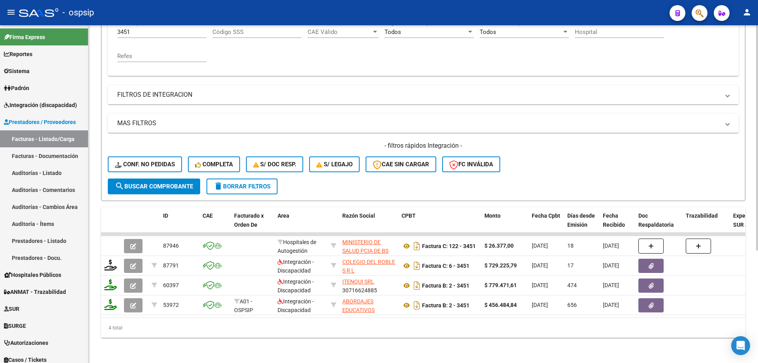
scroll to position [129, 0]
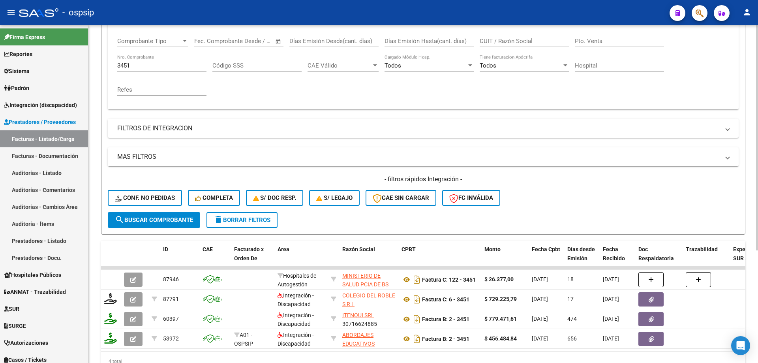
click at [168, 62] on input "3451" at bounding box center [161, 65] width 89 height 7
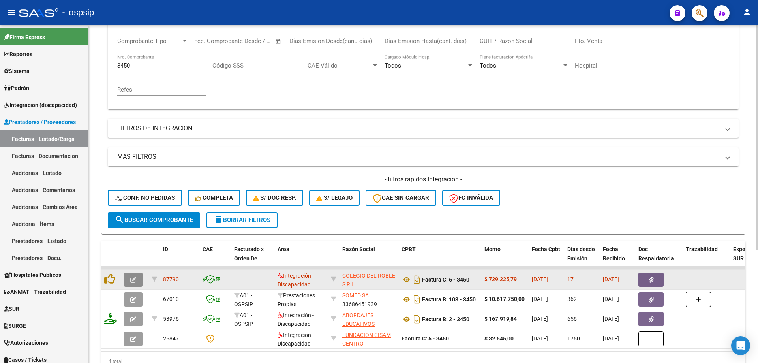
click at [134, 279] on icon "button" at bounding box center [133, 280] width 6 height 6
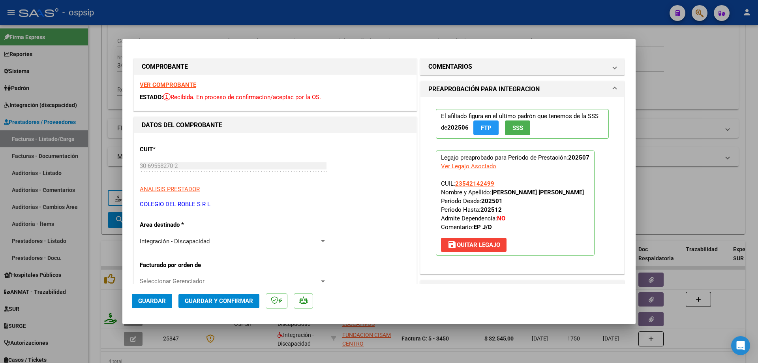
click at [512, 129] on span "SSS" at bounding box center [517, 127] width 11 height 7
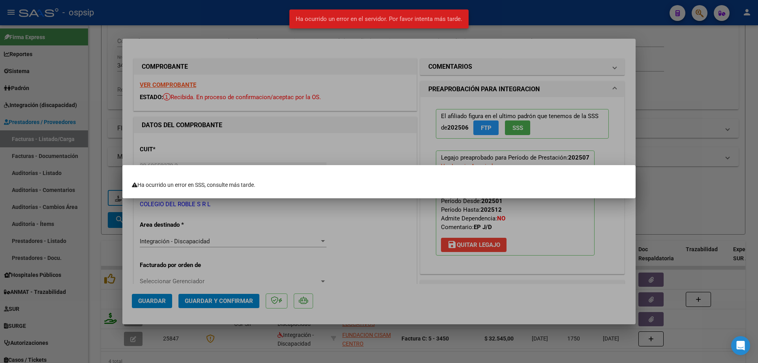
click at [562, 227] on div at bounding box center [379, 181] width 758 height 363
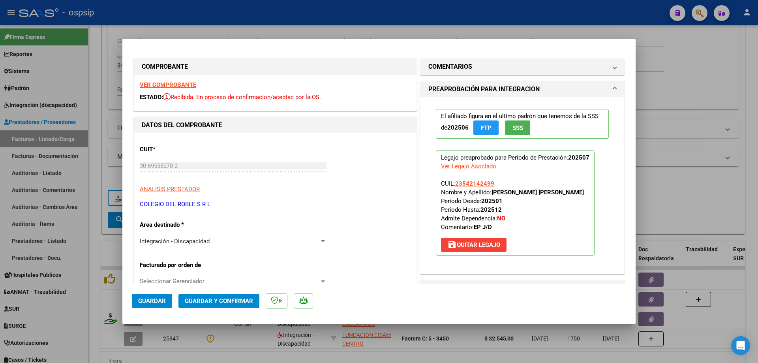
click at [519, 128] on span "SSS" at bounding box center [517, 127] width 11 height 7
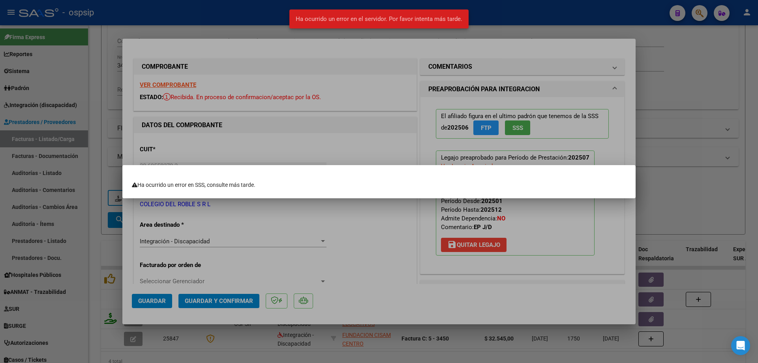
click at [553, 225] on div at bounding box center [379, 181] width 758 height 363
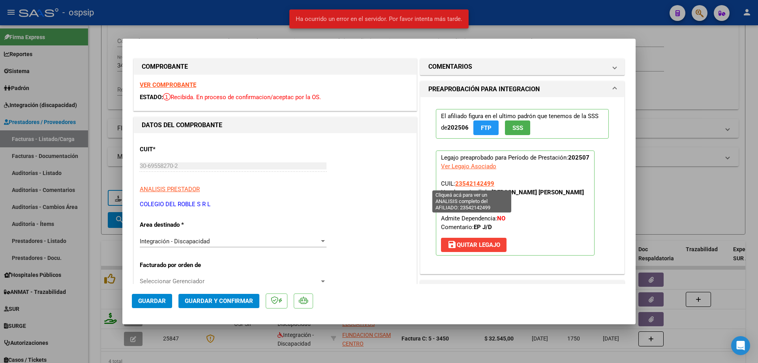
click at [471, 183] on span "23542142499" at bounding box center [474, 183] width 39 height 7
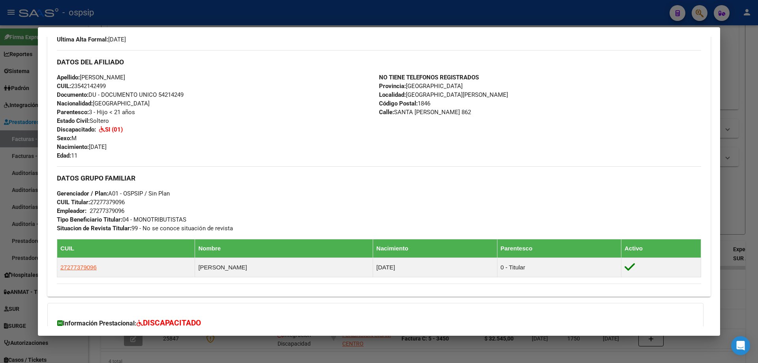
scroll to position [316, 0]
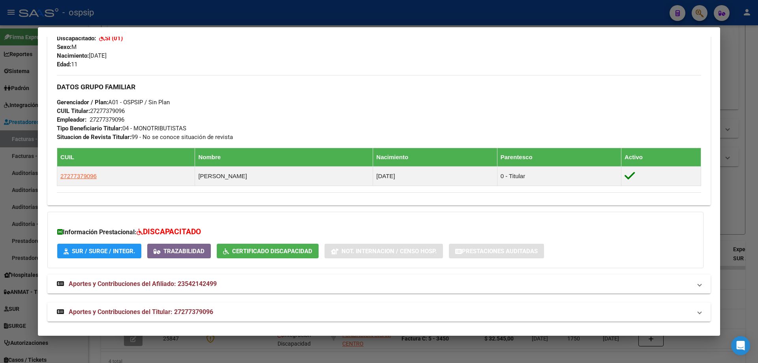
click at [739, 217] on div at bounding box center [379, 181] width 758 height 363
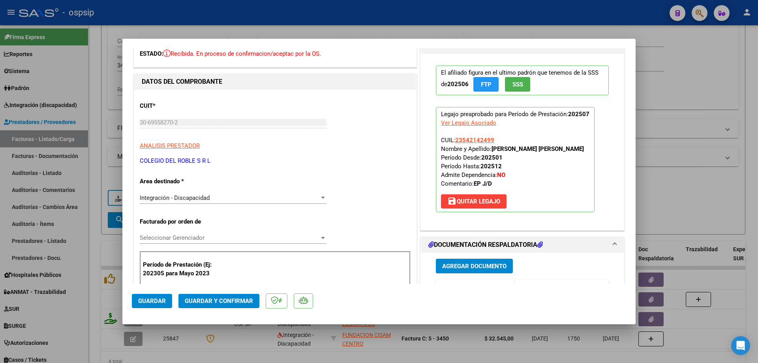
scroll to position [118, 0]
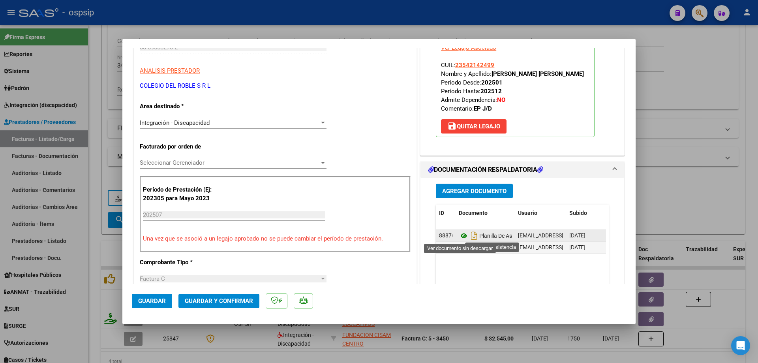
click at [460, 236] on icon at bounding box center [464, 235] width 10 height 9
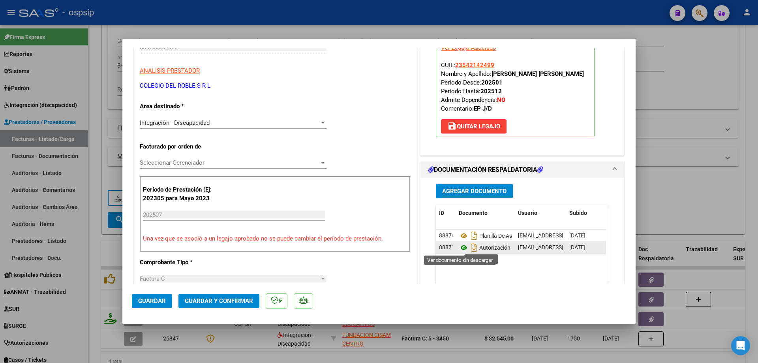
click at [461, 250] on icon at bounding box center [464, 247] width 10 height 9
click at [218, 295] on button "Guardar y Confirmar" at bounding box center [218, 301] width 81 height 14
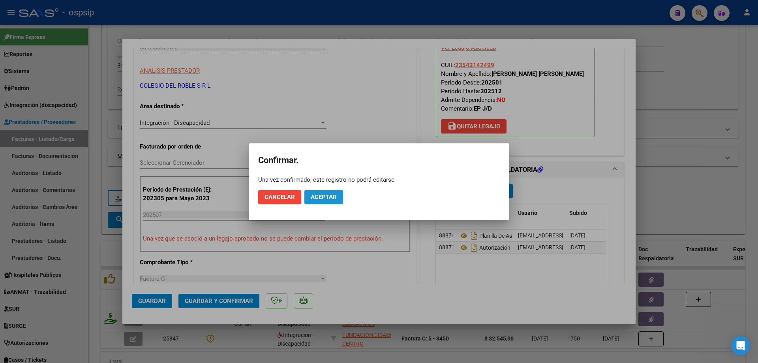
click at [323, 197] on span "Aceptar" at bounding box center [324, 196] width 26 height 7
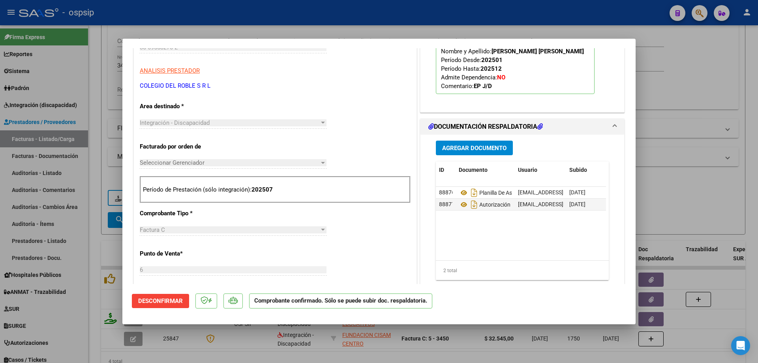
click at [693, 104] on div at bounding box center [379, 181] width 758 height 363
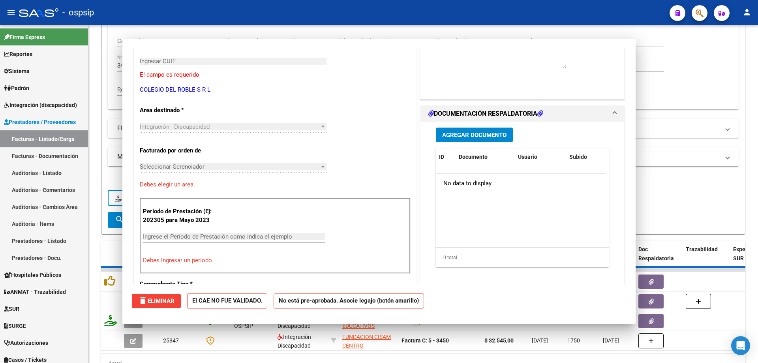
scroll to position [132, 0]
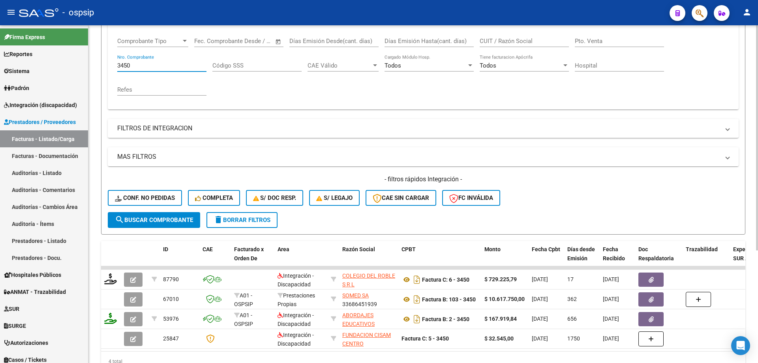
click at [154, 66] on input "3450" at bounding box center [161, 65] width 89 height 7
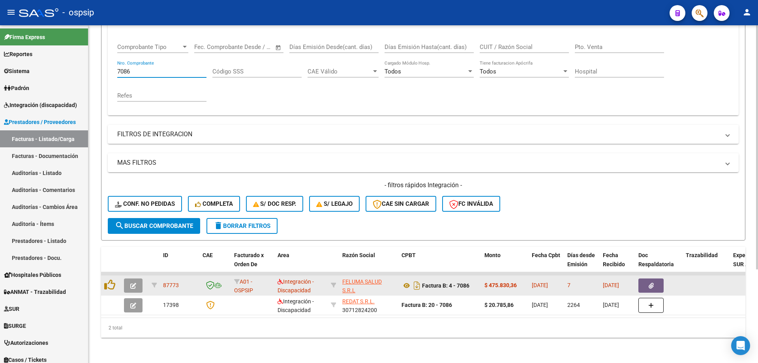
click at [137, 283] on button "button" at bounding box center [133, 285] width 19 height 14
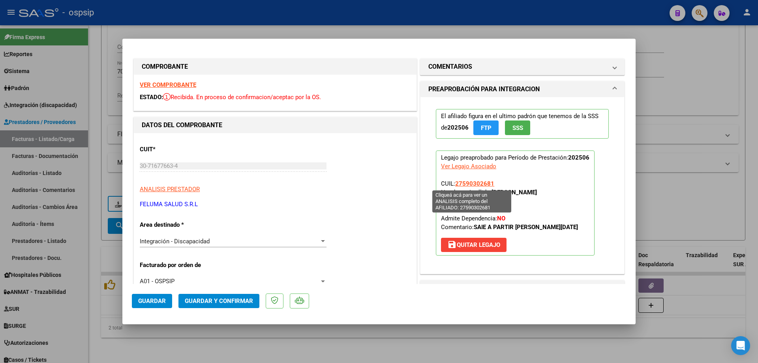
click at [471, 184] on span "27590302681" at bounding box center [474, 183] width 39 height 7
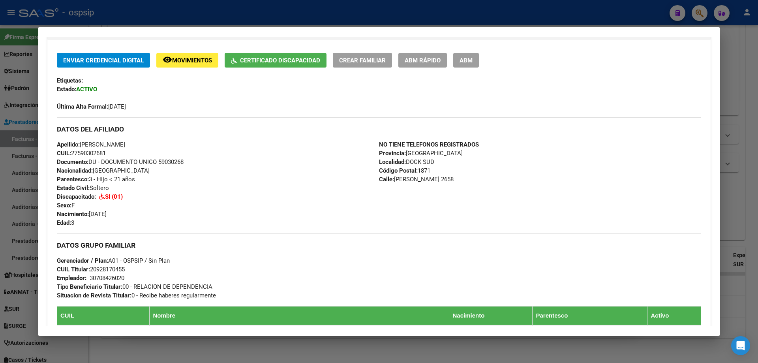
scroll to position [158, 0]
click at [737, 191] on div at bounding box center [379, 181] width 758 height 363
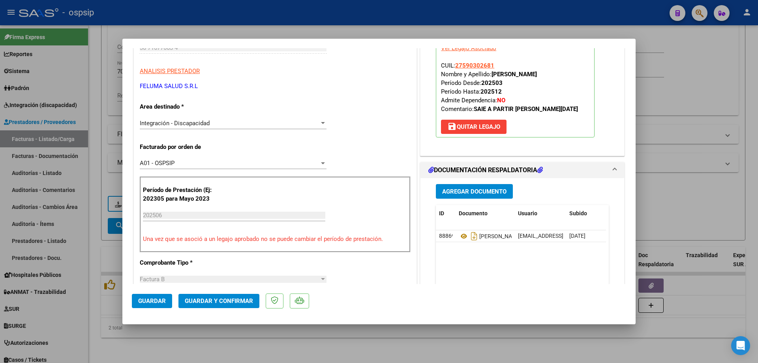
scroll to position [118, 0]
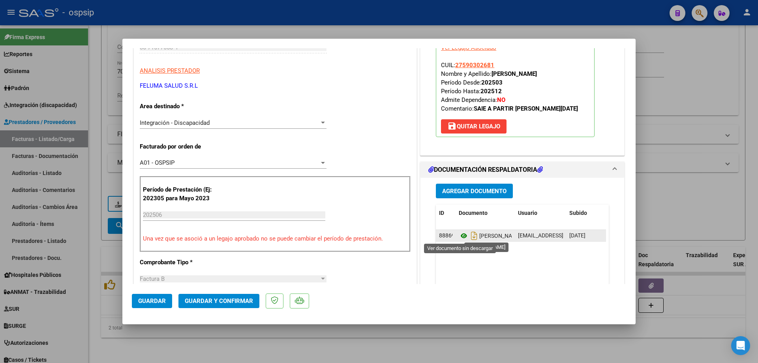
click at [459, 238] on icon at bounding box center [464, 235] width 10 height 9
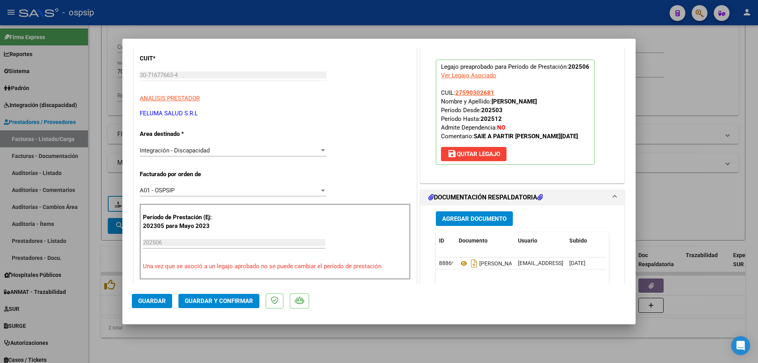
scroll to position [79, 0]
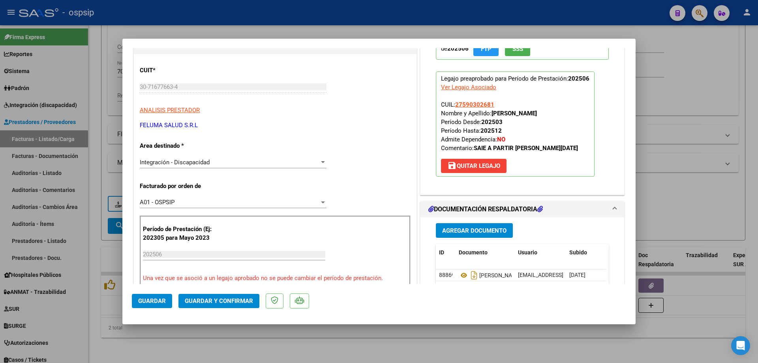
drag, startPoint x: 490, startPoint y: 103, endPoint x: 462, endPoint y: 111, distance: 28.2
click at [462, 111] on span "CUIL: 27590302681 Nombre y Apellido: [PERSON_NAME] Desde: 202503 Período Hasta:…" at bounding box center [509, 126] width 137 height 51
click at [507, 106] on p "Legajo preaprobado para Período de Prestación: 202506 Ver Legajo Asociado CUIL:…" at bounding box center [515, 123] width 159 height 105
drag, startPoint x: 492, startPoint y: 105, endPoint x: 455, endPoint y: 109, distance: 36.6
click at [455, 109] on p "Legajo preaprobado para Período de Prestación: 202506 Ver Legajo Asociado CUIL:…" at bounding box center [515, 123] width 159 height 105
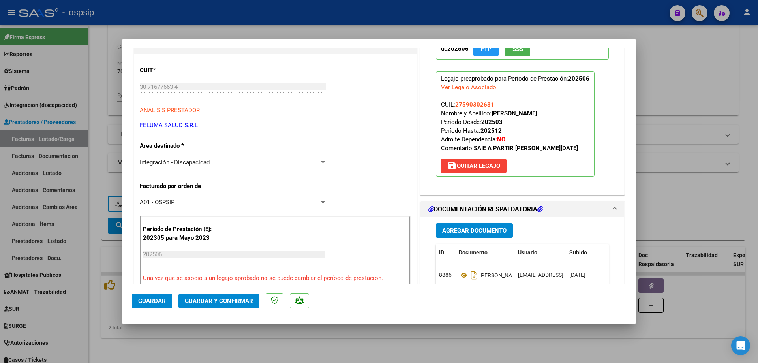
drag, startPoint x: 451, startPoint y: 104, endPoint x: 478, endPoint y: 99, distance: 27.3
click at [478, 99] on p "Legajo preaprobado para Período de Prestación: 202506 Ver Legajo Asociado CUIL:…" at bounding box center [515, 123] width 159 height 105
click at [524, 100] on p "Legajo preaprobado para Período de Prestación: 202506 Ver Legajo Asociado CUIL:…" at bounding box center [515, 123] width 159 height 105
drag, startPoint x: 453, startPoint y: 103, endPoint x: 490, endPoint y: 103, distance: 36.7
click at [490, 103] on span "27590302681" at bounding box center [474, 104] width 39 height 7
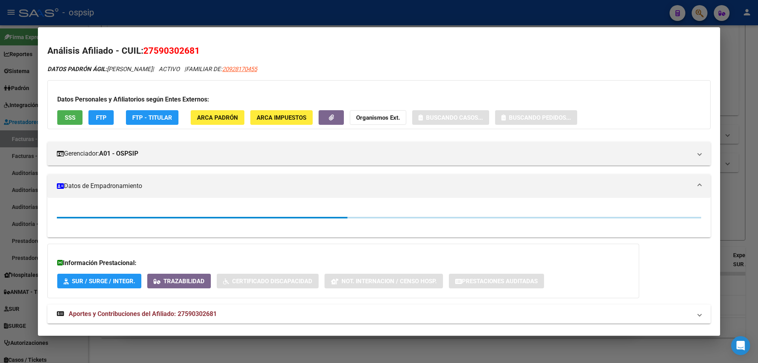
click at [745, 100] on div at bounding box center [379, 181] width 758 height 363
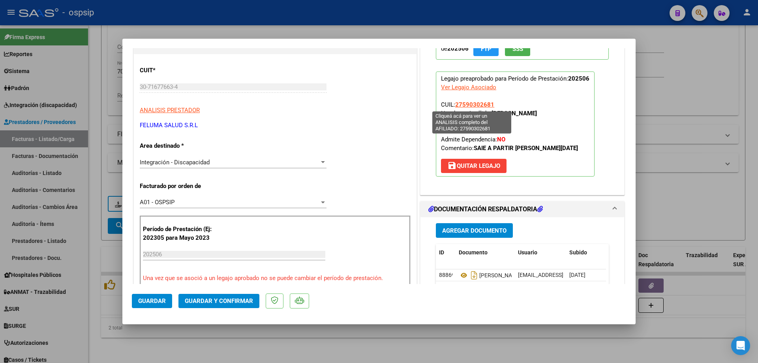
drag, startPoint x: 452, startPoint y: 104, endPoint x: 490, endPoint y: 105, distance: 37.5
click at [490, 105] on span "CUIL: 27590302681 Nombre y Apellido: [PERSON_NAME] Desde: 202503 Período Hasta:…" at bounding box center [509, 126] width 137 height 51
click at [231, 302] on span "Guardar y Confirmar" at bounding box center [219, 300] width 68 height 7
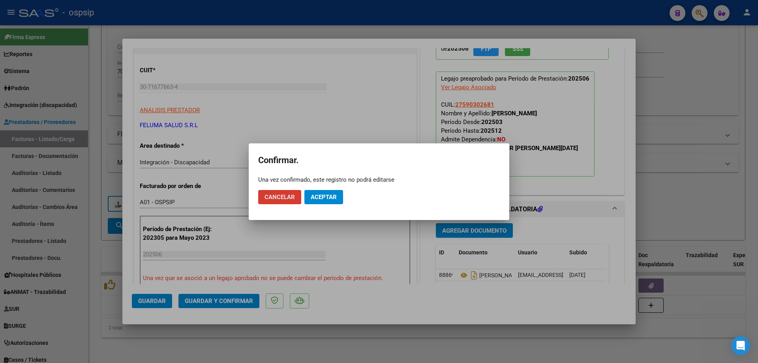
click at [319, 201] on button "Aceptar" at bounding box center [323, 197] width 39 height 14
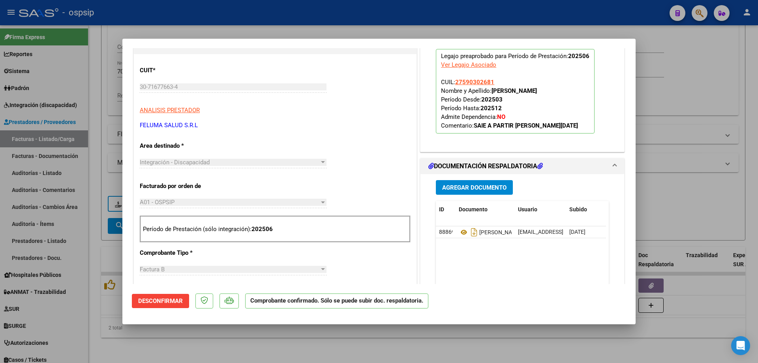
click at [717, 56] on div at bounding box center [379, 181] width 758 height 363
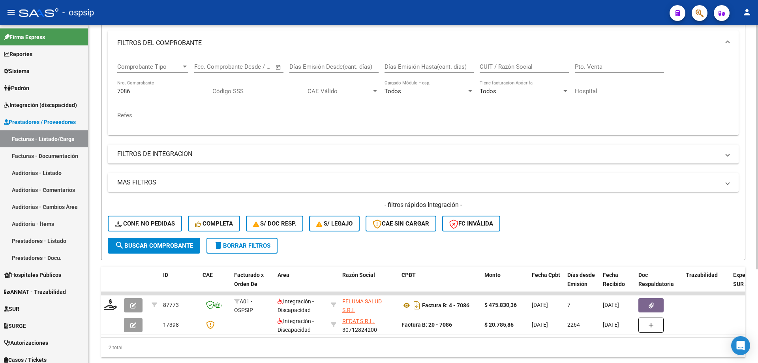
scroll to position [90, 0]
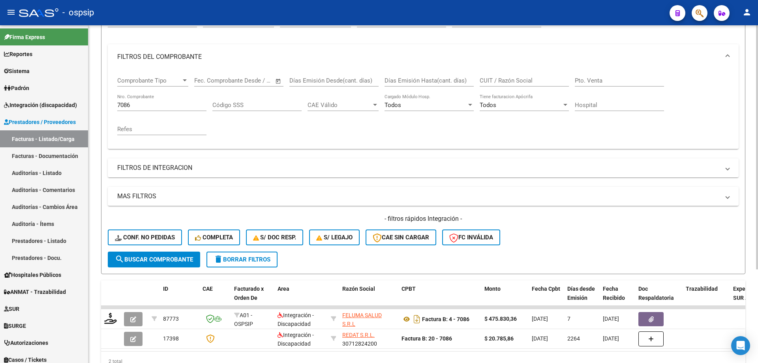
click at [147, 106] on input "7086" at bounding box center [161, 104] width 89 height 7
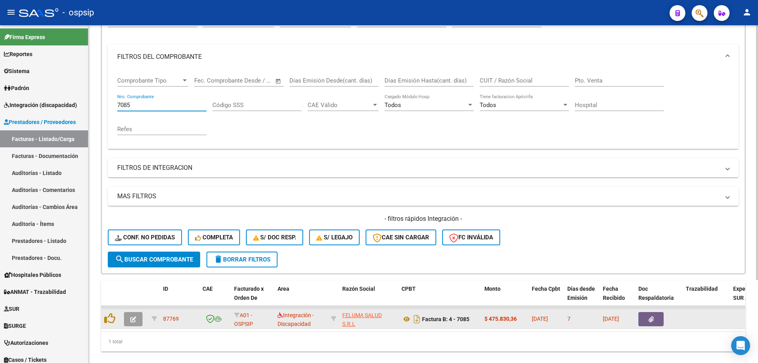
click at [127, 321] on button "button" at bounding box center [133, 319] width 19 height 14
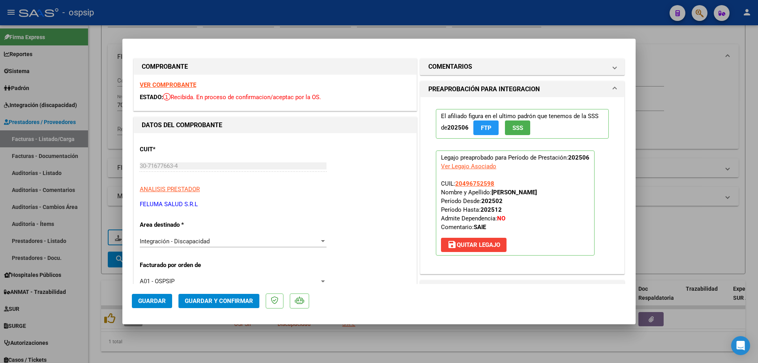
click at [512, 126] on span "SSS" at bounding box center [517, 127] width 11 height 7
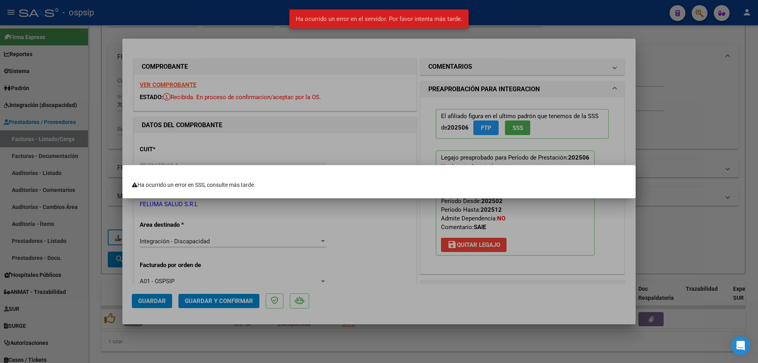
click at [678, 165] on div at bounding box center [379, 181] width 758 height 363
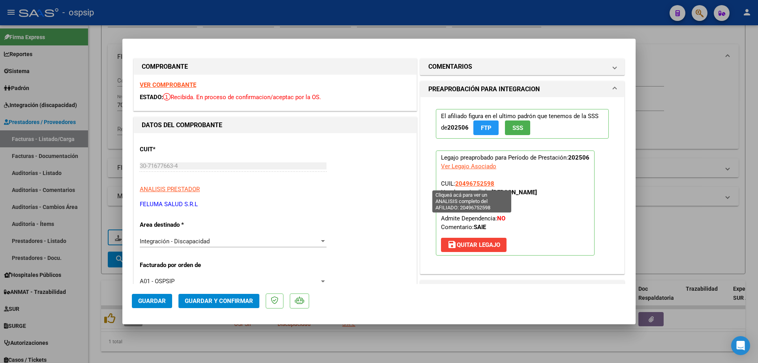
click at [484, 180] on span "20496752598" at bounding box center [474, 183] width 39 height 7
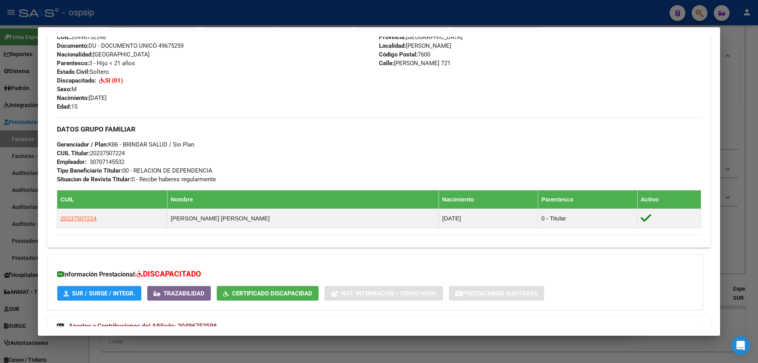
scroll to position [276, 0]
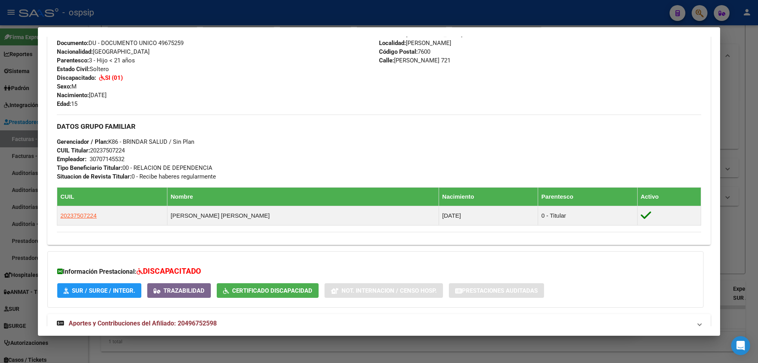
click at [746, 178] on div at bounding box center [379, 181] width 758 height 363
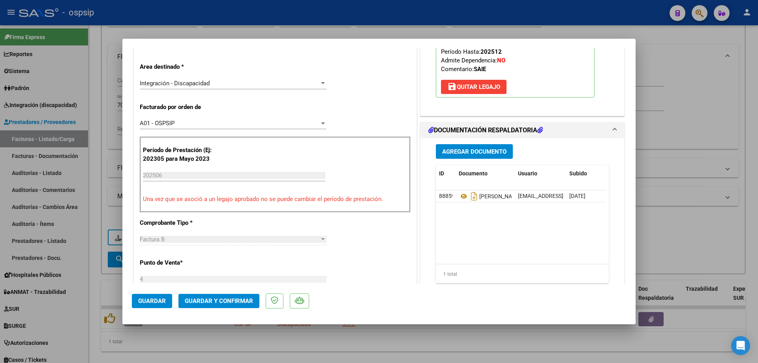
scroll to position [197, 0]
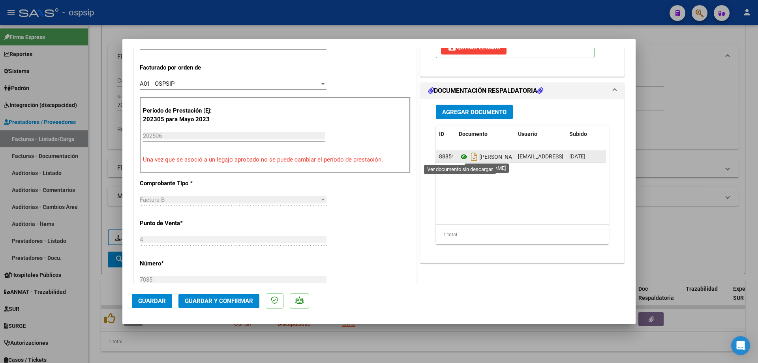
click at [460, 158] on icon at bounding box center [464, 156] width 10 height 9
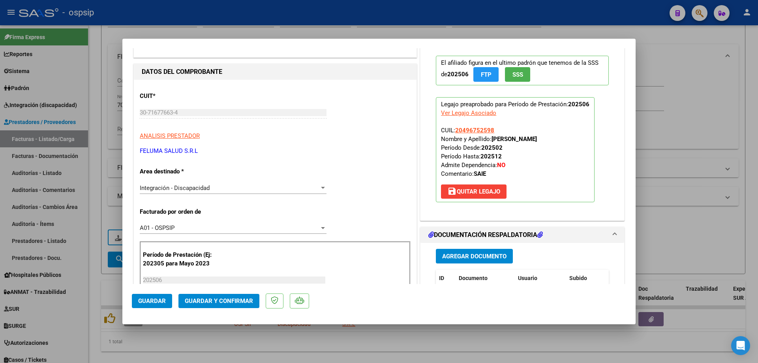
scroll to position [39, 0]
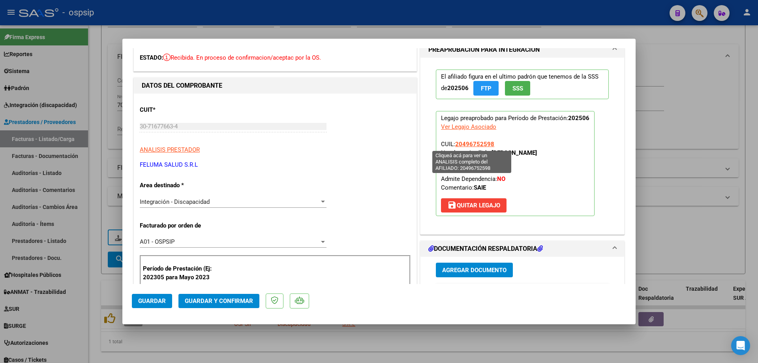
drag, startPoint x: 492, startPoint y: 142, endPoint x: 453, endPoint y: 144, distance: 39.1
click at [453, 144] on p "Legajo preaprobado para Período de Prestación: 202506 Ver Legajo Asociado CUIL:…" at bounding box center [515, 163] width 159 height 105
click at [214, 301] on span "Guardar y Confirmar" at bounding box center [219, 300] width 68 height 7
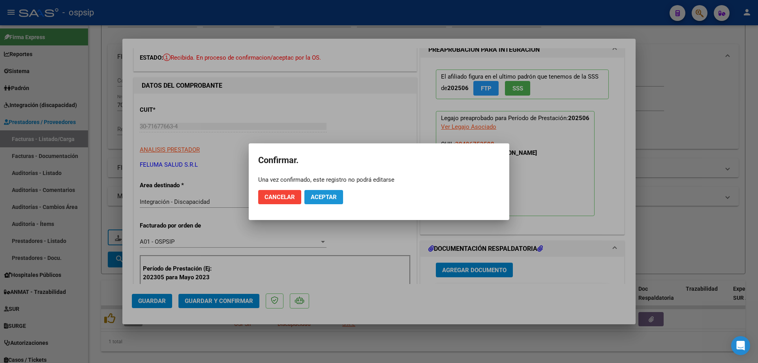
click at [318, 202] on button "Aceptar" at bounding box center [323, 197] width 39 height 14
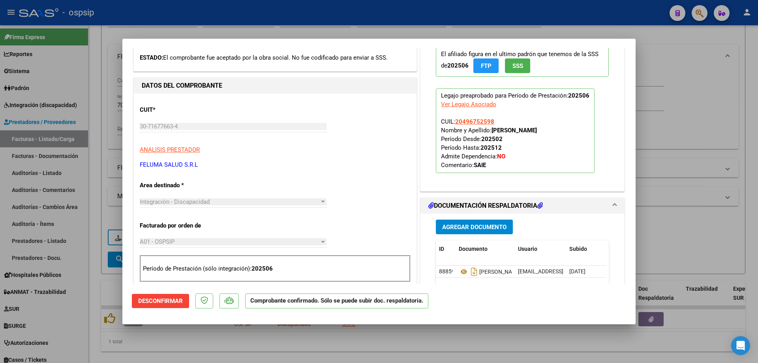
click at [657, 149] on div at bounding box center [379, 181] width 758 height 363
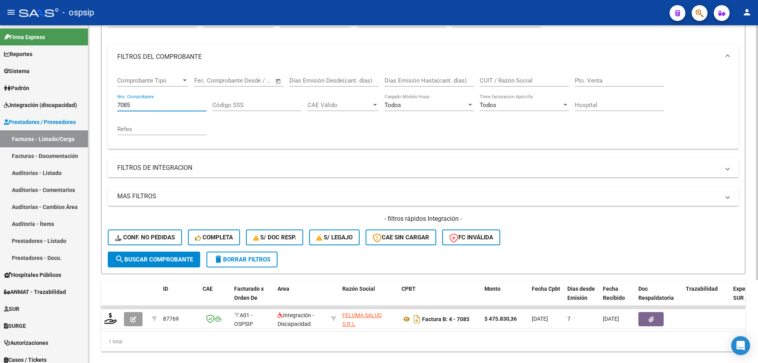
click at [168, 107] on input "7085" at bounding box center [161, 104] width 89 height 7
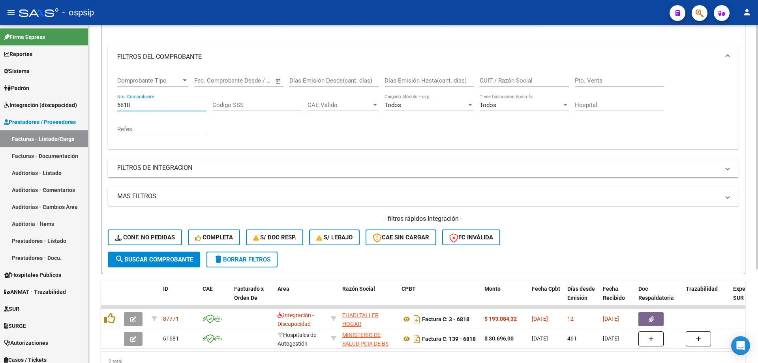
scroll to position [129, 0]
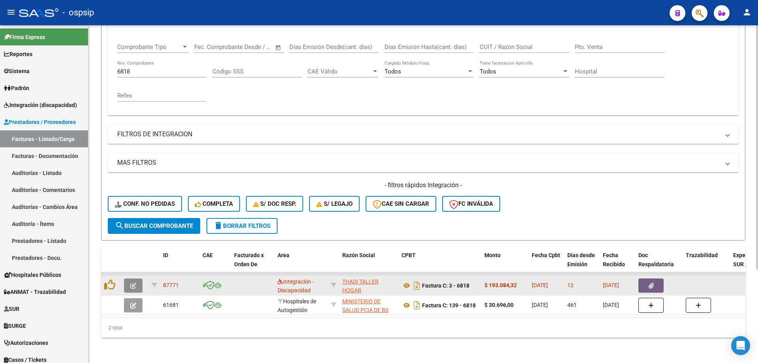
click at [136, 283] on button "button" at bounding box center [133, 285] width 19 height 14
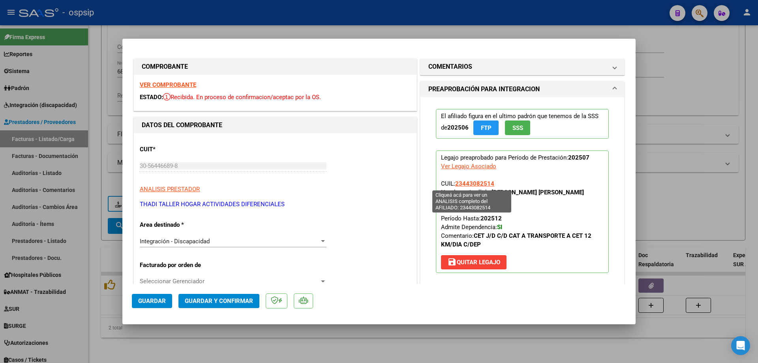
click at [469, 186] on span "23443082514" at bounding box center [474, 183] width 39 height 7
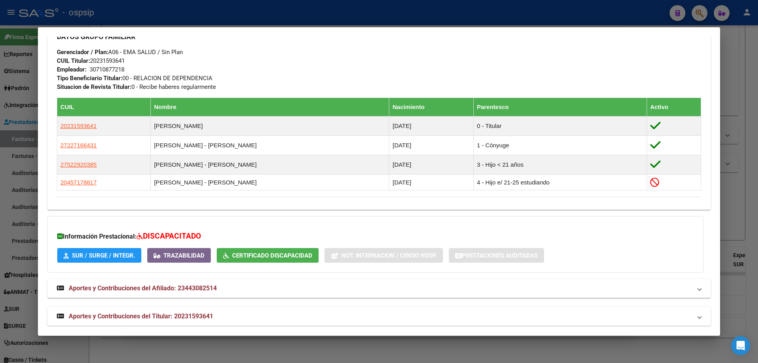
scroll to position [374, 0]
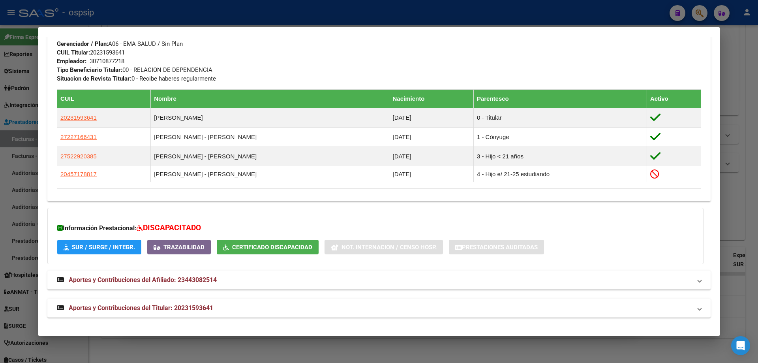
click at [751, 206] on div at bounding box center [379, 181] width 758 height 363
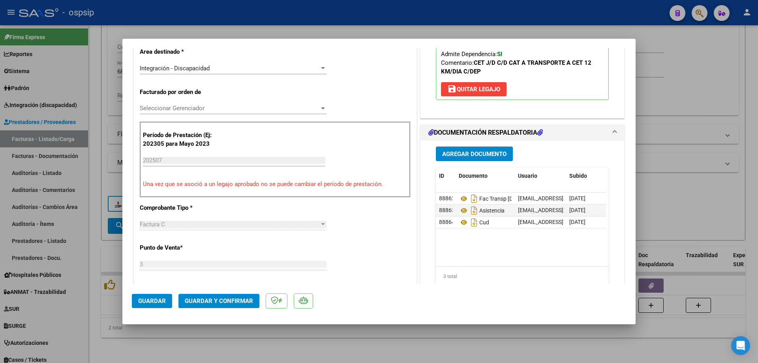
scroll to position [158, 0]
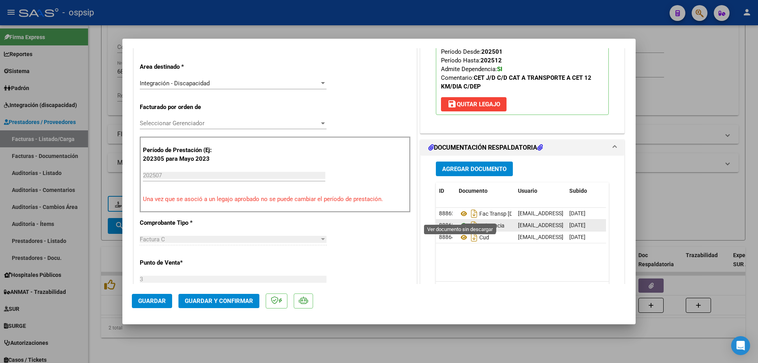
click at [462, 221] on icon at bounding box center [464, 225] width 10 height 9
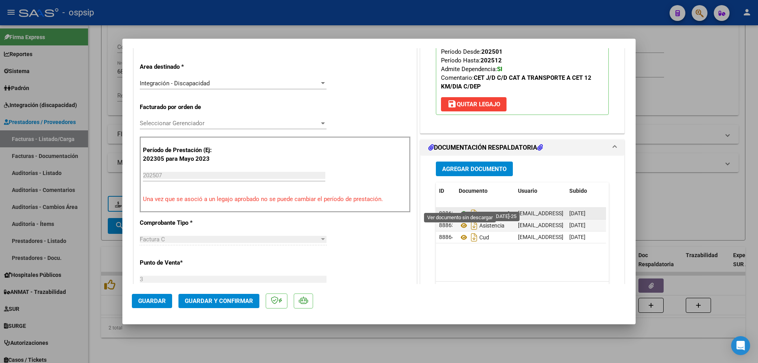
click at [460, 209] on icon at bounding box center [464, 213] width 10 height 9
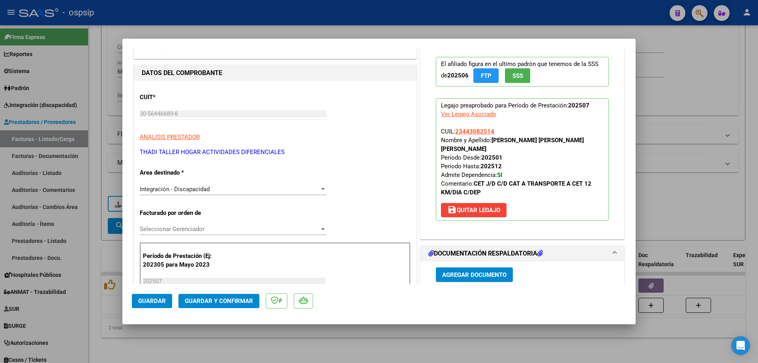
scroll to position [39, 0]
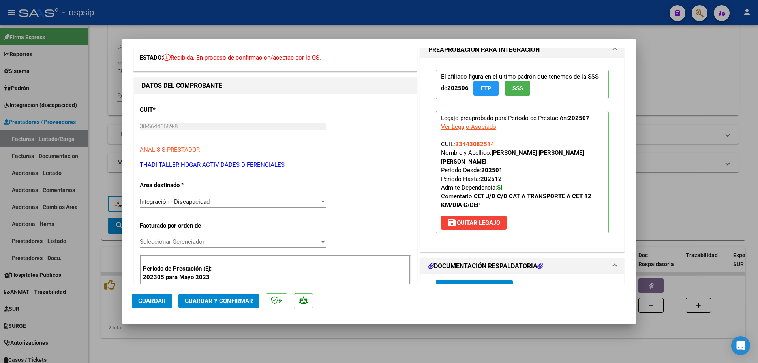
drag, startPoint x: 495, startPoint y: 143, endPoint x: 452, endPoint y: 141, distance: 42.7
click at [452, 141] on p "Legajo preaprobado para Período de Prestación: 202507 Ver Legajo Asociado CUIL:…" at bounding box center [522, 172] width 173 height 122
click at [218, 301] on span "Guardar y Confirmar" at bounding box center [219, 300] width 68 height 7
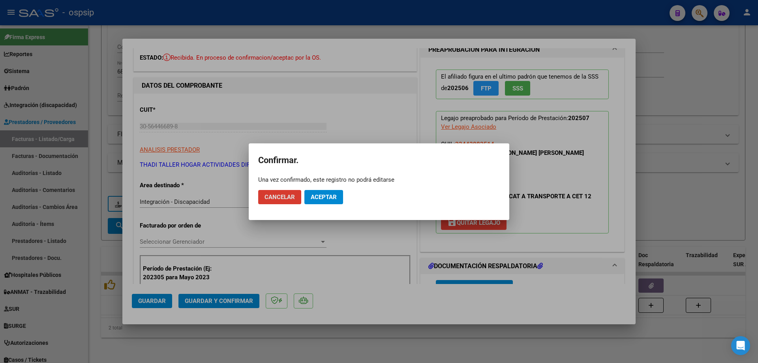
click at [321, 193] on span "Aceptar" at bounding box center [324, 196] width 26 height 7
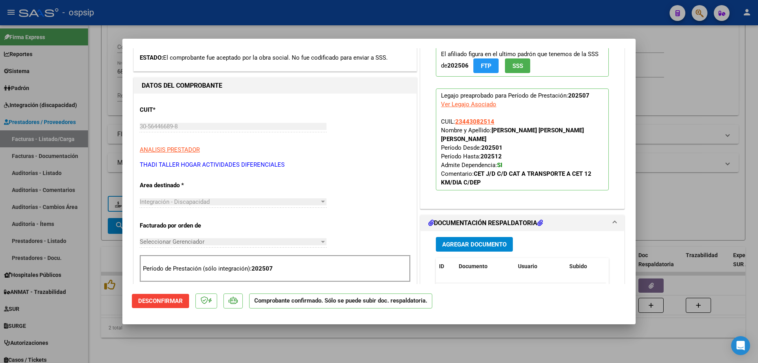
click at [656, 77] on div at bounding box center [379, 181] width 758 height 363
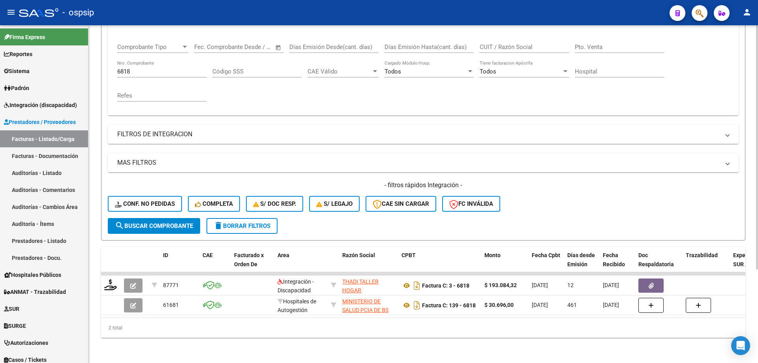
click at [164, 68] on input "6818" at bounding box center [161, 71] width 89 height 7
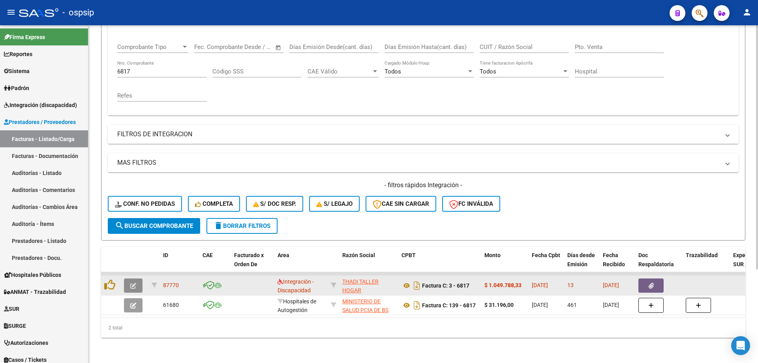
click at [130, 279] on button "button" at bounding box center [133, 285] width 19 height 14
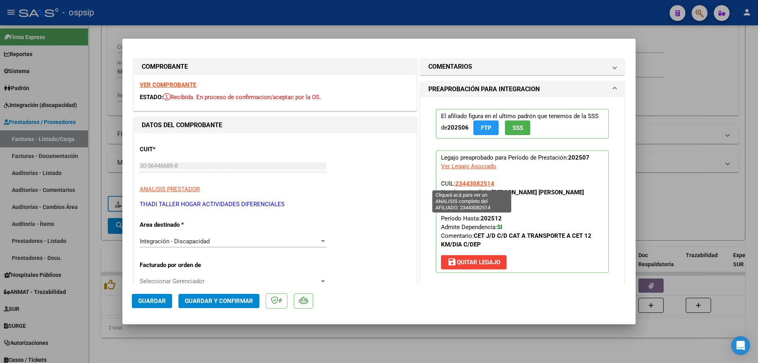
click at [468, 187] on span "23443082514" at bounding box center [474, 183] width 39 height 7
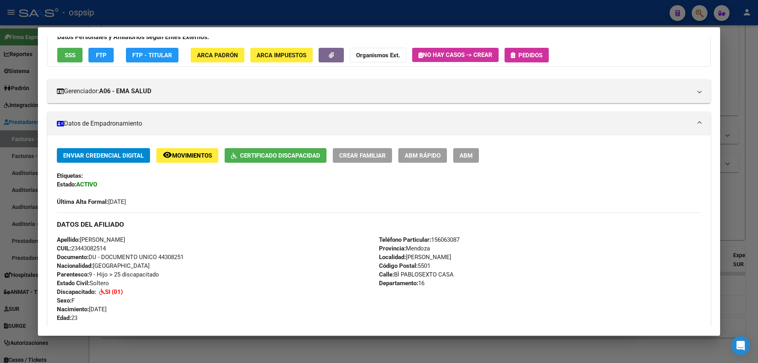
scroll to position [0, 0]
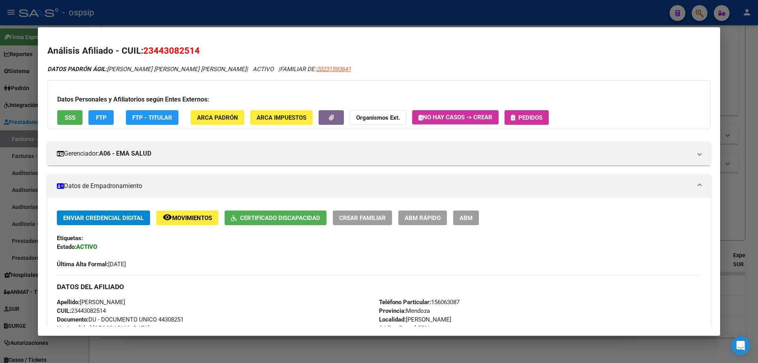
click at [721, 152] on div at bounding box center [379, 181] width 758 height 363
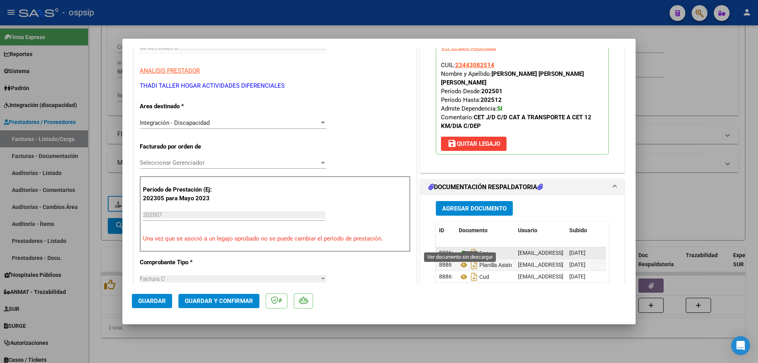
scroll to position [158, 0]
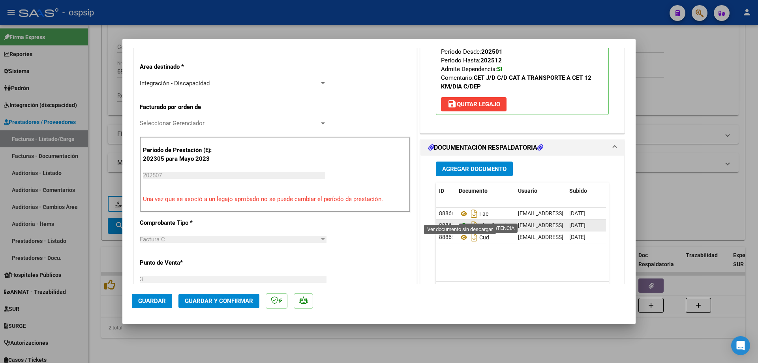
click at [461, 221] on icon at bounding box center [464, 225] width 10 height 9
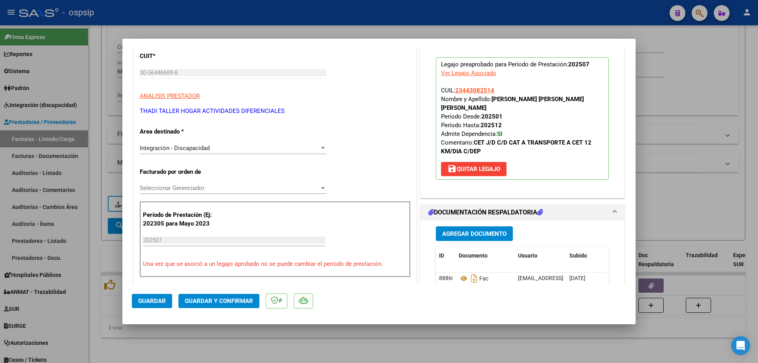
scroll to position [79, 0]
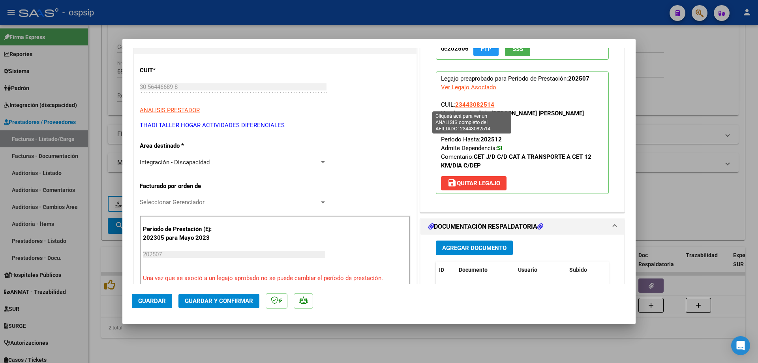
drag, startPoint x: 495, startPoint y: 103, endPoint x: 457, endPoint y: 101, distance: 38.0
click at [455, 103] on p "Legajo preaprobado para Período de Prestación: 202507 Ver Legajo Asociado CUIL:…" at bounding box center [522, 132] width 173 height 122
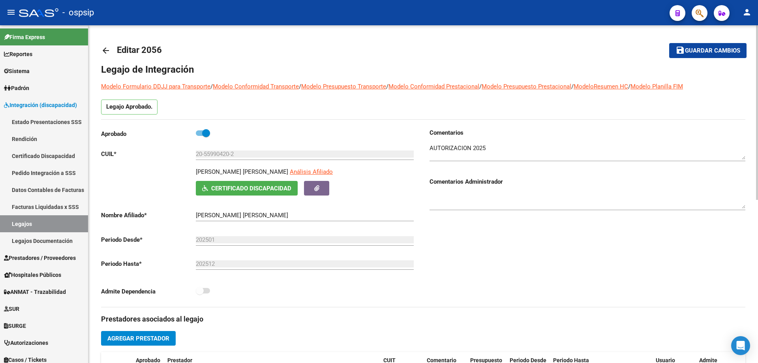
click at [107, 49] on mat-icon "arrow_back" at bounding box center [105, 50] width 9 height 9
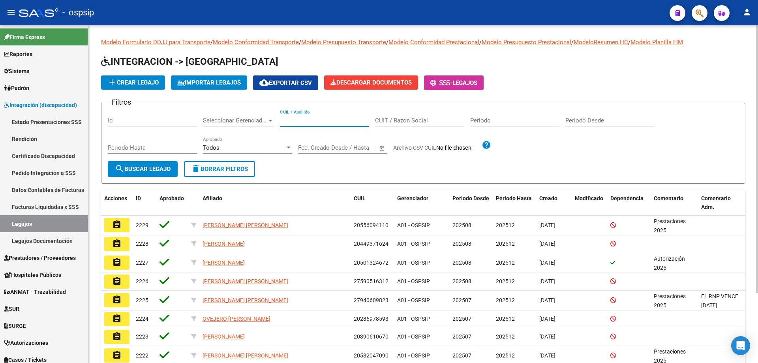
paste input "20576284374"
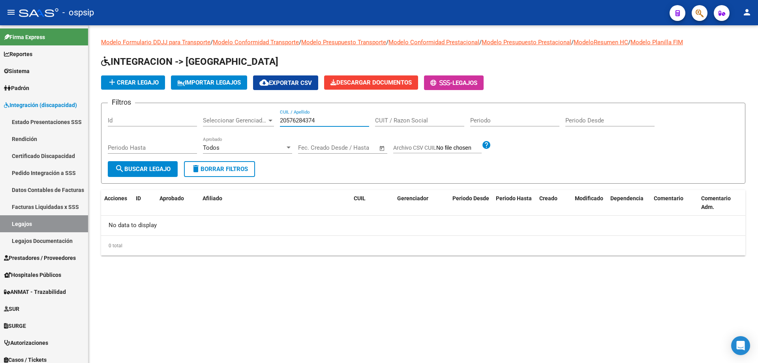
click at [281, 120] on input "20576284374" at bounding box center [324, 120] width 89 height 7
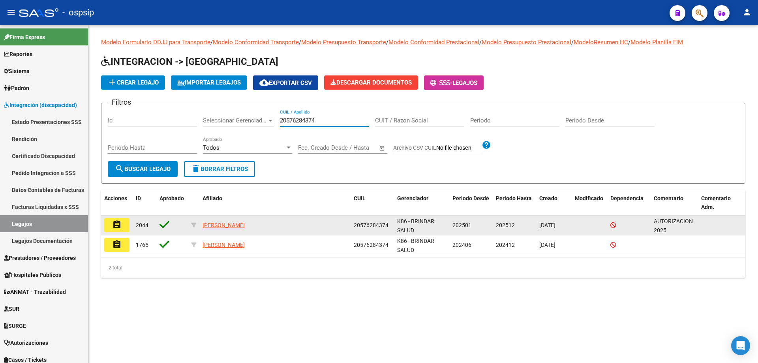
type input "20576284374"
click at [122, 229] on button "assignment" at bounding box center [116, 225] width 25 height 14
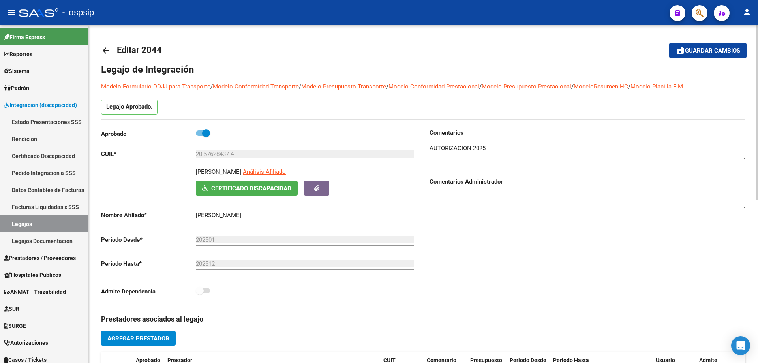
click at [103, 53] on mat-icon "arrow_back" at bounding box center [105, 50] width 9 height 9
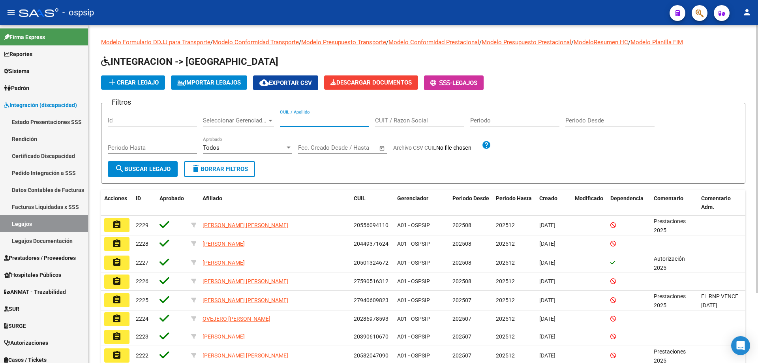
paste input "20559443388"
click at [283, 118] on input "20559443388" at bounding box center [324, 120] width 89 height 7
click at [282, 118] on input "20559443388" at bounding box center [324, 120] width 89 height 7
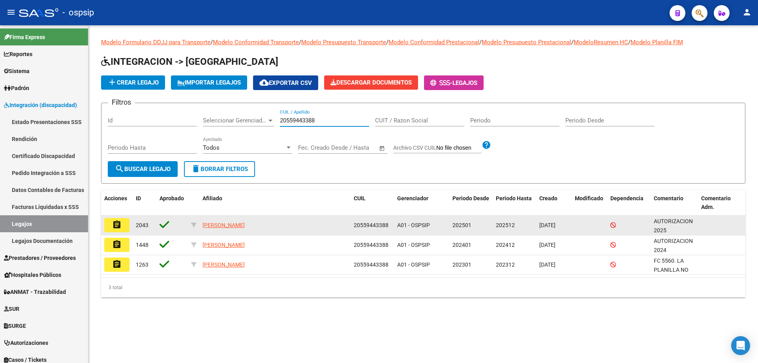
type input "20559443388"
click at [114, 228] on mat-icon "assignment" at bounding box center [116, 224] width 9 height 9
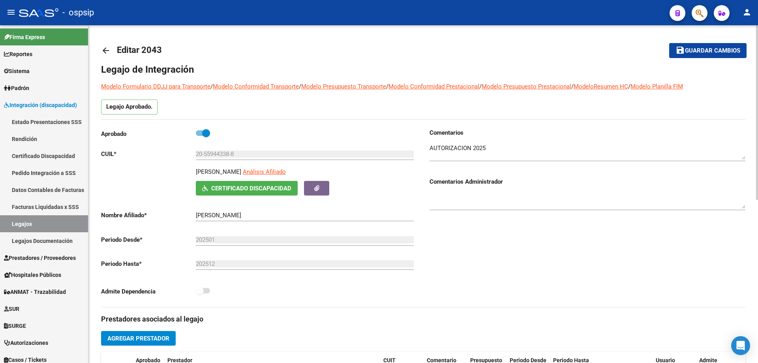
click at [103, 51] on mat-icon "arrow_back" at bounding box center [105, 50] width 9 height 9
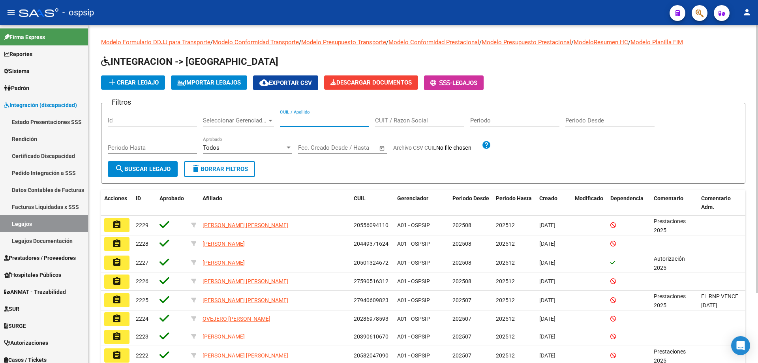
paste input "27550716475"
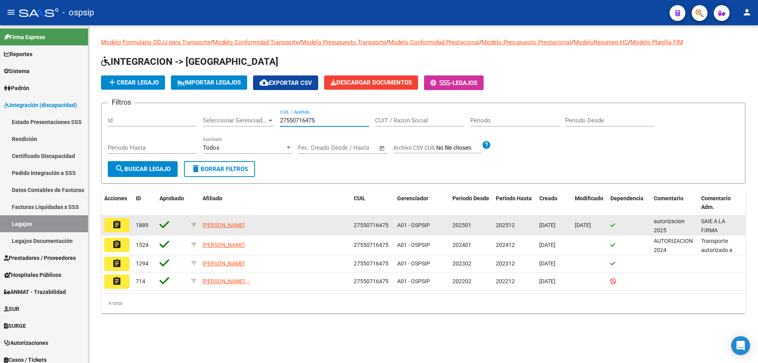
type input "27550716475"
click at [121, 227] on mat-icon "assignment" at bounding box center [116, 224] width 9 height 9
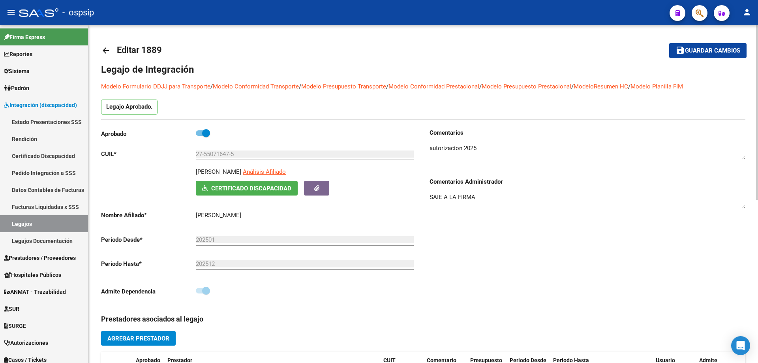
click at [107, 47] on mat-icon "arrow_back" at bounding box center [105, 50] width 9 height 9
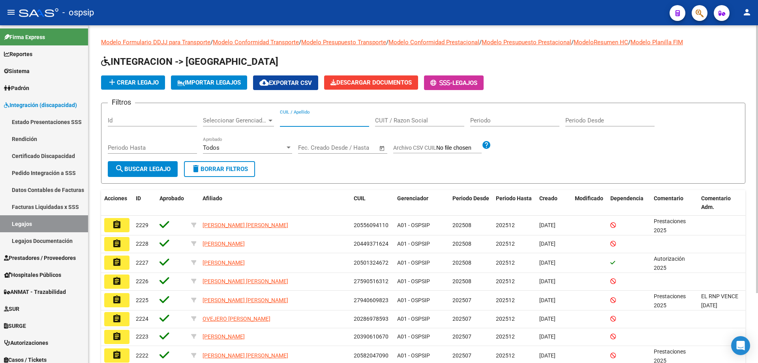
paste input "20559904202"
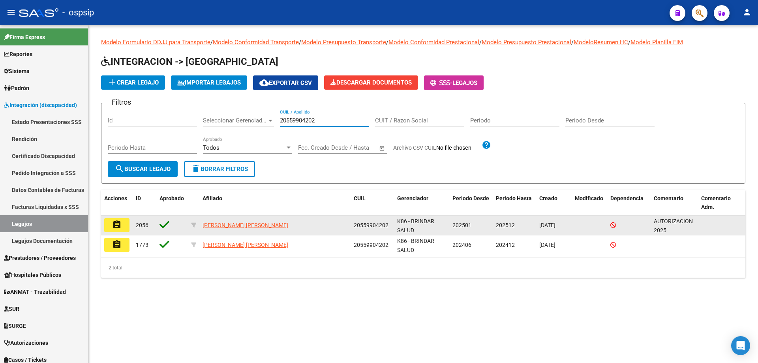
type input "20559904202"
click at [119, 219] on button "assignment" at bounding box center [116, 225] width 25 height 14
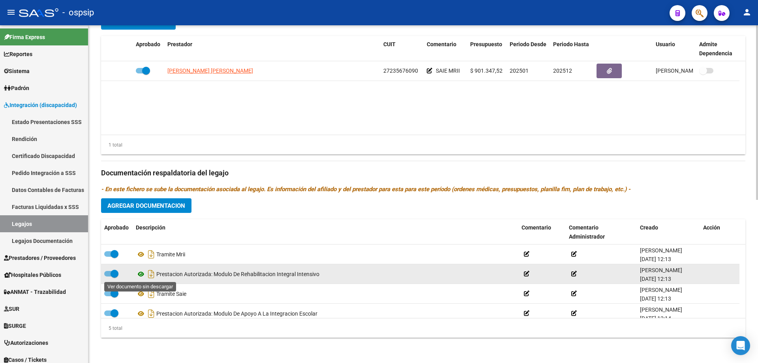
click at [140, 274] on icon at bounding box center [141, 273] width 10 height 9
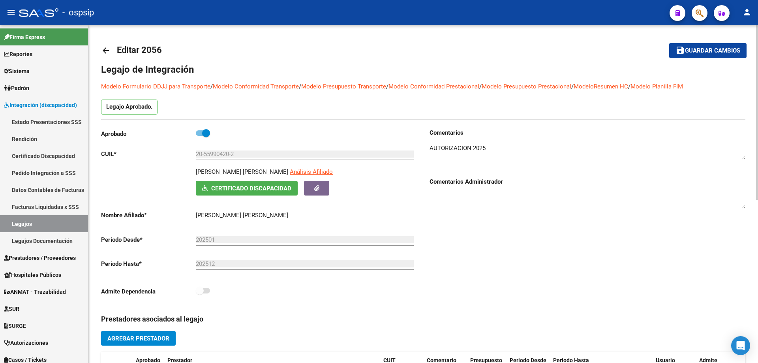
click at [104, 53] on mat-icon "arrow_back" at bounding box center [105, 50] width 9 height 9
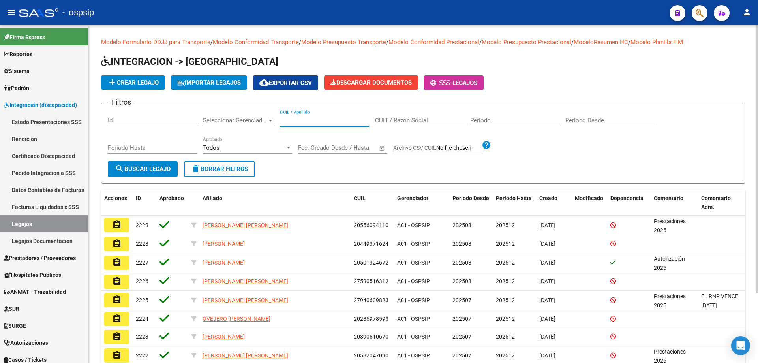
paste input "20529248386"
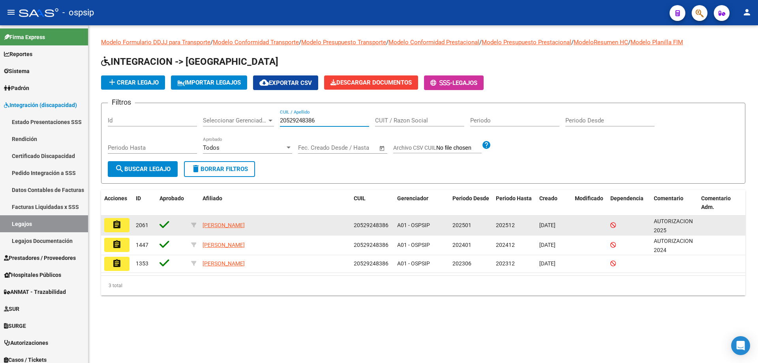
type input "20529248386"
click at [123, 222] on button "assignment" at bounding box center [116, 225] width 25 height 14
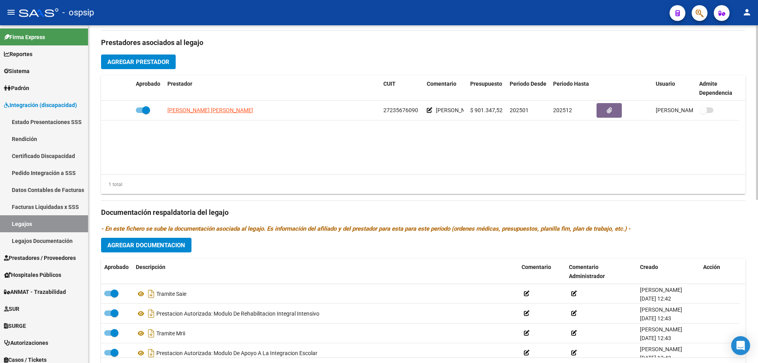
scroll to position [8, 0]
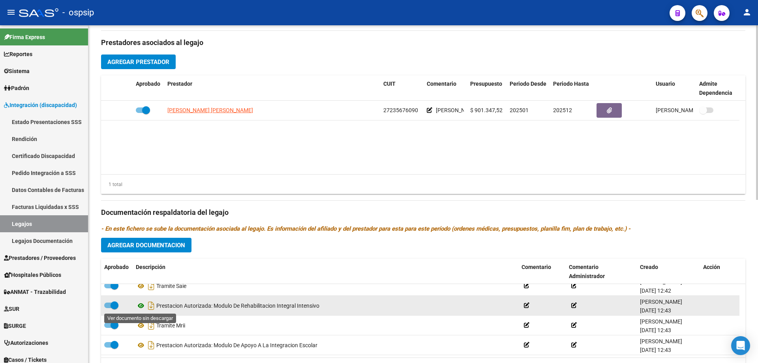
click at [143, 306] on icon at bounding box center [141, 305] width 10 height 9
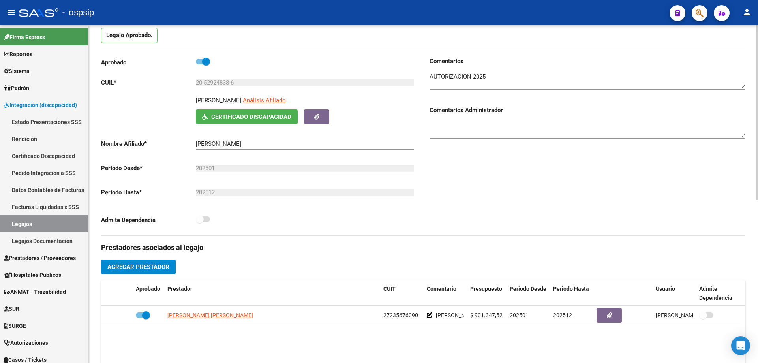
scroll to position [0, 0]
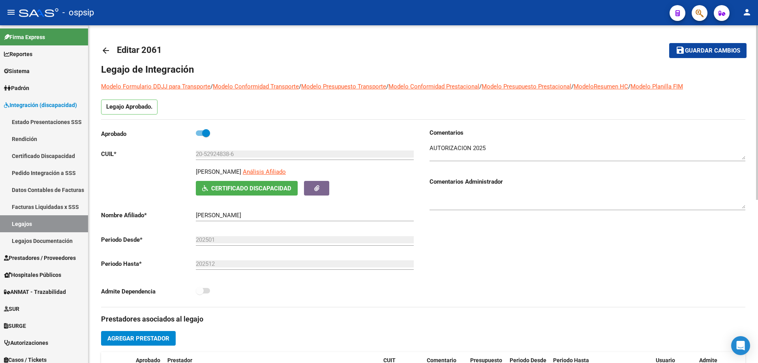
click at [105, 48] on mat-icon "arrow_back" at bounding box center [105, 50] width 9 height 9
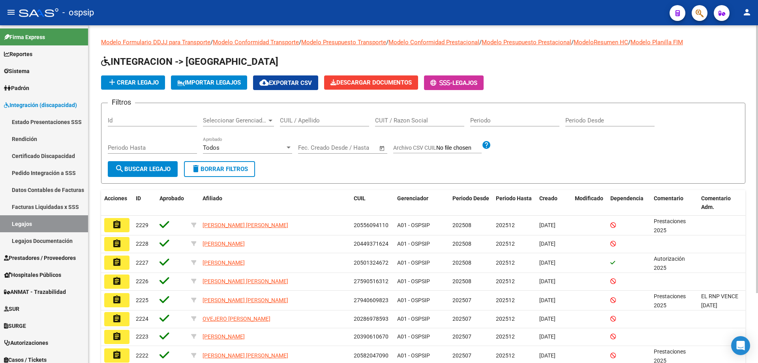
drag, startPoint x: 284, startPoint y: 115, endPoint x: 270, endPoint y: 120, distance: 14.5
click at [270, 120] on div at bounding box center [270, 121] width 4 height 2
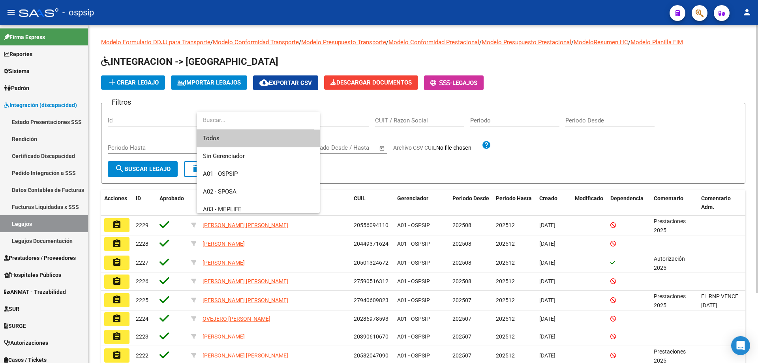
drag, startPoint x: 331, startPoint y: 120, endPoint x: 327, endPoint y: 120, distance: 4.3
click at [330, 120] on div at bounding box center [379, 181] width 758 height 363
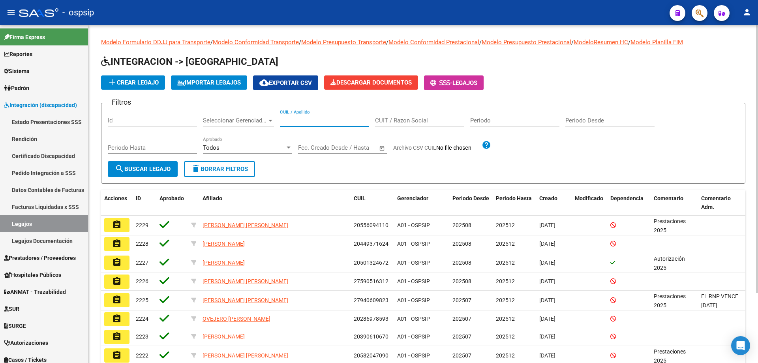
paste input "20559443388"
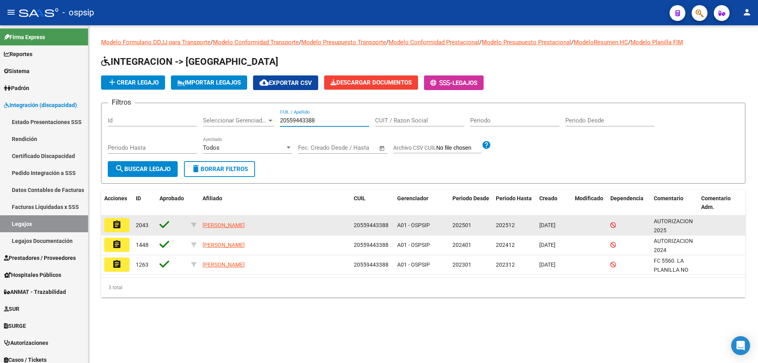
type input "20559443388"
click at [123, 222] on button "assignment" at bounding box center [116, 225] width 25 height 14
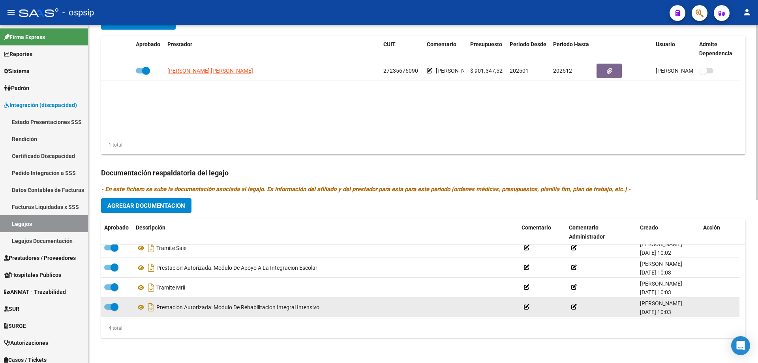
scroll to position [8, 0]
click at [138, 304] on icon at bounding box center [141, 305] width 10 height 9
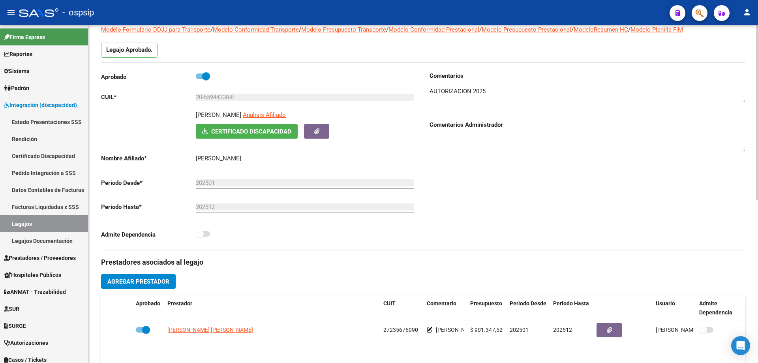
scroll to position [0, 0]
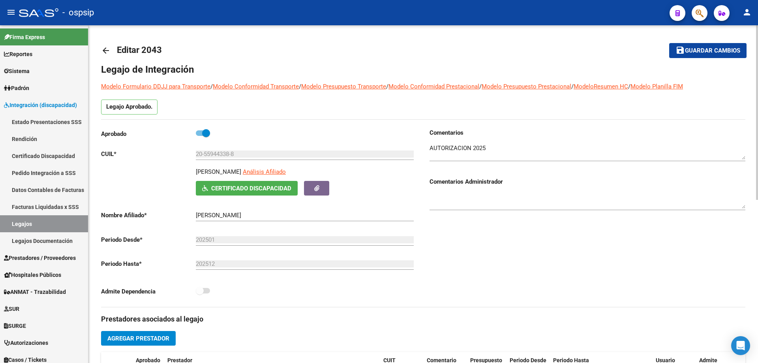
click at [104, 49] on mat-icon "arrow_back" at bounding box center [105, 50] width 9 height 9
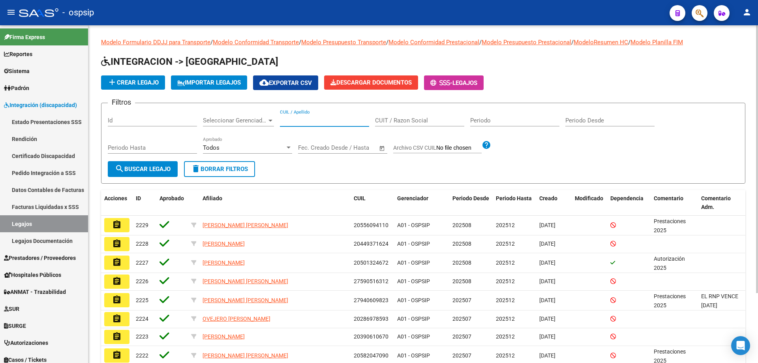
paste input "20576284374"
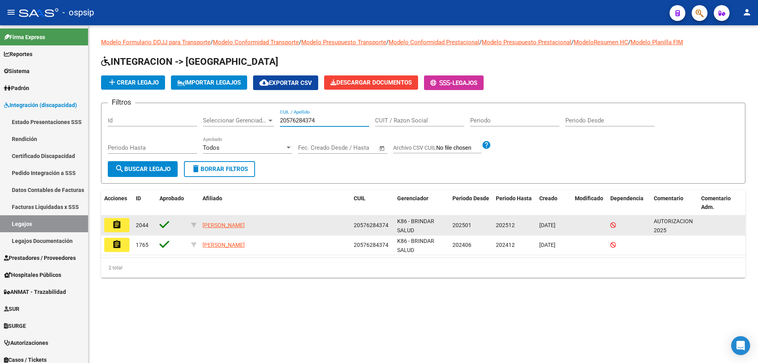
type input "20576284374"
click at [122, 226] on button "assignment" at bounding box center [116, 225] width 25 height 14
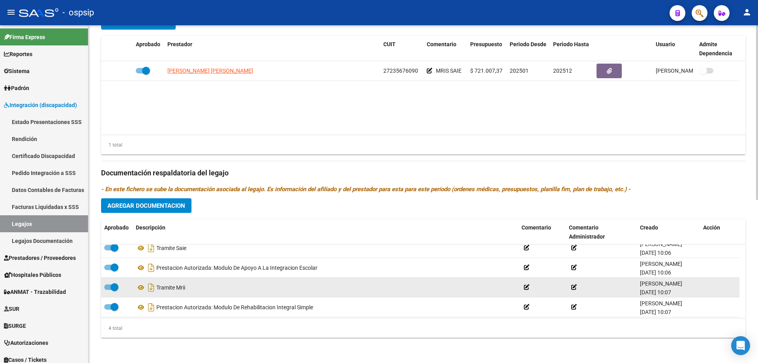
scroll to position [8, 0]
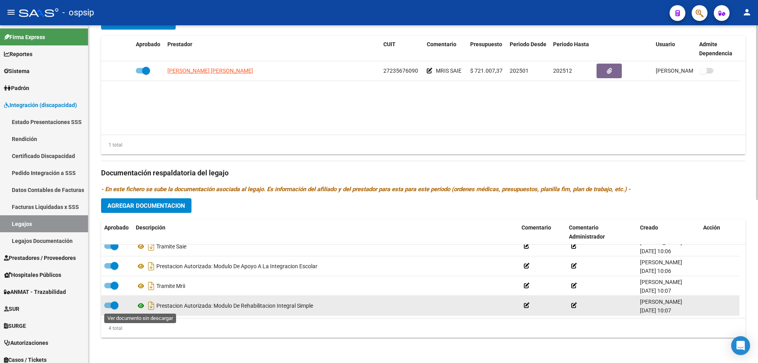
click at [142, 306] on icon at bounding box center [141, 305] width 10 height 9
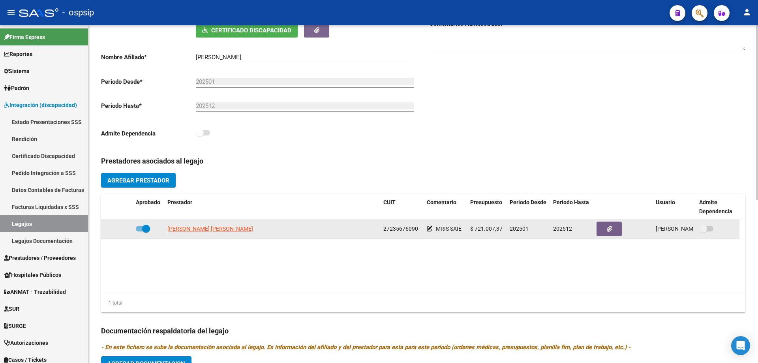
scroll to position [0, 0]
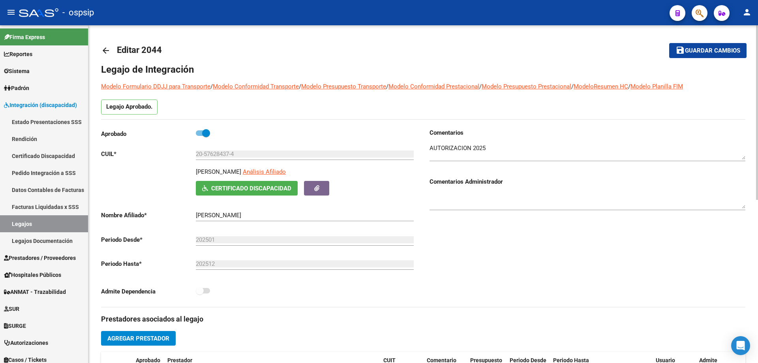
click at [108, 50] on mat-icon "arrow_back" at bounding box center [105, 50] width 9 height 9
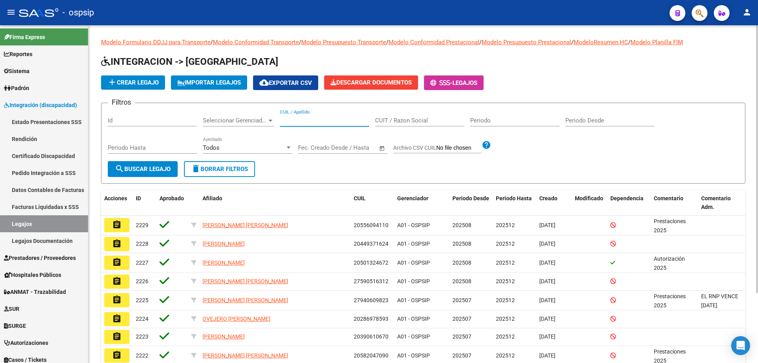
paste input "20545319900"
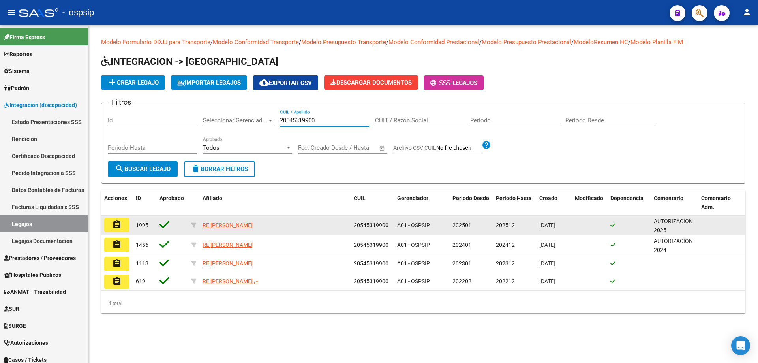
type input "20545319900"
click at [122, 229] on button "assignment" at bounding box center [116, 225] width 25 height 14
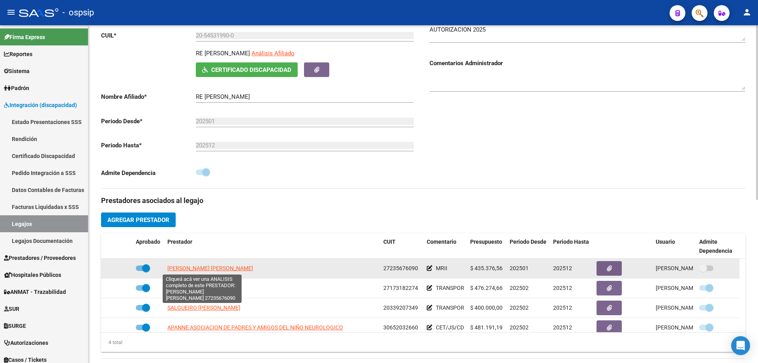
click at [219, 266] on span "[PERSON_NAME] [PERSON_NAME]" at bounding box center [210, 268] width 86 height 6
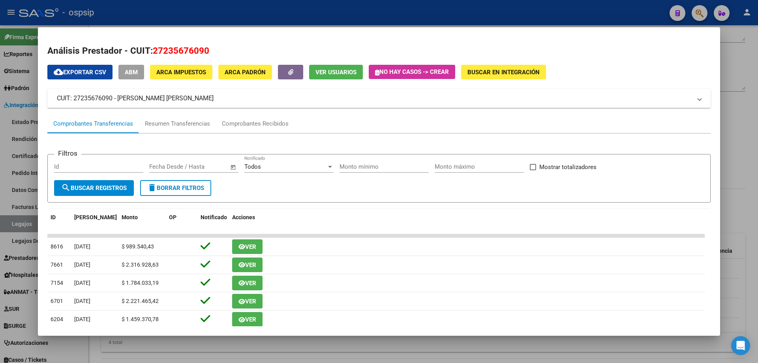
click at [749, 134] on div at bounding box center [379, 181] width 758 height 363
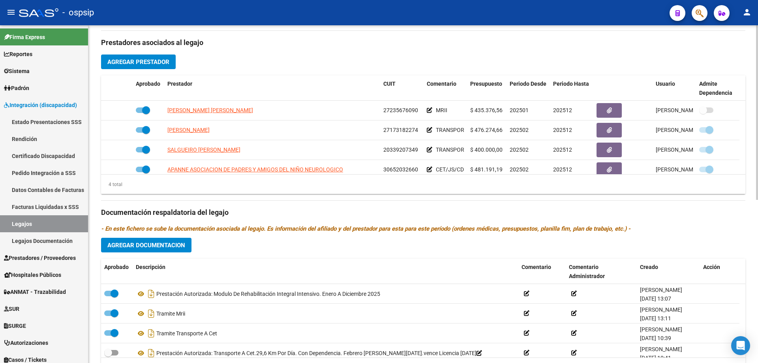
scroll to position [316, 0]
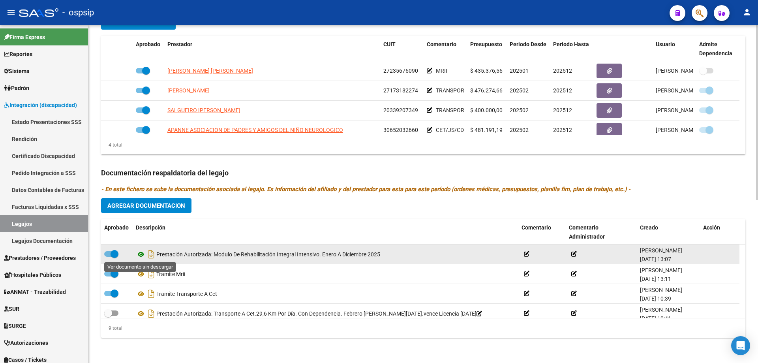
click at [139, 255] on icon at bounding box center [141, 254] width 10 height 9
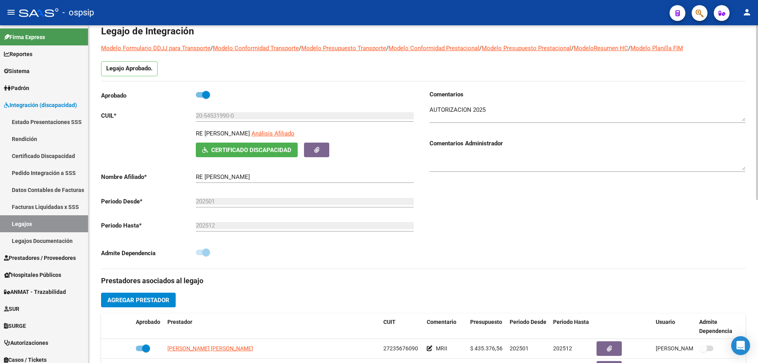
scroll to position [0, 0]
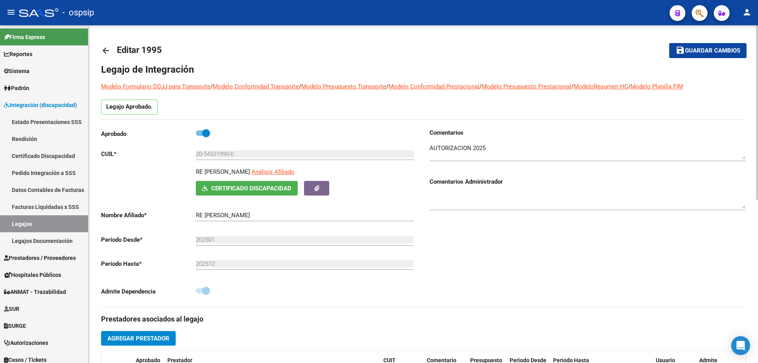
click at [107, 49] on mat-icon "arrow_back" at bounding box center [105, 50] width 9 height 9
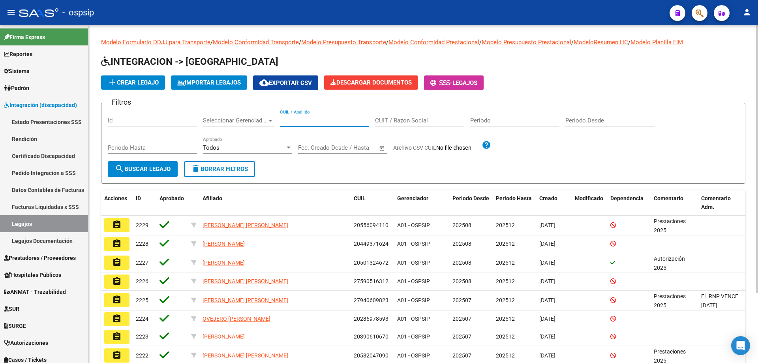
paste input "20464258680"
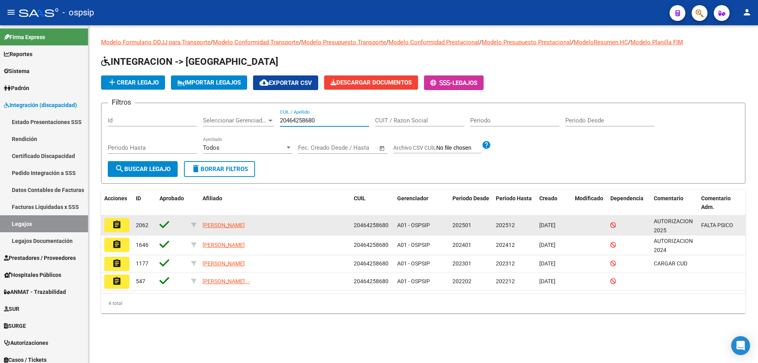
type input "20464258680"
click at [125, 227] on button "assignment" at bounding box center [116, 225] width 25 height 14
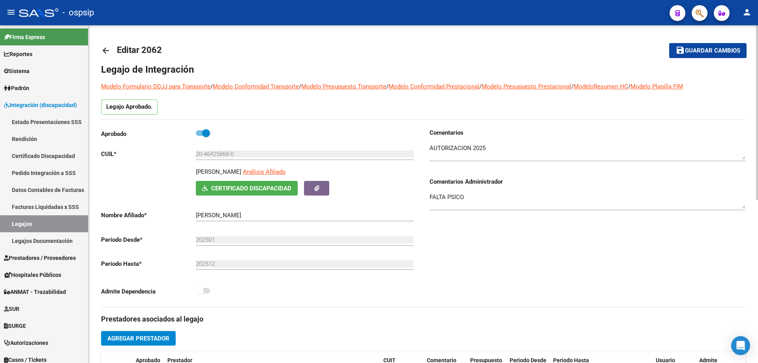
click at [103, 50] on mat-icon "arrow_back" at bounding box center [105, 50] width 9 height 9
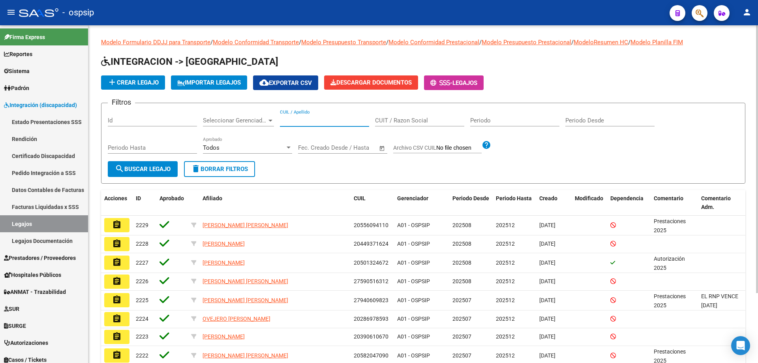
paste input "20464258680"
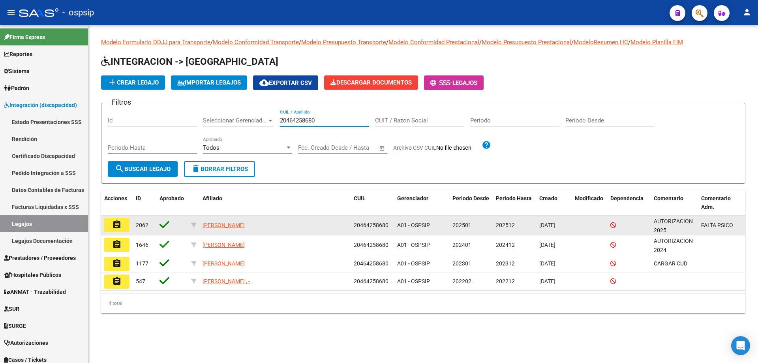
type input "20464258680"
click at [108, 227] on button "assignment" at bounding box center [116, 225] width 25 height 14
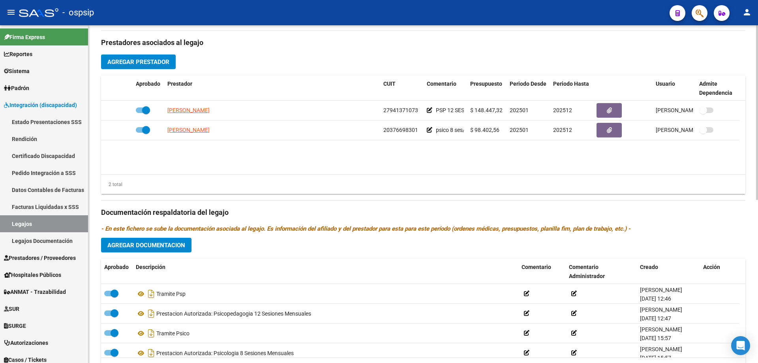
scroll to position [316, 0]
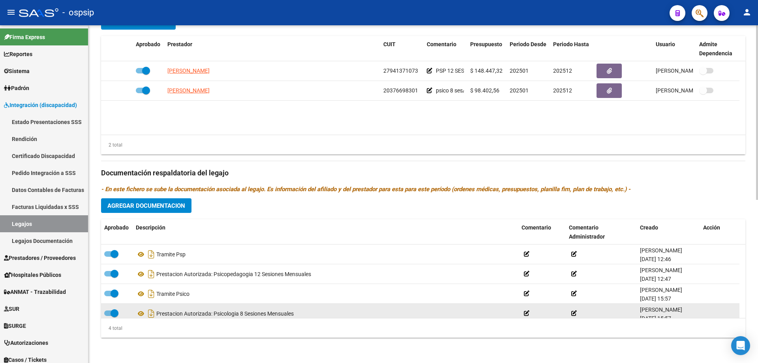
click at [240, 314] on div "Prestacion Autorizada: Psicologia 8 Sesiones Mensuales" at bounding box center [325, 313] width 379 height 13
click at [139, 313] on icon at bounding box center [141, 313] width 10 height 9
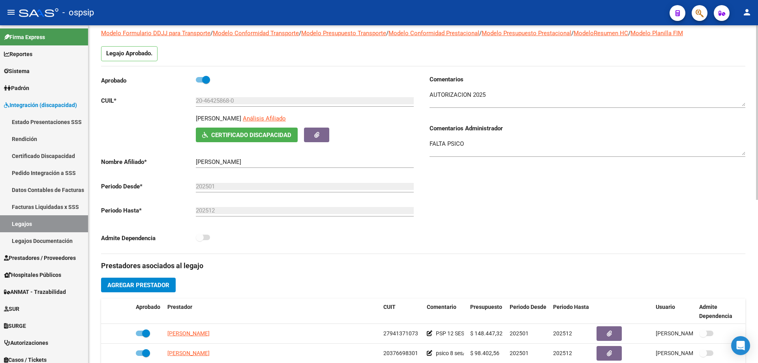
scroll to position [0, 0]
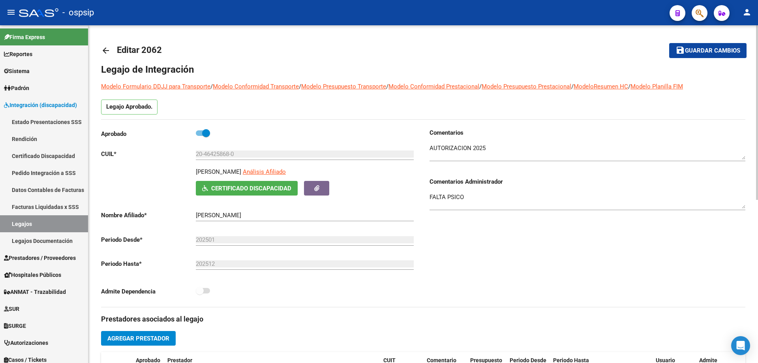
click at [108, 51] on mat-icon "arrow_back" at bounding box center [105, 50] width 9 height 9
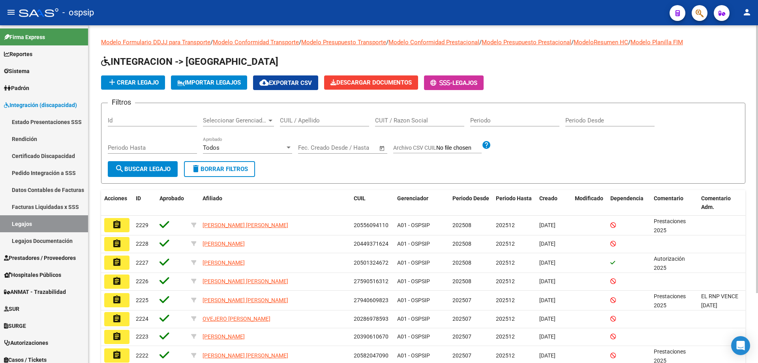
click at [285, 120] on input "CUIL / Apellido" at bounding box center [324, 120] width 89 height 7
drag, startPoint x: 279, startPoint y: 121, endPoint x: 287, endPoint y: 113, distance: 10.9
click at [287, 113] on div "CUIL / Apellido" at bounding box center [324, 117] width 89 height 17
paste input "20582047090"
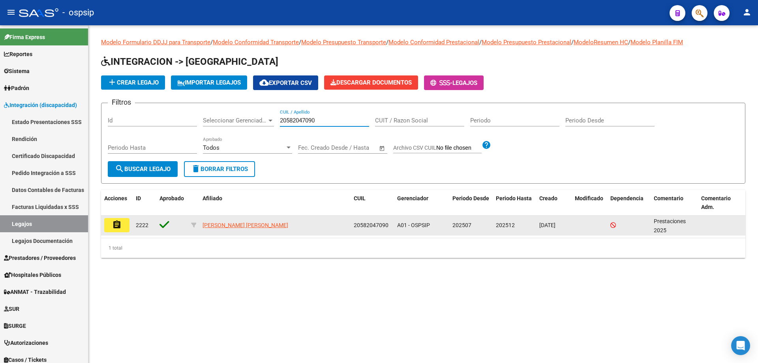
type input "20582047090"
click at [127, 227] on button "assignment" at bounding box center [116, 225] width 25 height 14
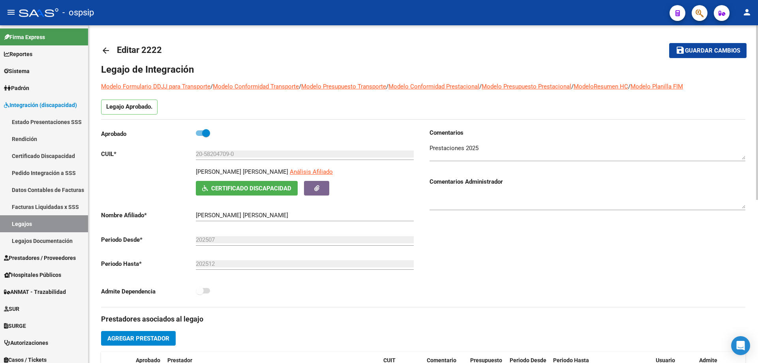
click at [109, 48] on mat-icon "arrow_back" at bounding box center [105, 50] width 9 height 9
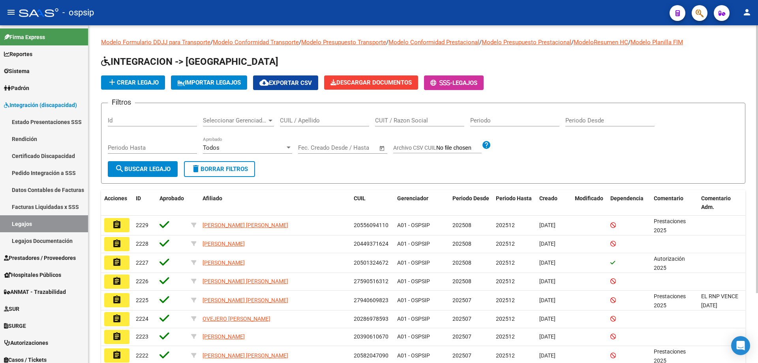
click at [281, 121] on input "CUIL / Apellido" at bounding box center [324, 120] width 89 height 7
paste input "20550439949"
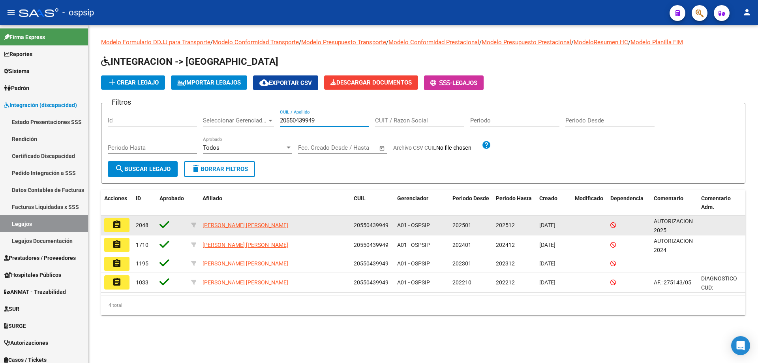
type input "20550439949"
click at [116, 229] on mat-icon "assignment" at bounding box center [116, 224] width 9 height 9
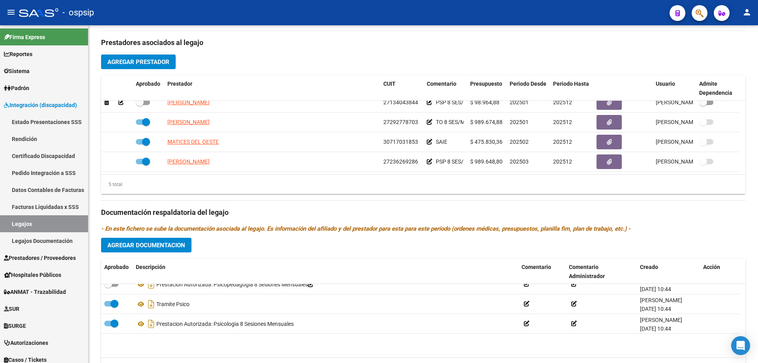
scroll to position [79, 0]
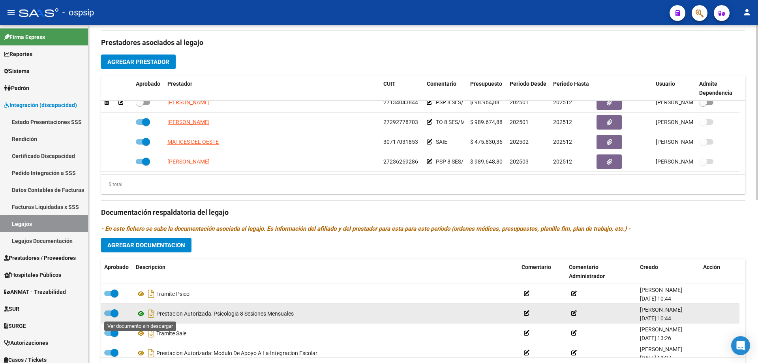
click at [143, 313] on icon at bounding box center [141, 313] width 10 height 9
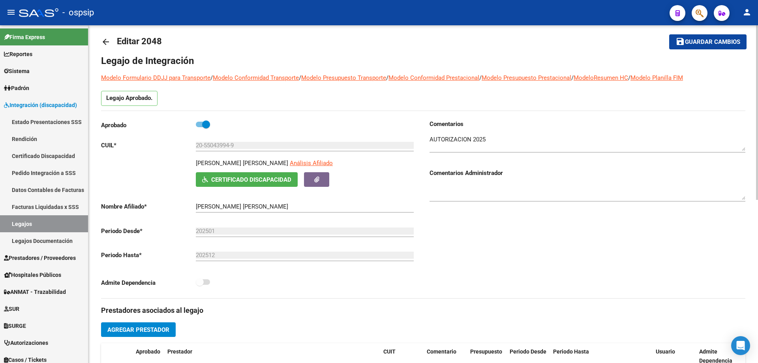
scroll to position [0, 0]
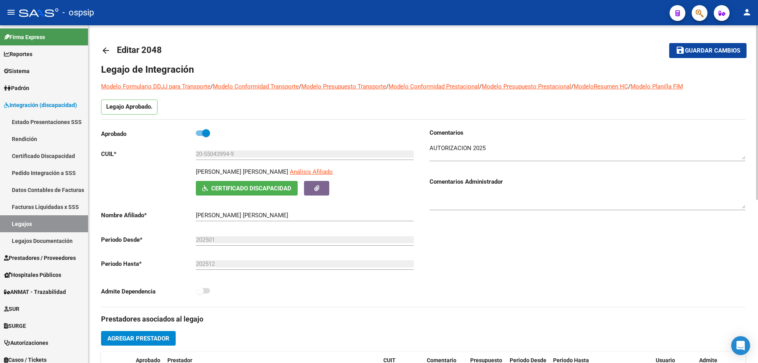
click at [105, 51] on mat-icon "arrow_back" at bounding box center [105, 50] width 9 height 9
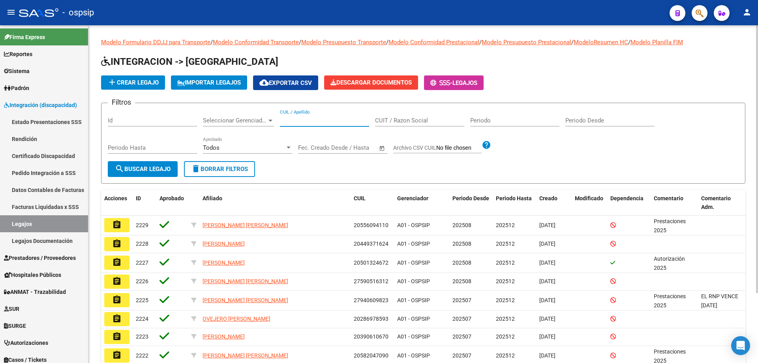
paste input "27563427170"
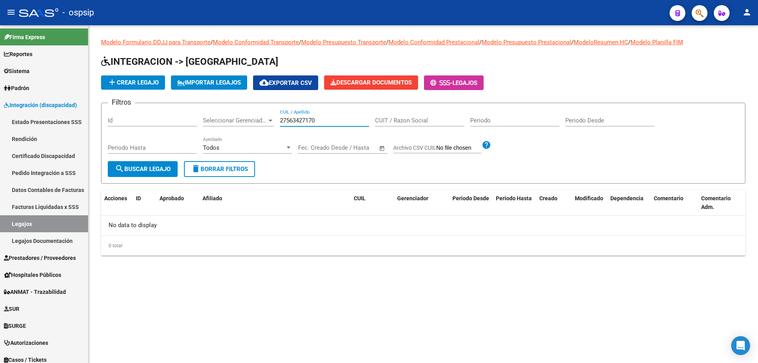
click at [281, 119] on input "27563427170" at bounding box center [324, 120] width 89 height 7
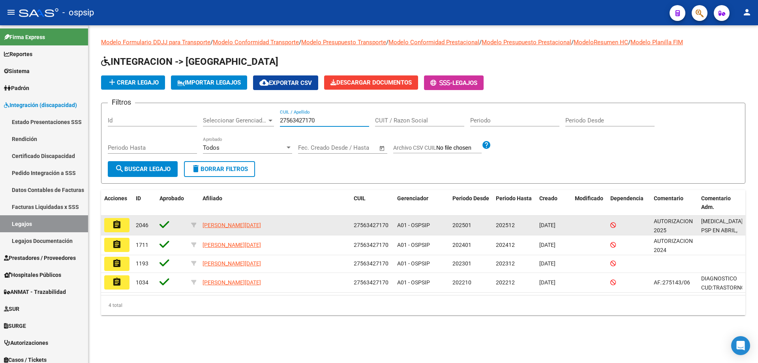
type input "27563427170"
click at [118, 224] on mat-icon "assignment" at bounding box center [116, 224] width 9 height 9
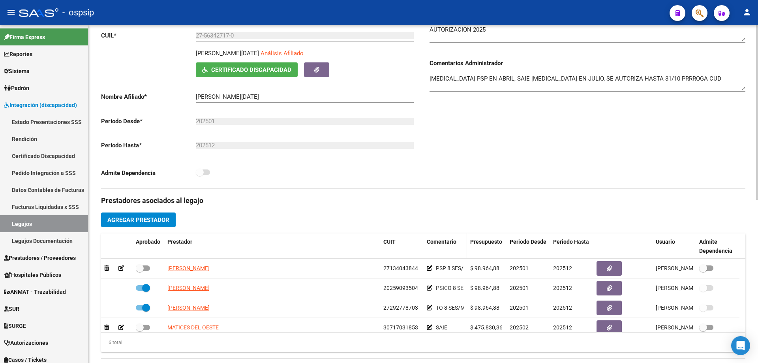
scroll to position [158, 0]
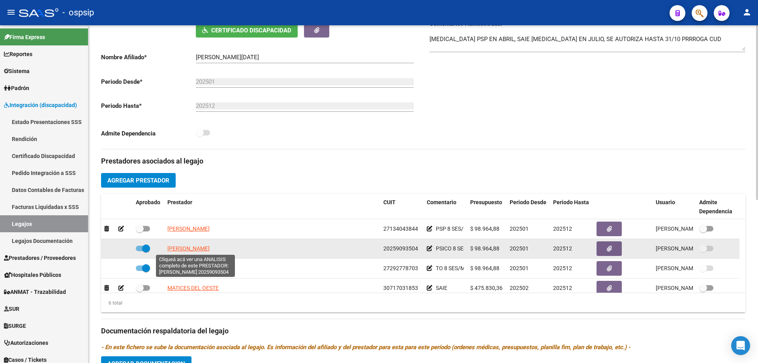
click at [210, 248] on span "[PERSON_NAME]" at bounding box center [188, 248] width 42 height 6
type textarea "20259093504"
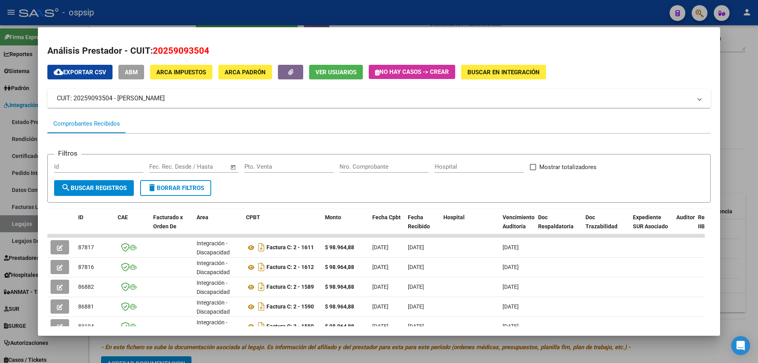
click at [739, 178] on div at bounding box center [379, 181] width 758 height 363
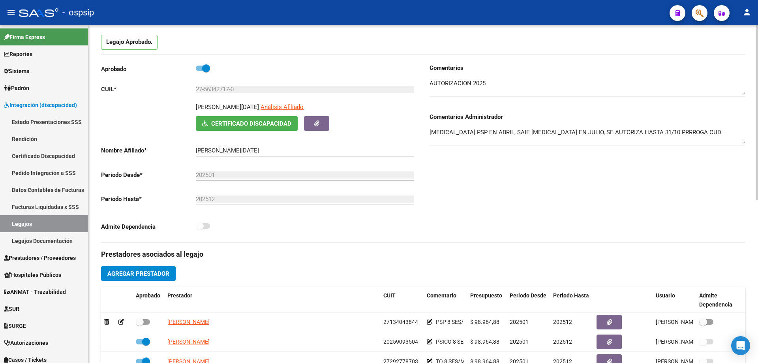
scroll to position [0, 0]
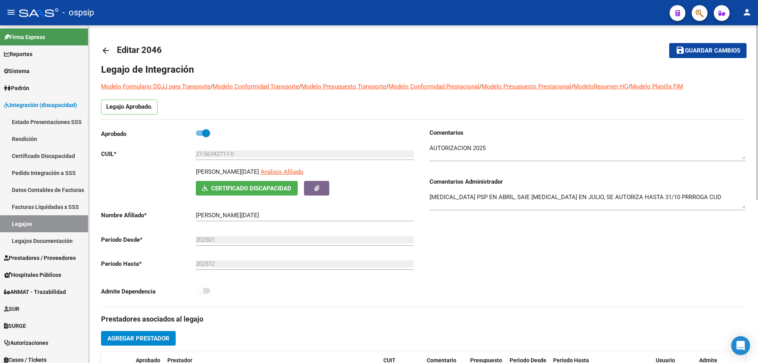
click at [108, 50] on mat-icon "arrow_back" at bounding box center [105, 50] width 9 height 9
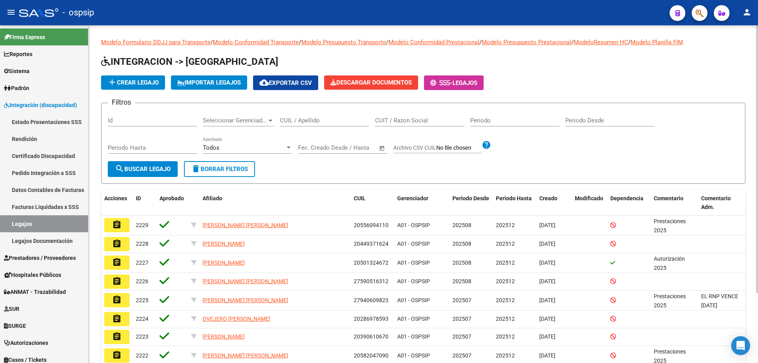
click at [281, 120] on input "CUIL / Apellido" at bounding box center [324, 120] width 89 height 7
paste input "20546079768"
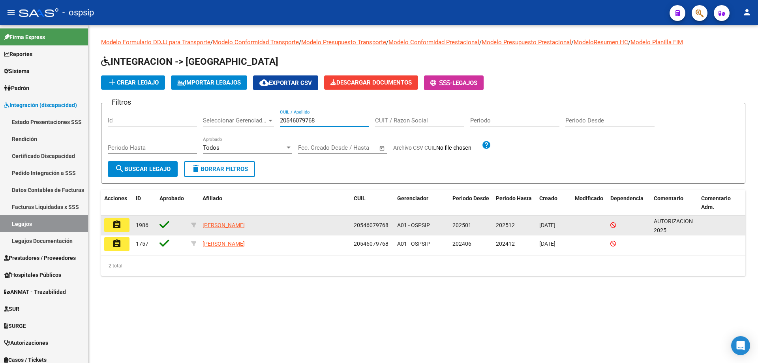
type input "20546079768"
click at [105, 227] on button "assignment" at bounding box center [116, 225] width 25 height 14
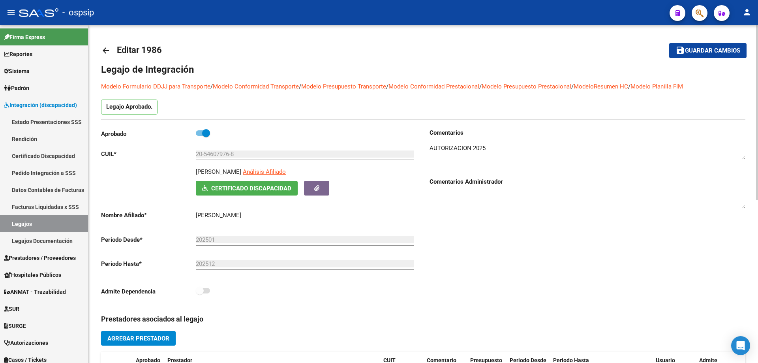
click at [103, 49] on mat-icon "arrow_back" at bounding box center [105, 50] width 9 height 9
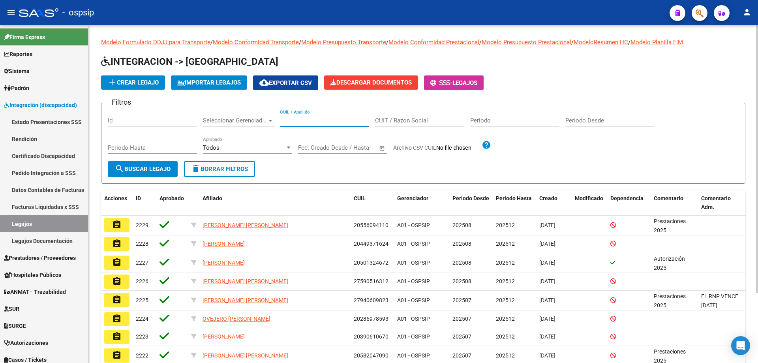
paste input "20546079768"
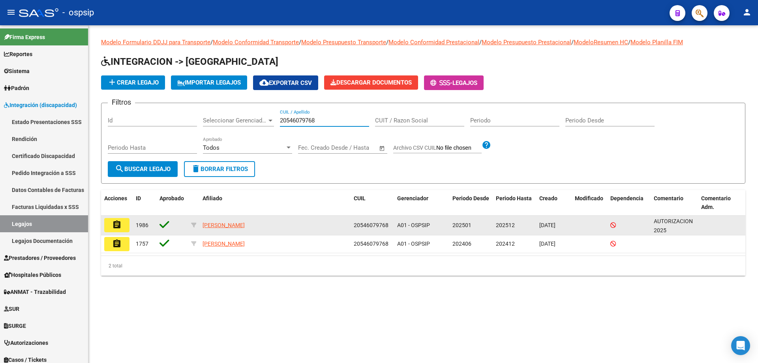
type input "20546079768"
click at [124, 228] on button "assignment" at bounding box center [116, 225] width 25 height 14
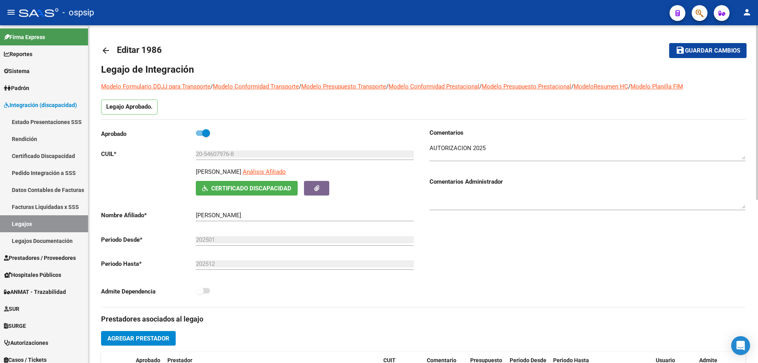
click at [108, 50] on mat-icon "arrow_back" at bounding box center [105, 50] width 9 height 9
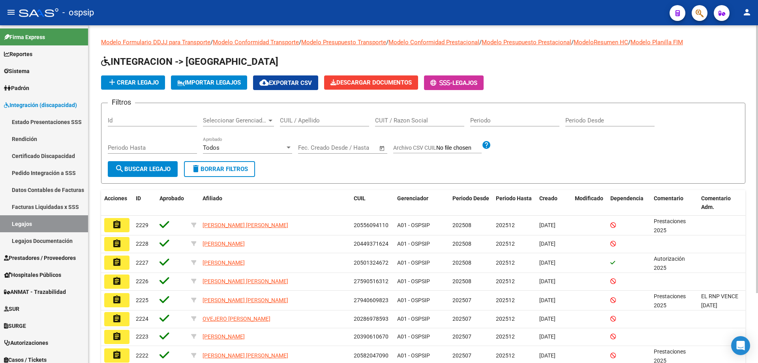
drag, startPoint x: 279, startPoint y: 123, endPoint x: 286, endPoint y: 120, distance: 7.8
click at [283, 121] on input "CUIL / Apellido" at bounding box center [324, 120] width 89 height 7
paste input "27576609448"
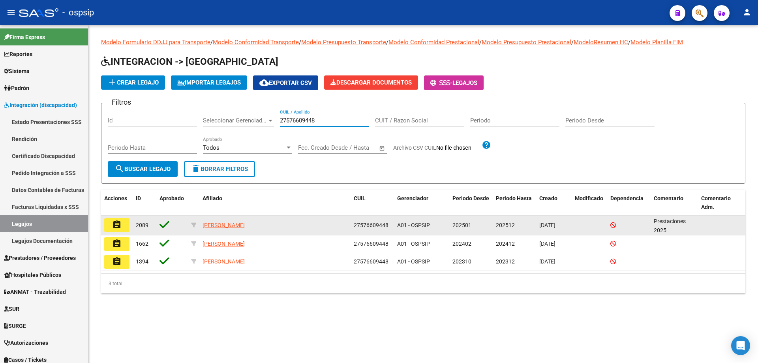
type input "27576609448"
click at [124, 222] on button "assignment" at bounding box center [116, 225] width 25 height 14
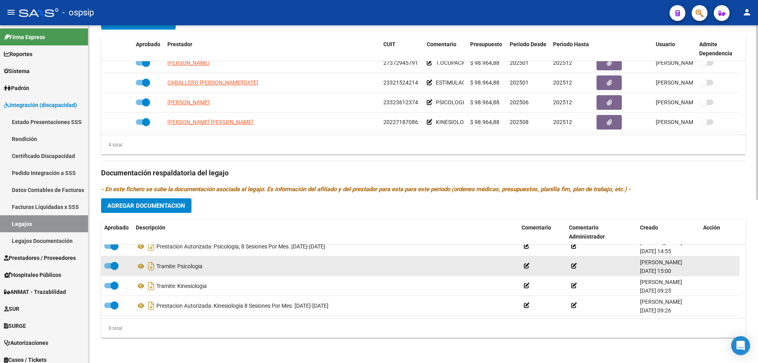
scroll to position [47, 0]
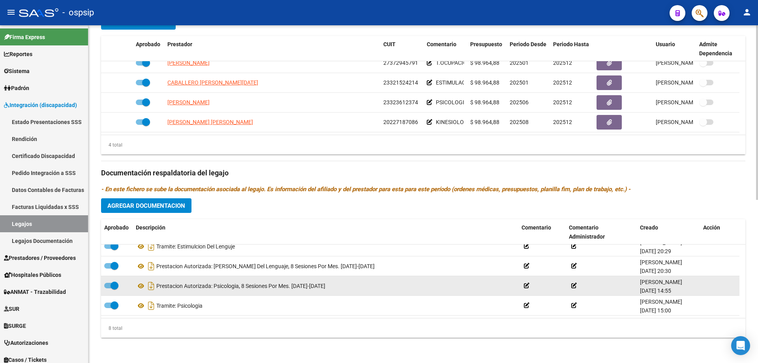
click at [215, 289] on div "Prestacion Autorizada: Psicologia, 8 Sesiones Por Mes. Junio-diciembre 2025" at bounding box center [325, 286] width 379 height 13
click at [201, 289] on div "Prestacion Autorizada: Psicologia, 8 Sesiones Por Mes. Junio-diciembre 2025" at bounding box center [325, 286] width 379 height 13
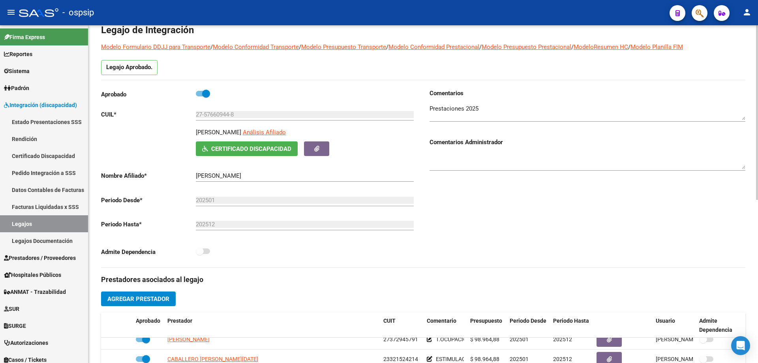
scroll to position [0, 0]
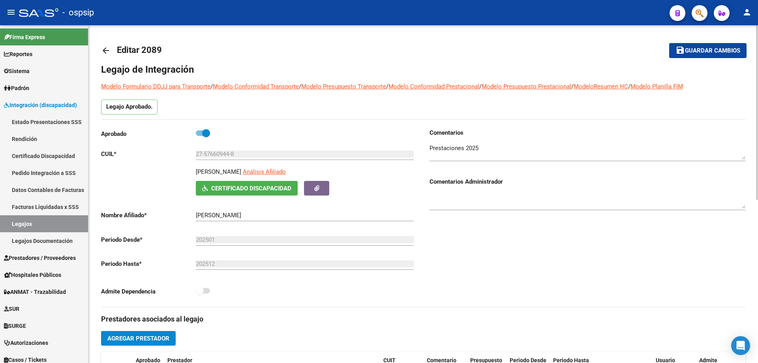
click at [105, 50] on mat-icon "arrow_back" at bounding box center [105, 50] width 9 height 9
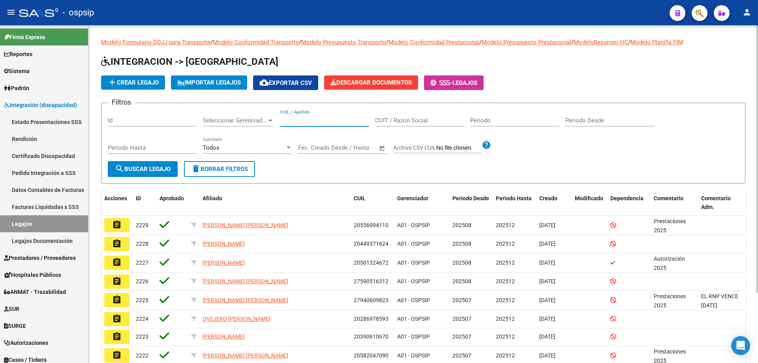
paste input "20571156181"
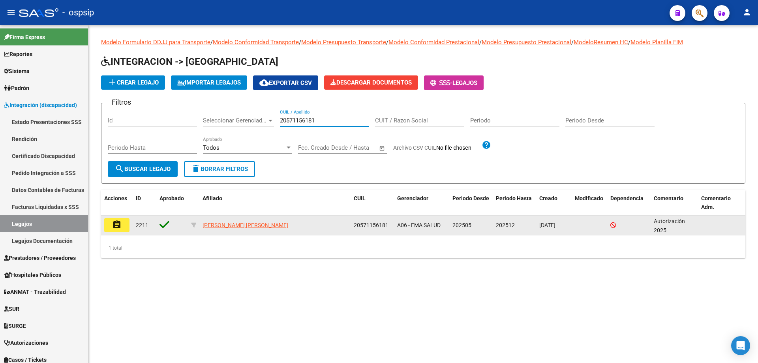
type input "20571156181"
click at [124, 228] on button "assignment" at bounding box center [116, 225] width 25 height 14
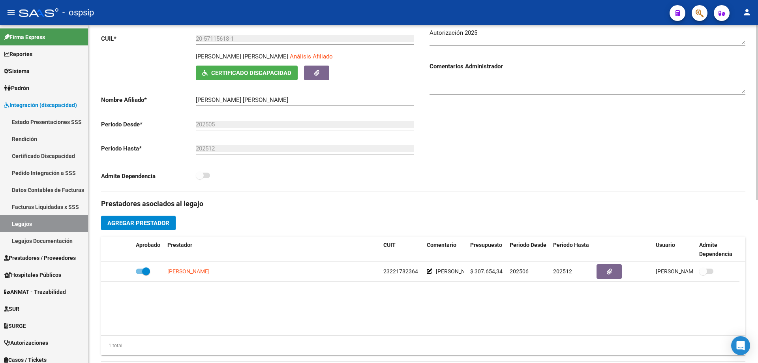
scroll to position [118, 0]
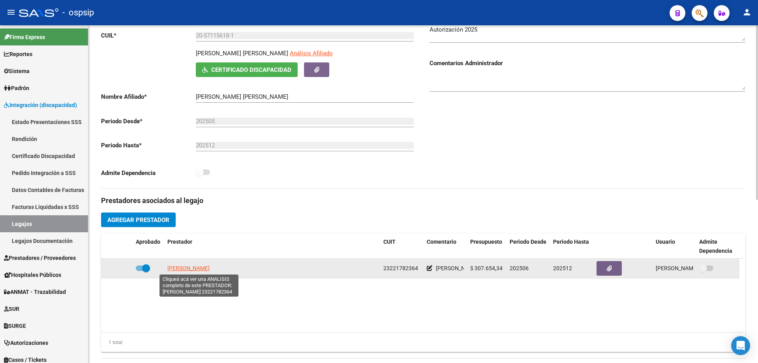
click at [197, 269] on span "[PERSON_NAME]" at bounding box center [188, 268] width 42 height 6
type textarea "23221782364"
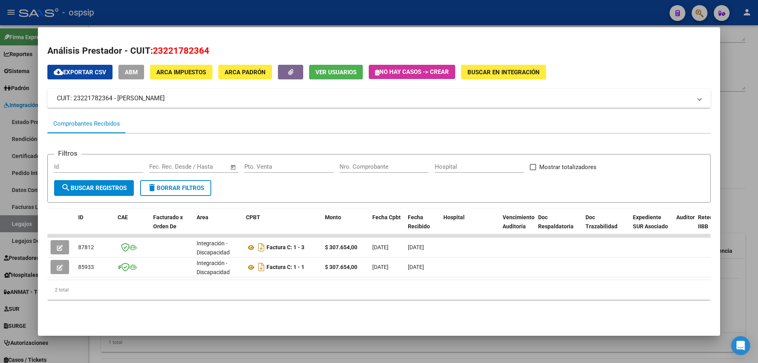
click at [748, 226] on div at bounding box center [379, 181] width 758 height 363
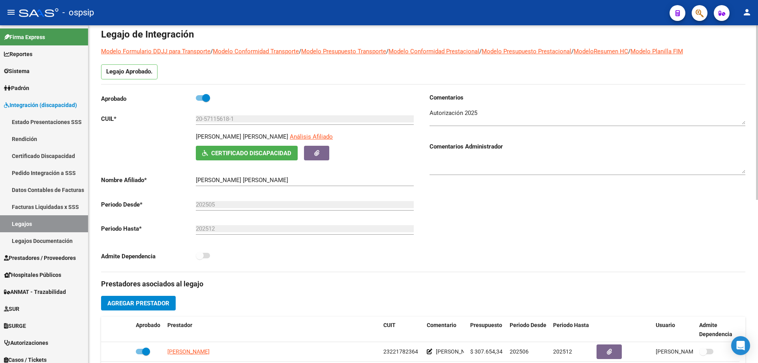
scroll to position [0, 0]
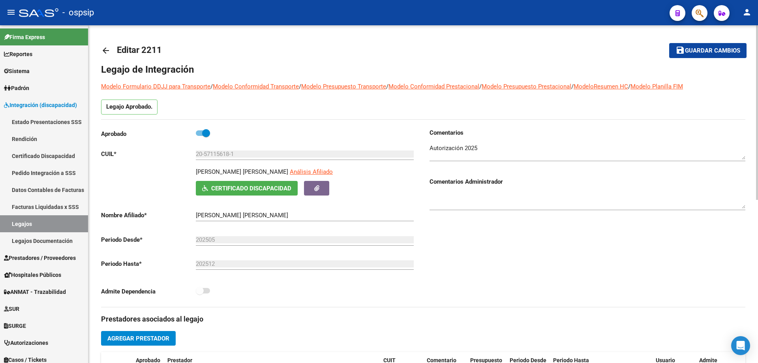
click at [103, 50] on mat-icon "arrow_back" at bounding box center [105, 50] width 9 height 9
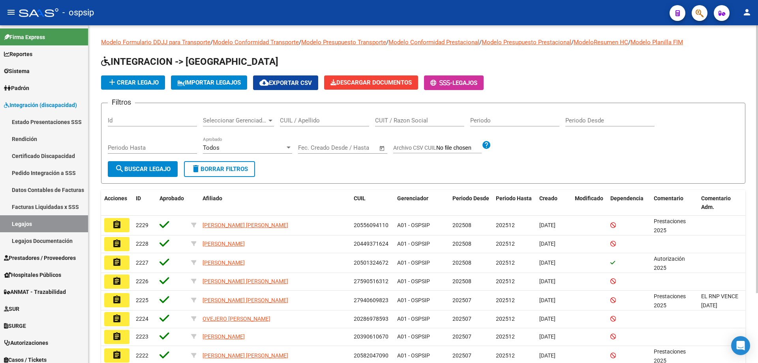
click at [285, 119] on input "CUIL / Apellido" at bounding box center [324, 120] width 89 height 7
paste input "23221782364"
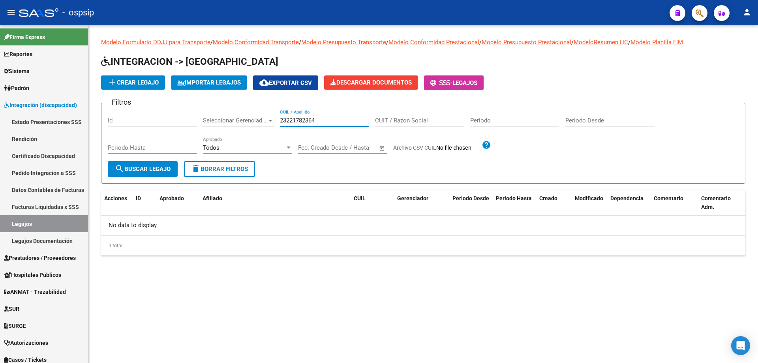
click at [280, 119] on input "23221782364" at bounding box center [324, 120] width 89 height 7
click at [319, 123] on input "23221782364" at bounding box center [324, 120] width 89 height 7
type input "2"
paste input "20571156181"
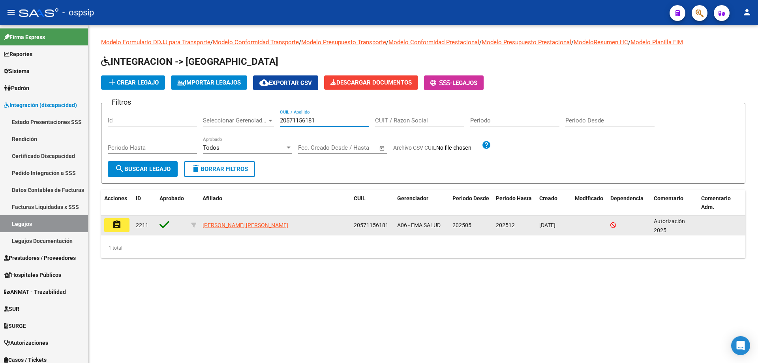
type input "20571156181"
click at [116, 227] on mat-icon "assignment" at bounding box center [116, 224] width 9 height 9
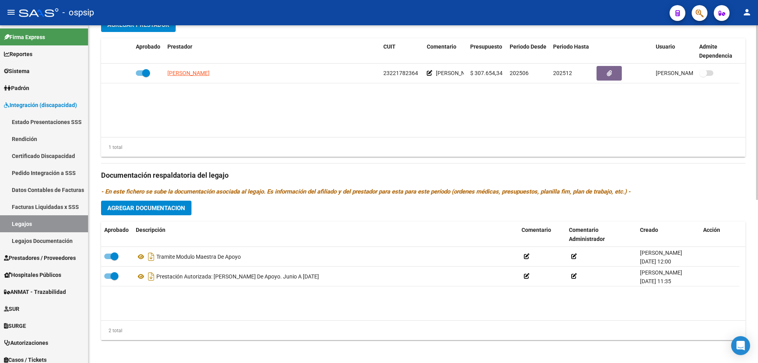
scroll to position [316, 0]
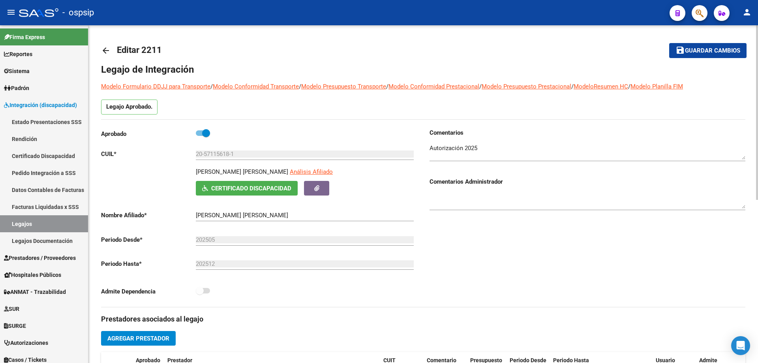
click at [109, 49] on mat-icon "arrow_back" at bounding box center [105, 50] width 9 height 9
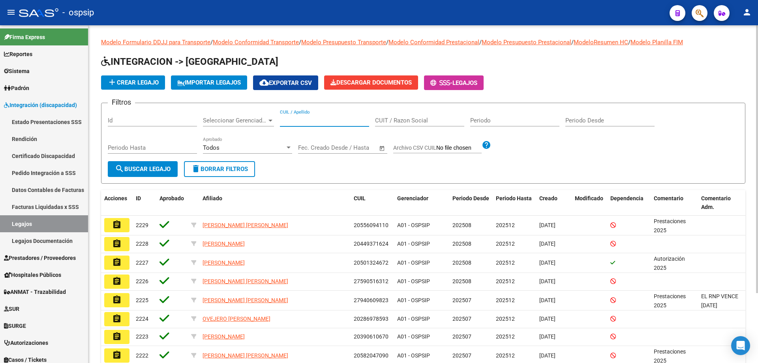
paste input "23493588389"
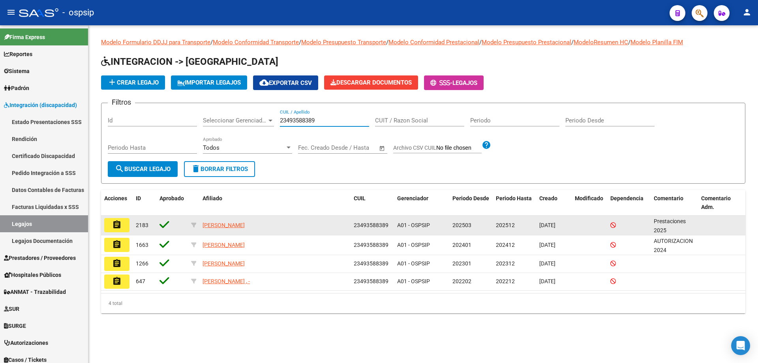
type input "23493588389"
click at [114, 225] on mat-icon "assignment" at bounding box center [116, 224] width 9 height 9
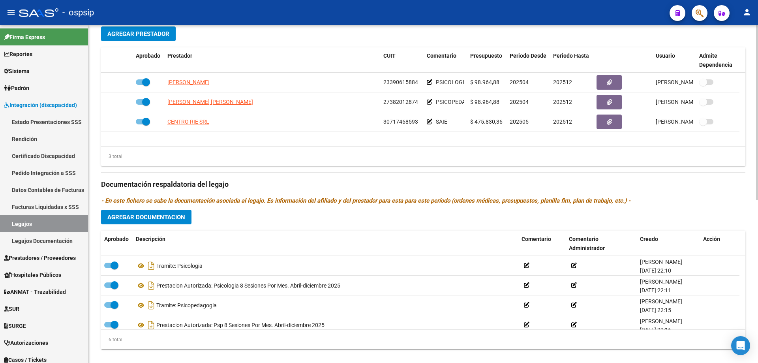
scroll to position [316, 0]
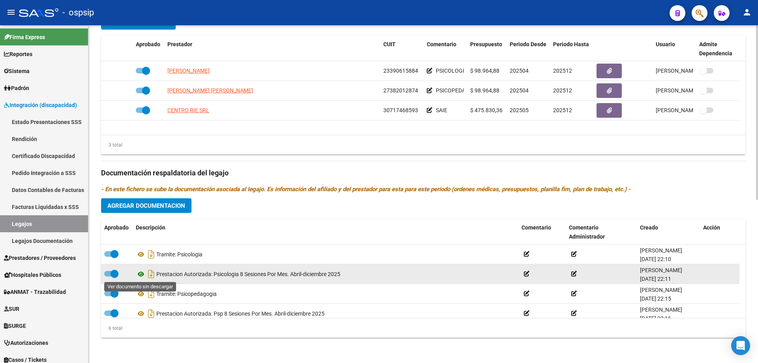
click at [140, 273] on icon at bounding box center [141, 273] width 10 height 9
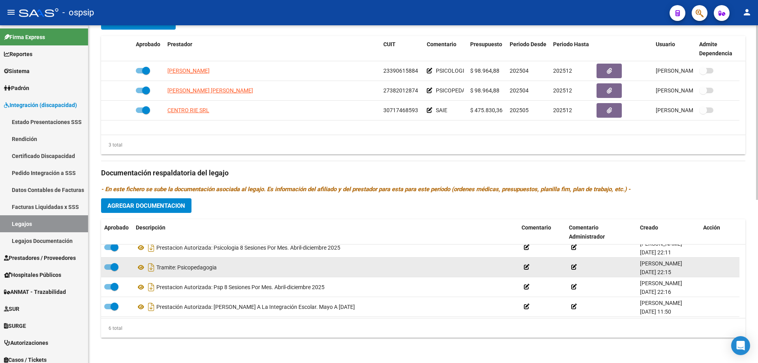
scroll to position [39, 0]
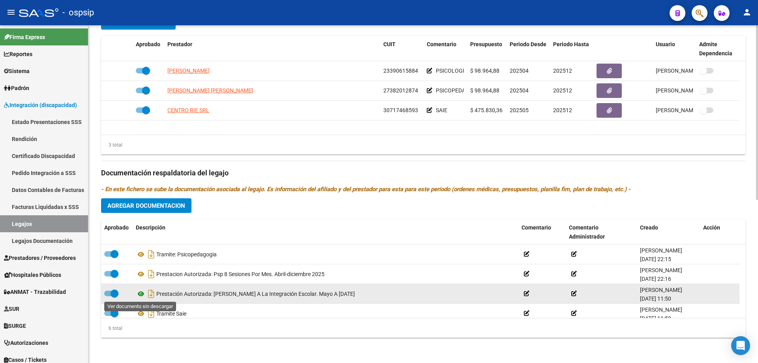
click at [141, 295] on icon at bounding box center [141, 293] width 10 height 9
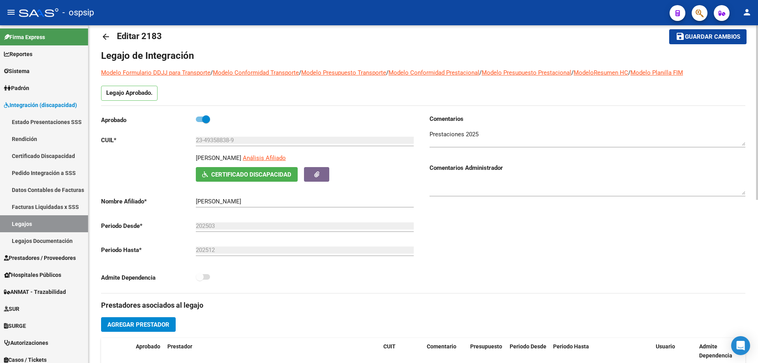
scroll to position [0, 0]
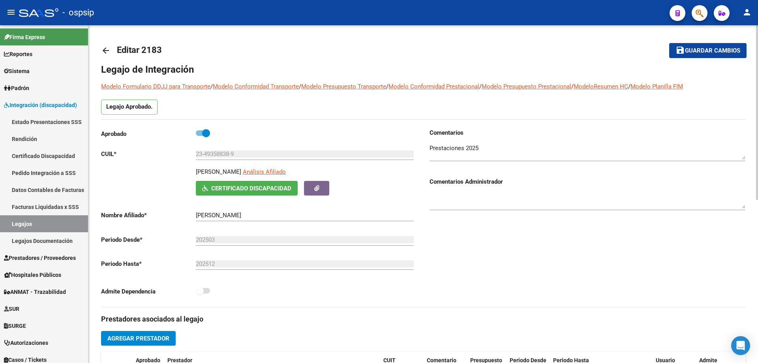
click at [104, 50] on mat-icon "arrow_back" at bounding box center [105, 50] width 9 height 9
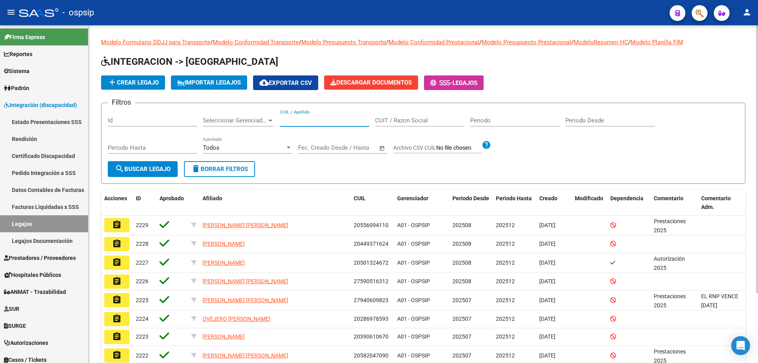
paste input "27590302681"
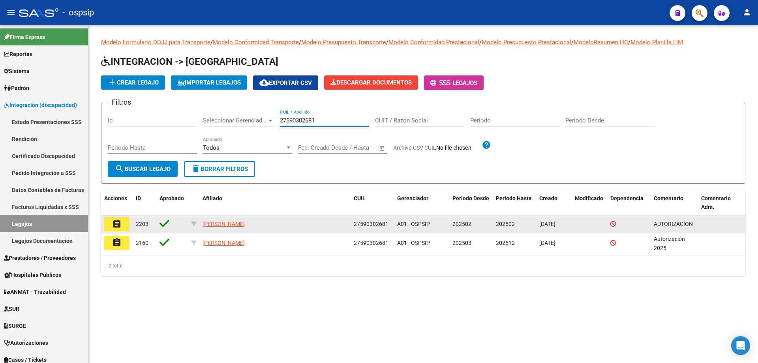
type input "27590302681"
click at [123, 226] on button "assignment" at bounding box center [116, 224] width 25 height 14
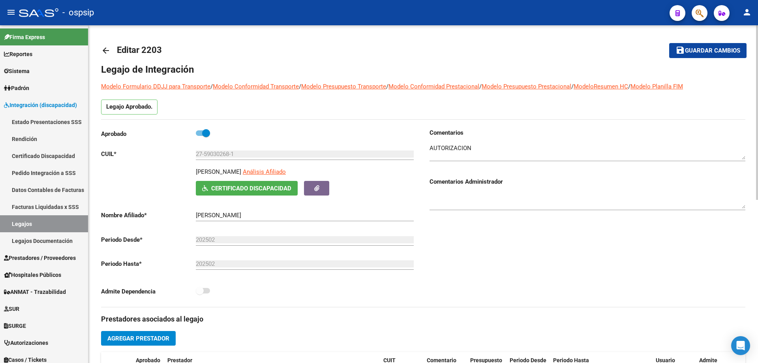
click at [110, 53] on mat-icon "arrow_back" at bounding box center [105, 50] width 9 height 9
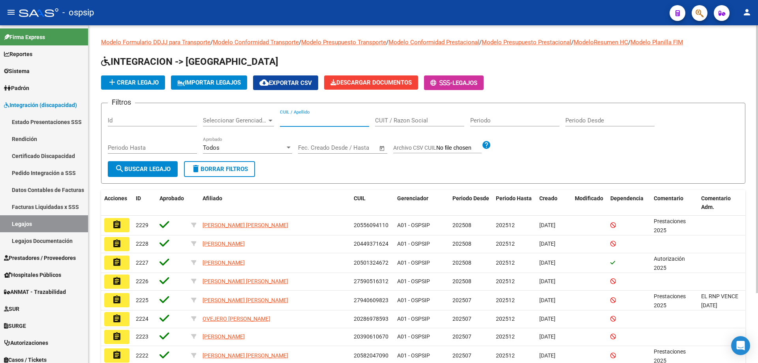
paste input "27590302681"
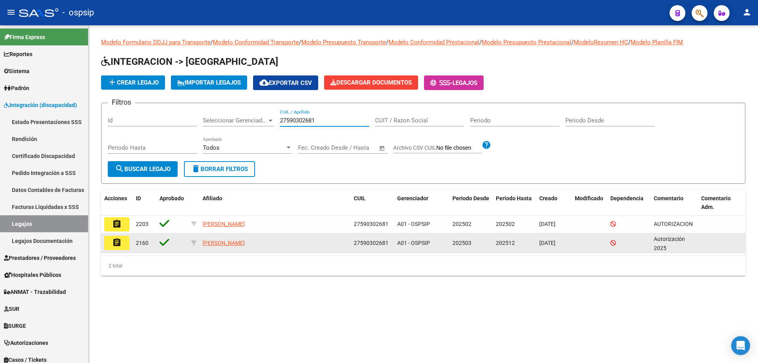
type input "27590302681"
click at [124, 244] on button "assignment" at bounding box center [116, 243] width 25 height 14
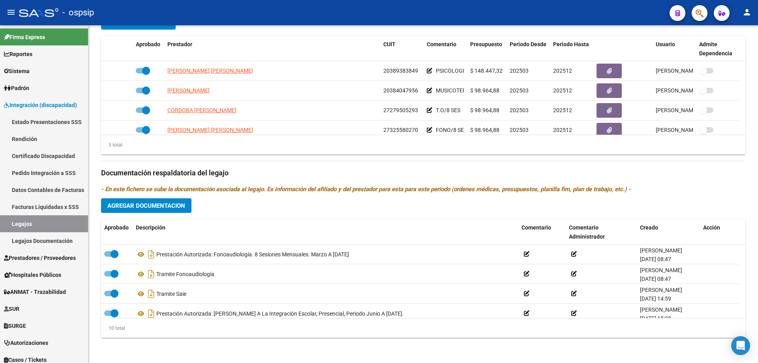
scroll to position [126, 0]
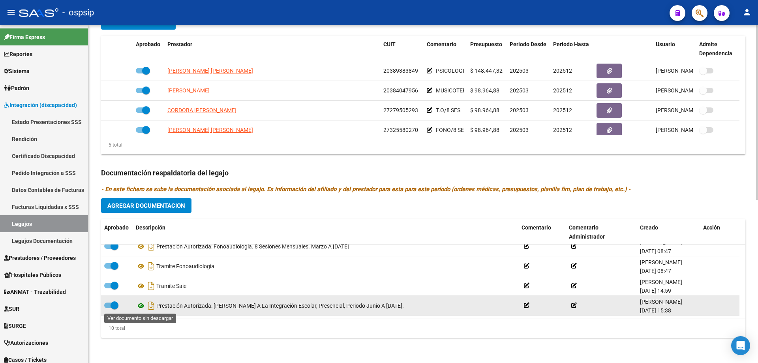
click at [140, 306] on icon at bounding box center [141, 305] width 10 height 9
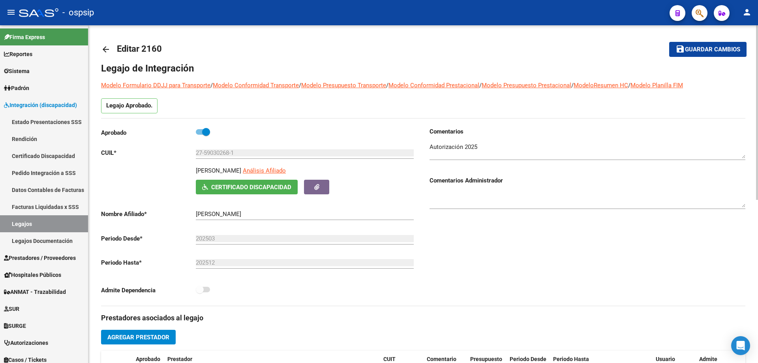
scroll to position [0, 0]
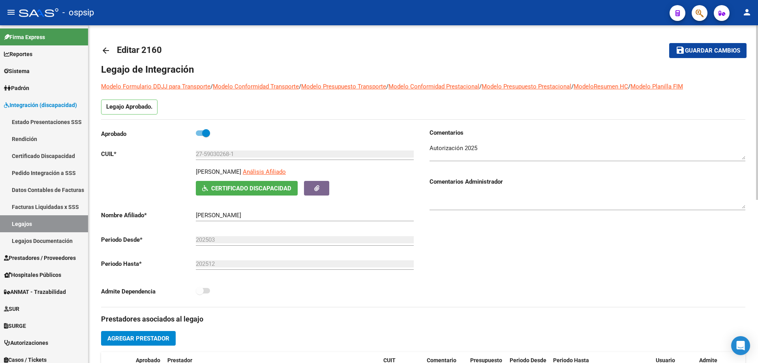
click at [106, 49] on mat-icon "arrow_back" at bounding box center [105, 50] width 9 height 9
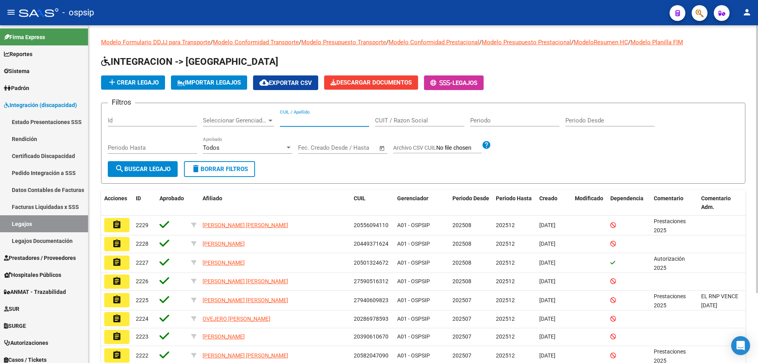
paste input "20496752598"
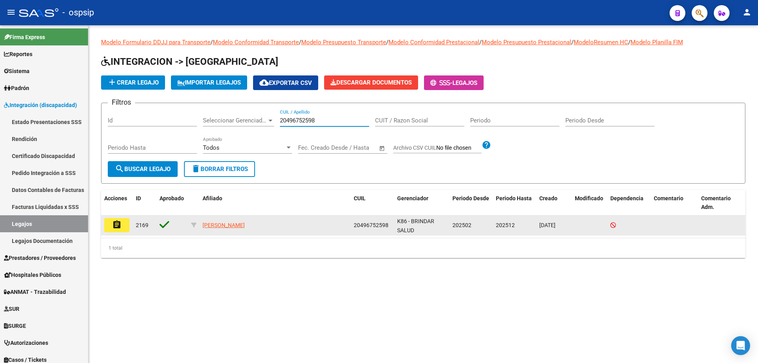
type input "20496752598"
click at [125, 230] on button "assignment" at bounding box center [116, 225] width 25 height 14
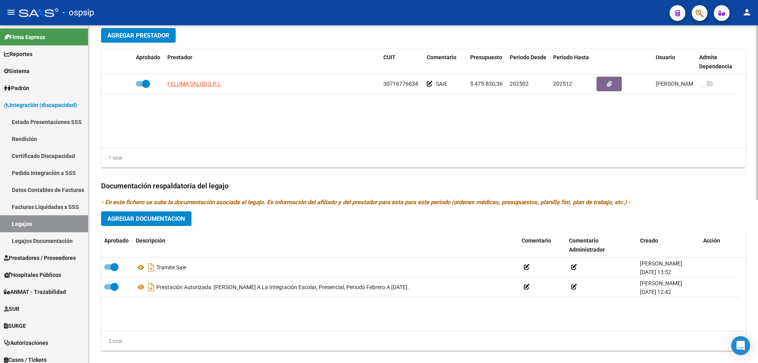
scroll to position [316, 0]
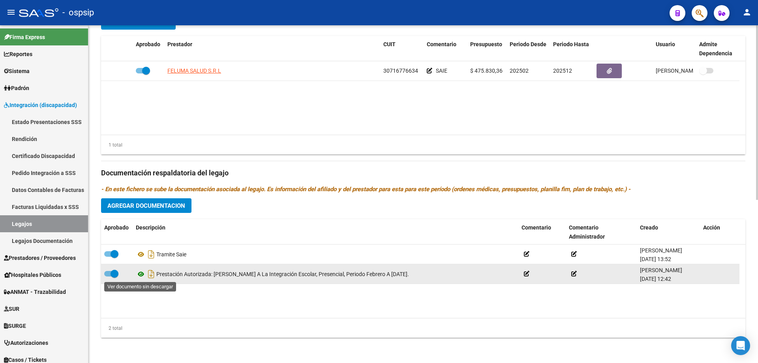
click at [141, 274] on icon at bounding box center [141, 273] width 10 height 9
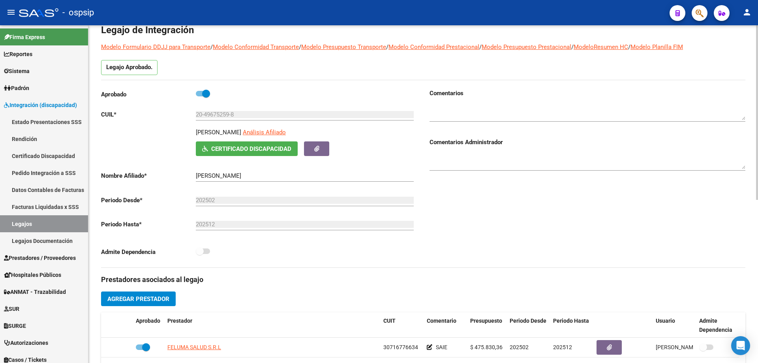
scroll to position [0, 0]
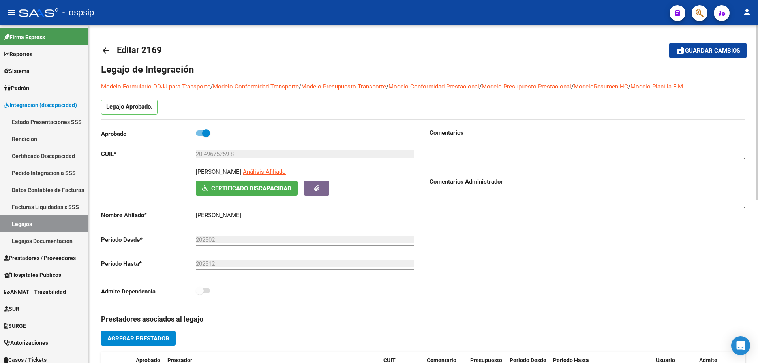
click at [107, 47] on mat-icon "arrow_back" at bounding box center [105, 50] width 9 height 9
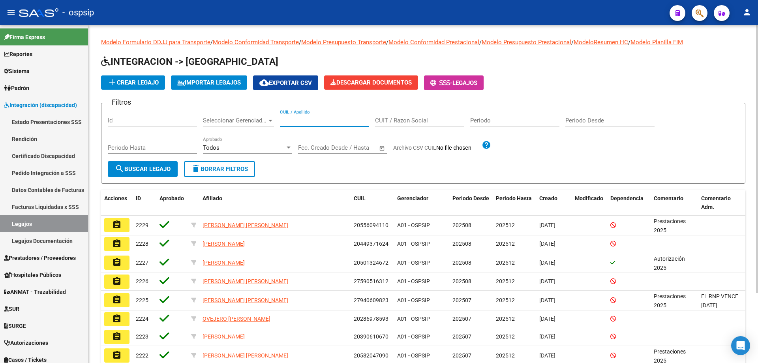
paste input "23443082514"
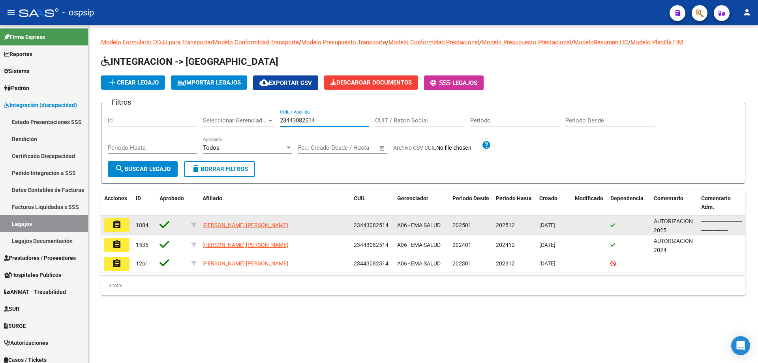
type input "23443082514"
click at [124, 227] on button "assignment" at bounding box center [116, 225] width 25 height 14
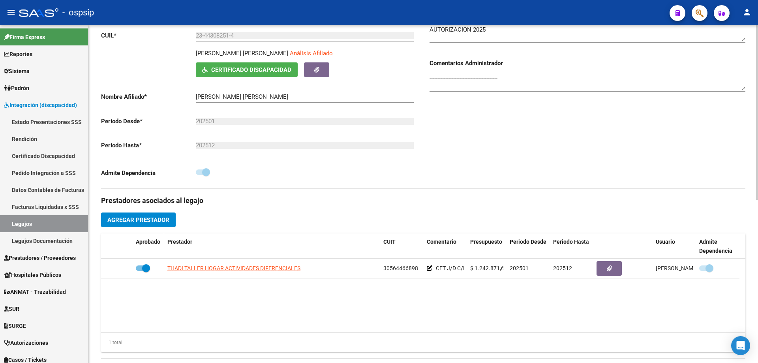
scroll to position [158, 0]
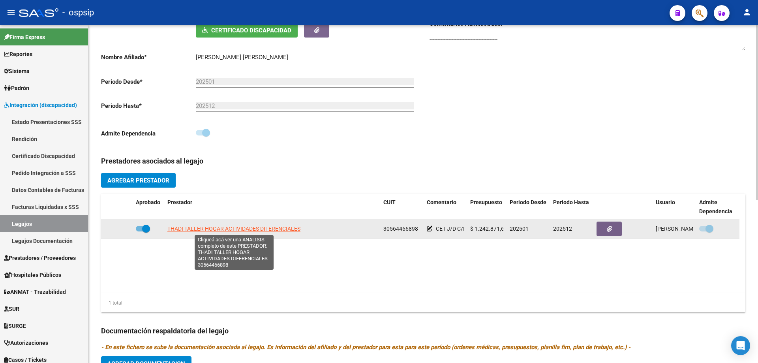
click at [246, 227] on span "THADI TALLER HOGAR ACTIVIDADES DIFERENCIALES" at bounding box center [233, 228] width 133 height 6
type textarea "30564466898"
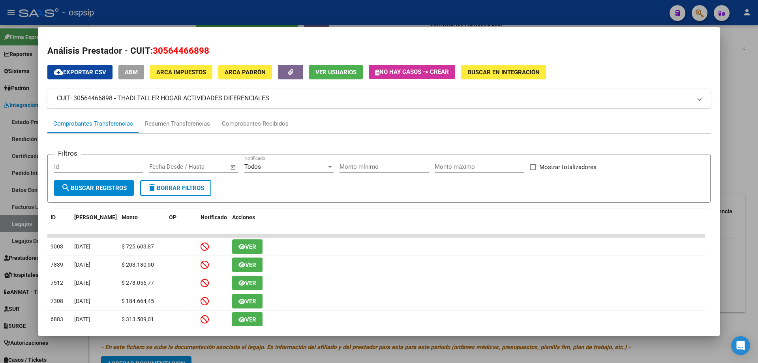
click at [742, 316] on div at bounding box center [379, 181] width 758 height 363
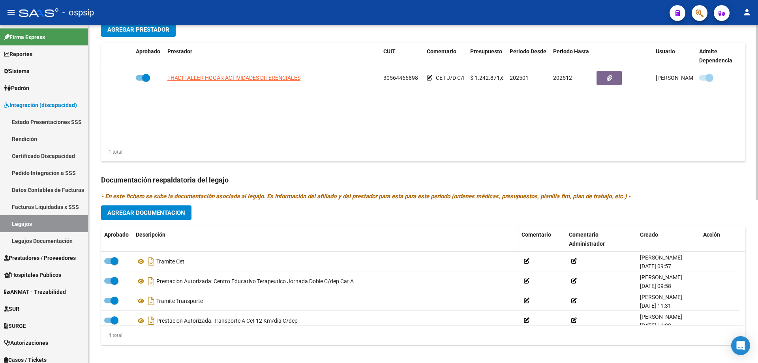
scroll to position [316, 0]
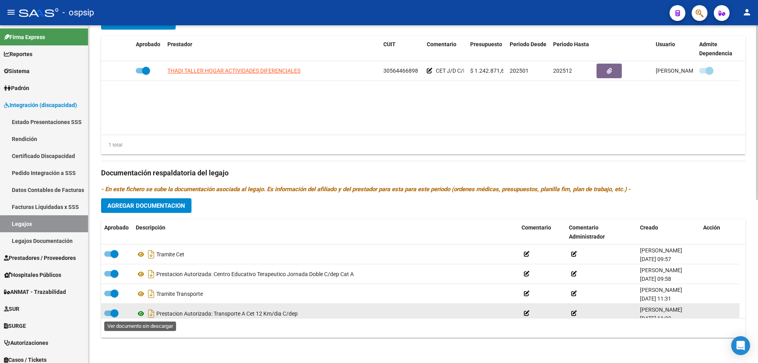
click at [142, 314] on icon at bounding box center [141, 313] width 10 height 9
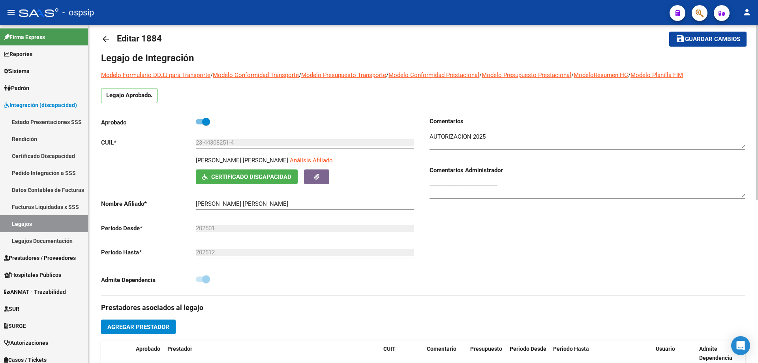
scroll to position [0, 0]
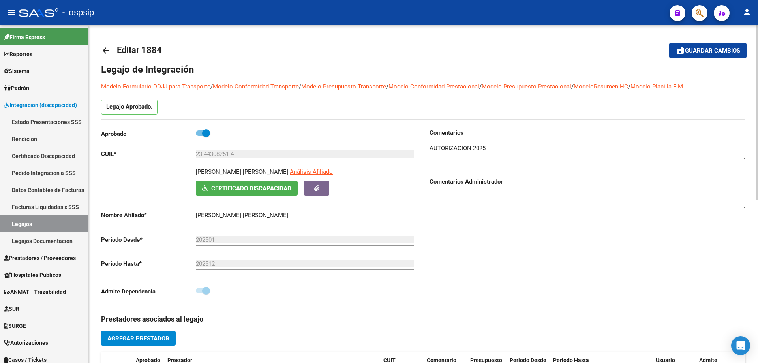
click at [104, 54] on mat-icon "arrow_back" at bounding box center [105, 50] width 9 height 9
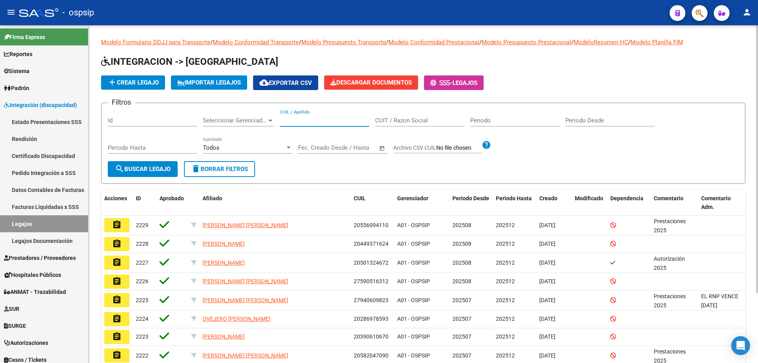
paste input "23443082514"
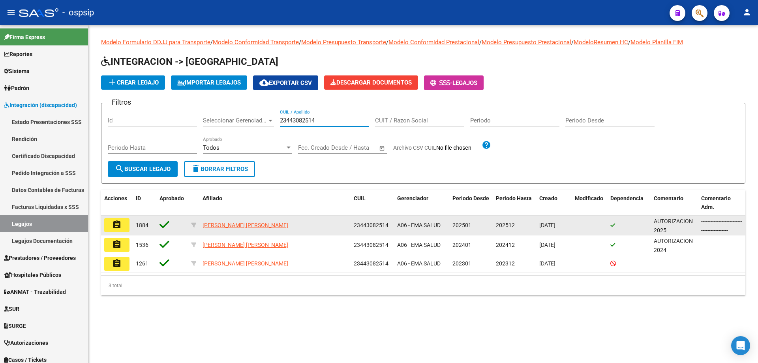
type input "23443082514"
click at [115, 225] on mat-icon "assignment" at bounding box center [116, 224] width 9 height 9
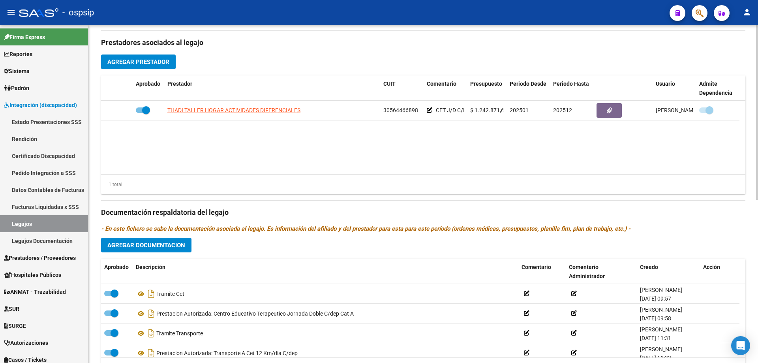
scroll to position [316, 0]
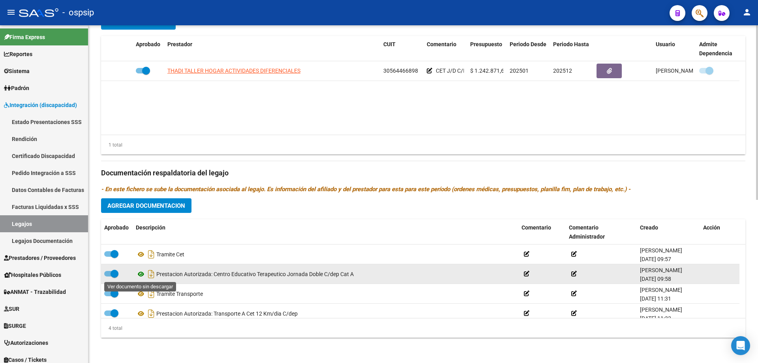
click at [142, 274] on icon at bounding box center [141, 273] width 10 height 9
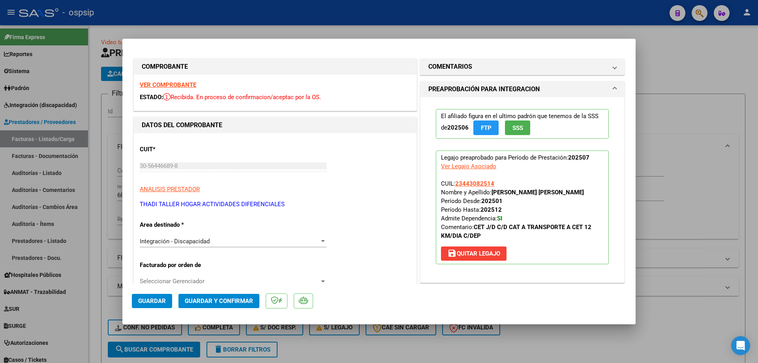
click at [519, 150] on p "Legajo preaprobado para Período de Prestación: 202507 Ver Legajo Asociado CUIL:…" at bounding box center [522, 207] width 173 height 114
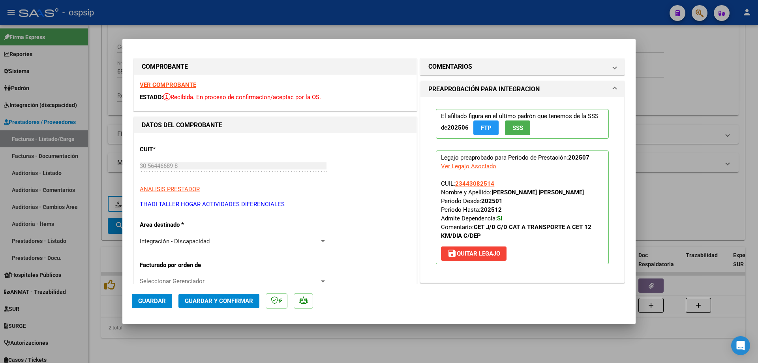
scroll to position [79, 0]
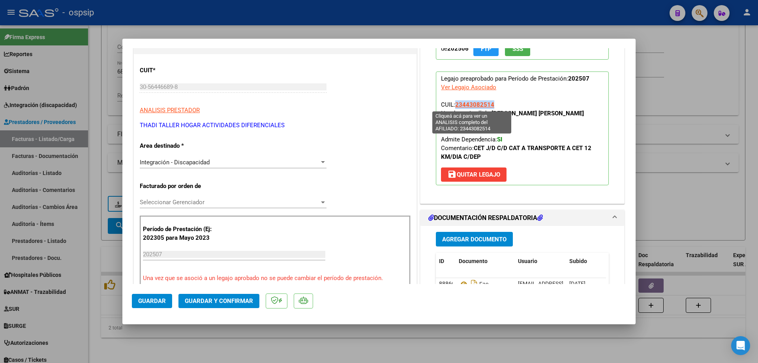
drag, startPoint x: 491, startPoint y: 103, endPoint x: 453, endPoint y: 103, distance: 38.3
click at [453, 103] on p "Legajo preaprobado para Período de Prestación: 202507 Ver Legajo Asociado CUIL:…" at bounding box center [522, 128] width 173 height 114
copy span "23443082514"
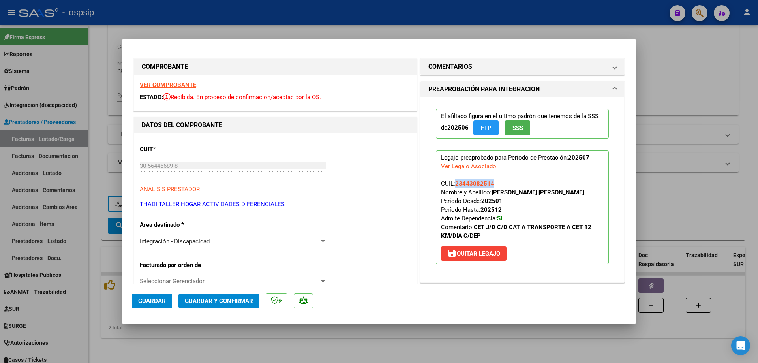
click at [223, 295] on button "Guardar y Confirmar" at bounding box center [218, 301] width 81 height 14
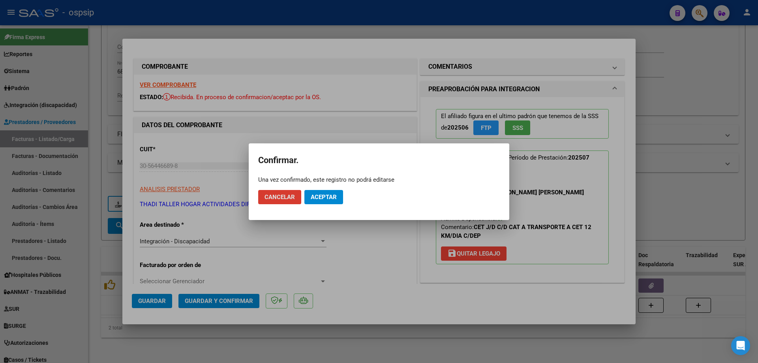
click at [327, 198] on span "Aceptar" at bounding box center [324, 196] width 26 height 7
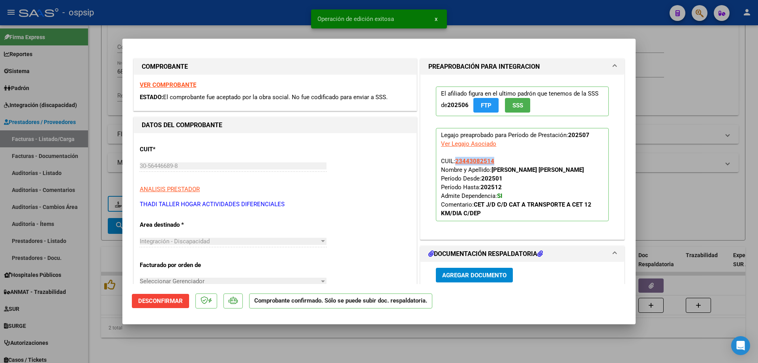
click at [706, 173] on div at bounding box center [379, 181] width 758 height 363
type input "$ 0,00"
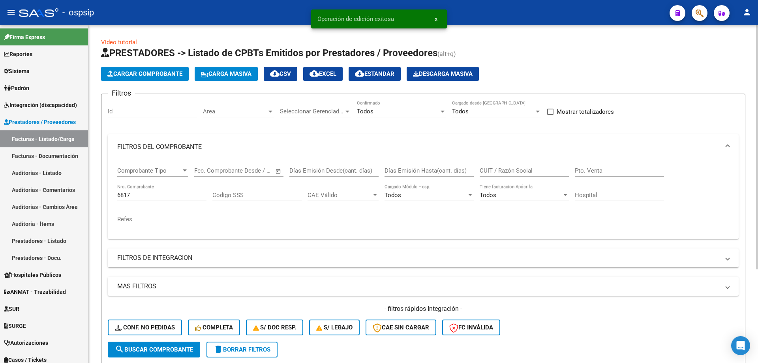
click at [173, 189] on div "6817 Nro. Comprobante" at bounding box center [161, 192] width 89 height 17
type input "6"
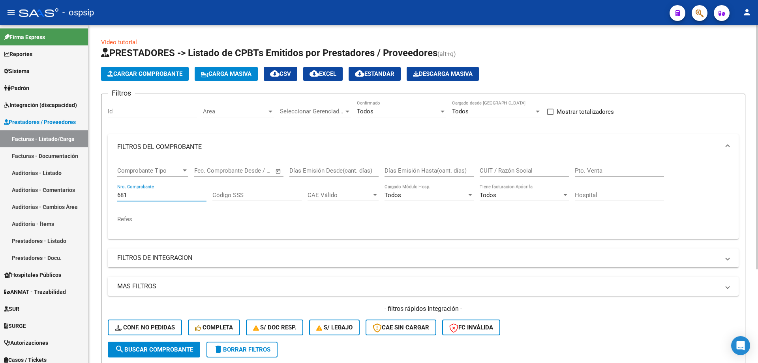
type input "6817"
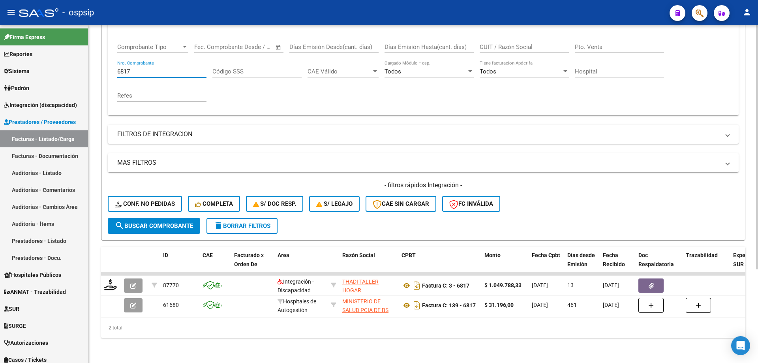
scroll to position [129, 0]
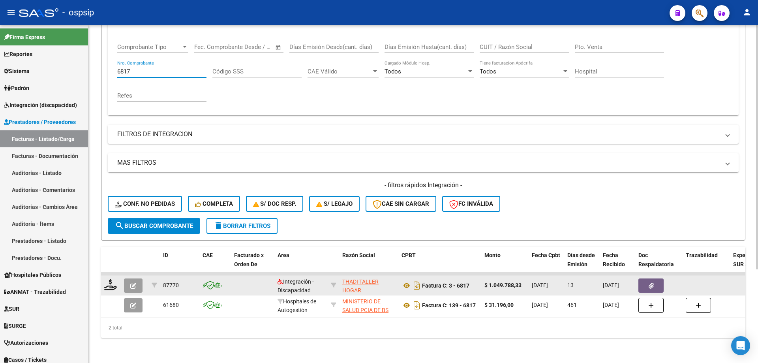
click at [141, 280] on button "button" at bounding box center [133, 285] width 19 height 14
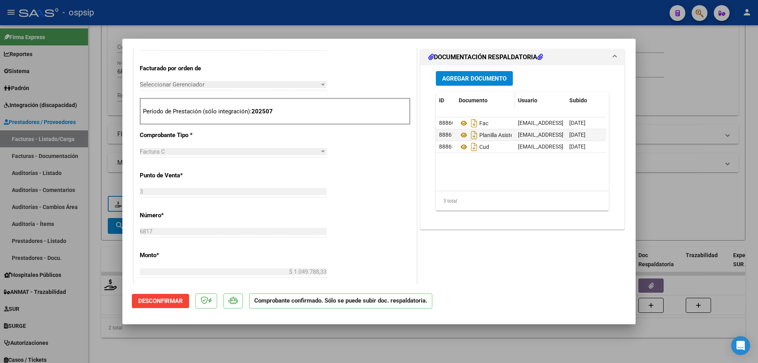
scroll to position [197, 0]
click at [459, 133] on icon at bounding box center [464, 133] width 10 height 9
